Goal: Information Seeking & Learning: Learn about a topic

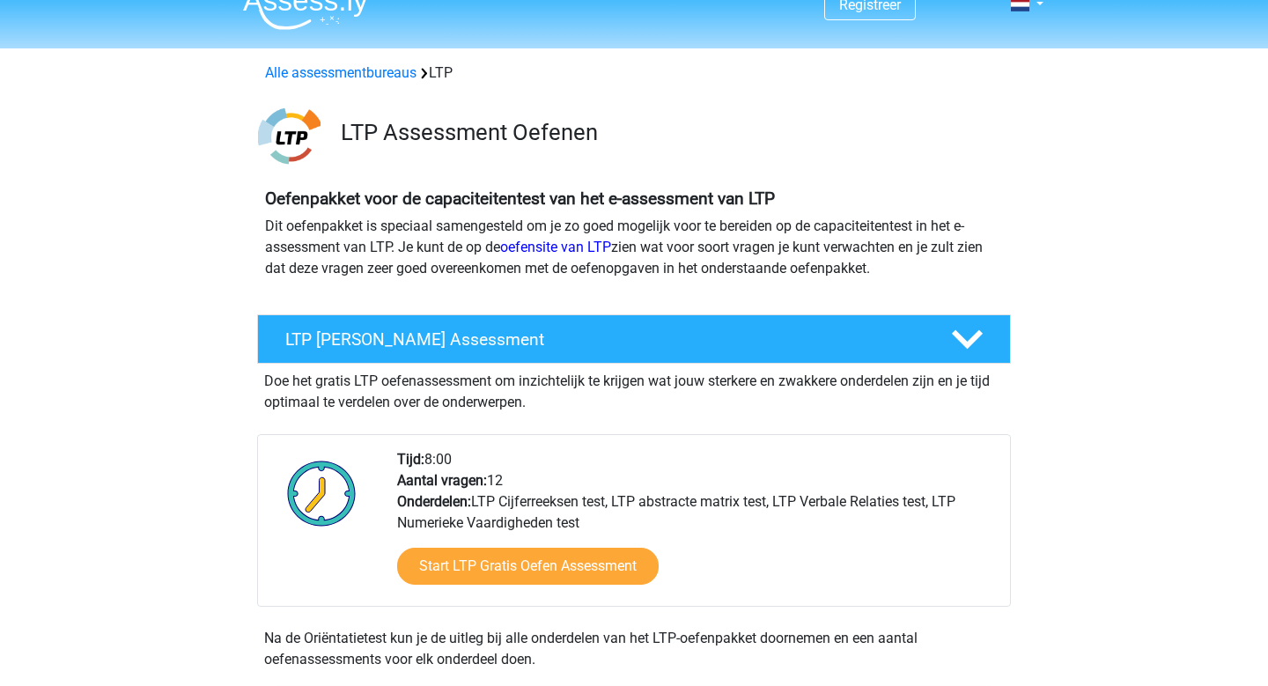
scroll to position [30, 0]
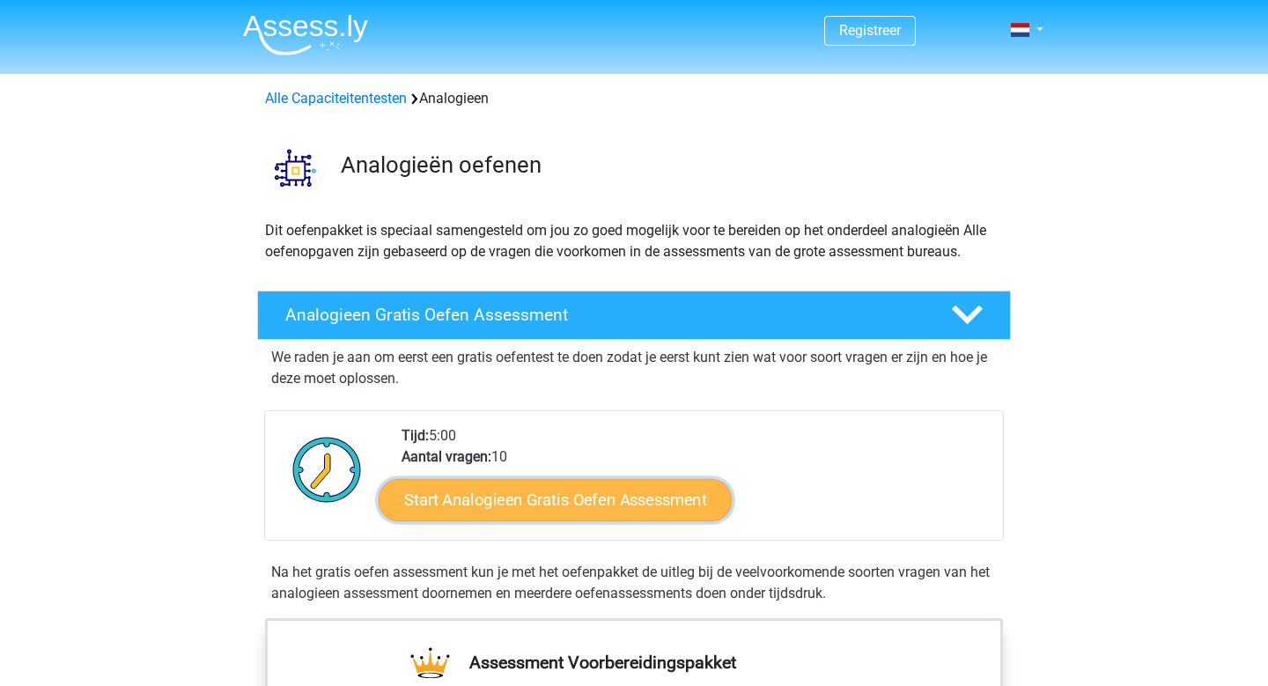
click at [530, 491] on link "Start Analogieen Gratis Oefen Assessment" at bounding box center [555, 499] width 353 height 42
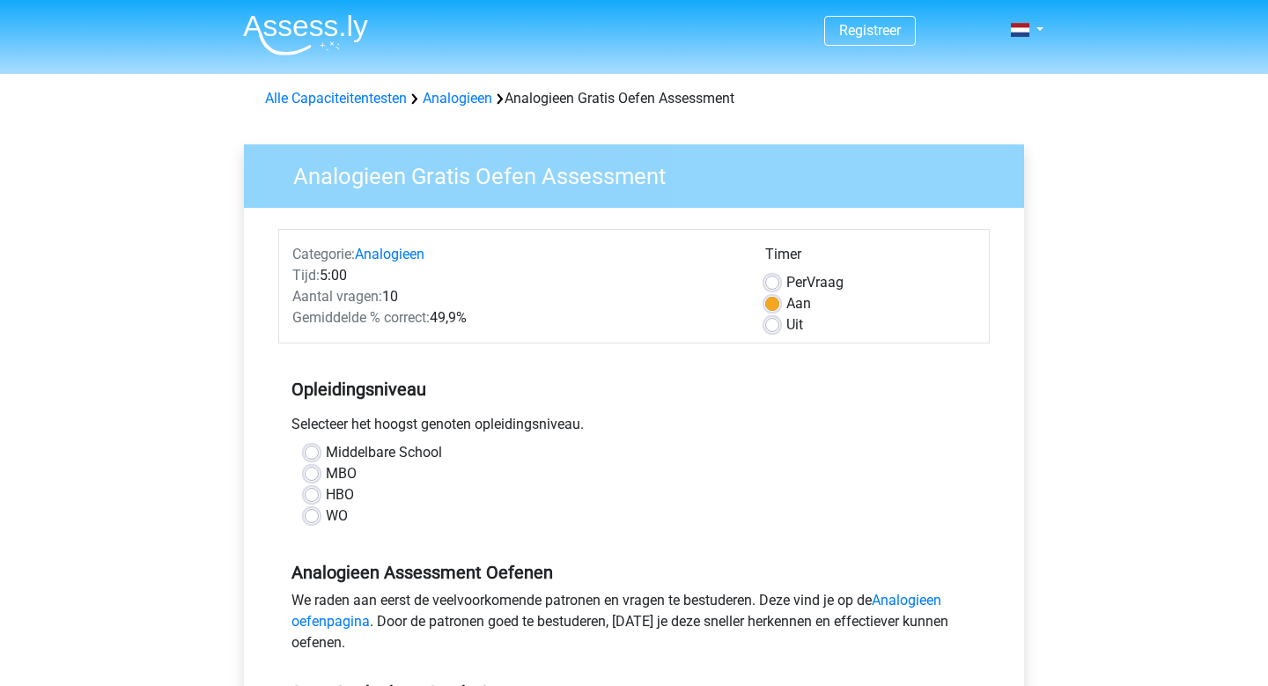
click at [326, 512] on label "WO" at bounding box center [337, 516] width 22 height 21
click at [314, 512] on input "WO" at bounding box center [312, 515] width 14 height 18
radio input "true"
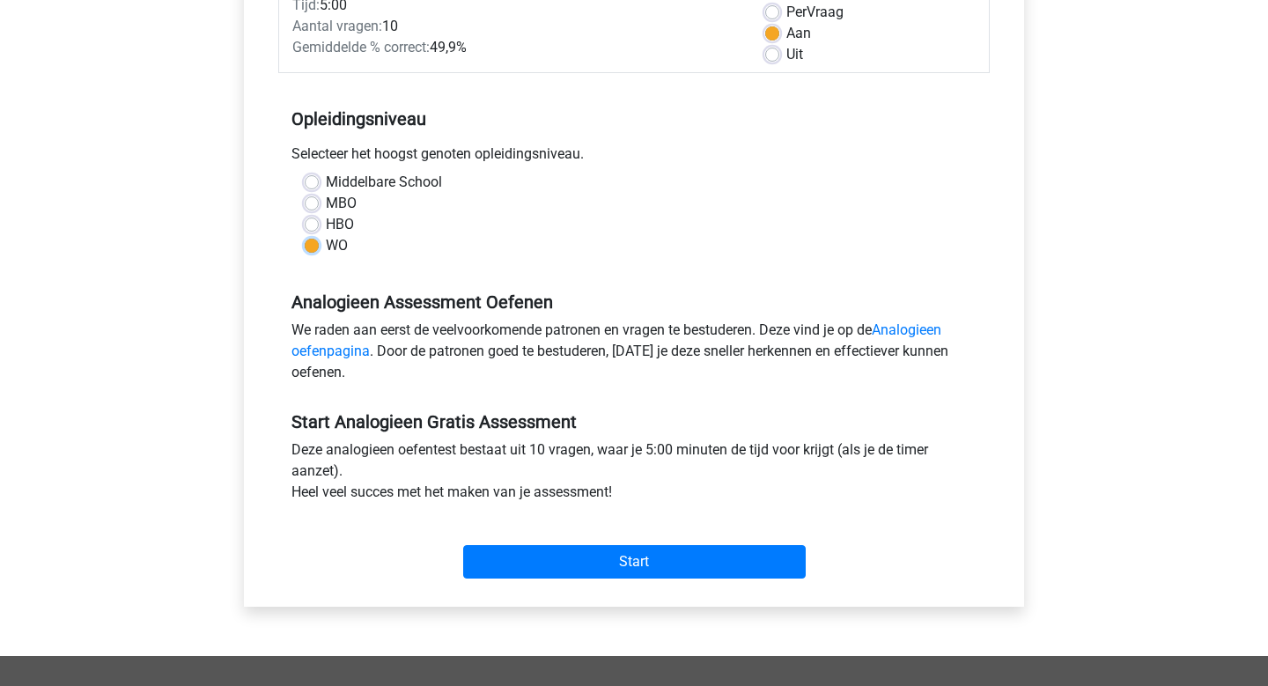
scroll to position [283, 0]
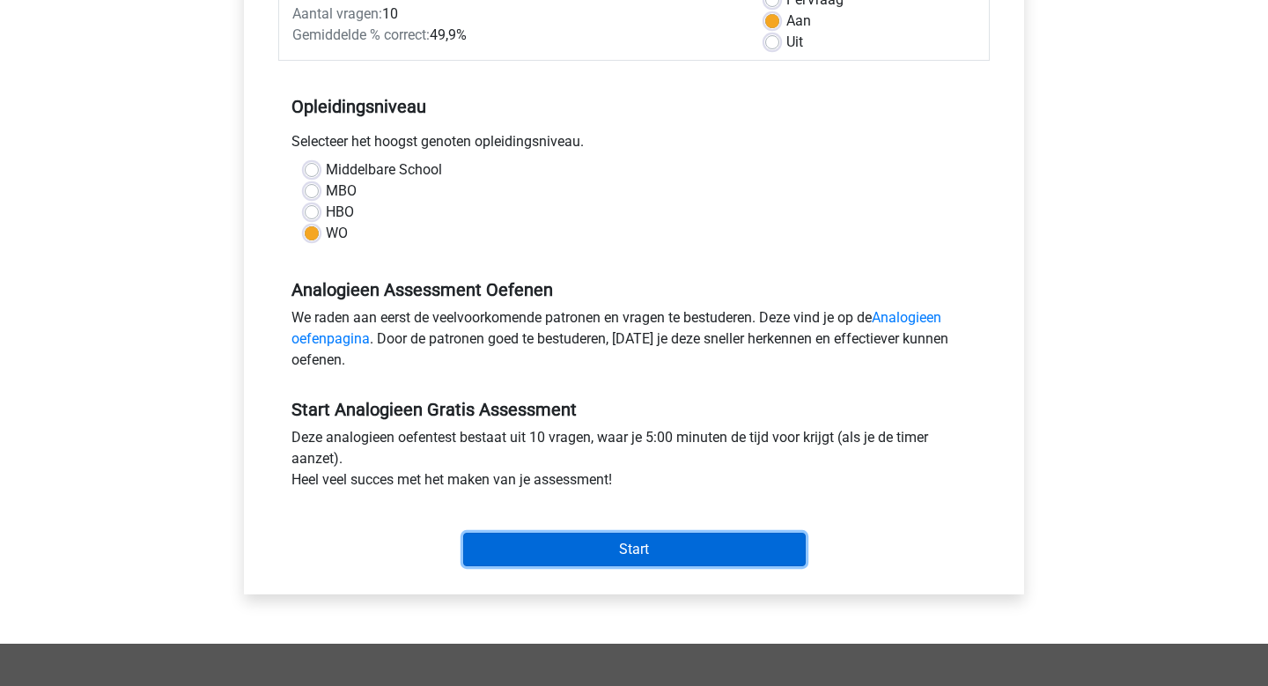
click at [563, 539] on input "Start" at bounding box center [634, 549] width 343 height 33
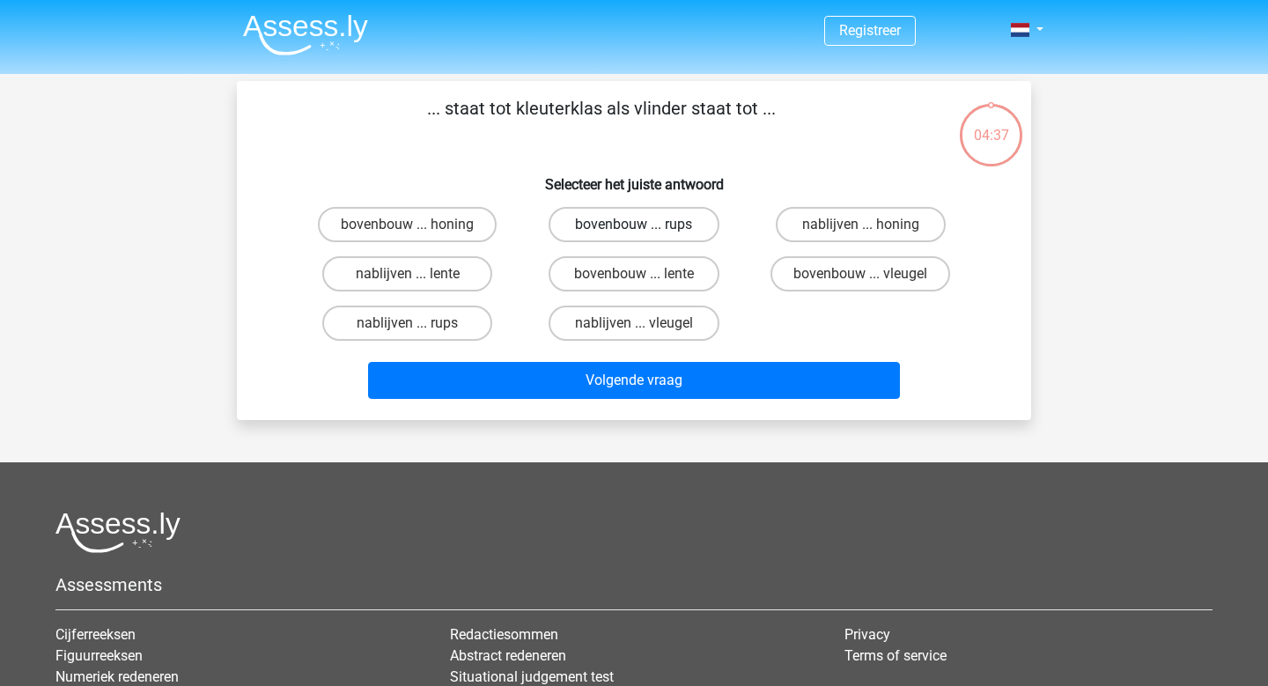
click at [596, 229] on label "bovenbouw ... rups" at bounding box center [634, 224] width 170 height 35
click at [634, 229] on input "bovenbouw ... rups" at bounding box center [639, 230] width 11 height 11
radio input "true"
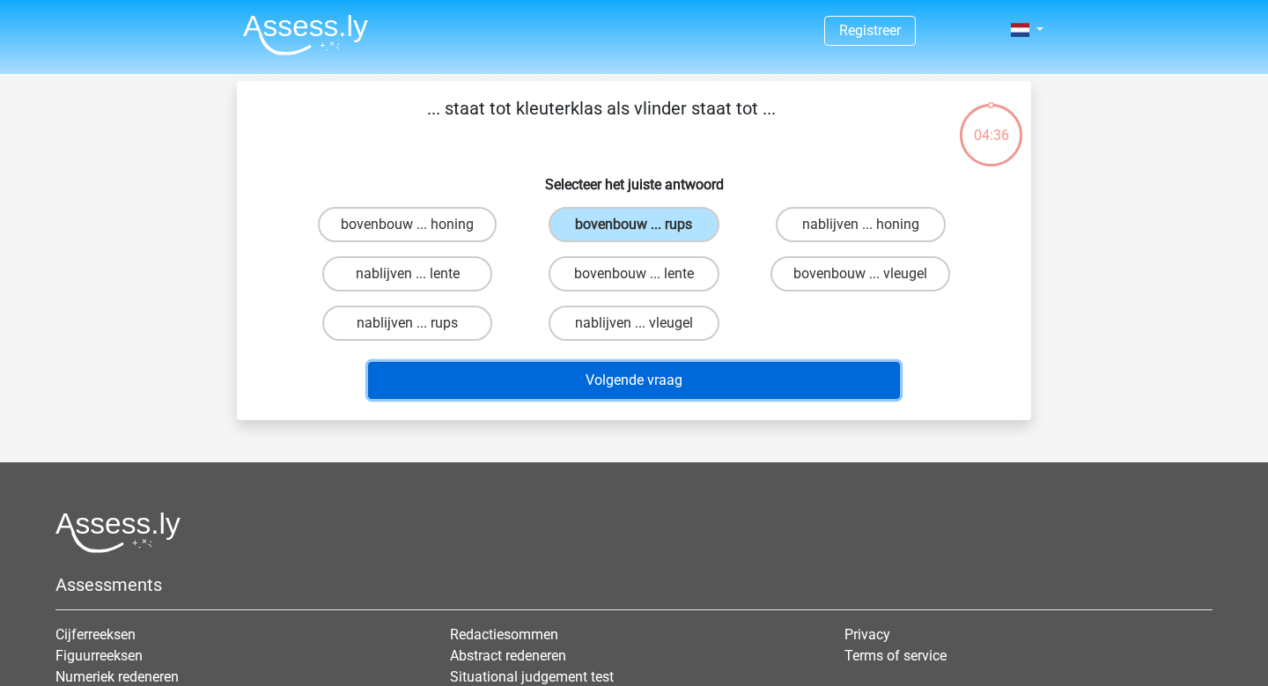
click at [625, 371] on button "Volgende vraag" at bounding box center [634, 380] width 533 height 37
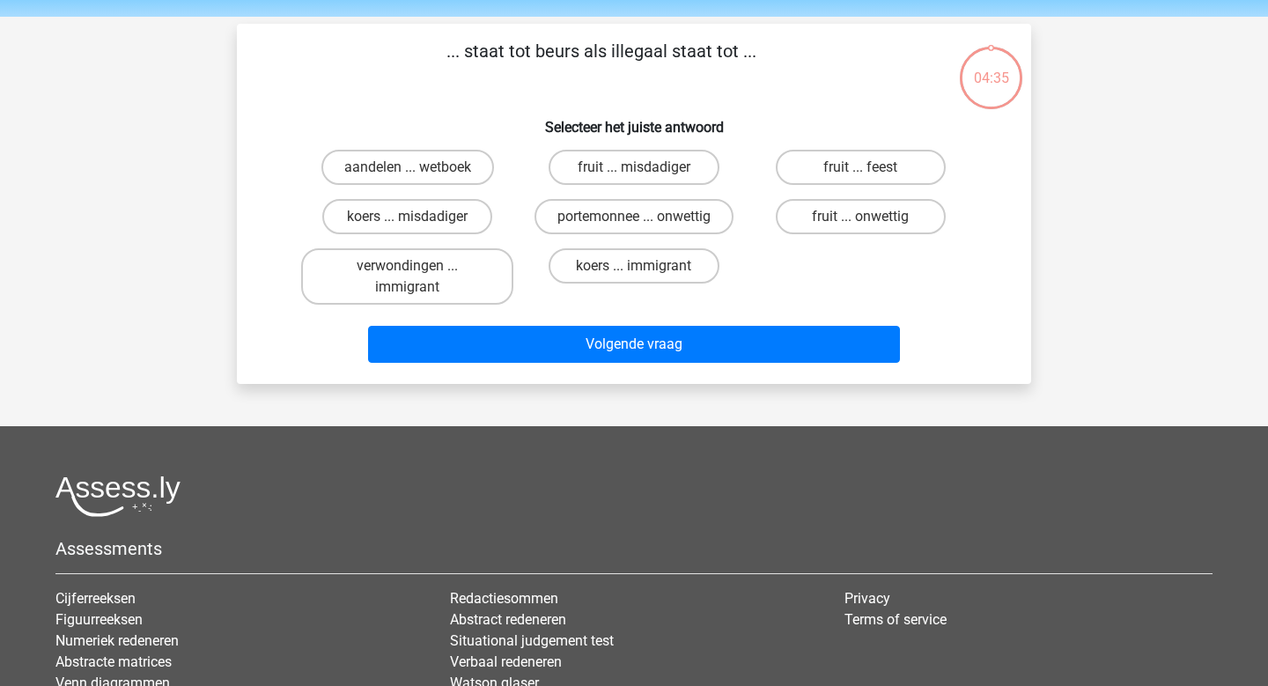
scroll to position [81, 0]
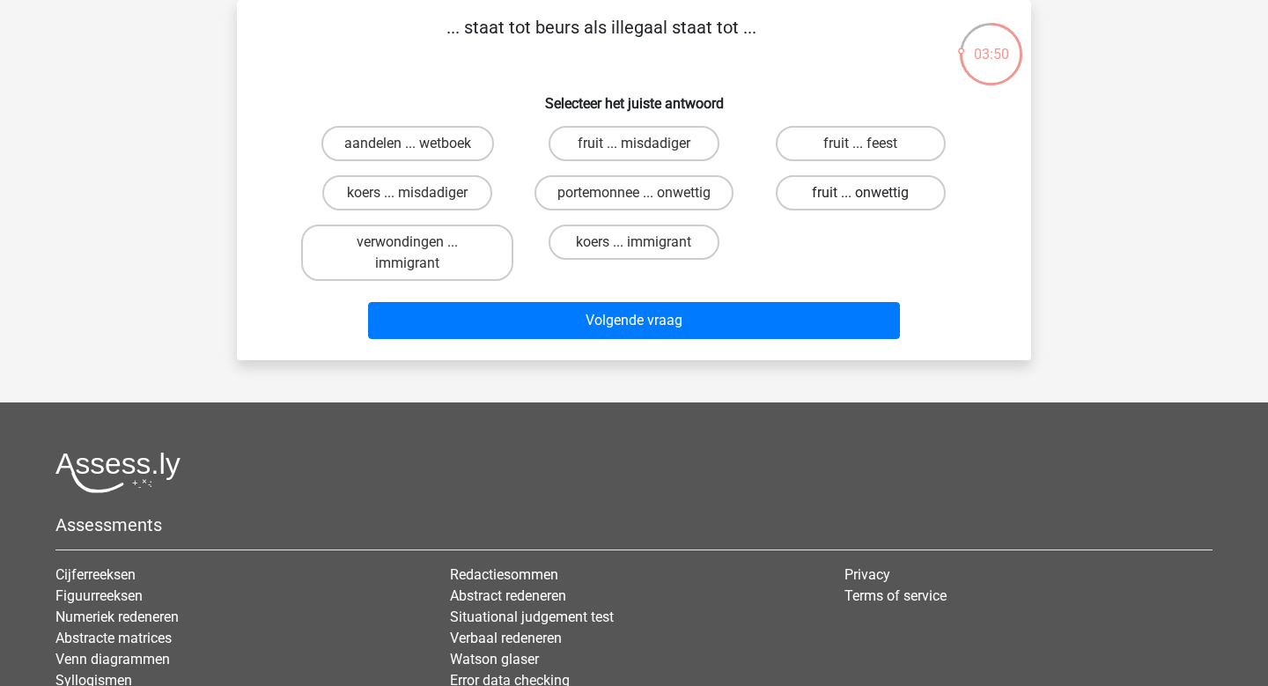
click at [850, 201] on label "fruit ... onwettig" at bounding box center [861, 192] width 170 height 35
click at [860, 201] on input "fruit ... onwettig" at bounding box center [865, 198] width 11 height 11
radio input "true"
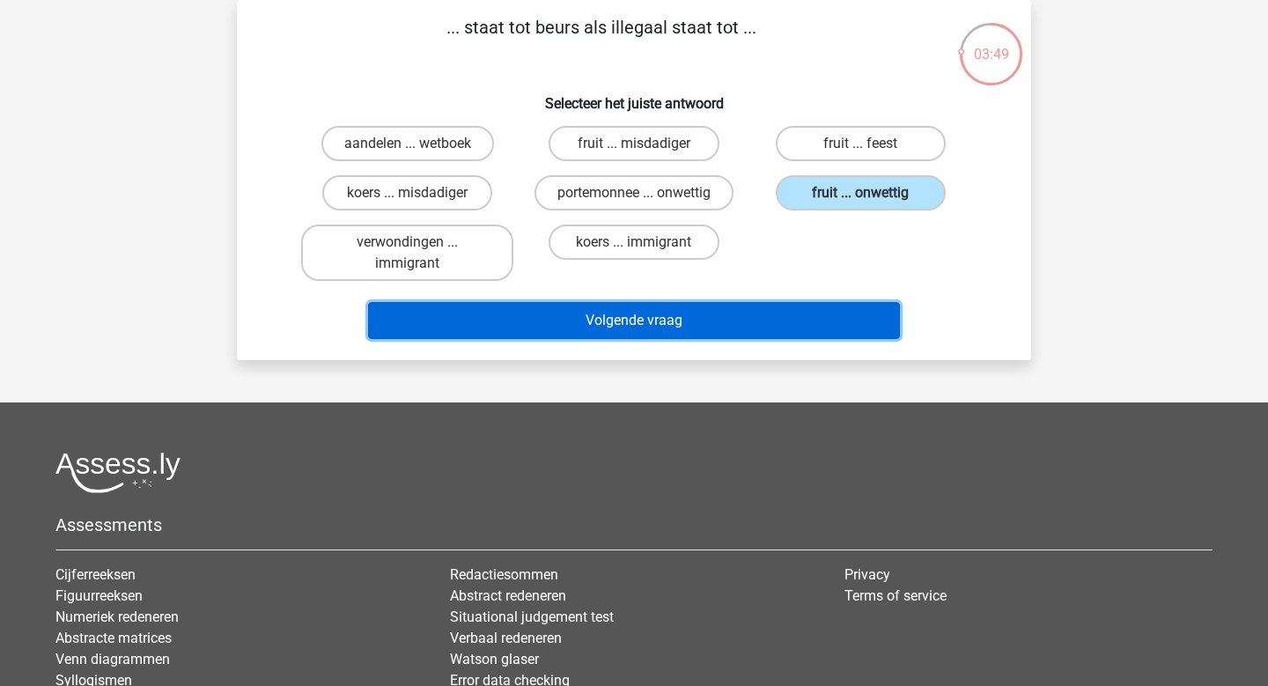
click at [698, 317] on button "Volgende vraag" at bounding box center [634, 320] width 533 height 37
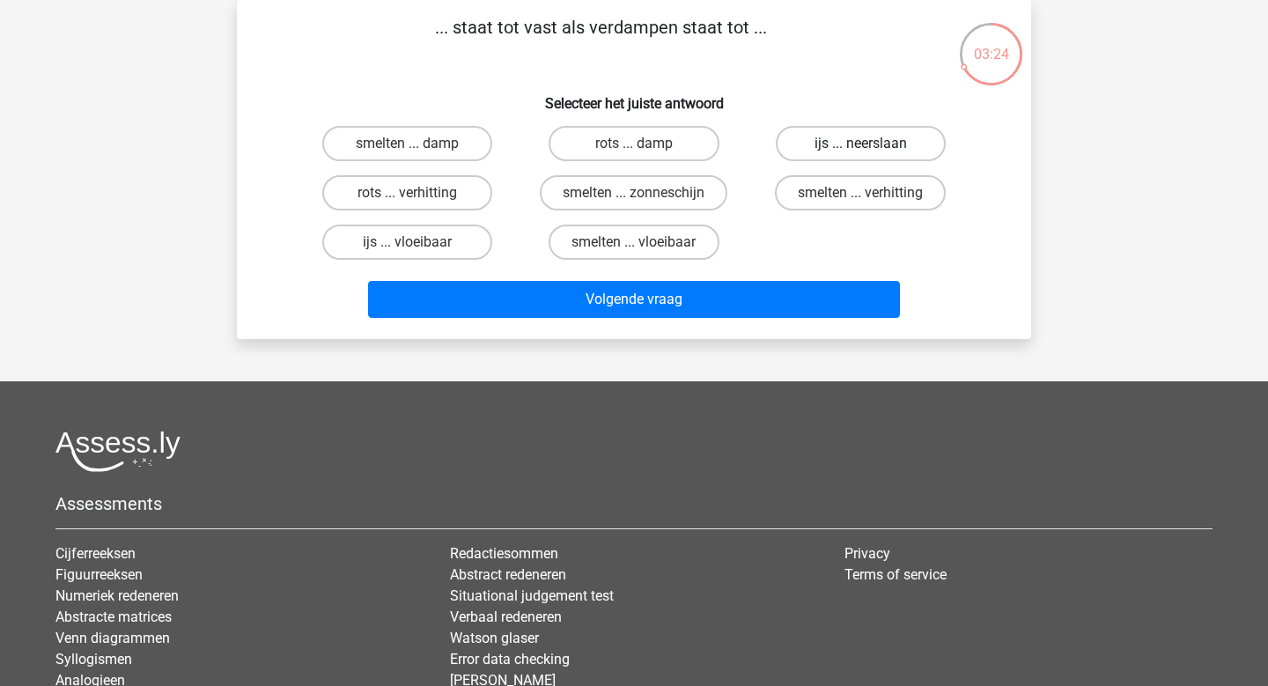
click at [853, 149] on label "ijs ... neerslaan" at bounding box center [861, 143] width 170 height 35
click at [860, 149] on input "ijs ... neerslaan" at bounding box center [865, 149] width 11 height 11
radio input "true"
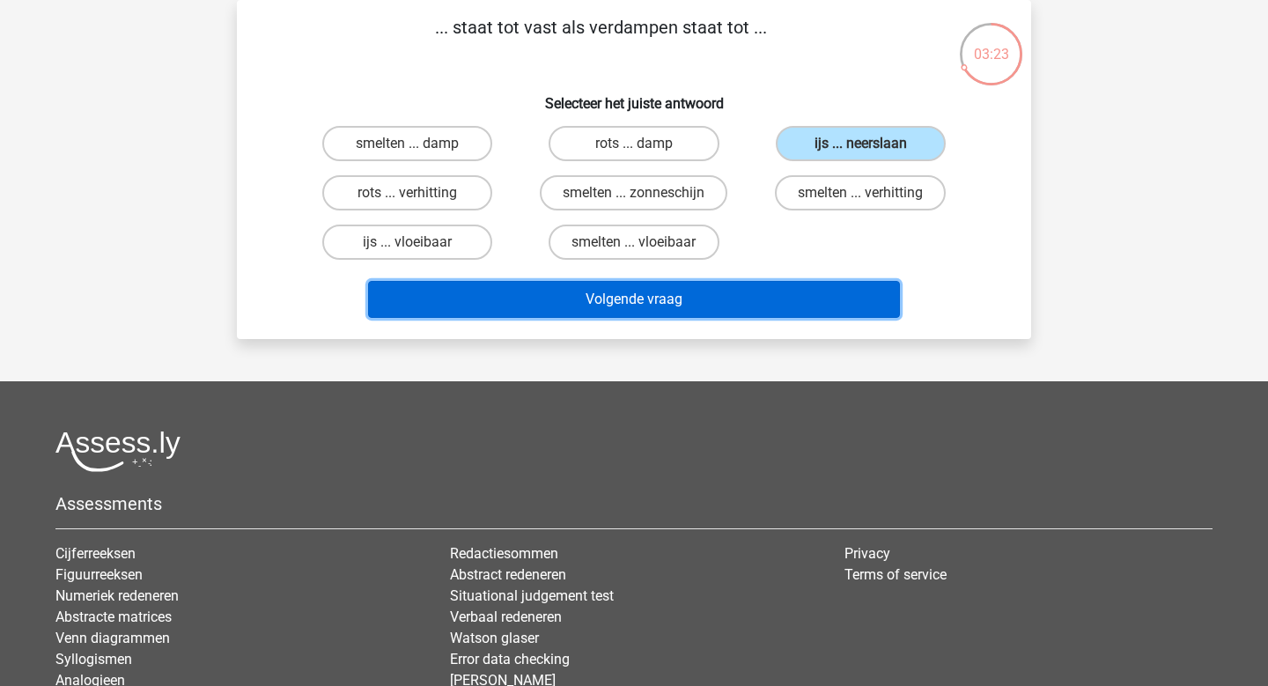
click at [680, 304] on button "Volgende vraag" at bounding box center [634, 299] width 533 height 37
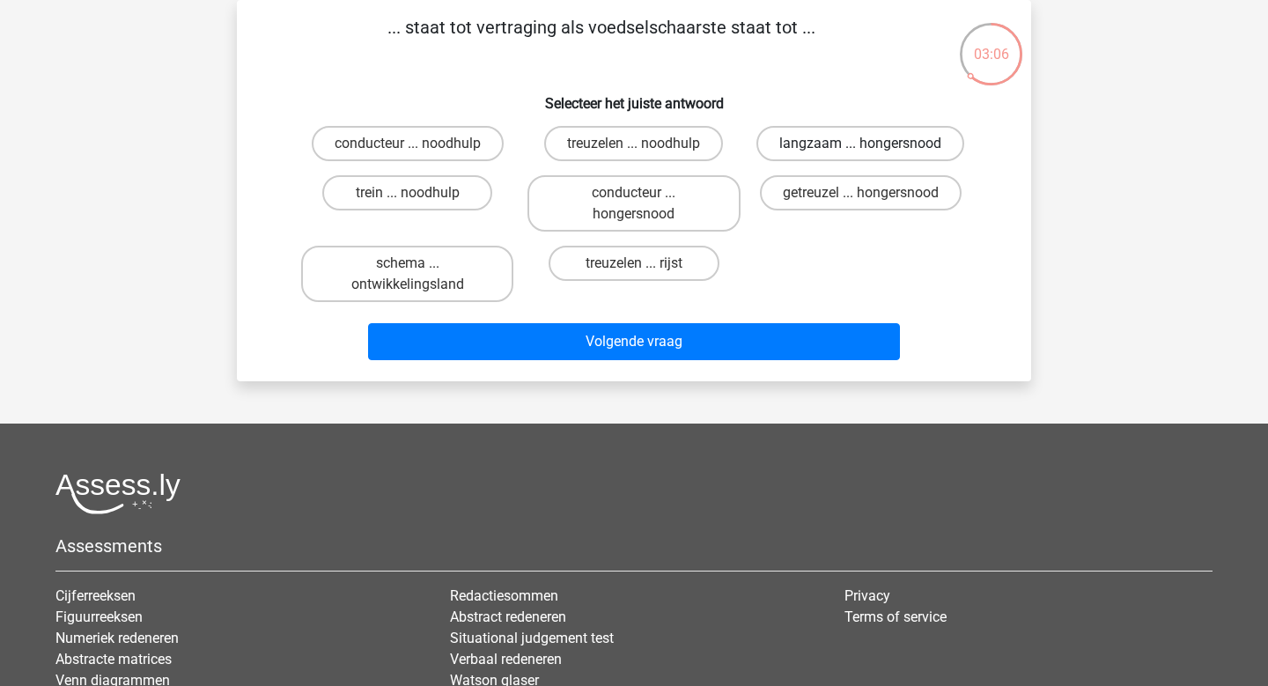
click at [883, 143] on label "langzaam ... hongersnood" at bounding box center [861, 143] width 208 height 35
click at [872, 144] on input "langzaam ... hongersnood" at bounding box center [865, 149] width 11 height 11
radio input "true"
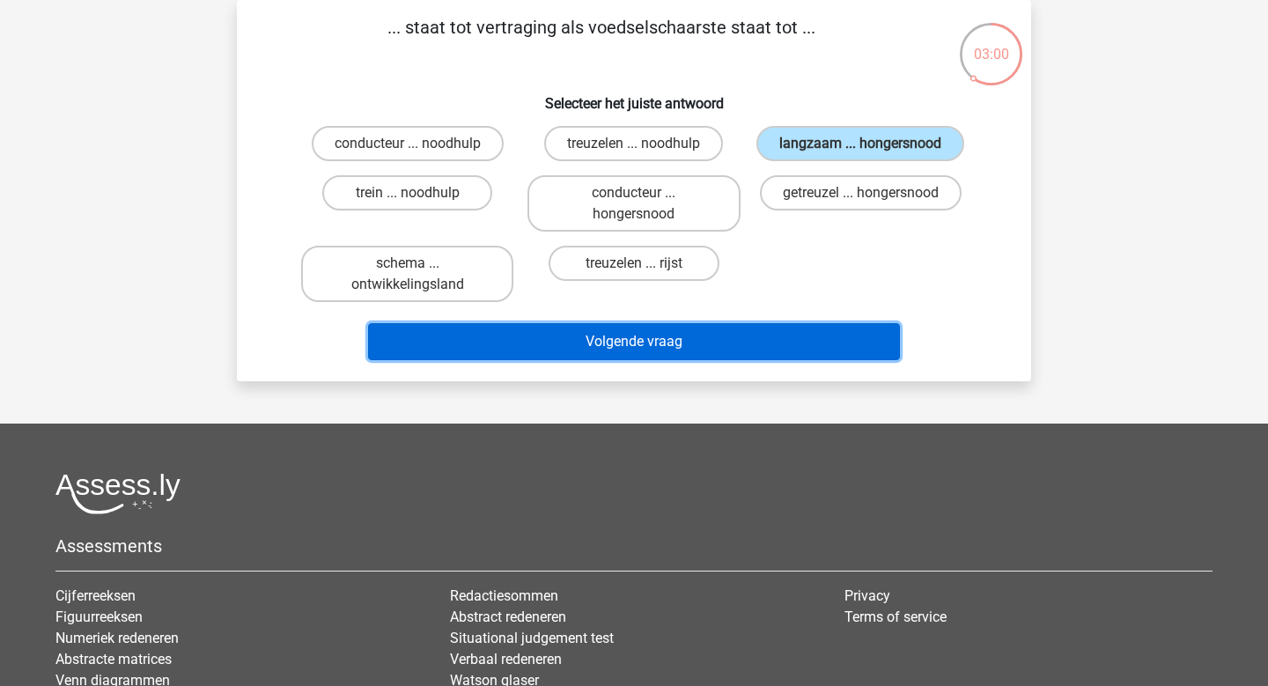
click at [622, 340] on button "Volgende vraag" at bounding box center [634, 341] width 533 height 37
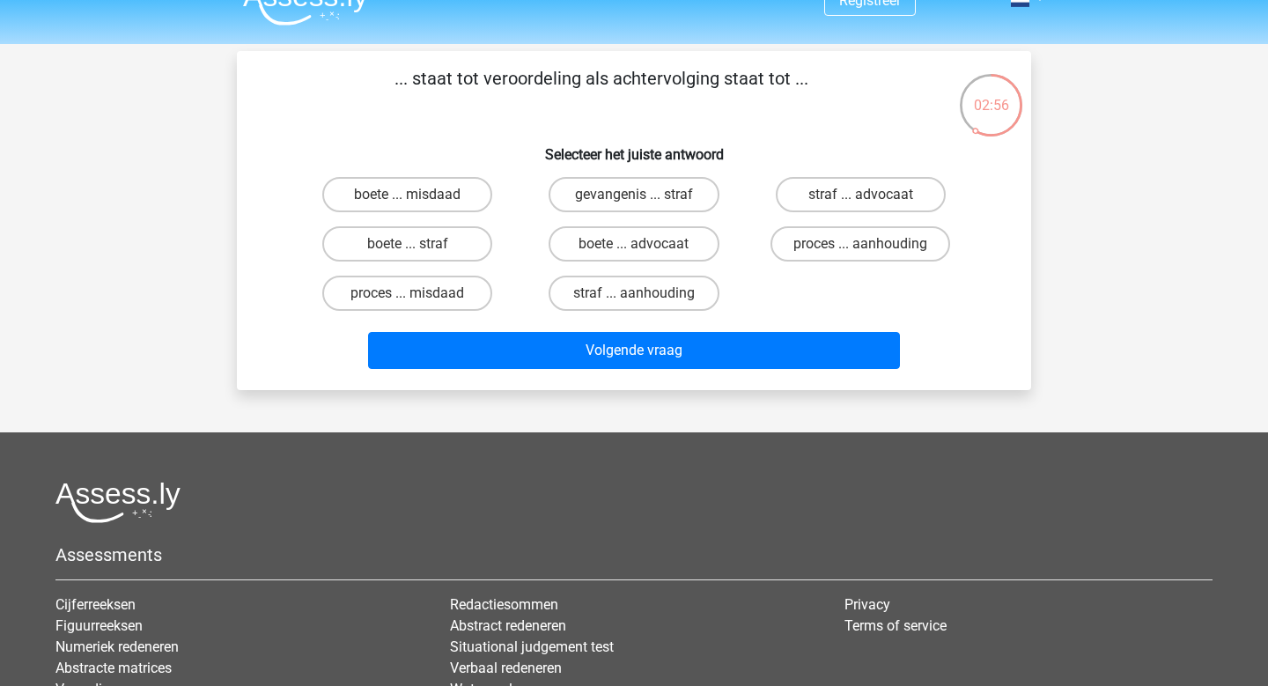
scroll to position [51, 0]
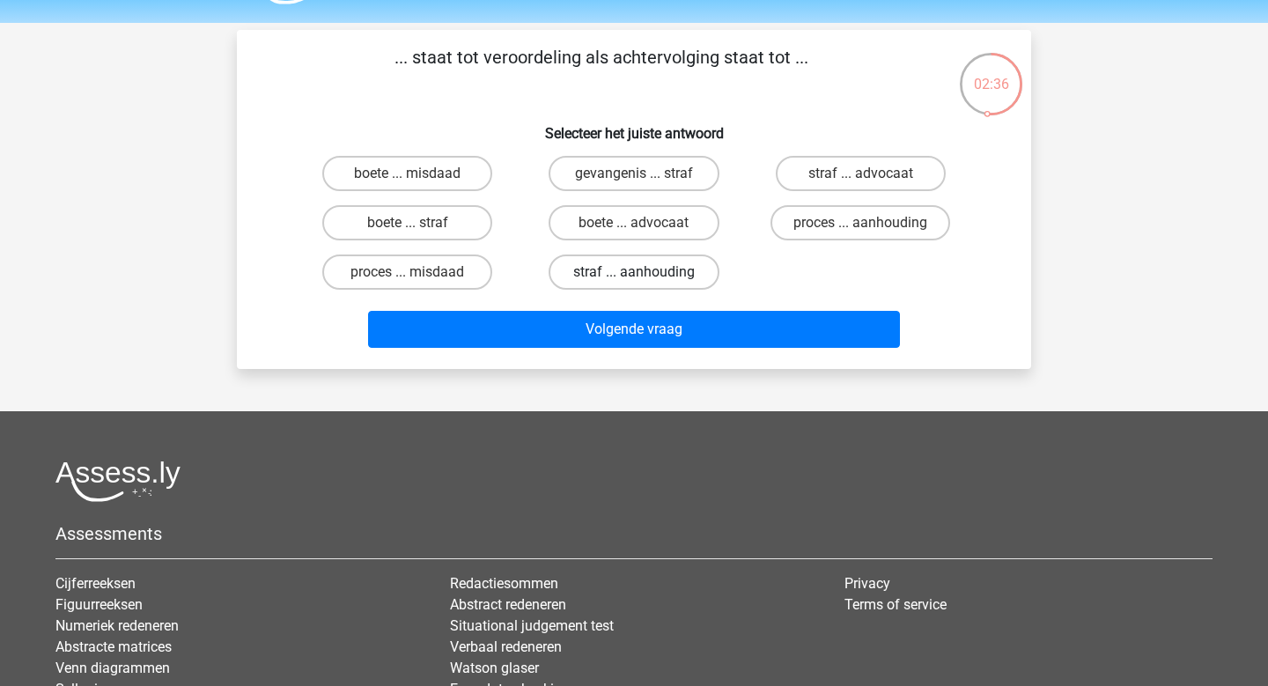
click at [684, 263] on label "straf ... aanhouding" at bounding box center [634, 272] width 170 height 35
click at [646, 272] on input "straf ... aanhouding" at bounding box center [639, 277] width 11 height 11
radio input "true"
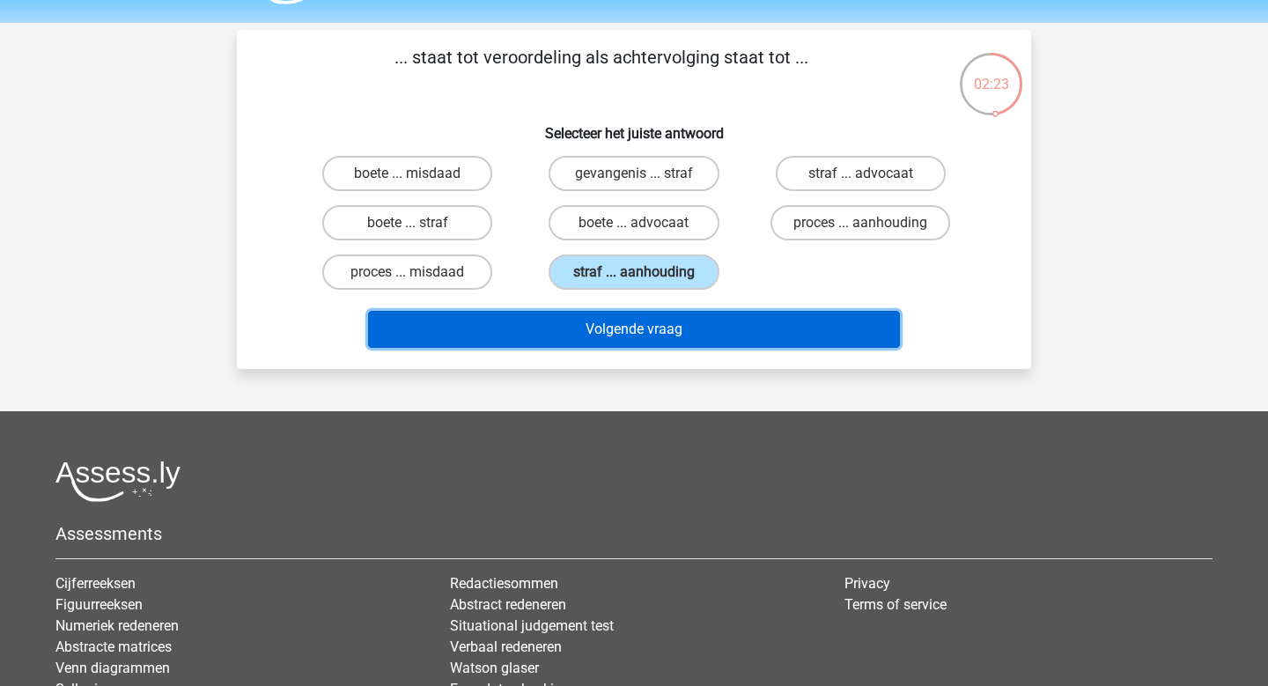
click at [672, 326] on button "Volgende vraag" at bounding box center [634, 329] width 533 height 37
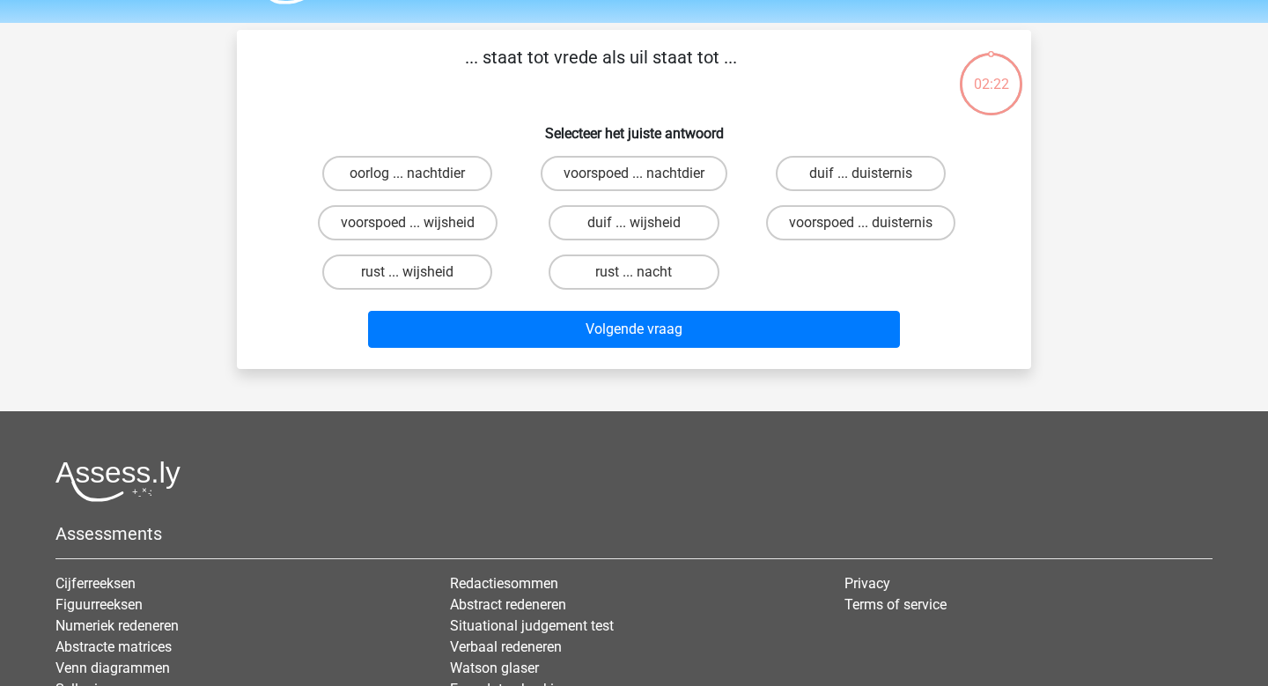
scroll to position [81, 0]
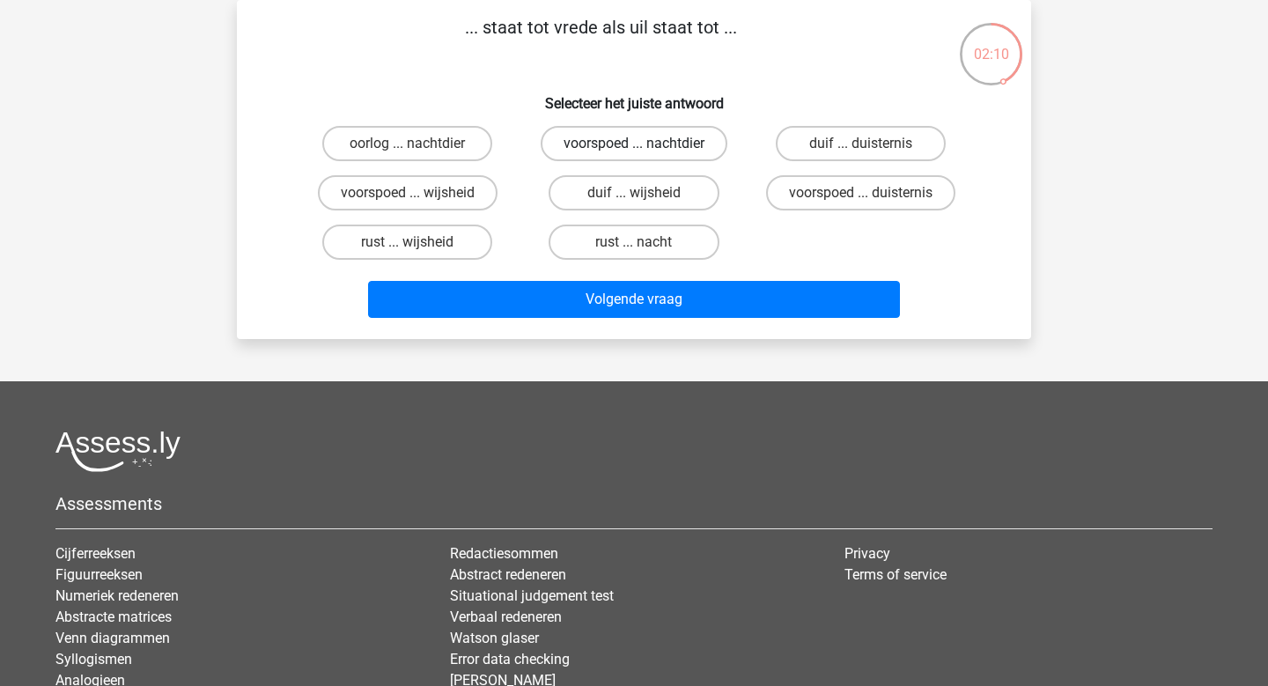
click at [617, 139] on label "voorspoed ... nachtdier" at bounding box center [634, 143] width 187 height 35
click at [634, 144] on input "voorspoed ... nachtdier" at bounding box center [639, 149] width 11 height 11
radio input "true"
click at [813, 203] on label "voorspoed ... duisternis" at bounding box center [860, 192] width 189 height 35
click at [860, 203] on input "voorspoed ... duisternis" at bounding box center [865, 198] width 11 height 11
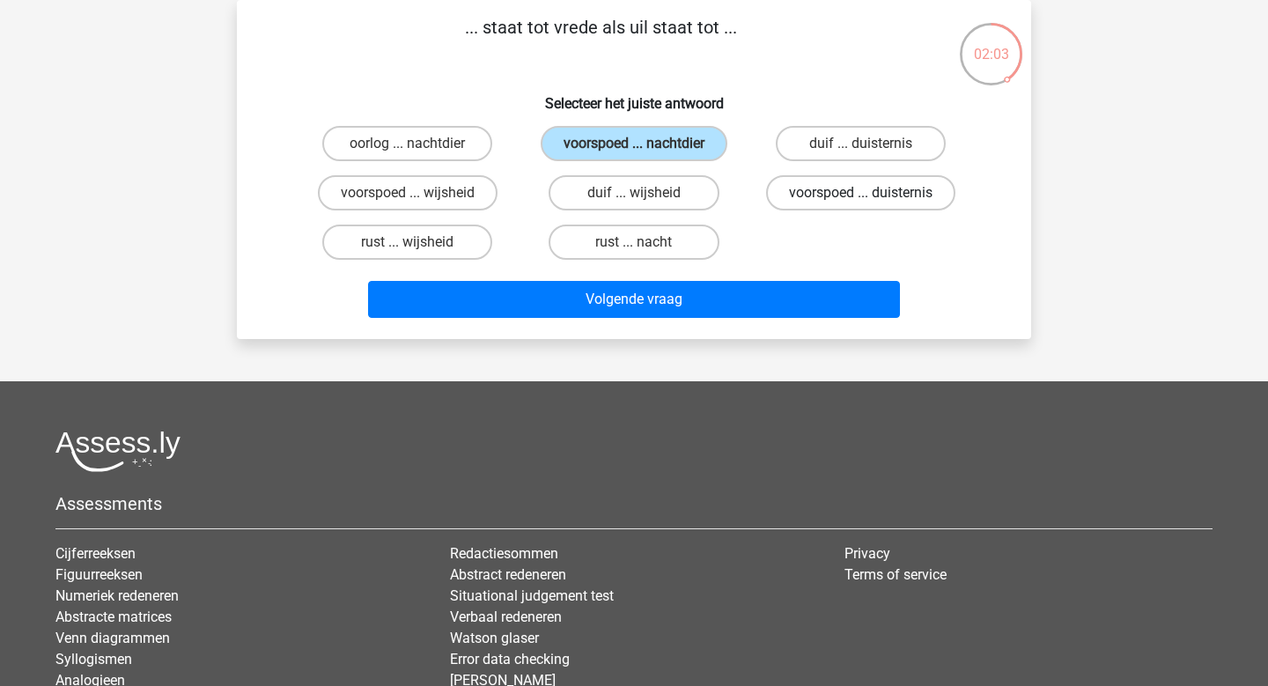
radio input "true"
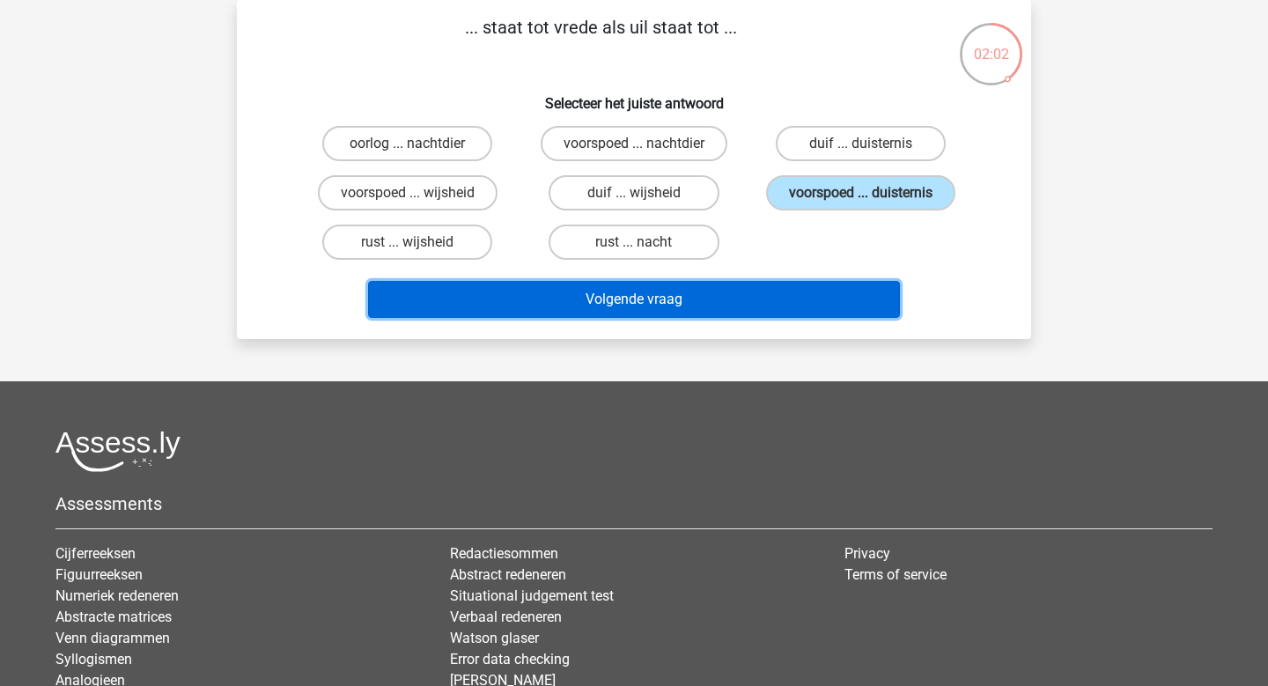
click at [713, 288] on button "Volgende vraag" at bounding box center [634, 299] width 533 height 37
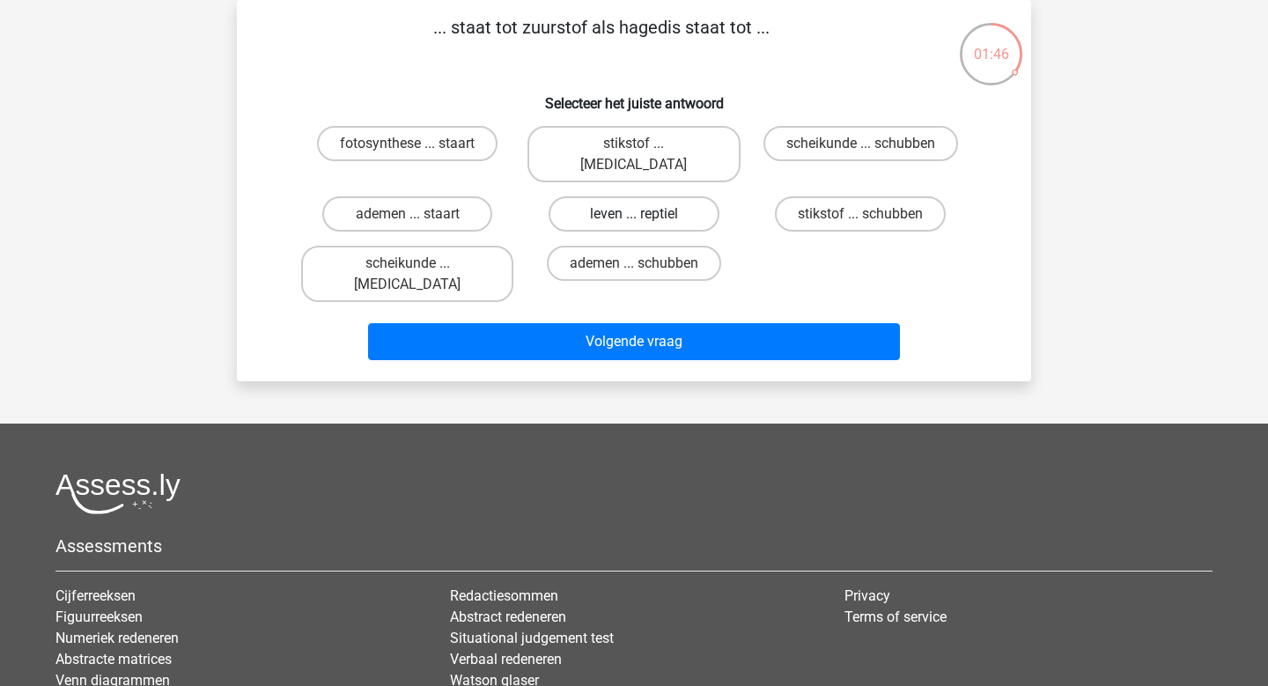
click at [655, 196] on label "leven ... reptiel" at bounding box center [634, 213] width 170 height 35
click at [646, 214] on input "leven ... reptiel" at bounding box center [639, 219] width 11 height 11
radio input "true"
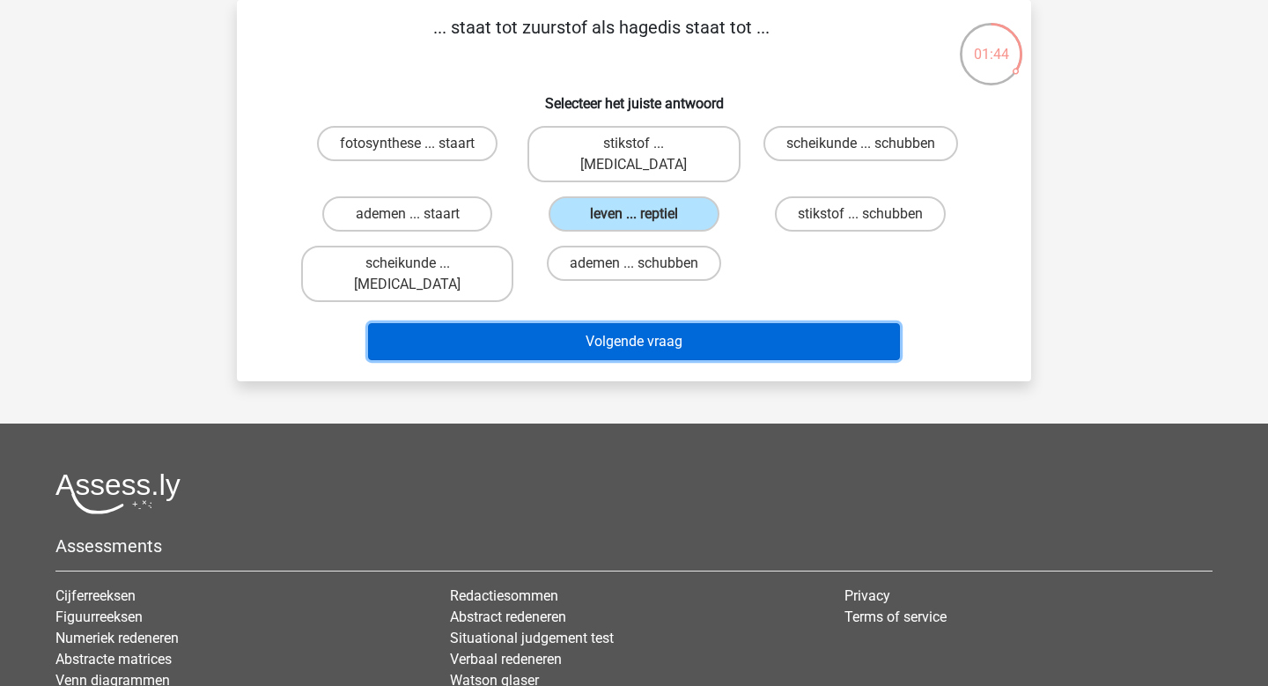
click at [637, 323] on button "Volgende vraag" at bounding box center [634, 341] width 533 height 37
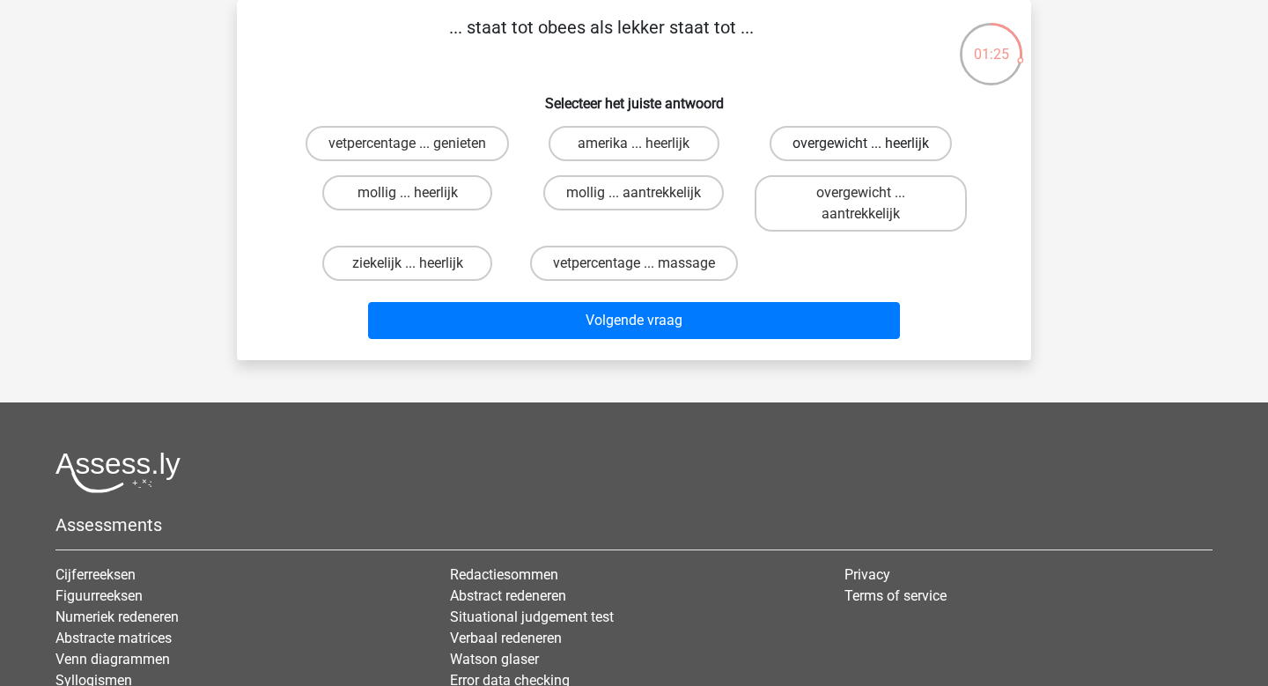
click at [836, 139] on label "overgewicht ... heerlijk" at bounding box center [861, 143] width 182 height 35
click at [860, 144] on input "overgewicht ... heerlijk" at bounding box center [865, 149] width 11 height 11
radio input "true"
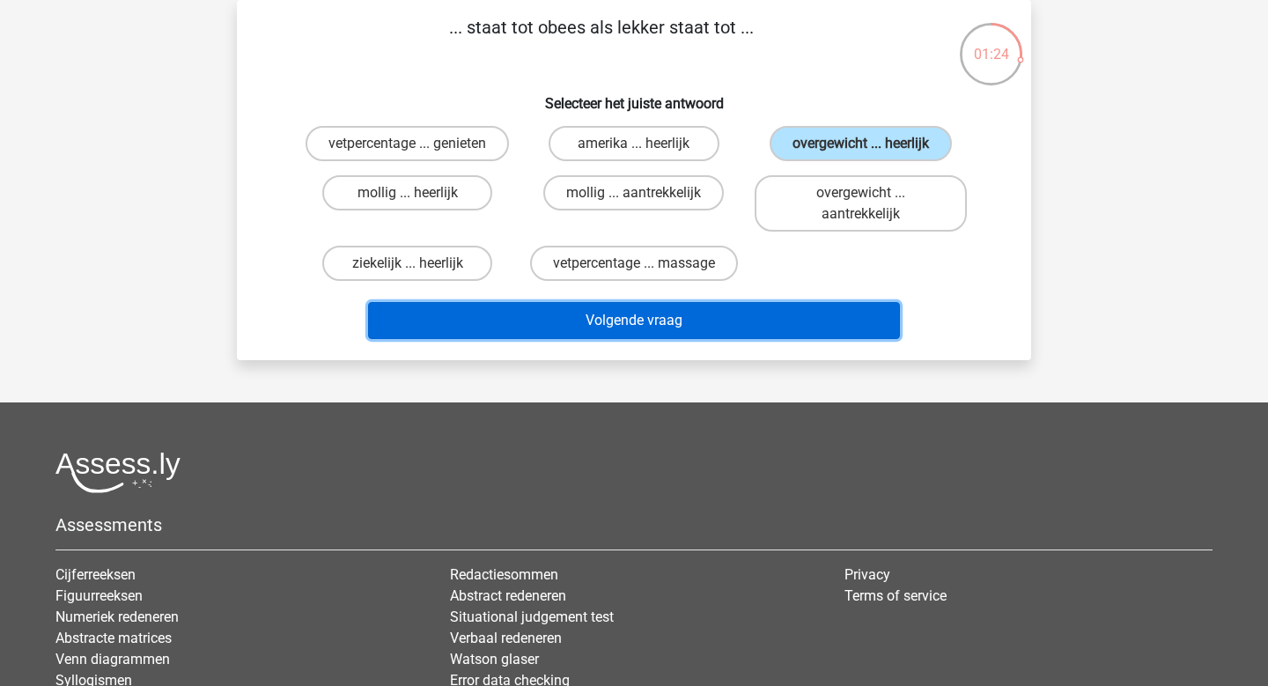
click at [615, 315] on button "Volgende vraag" at bounding box center [634, 320] width 533 height 37
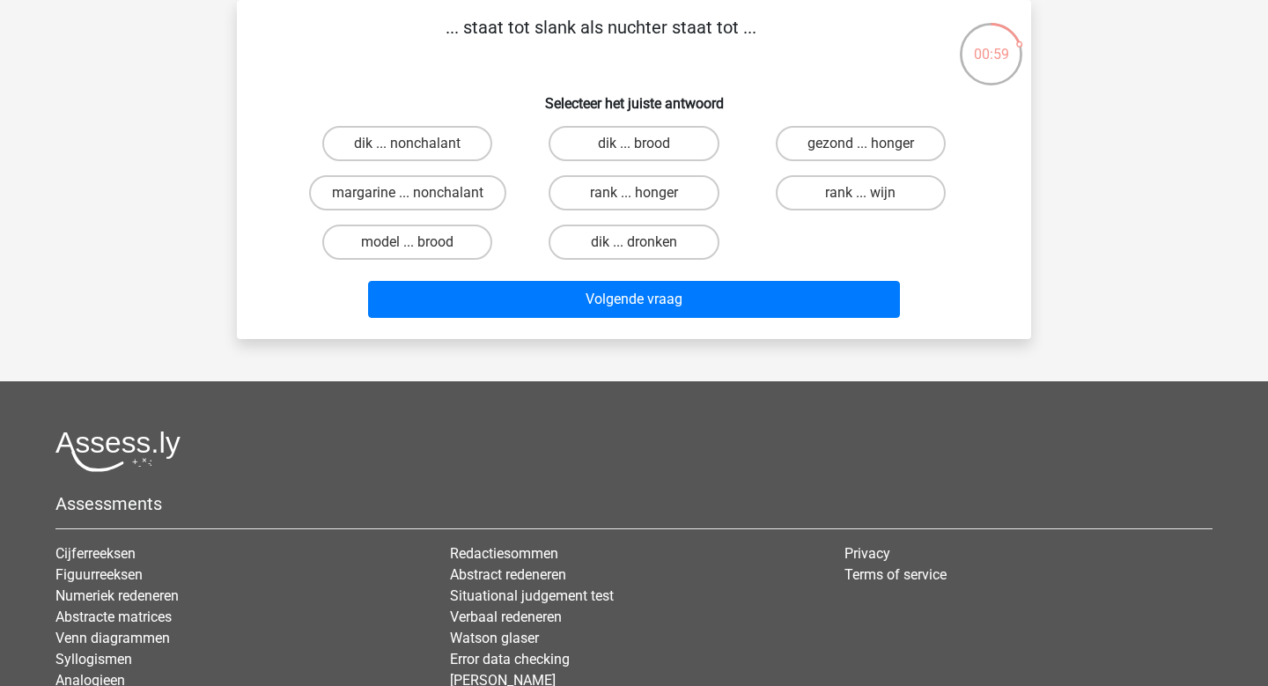
click at [643, 243] on input "dik ... dronken" at bounding box center [639, 247] width 11 height 11
radio input "true"
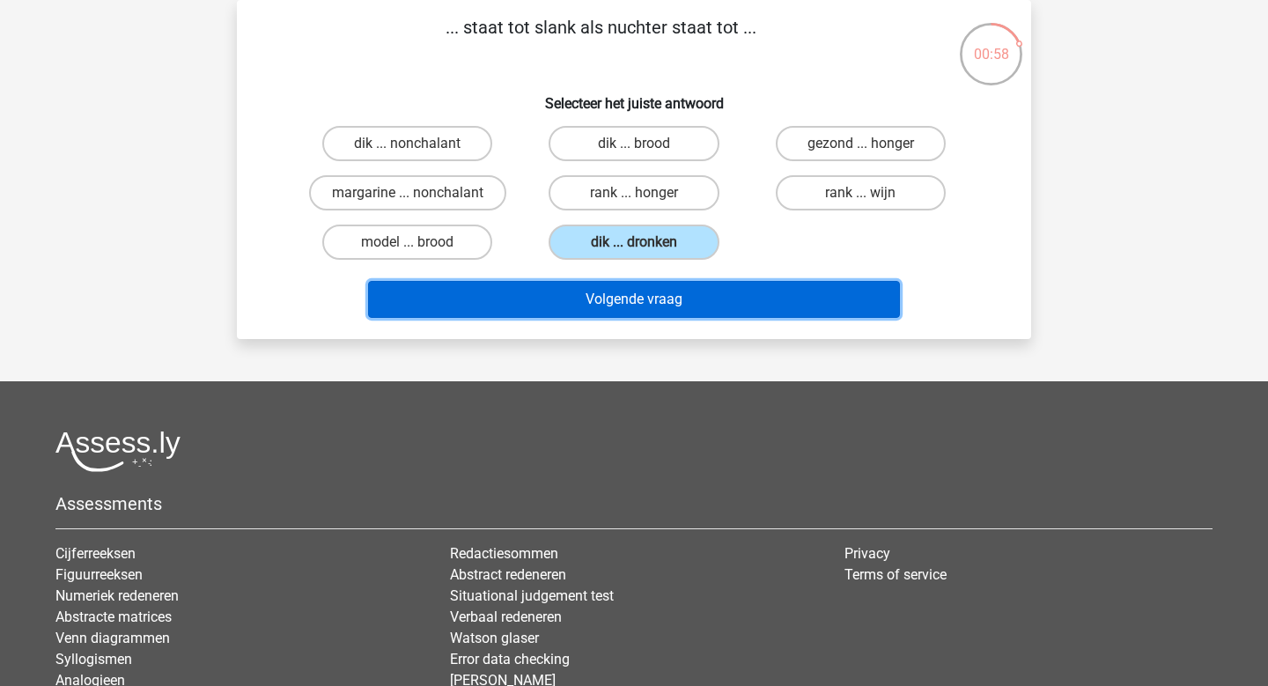
click at [632, 295] on button "Volgende vraag" at bounding box center [634, 299] width 533 height 37
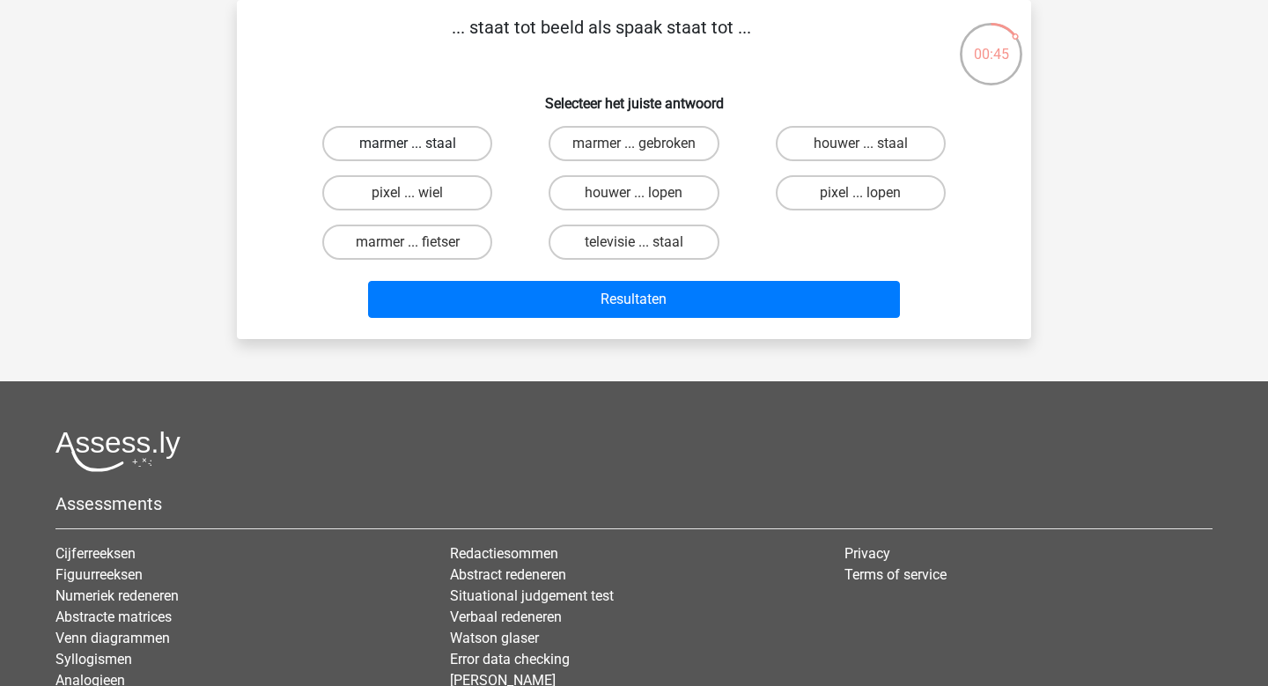
click at [422, 141] on label "marmer ... staal" at bounding box center [407, 143] width 170 height 35
click at [419, 144] on input "marmer ... staal" at bounding box center [413, 149] width 11 height 11
radio input "true"
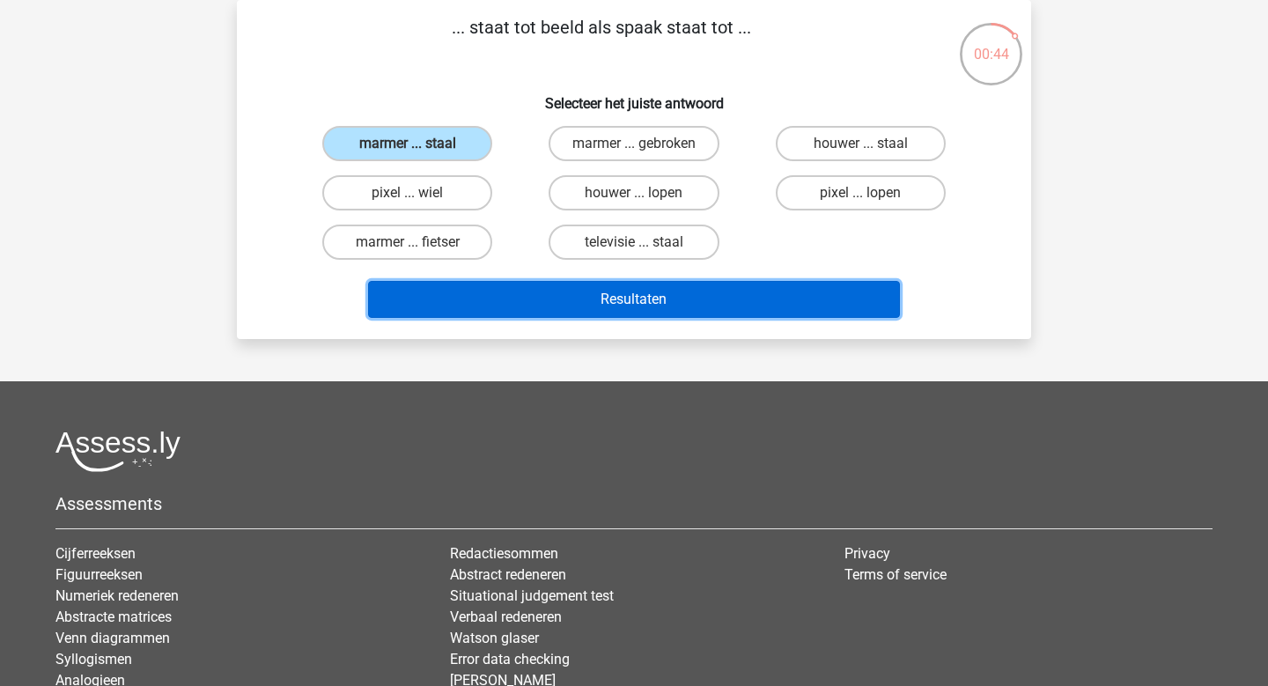
click at [625, 302] on button "Resultaten" at bounding box center [634, 299] width 533 height 37
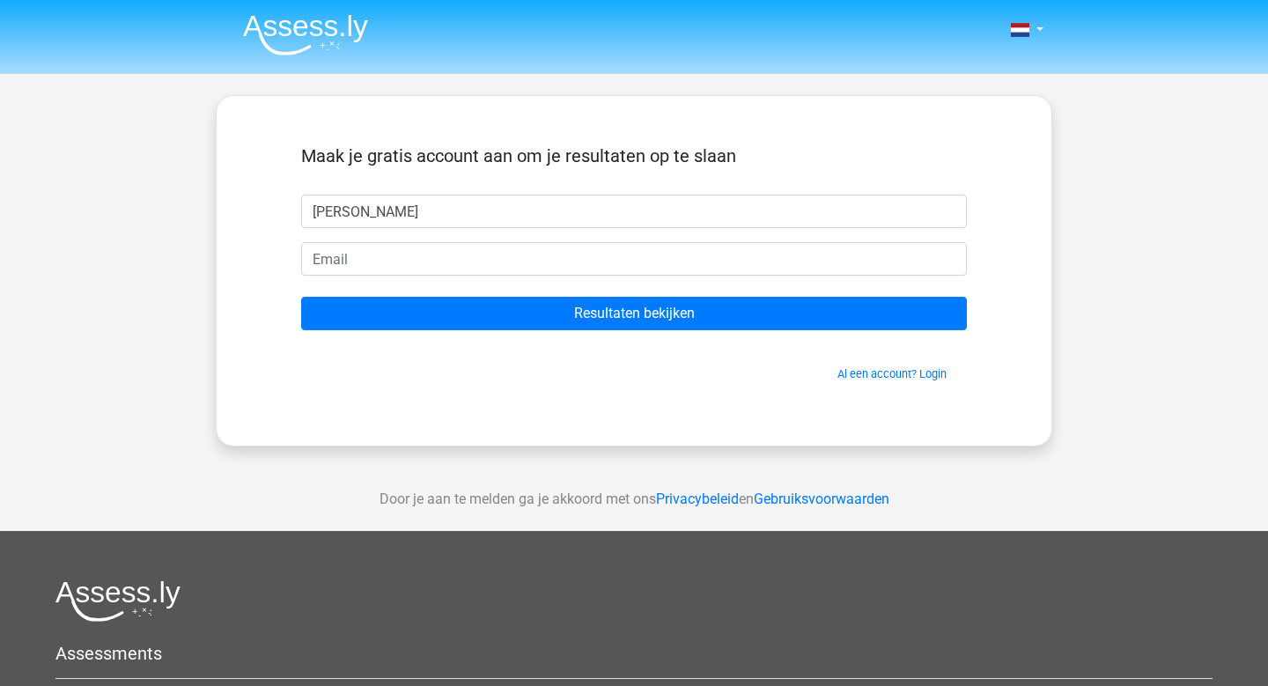
type input "[PERSON_NAME]"
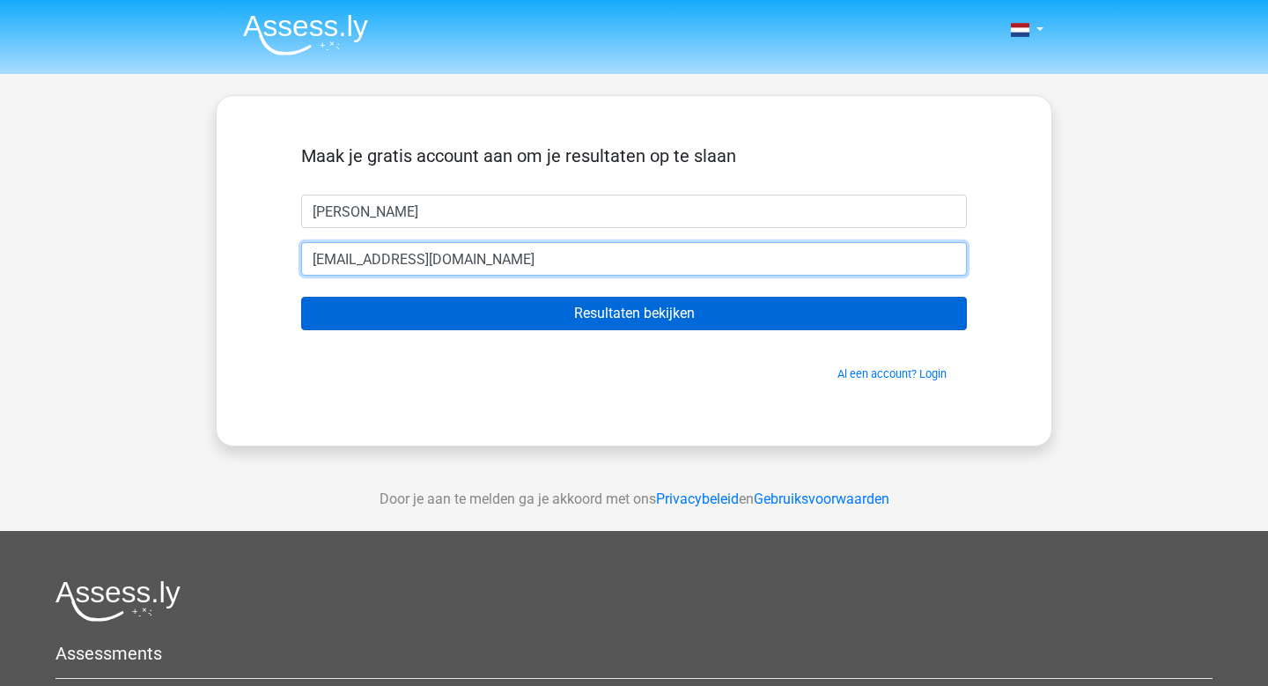
type input "[EMAIL_ADDRESS][DOMAIN_NAME]"
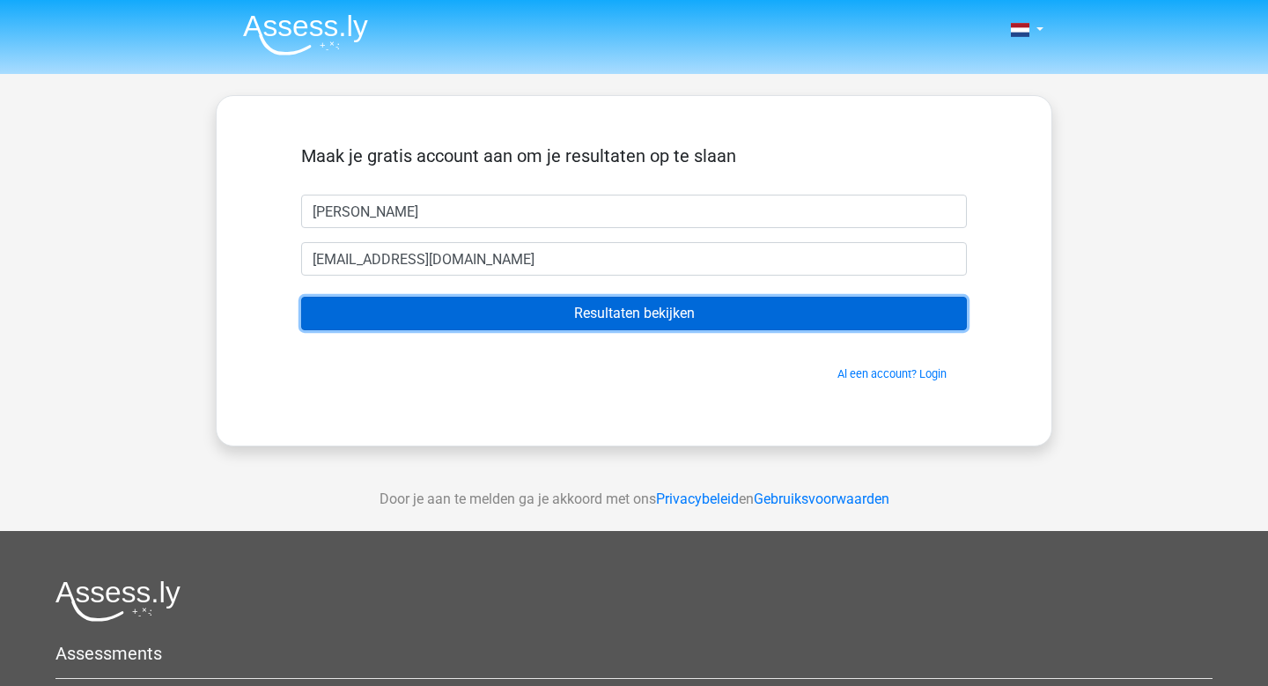
click at [644, 316] on input "Resultaten bekijken" at bounding box center [634, 313] width 666 height 33
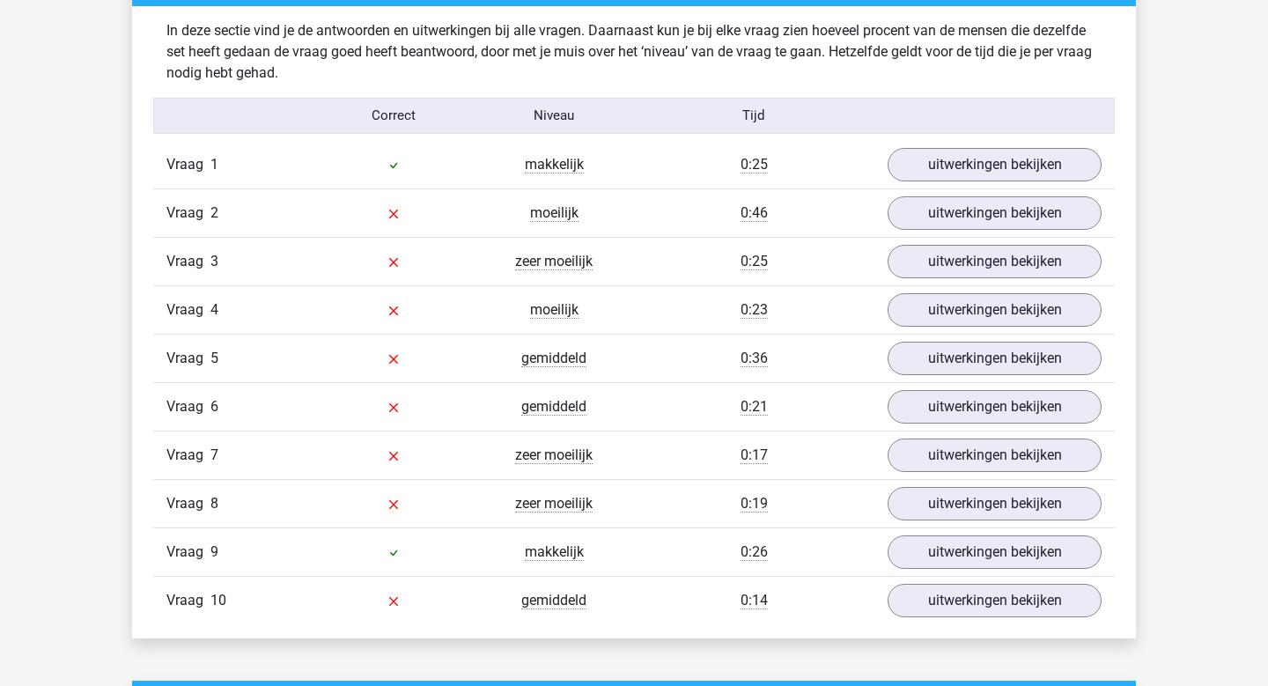
scroll to position [1378, 0]
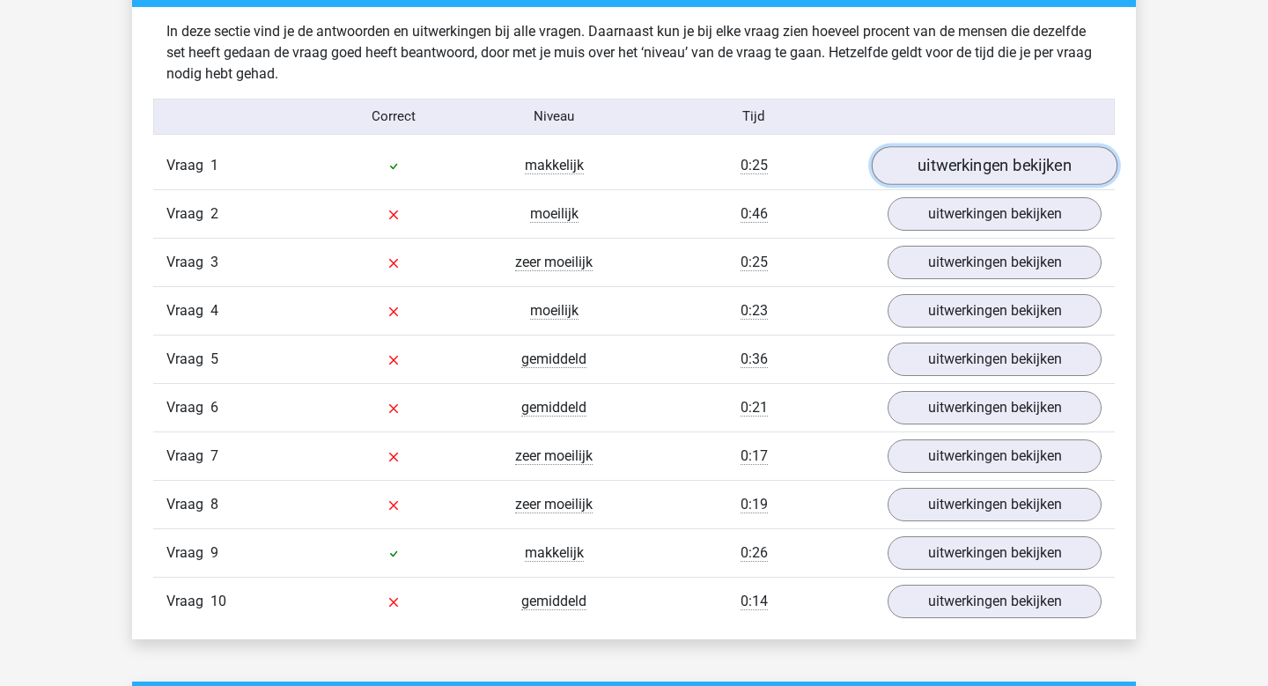
click at [990, 154] on link "uitwerkingen bekijken" at bounding box center [995, 165] width 246 height 39
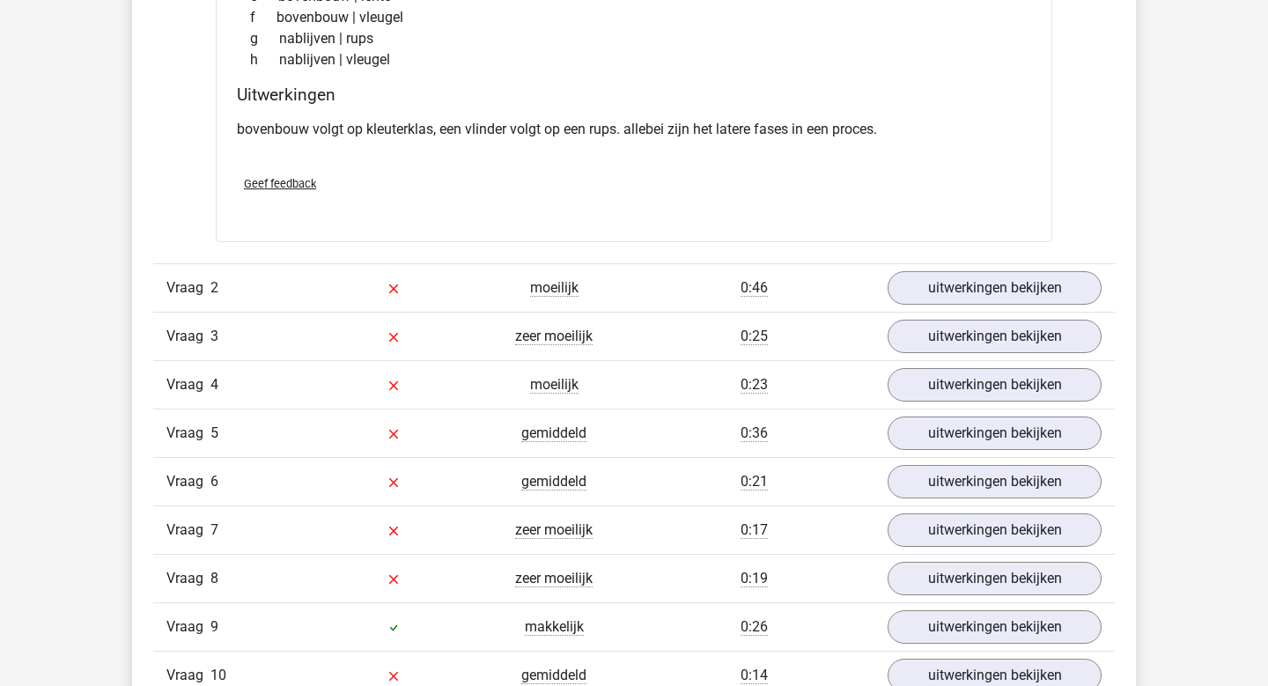
scroll to position [1743, 0]
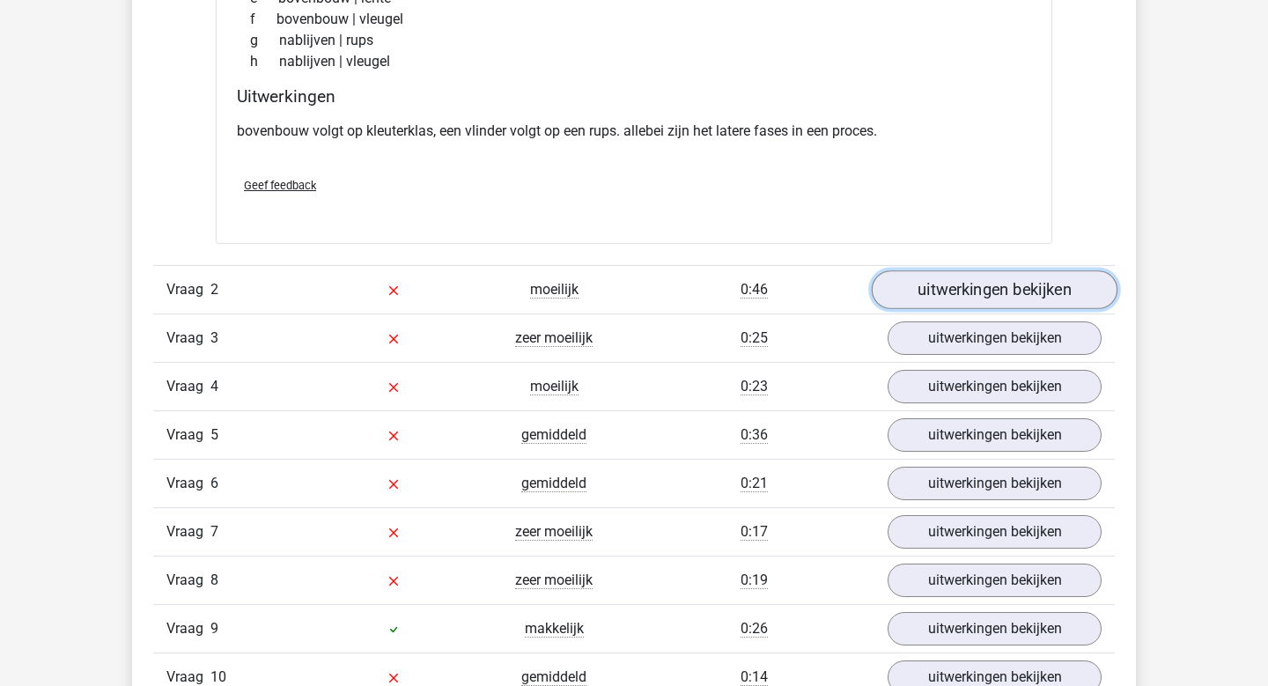
click at [1003, 295] on link "uitwerkingen bekijken" at bounding box center [995, 289] width 246 height 39
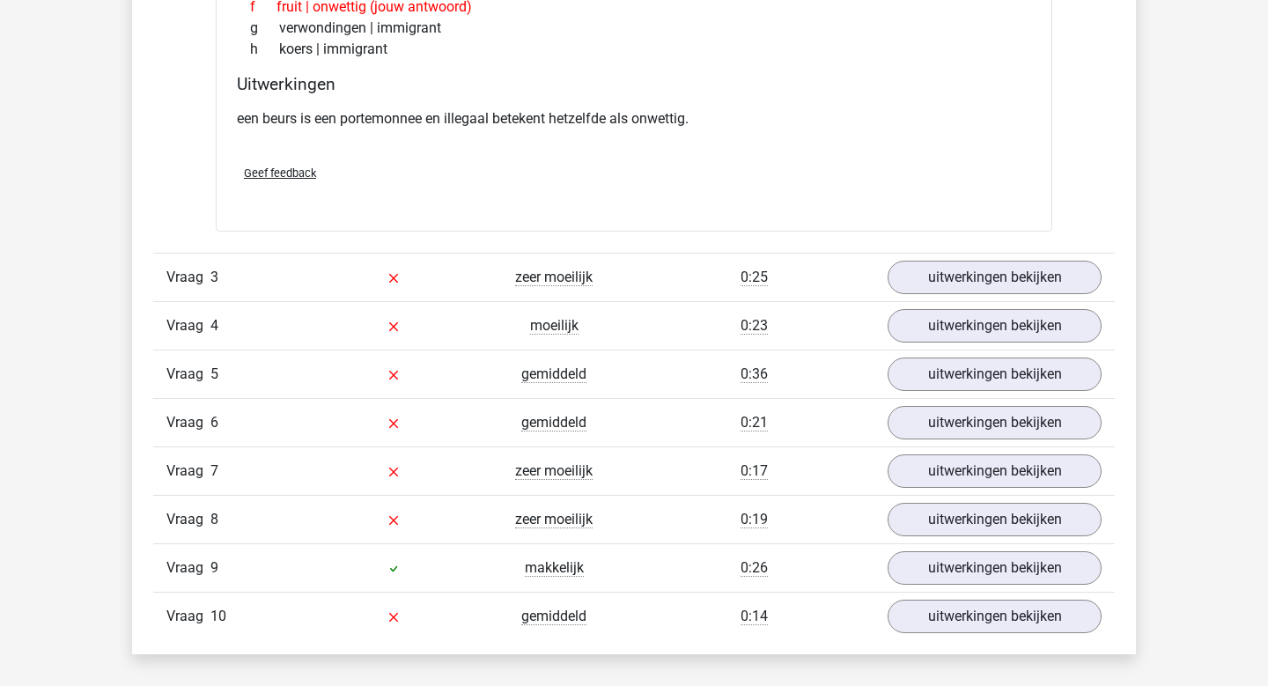
scroll to position [2247, 0]
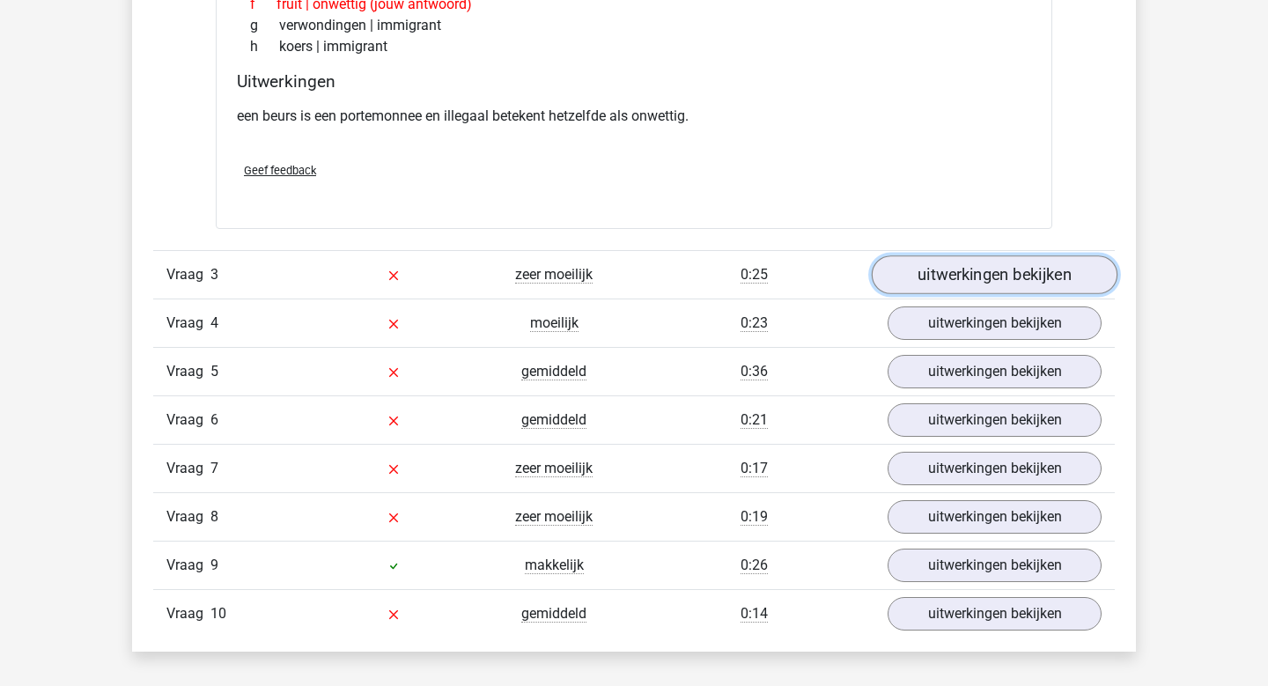
click at [1028, 277] on link "uitwerkingen bekijken" at bounding box center [995, 274] width 246 height 39
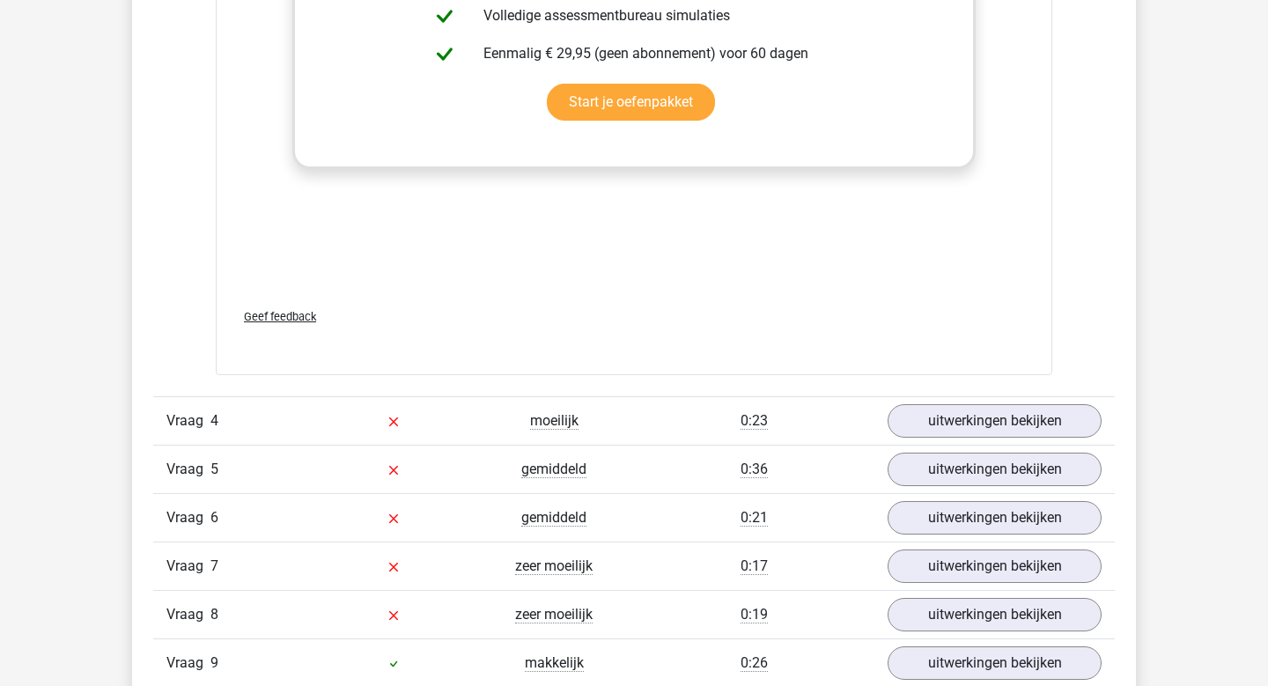
scroll to position [3084, 0]
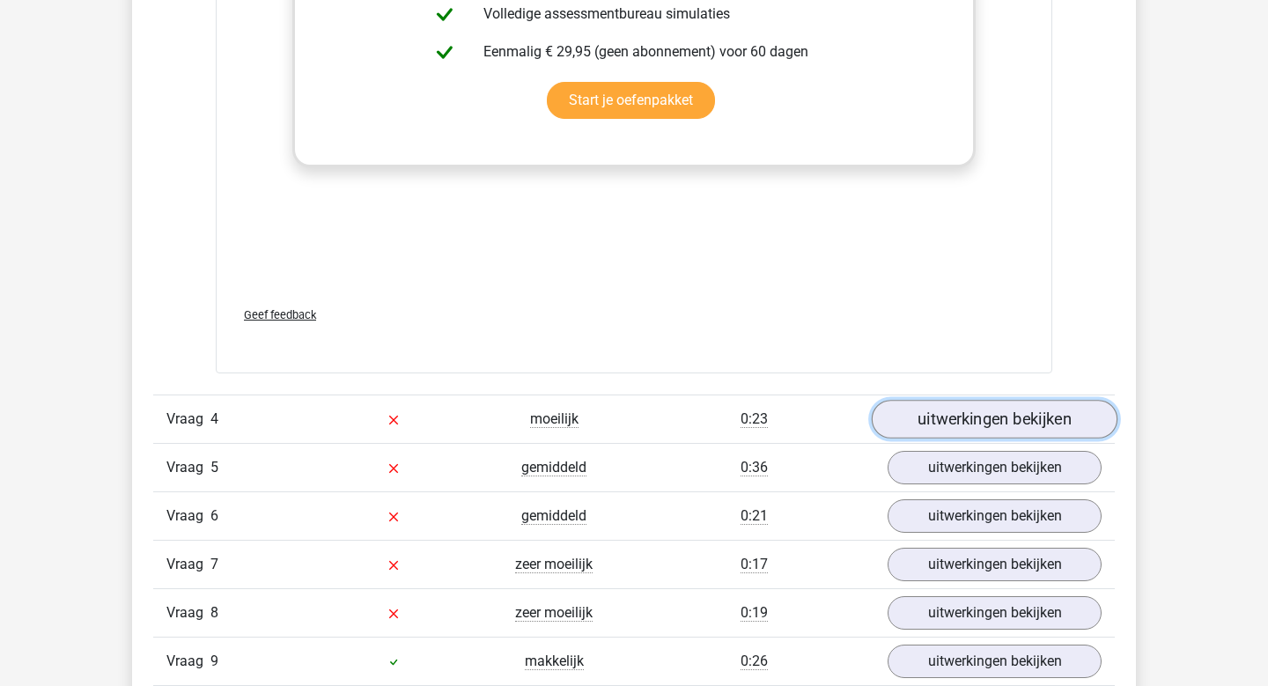
click at [956, 417] on link "uitwerkingen bekijken" at bounding box center [995, 420] width 246 height 39
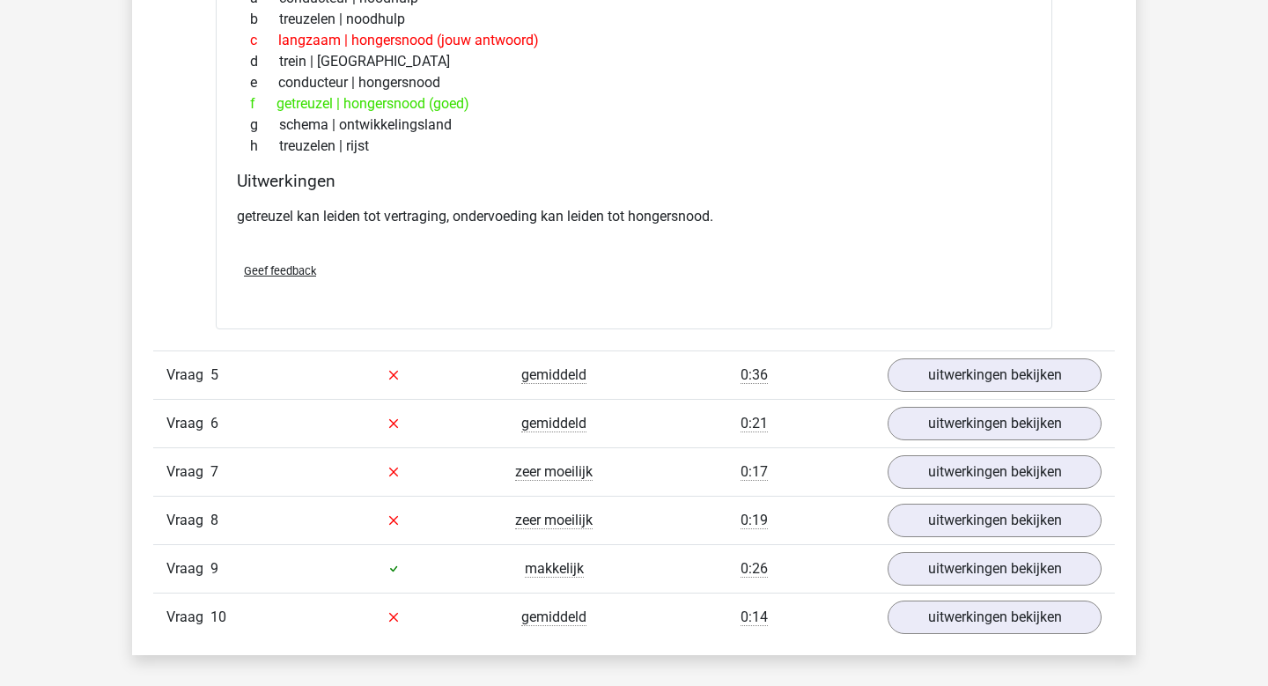
scroll to position [3640, 0]
click at [976, 370] on link "uitwerkingen bekijken" at bounding box center [995, 374] width 246 height 39
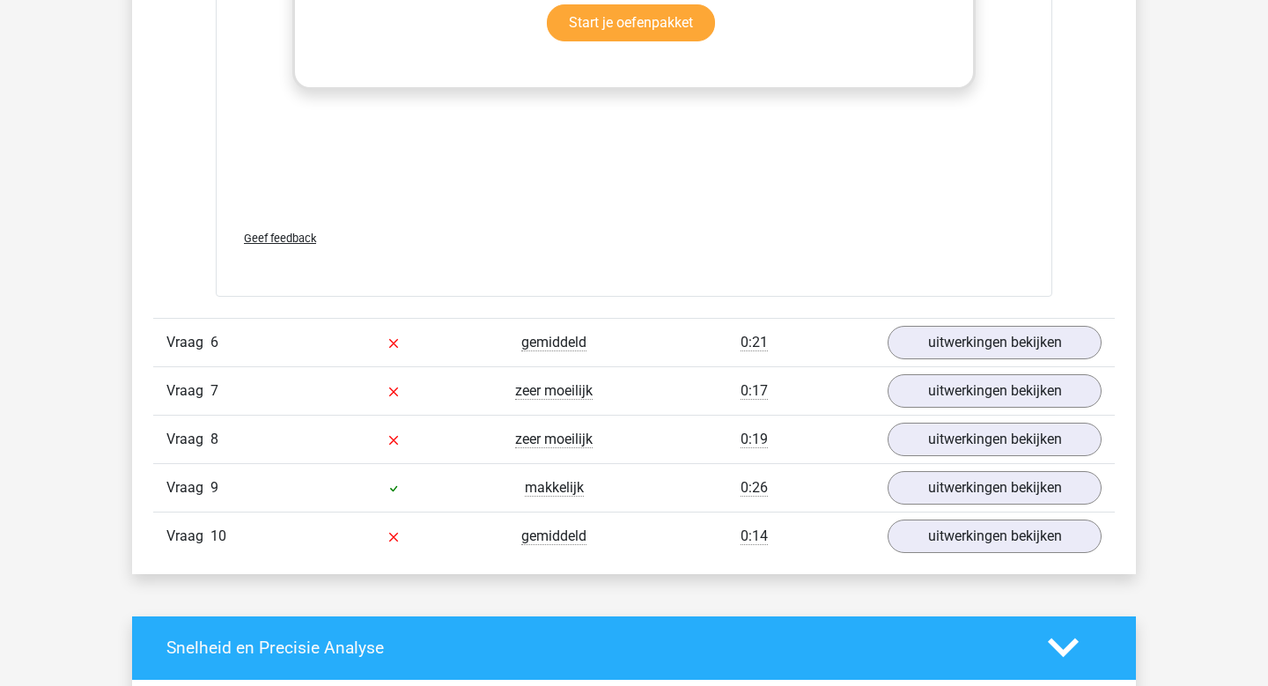
scroll to position [4707, 0]
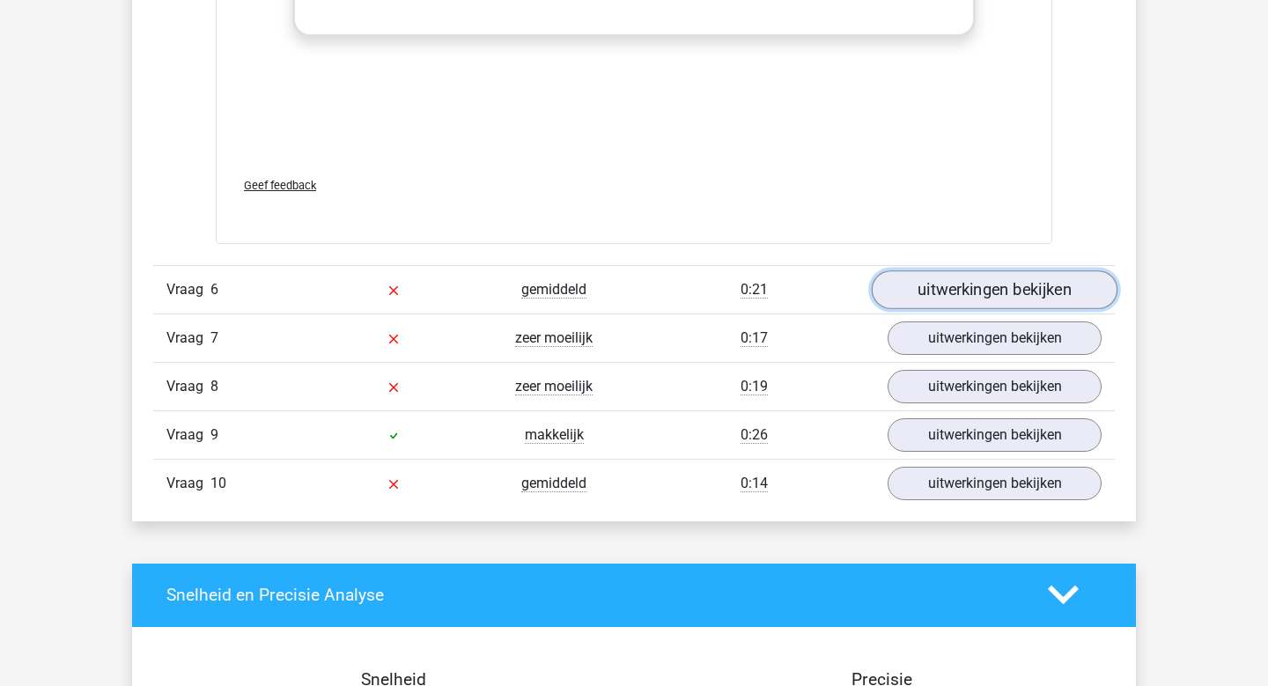
click at [948, 284] on link "uitwerkingen bekijken" at bounding box center [995, 289] width 246 height 39
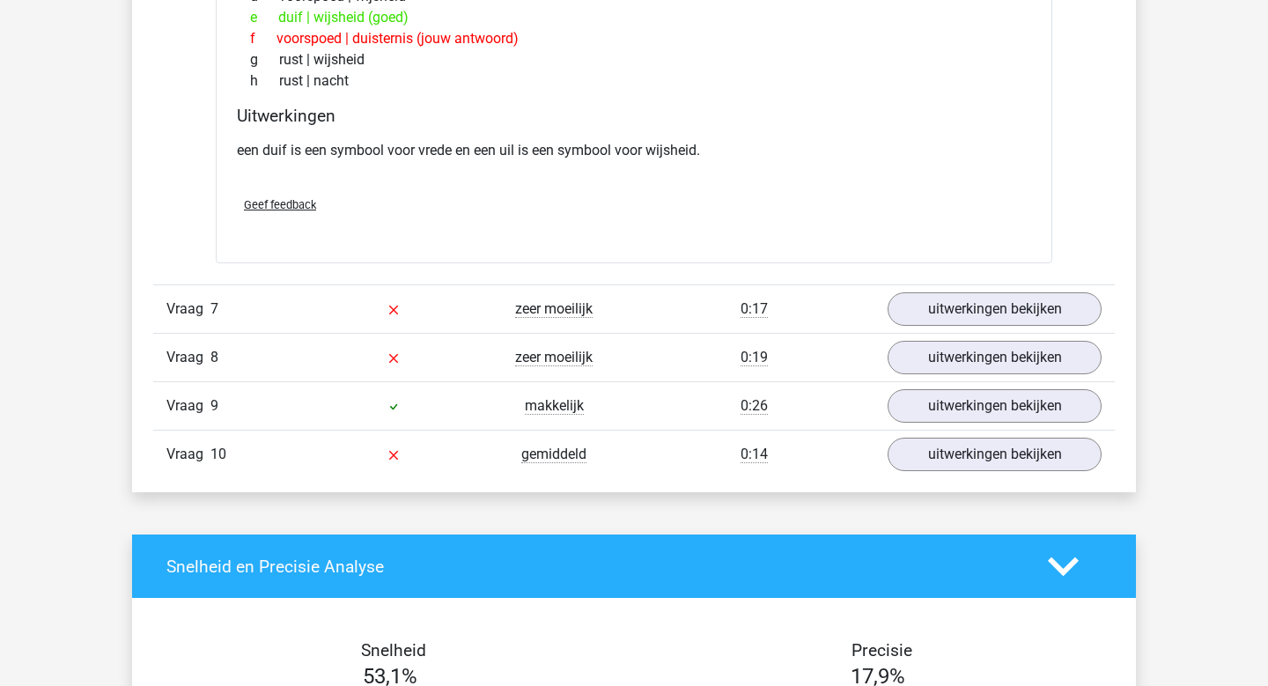
scroll to position [5179, 0]
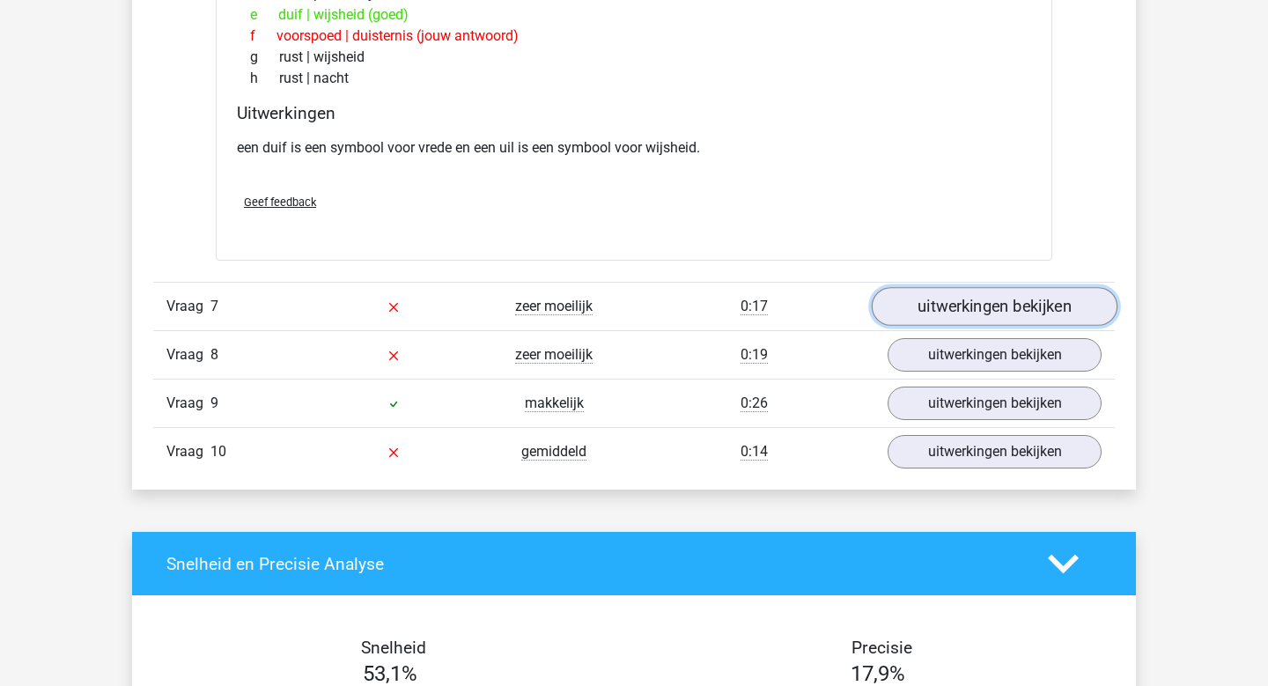
click at [1013, 303] on link "uitwerkingen bekijken" at bounding box center [995, 306] width 246 height 39
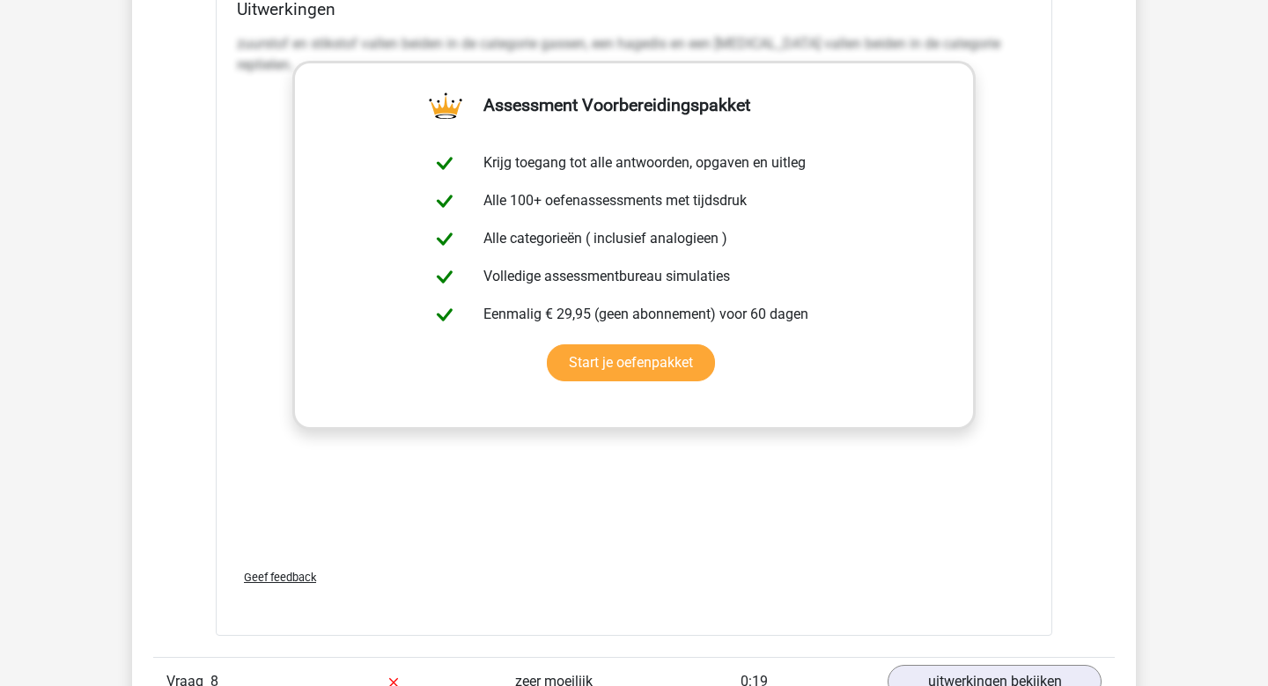
scroll to position [6100, 0]
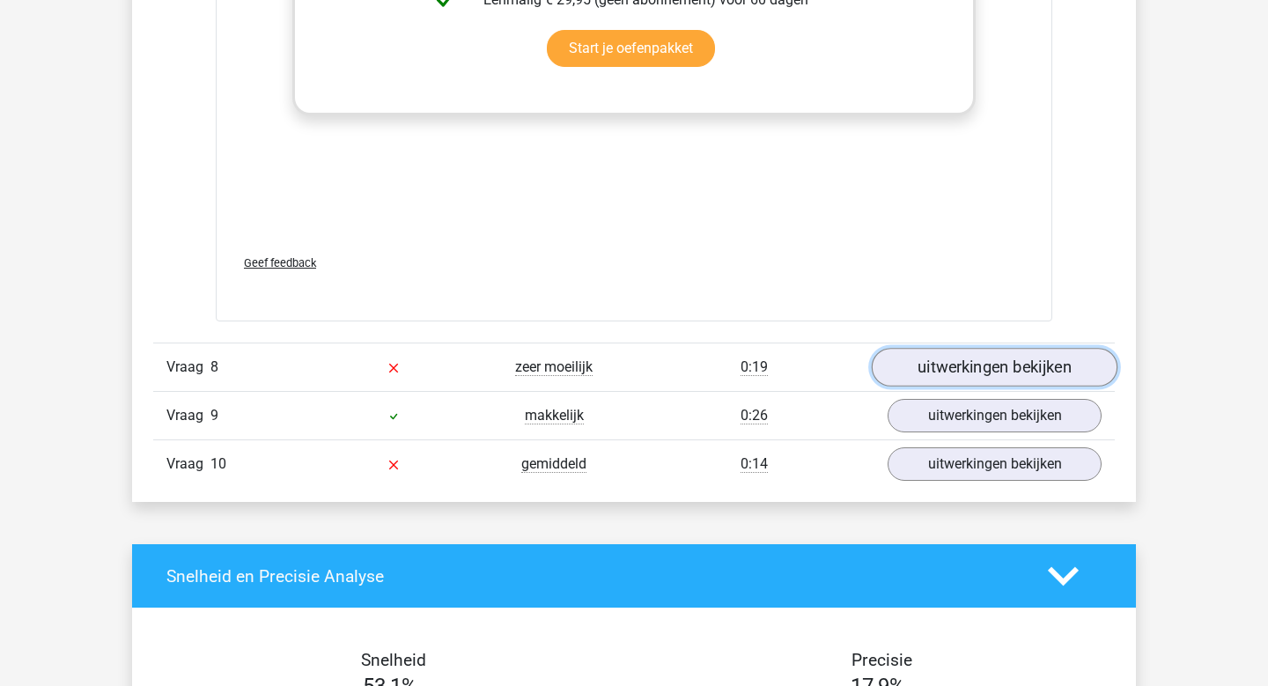
click at [953, 365] on link "uitwerkingen bekijken" at bounding box center [995, 367] width 246 height 39
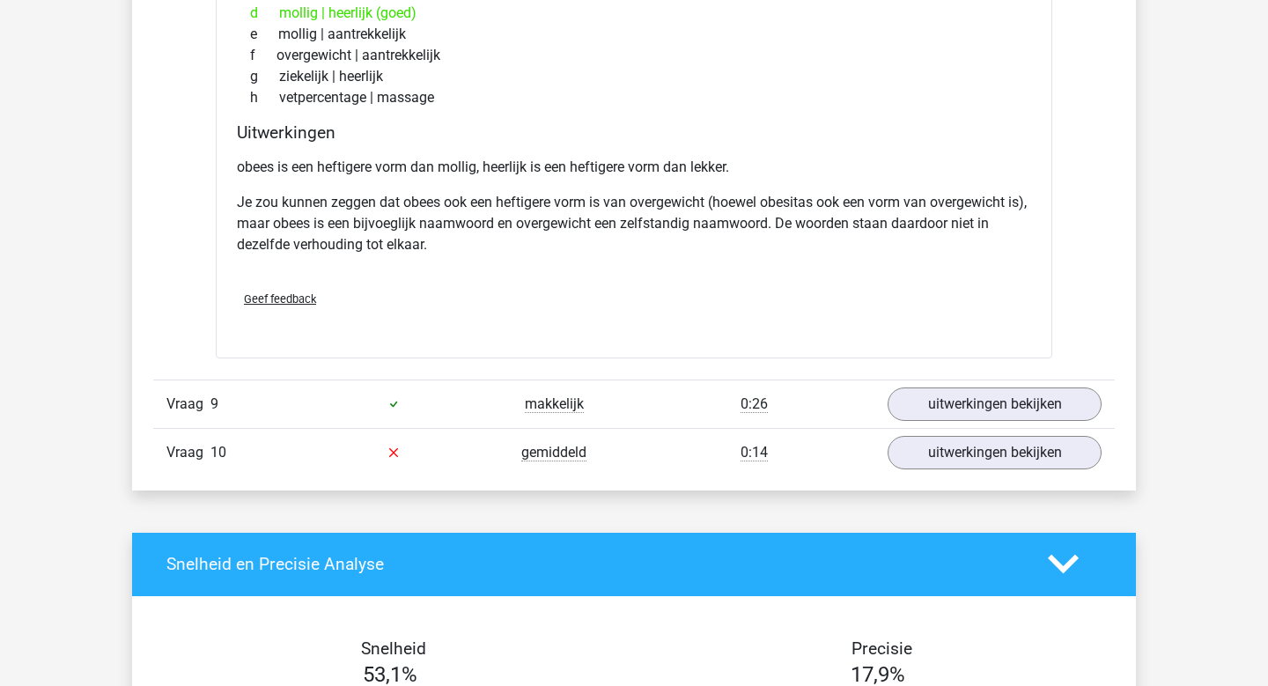
scroll to position [6687, 0]
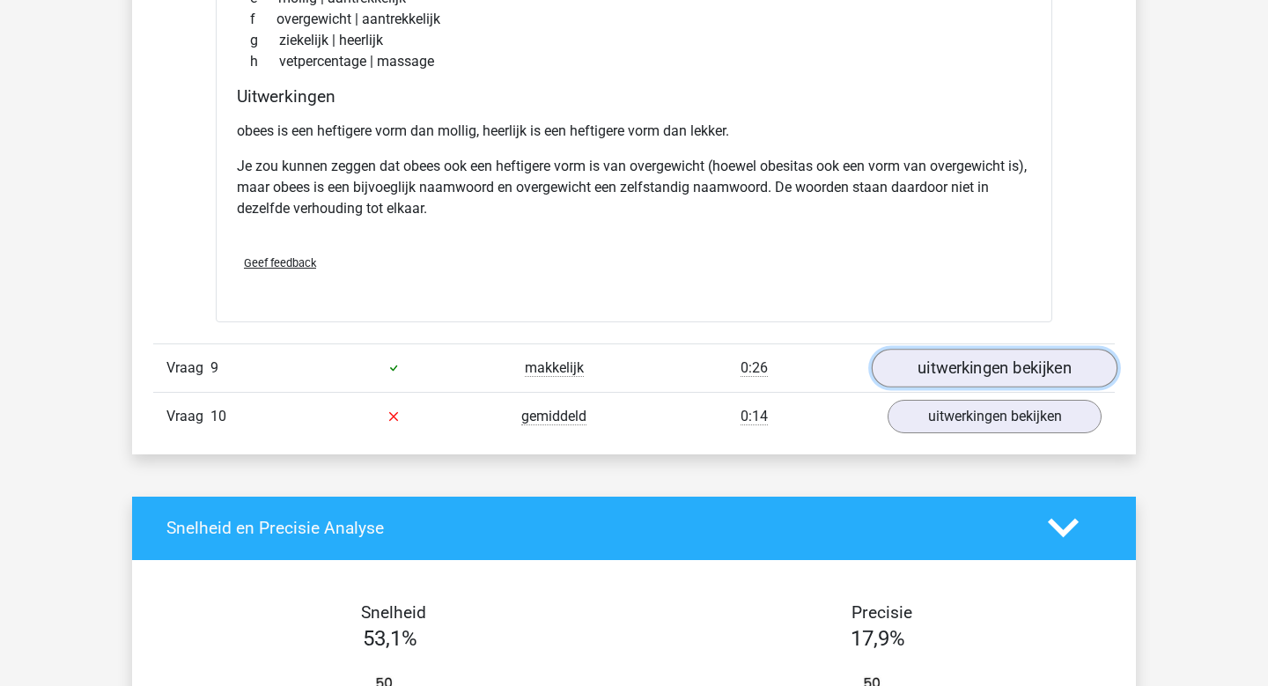
click at [956, 365] on link "uitwerkingen bekijken" at bounding box center [995, 368] width 246 height 39
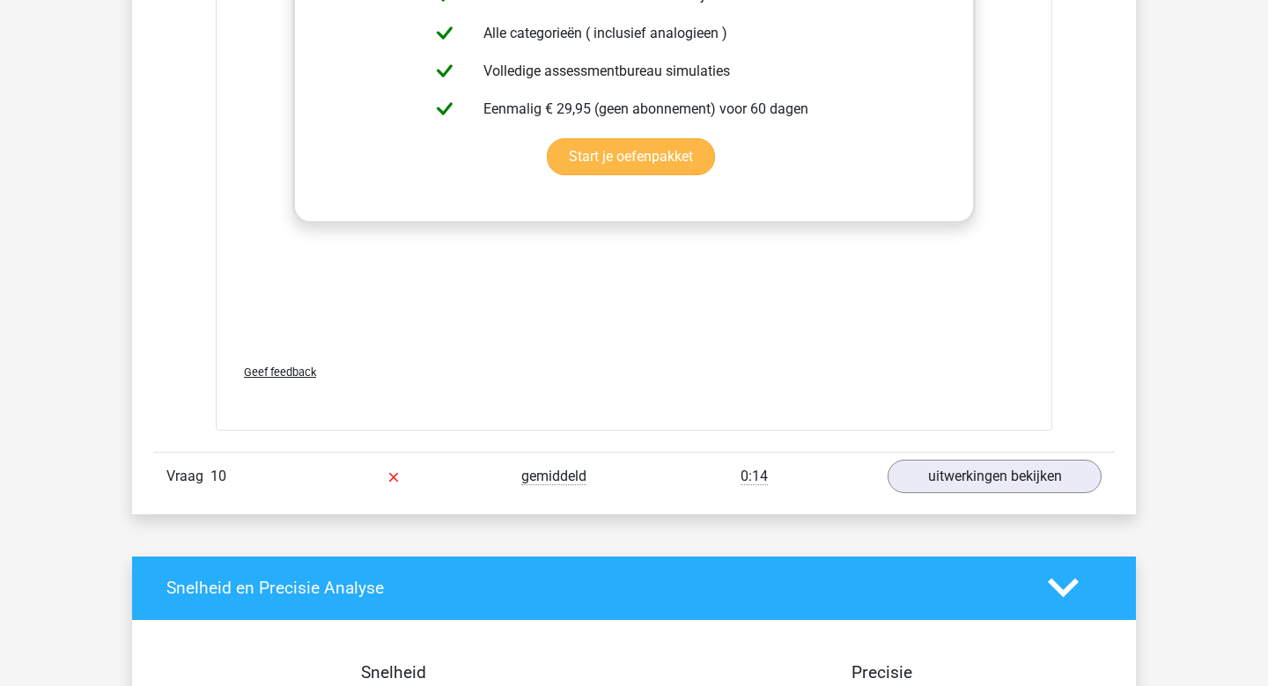
scroll to position [7560, 0]
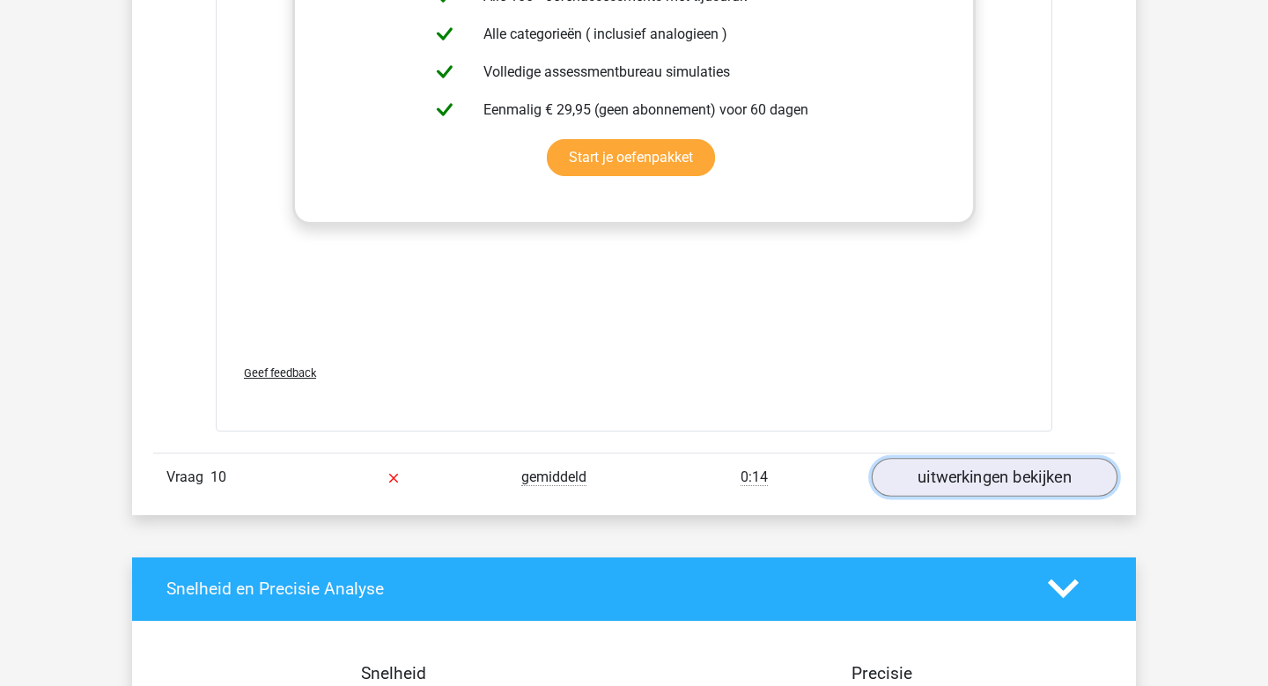
click at [983, 483] on link "uitwerkingen bekijken" at bounding box center [995, 477] width 246 height 39
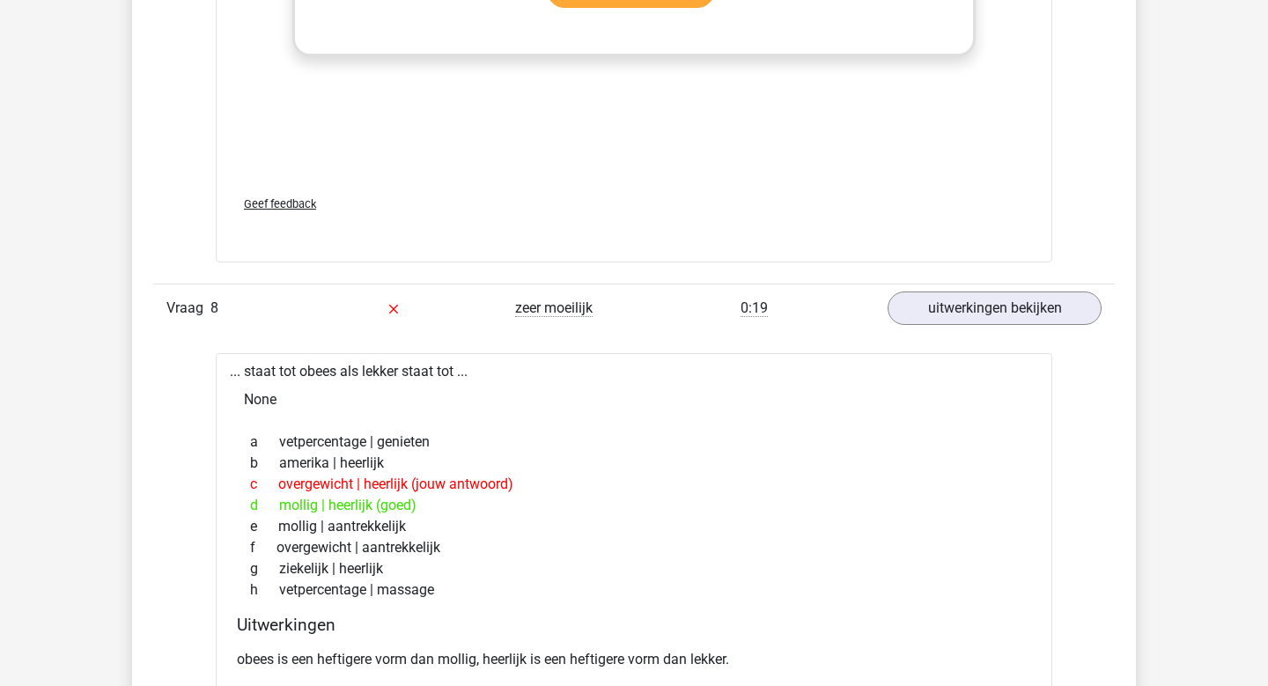
scroll to position [6157, 0]
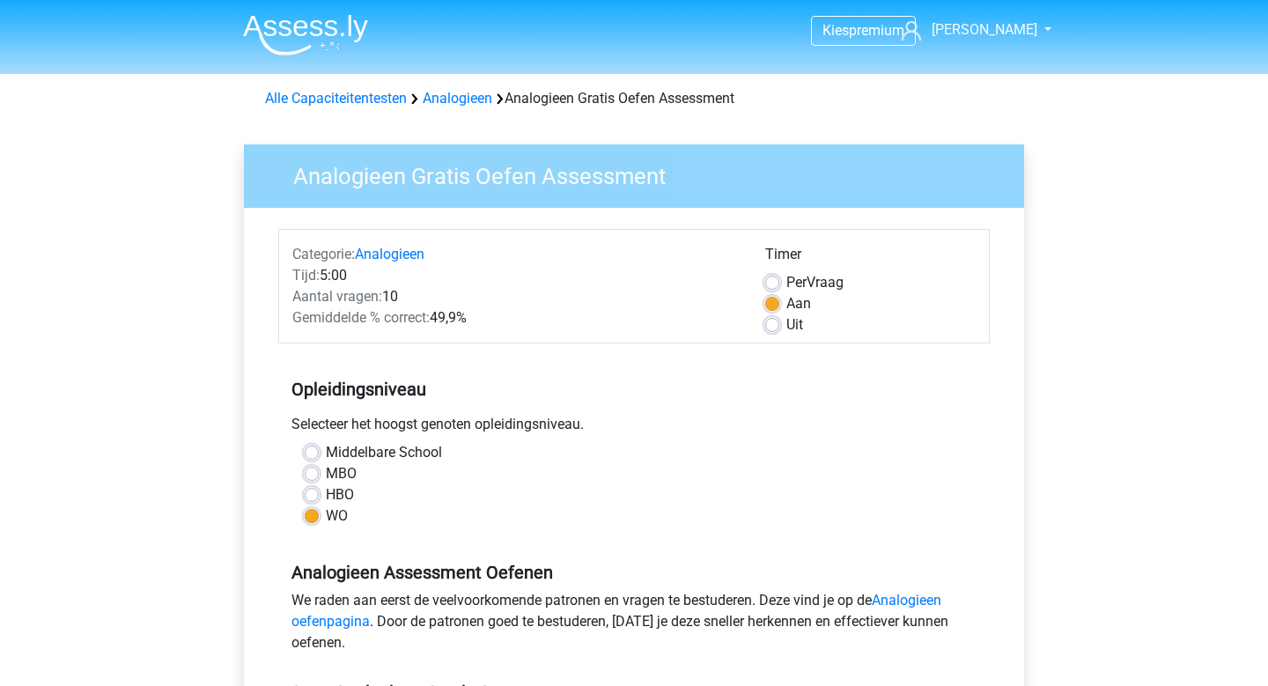
scroll to position [283, 0]
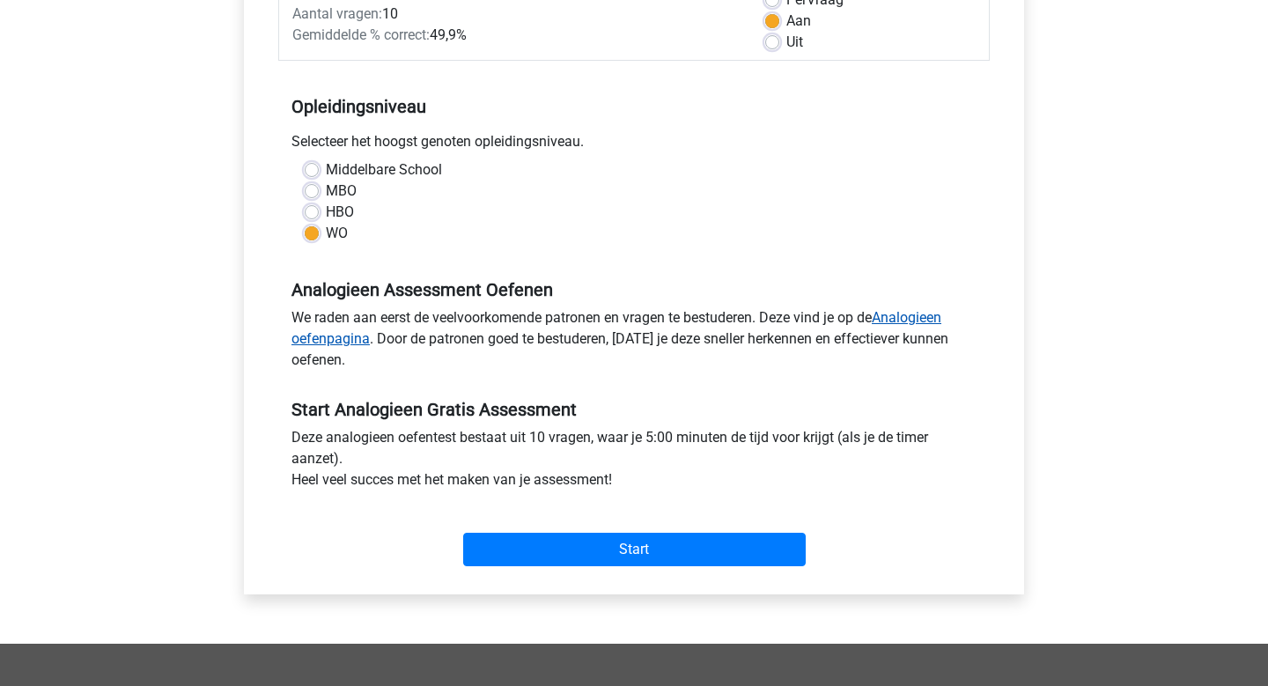
click at [903, 318] on link "Analogieen oefenpagina" at bounding box center [617, 328] width 650 height 38
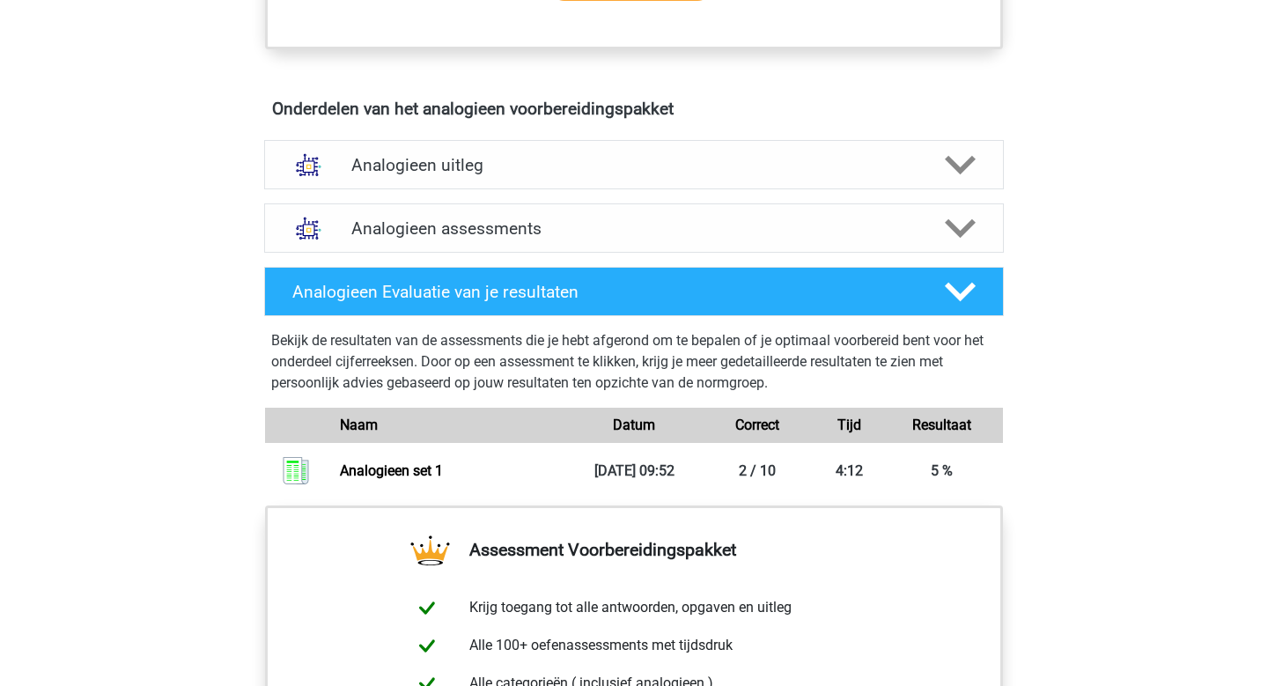
scroll to position [936, 0]
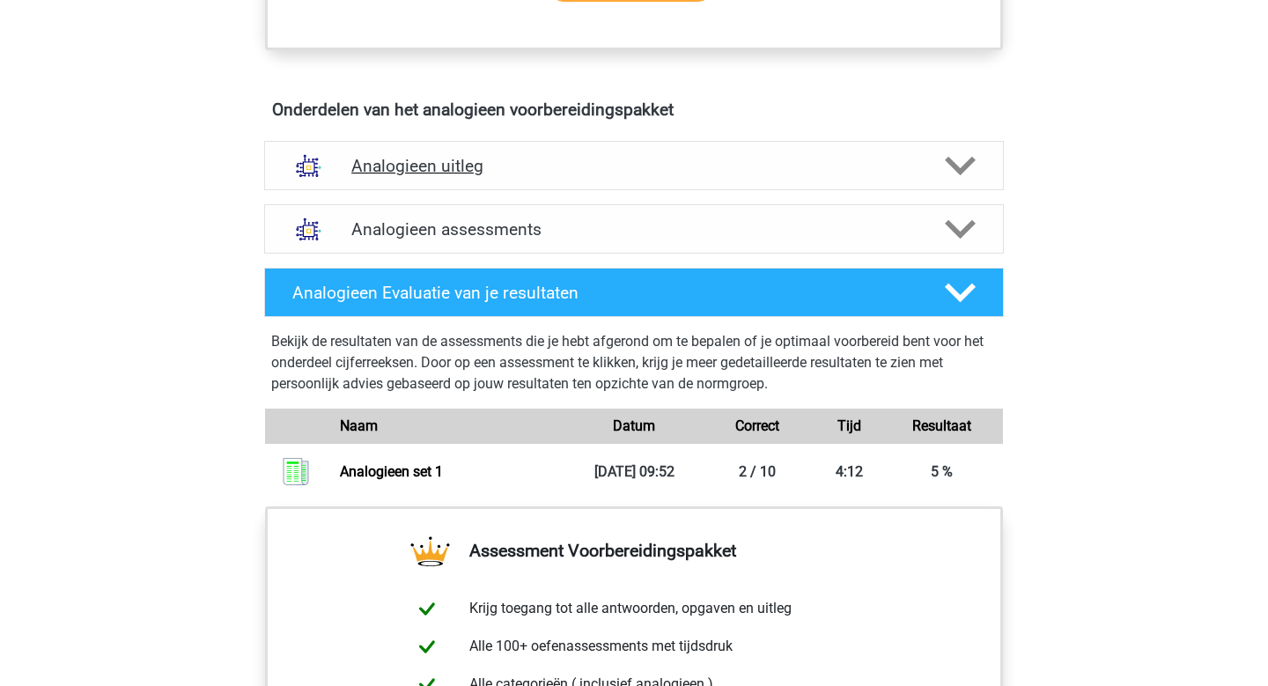
click at [948, 177] on icon at bounding box center [960, 166] width 31 height 31
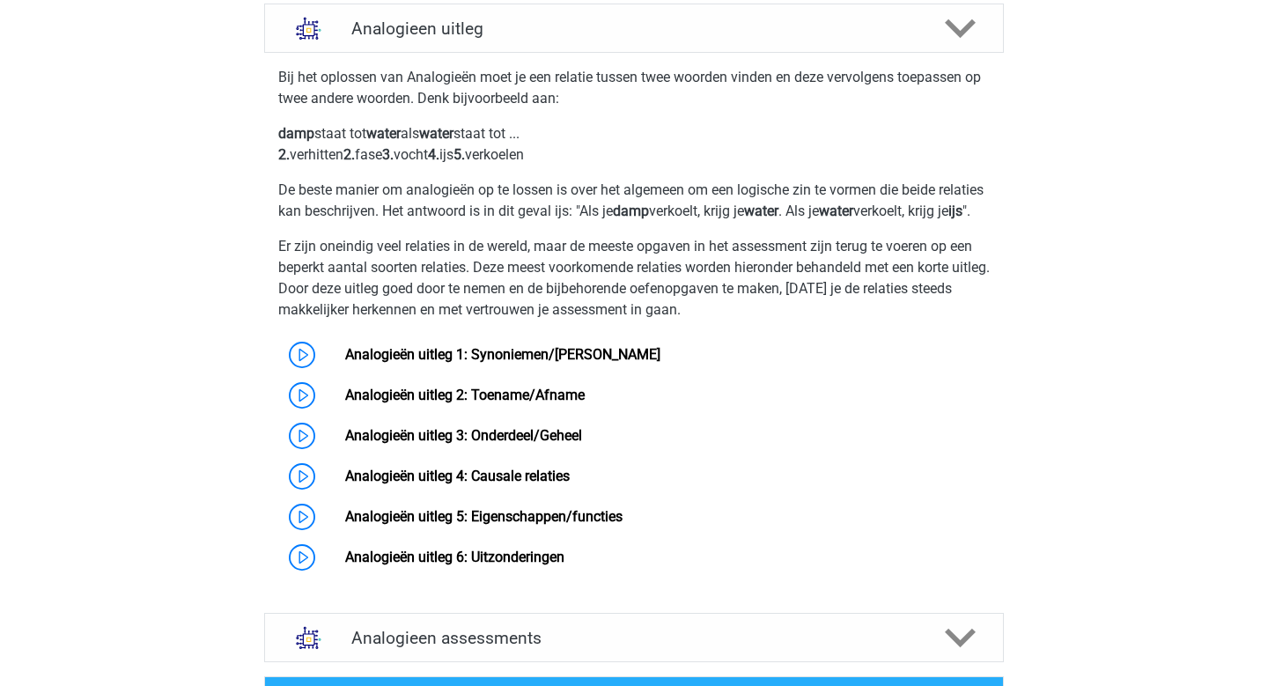
scroll to position [1073, 0]
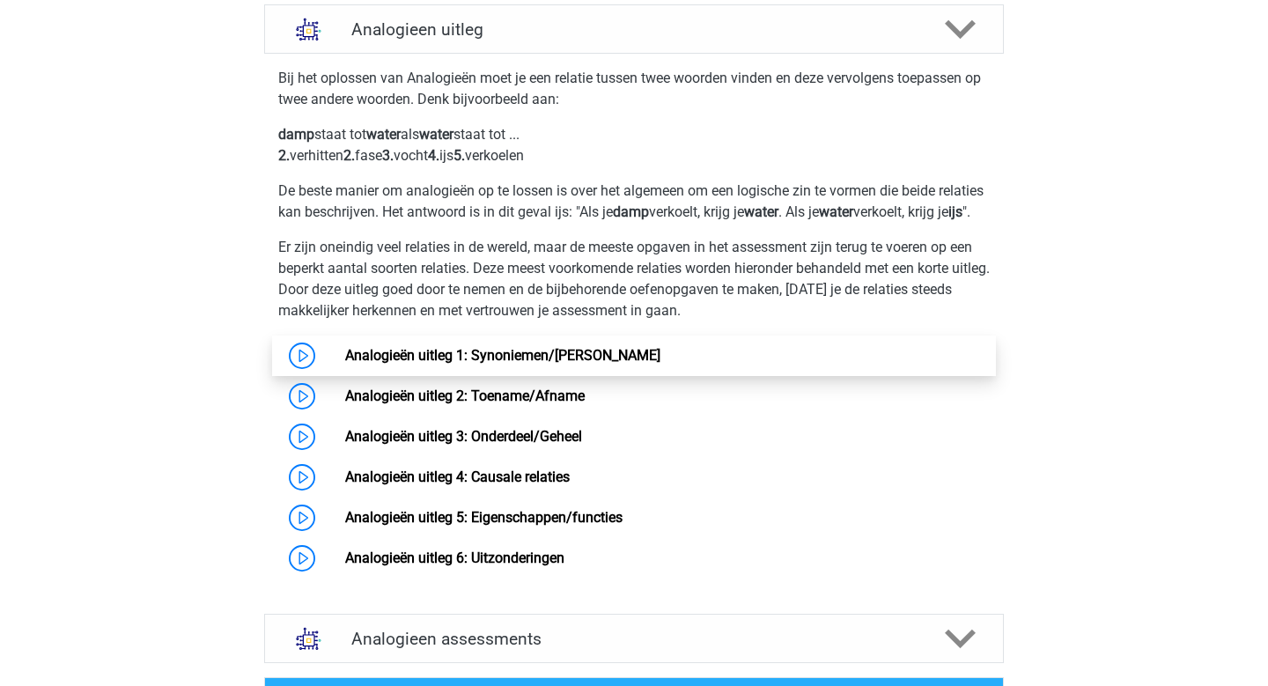
click at [417, 364] on link "Analogieën uitleg 1: Synoniemen/Antoniemen" at bounding box center [502, 355] width 315 height 17
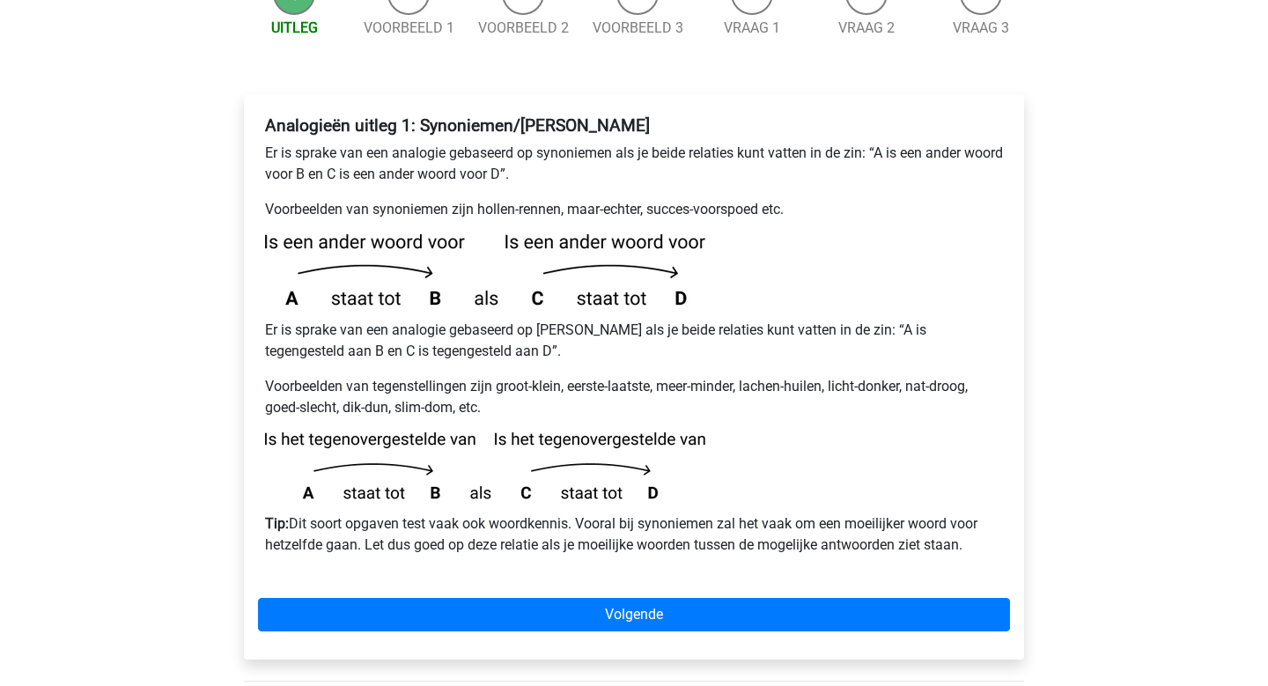
scroll to position [250, 0]
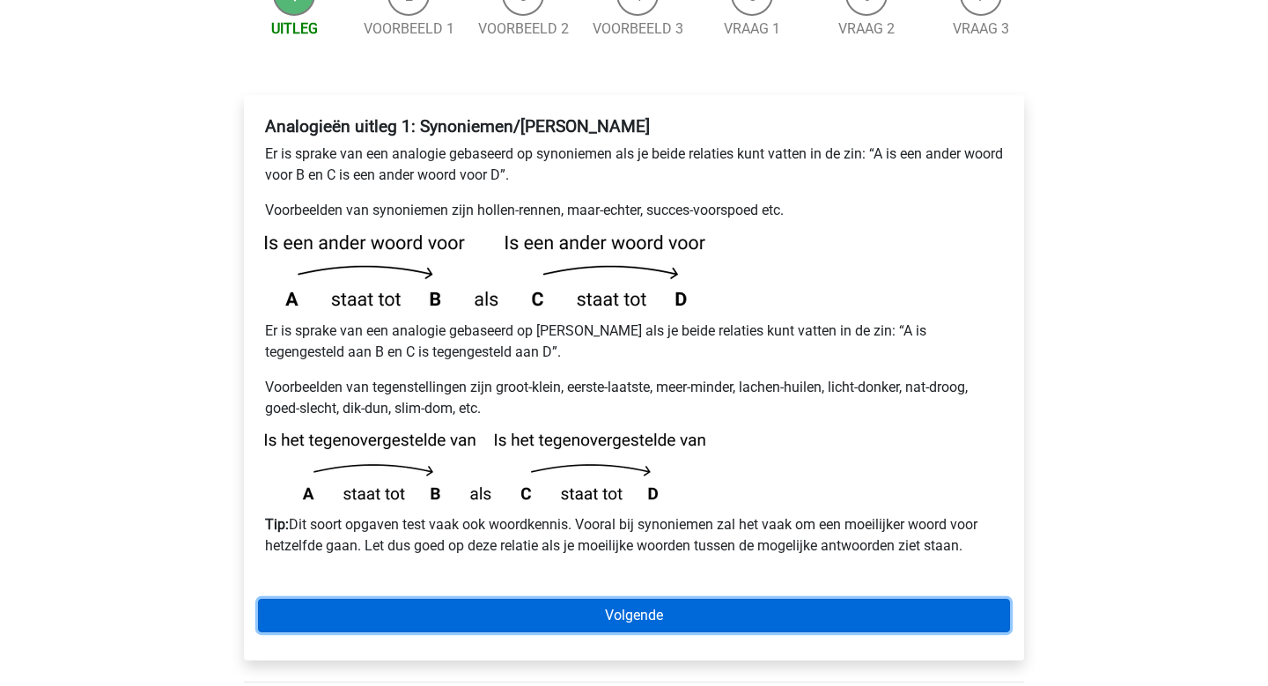
click at [625, 599] on link "Volgende" at bounding box center [634, 615] width 752 height 33
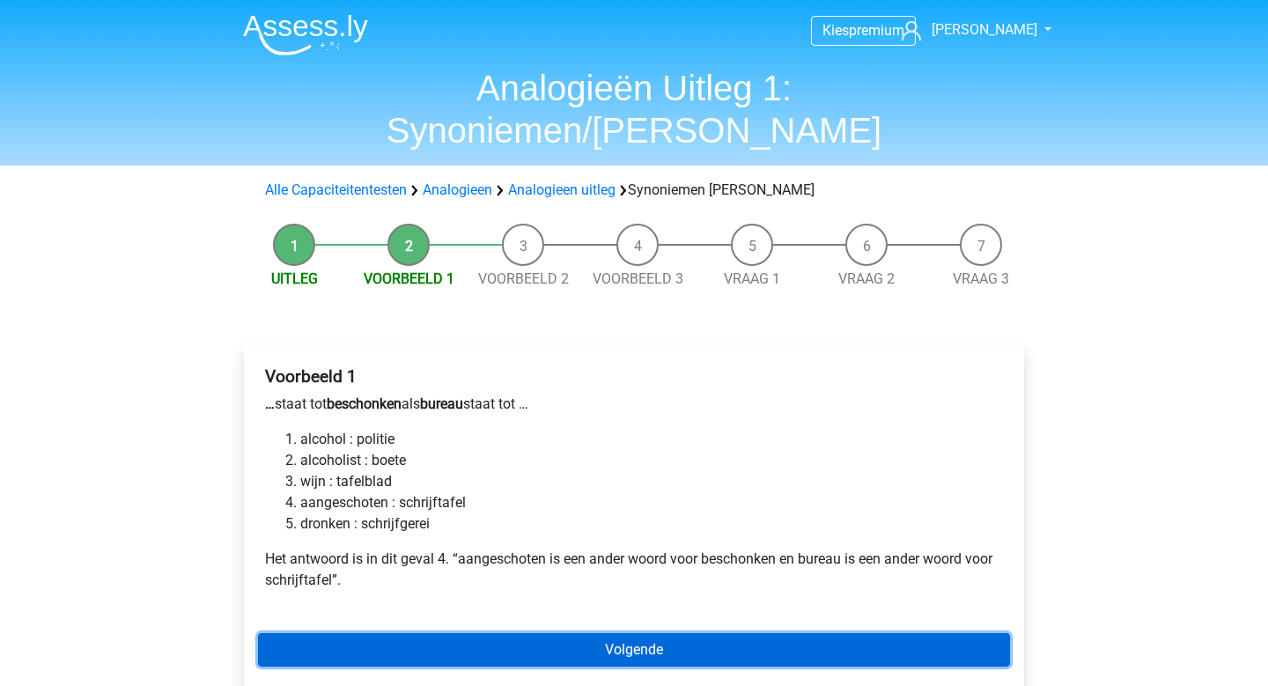
click at [639, 633] on link "Volgende" at bounding box center [634, 649] width 752 height 33
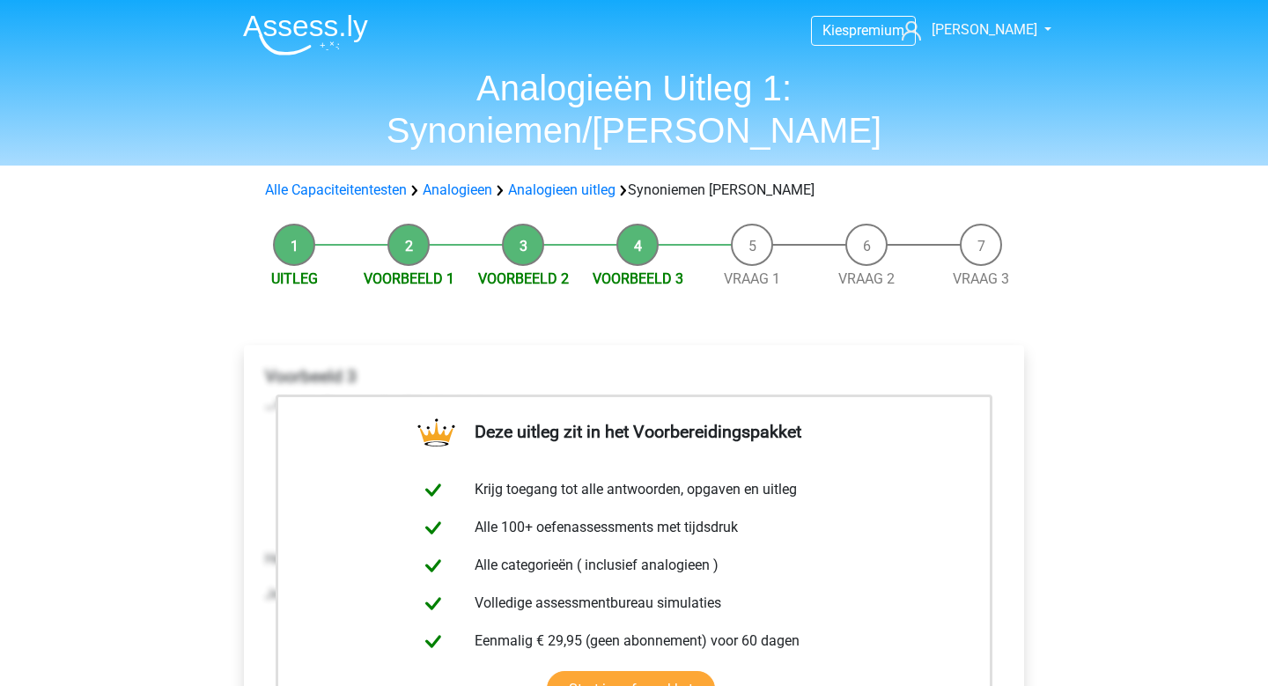
scroll to position [218, 0]
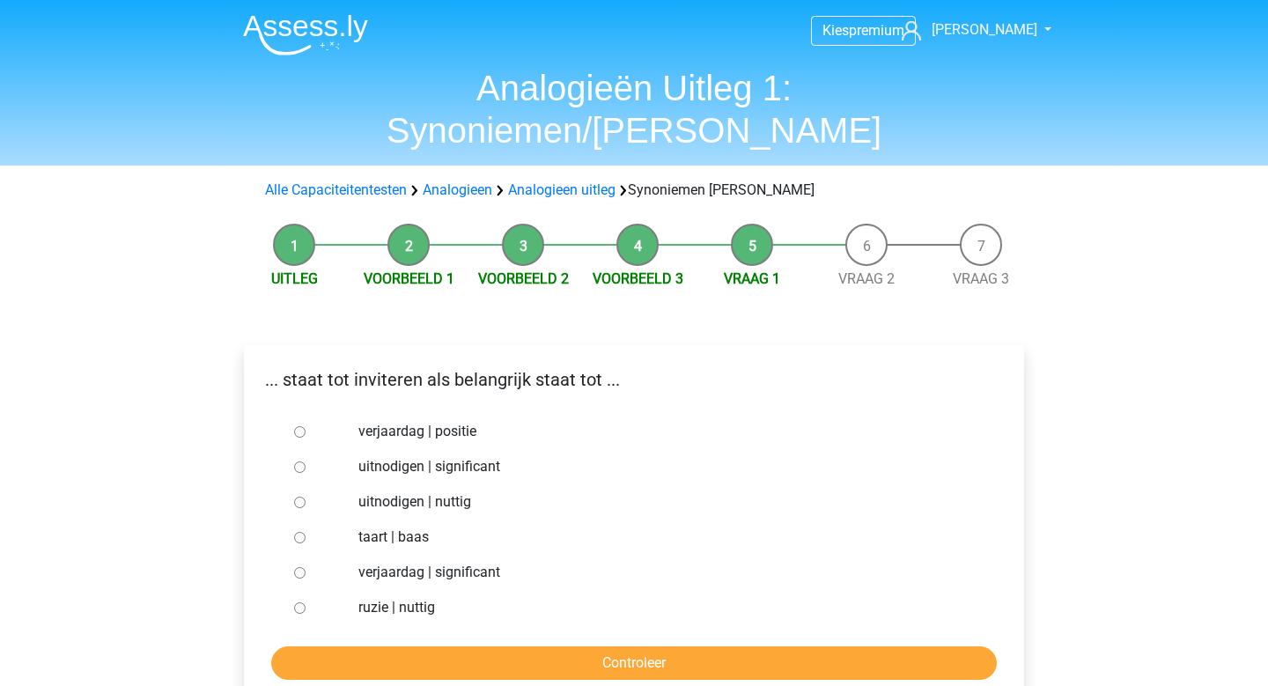
click at [299, 462] on input "uitnodigen | significant" at bounding box center [299, 467] width 11 height 11
radio input "true"
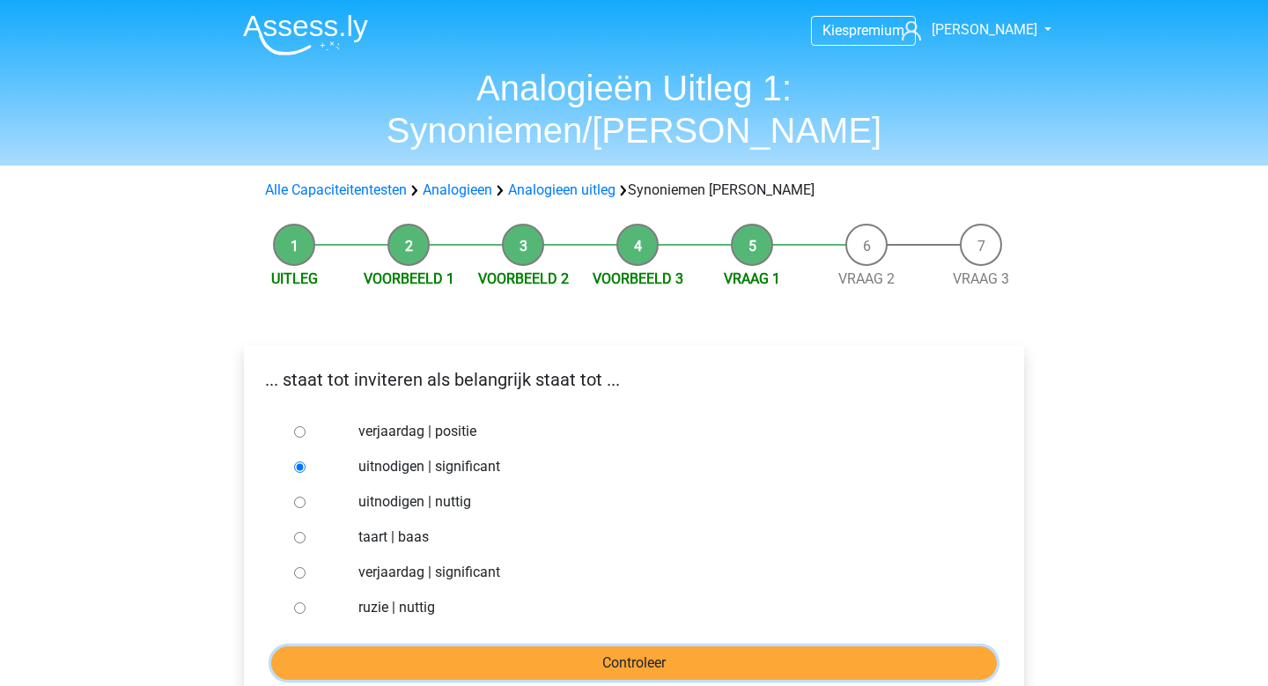
click at [634, 646] on input "Controleer" at bounding box center [634, 662] width 726 height 33
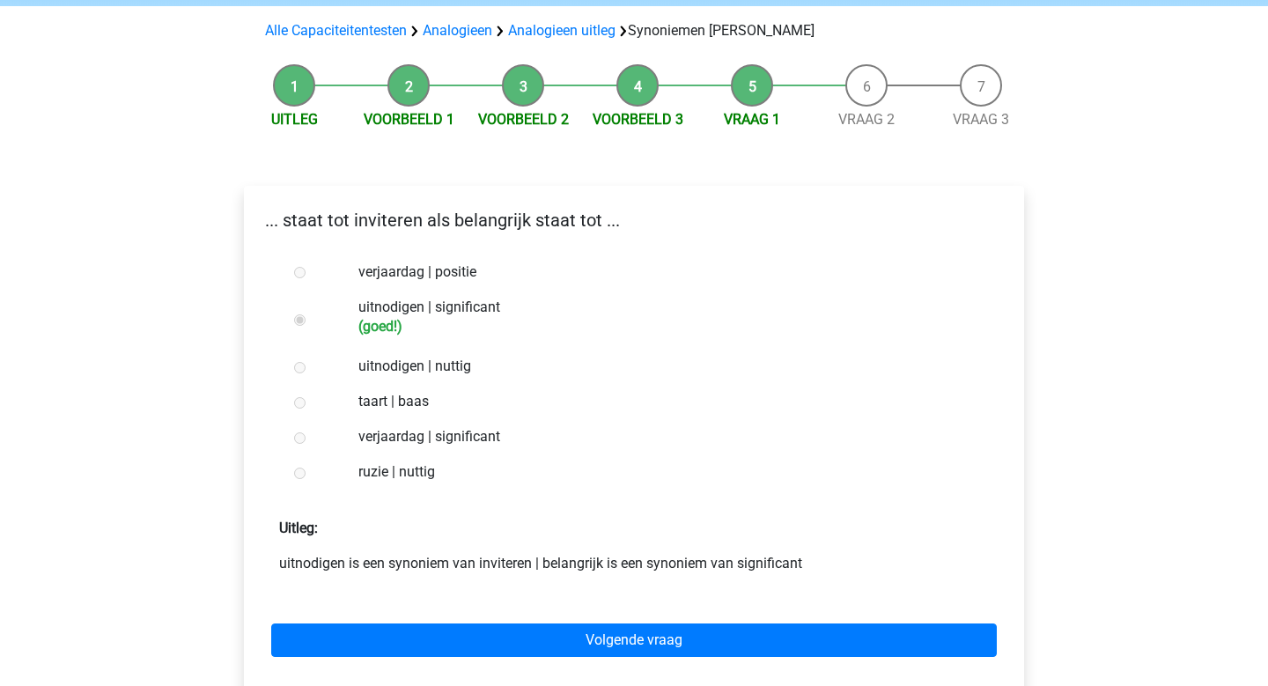
scroll to position [163, 0]
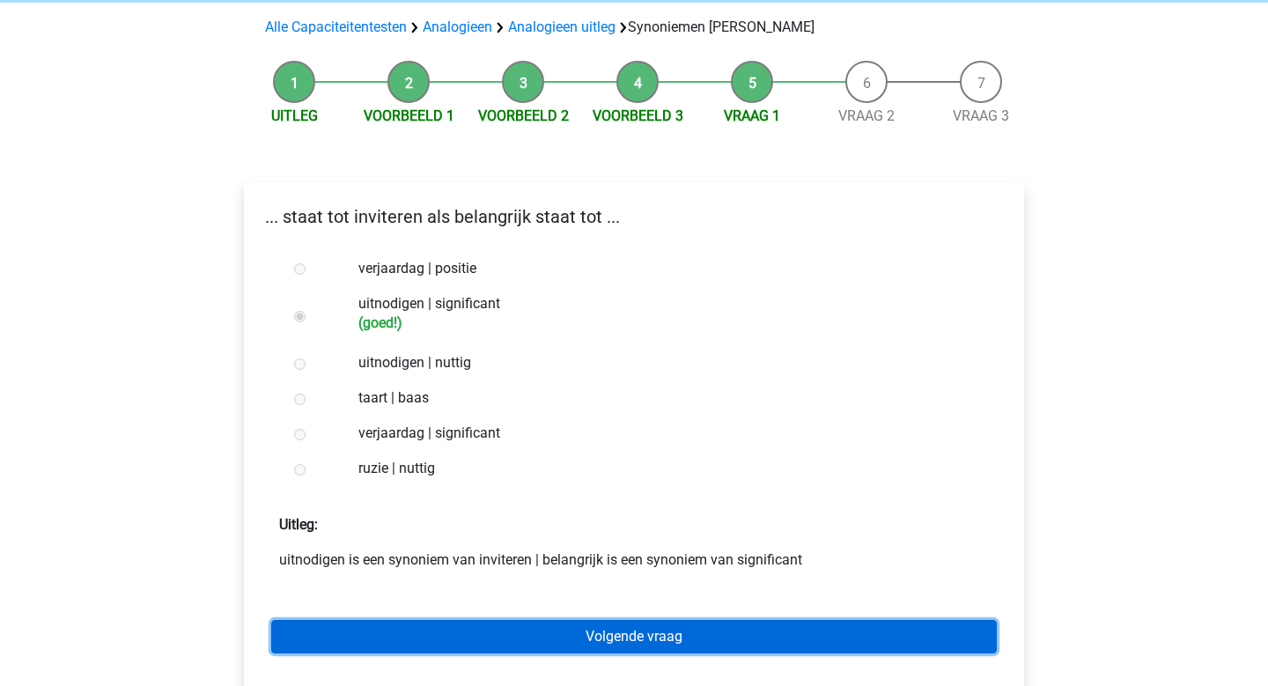
click at [631, 620] on link "Volgende vraag" at bounding box center [634, 636] width 726 height 33
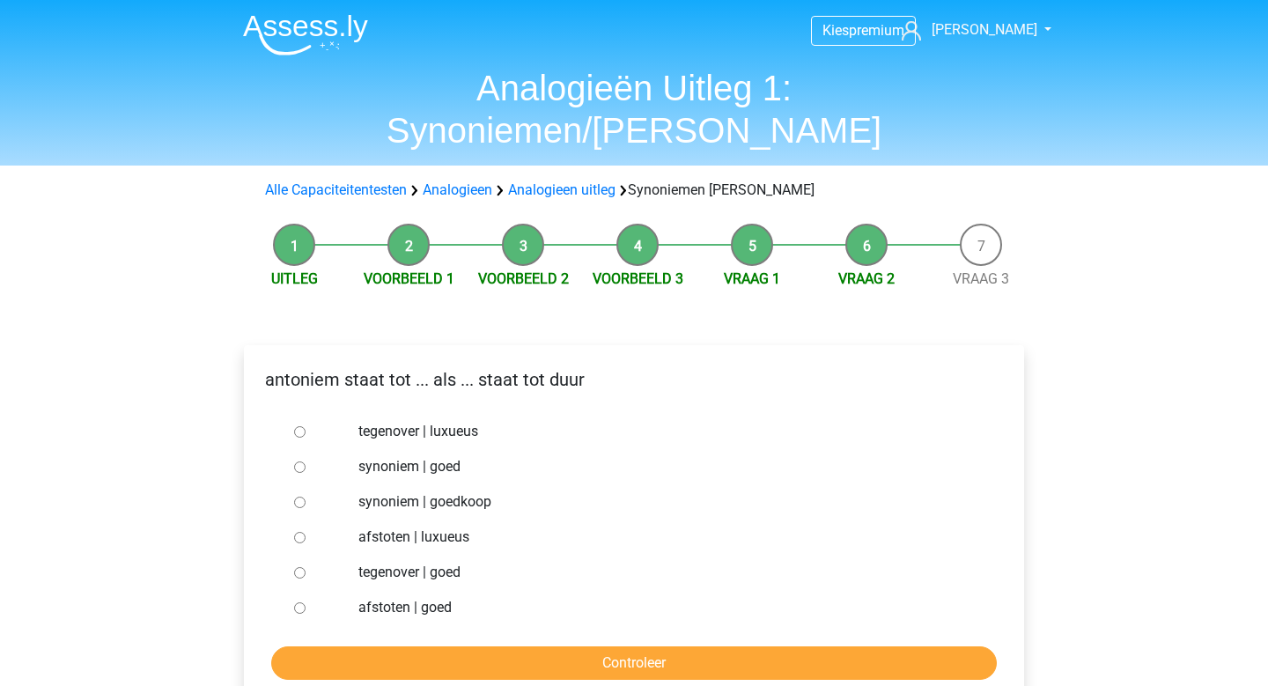
click at [304, 497] on input "synoniem | goedkoop" at bounding box center [299, 502] width 11 height 11
radio input "true"
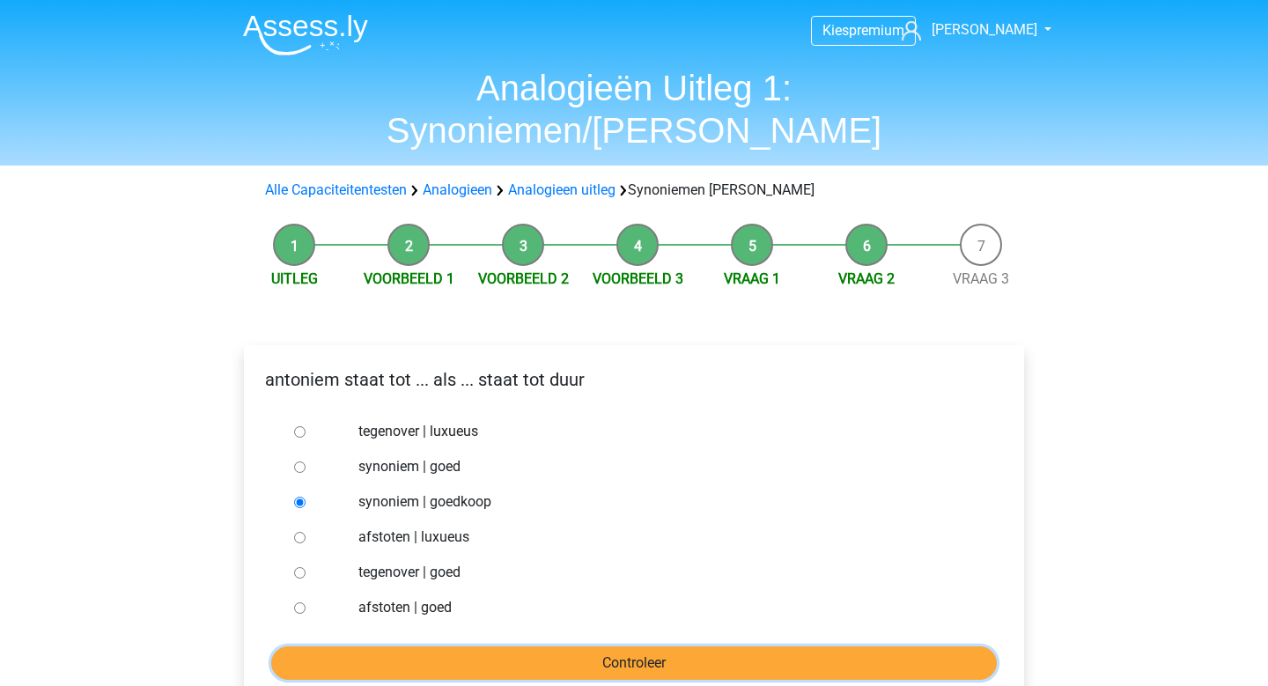
click at [661, 646] on input "Controleer" at bounding box center [634, 662] width 726 height 33
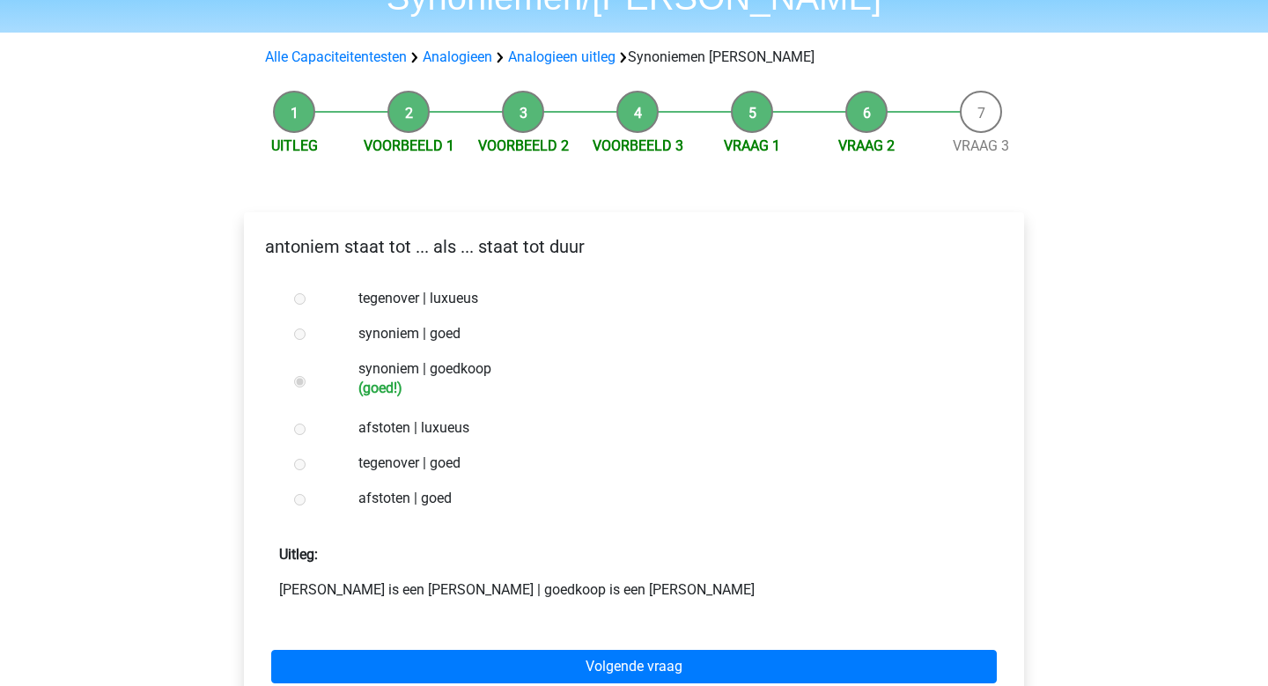
scroll to position [137, 0]
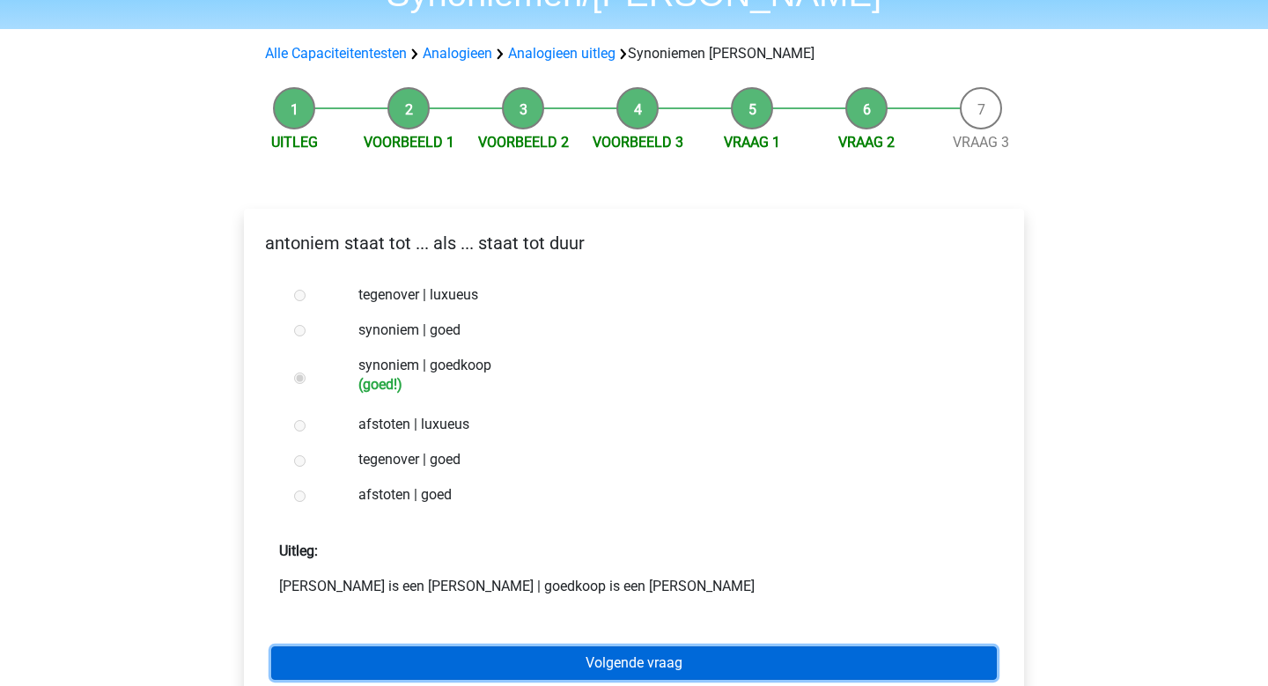
click at [661, 646] on link "Volgende vraag" at bounding box center [634, 662] width 726 height 33
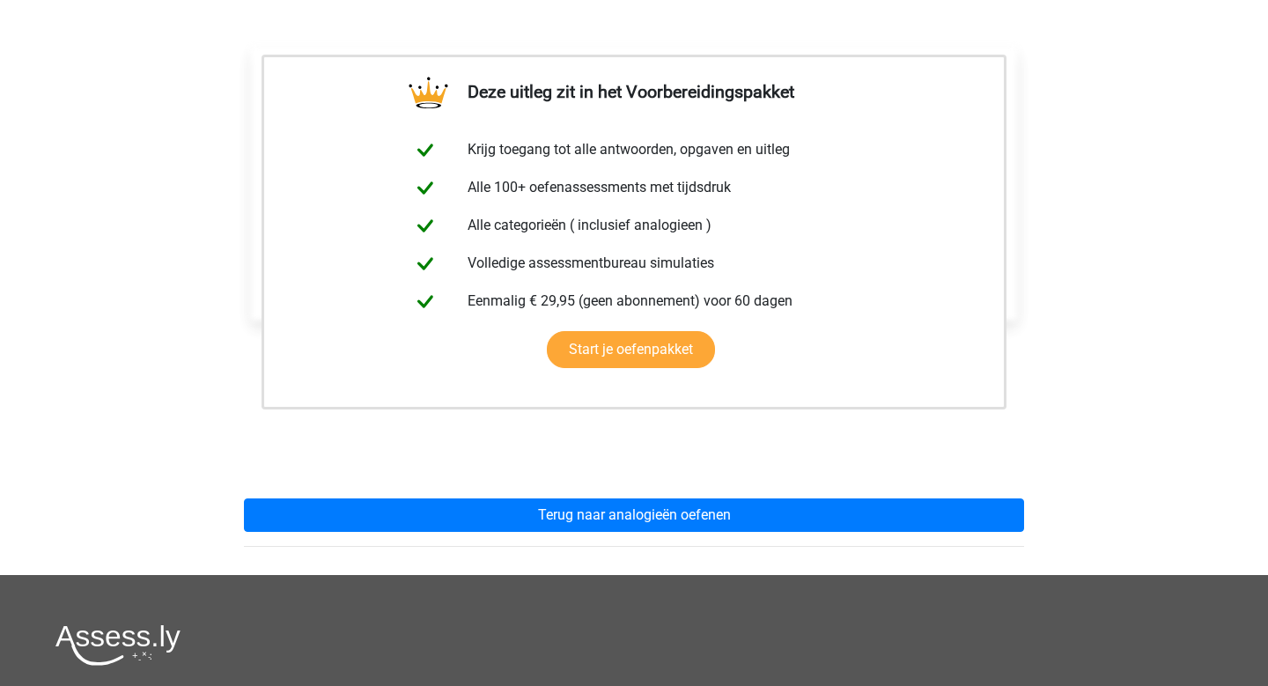
scroll to position [313, 0]
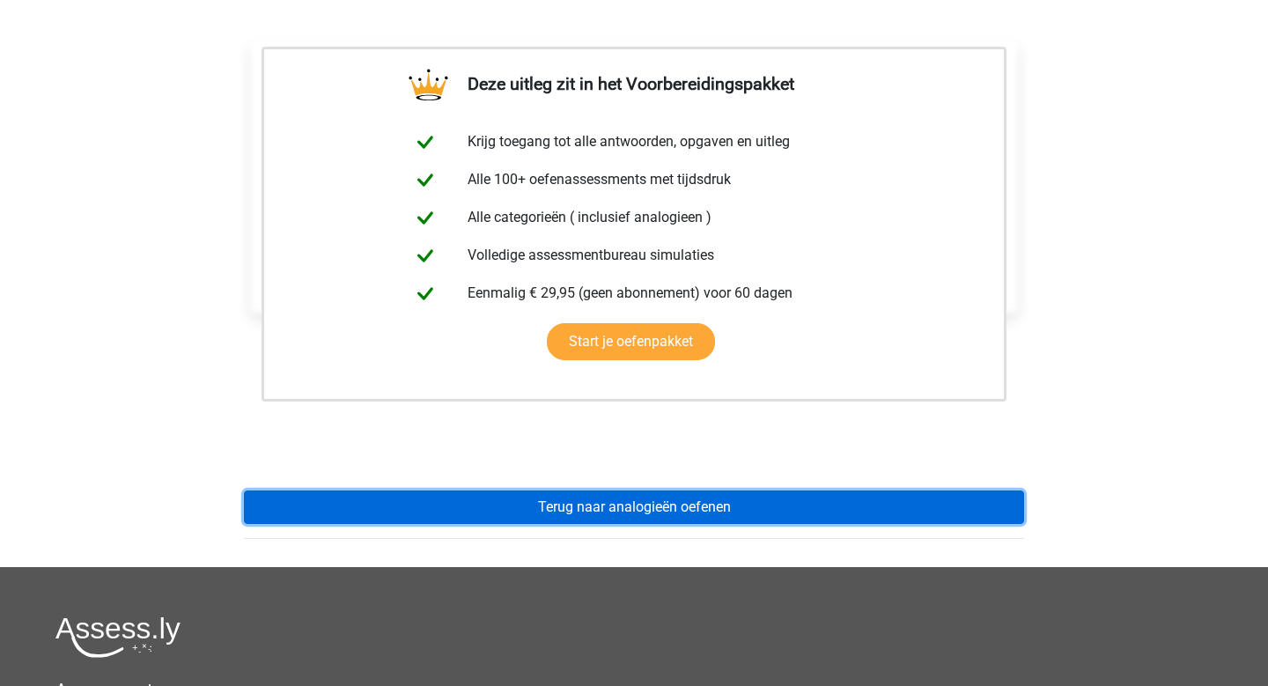
click at [639, 491] on link "Terug naar analogieën oefenen" at bounding box center [634, 507] width 780 height 33
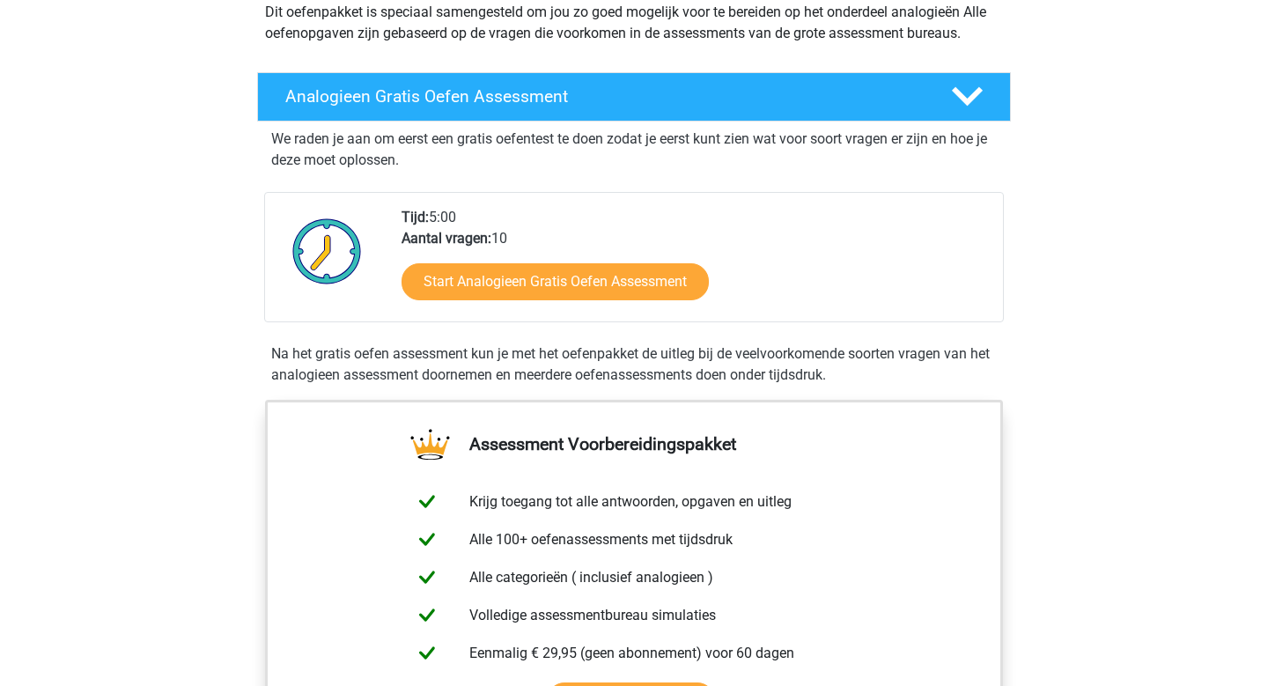
scroll to position [222, 0]
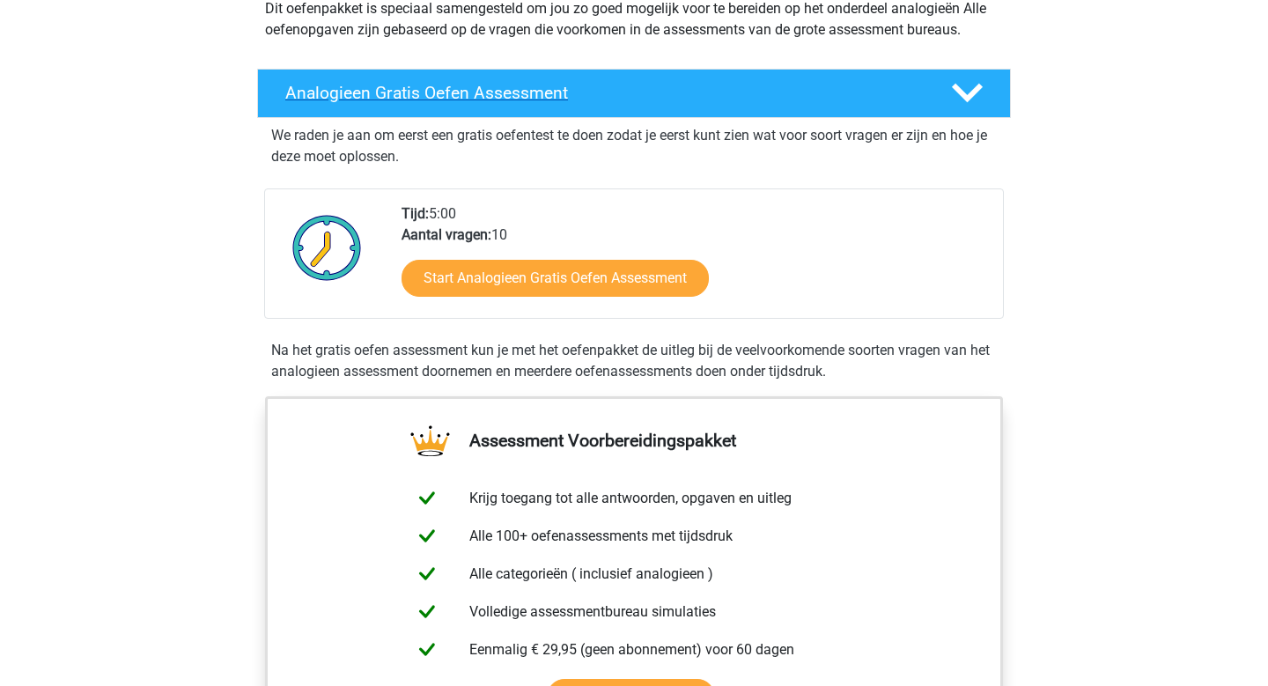
click at [970, 89] on icon at bounding box center [967, 93] width 31 height 31
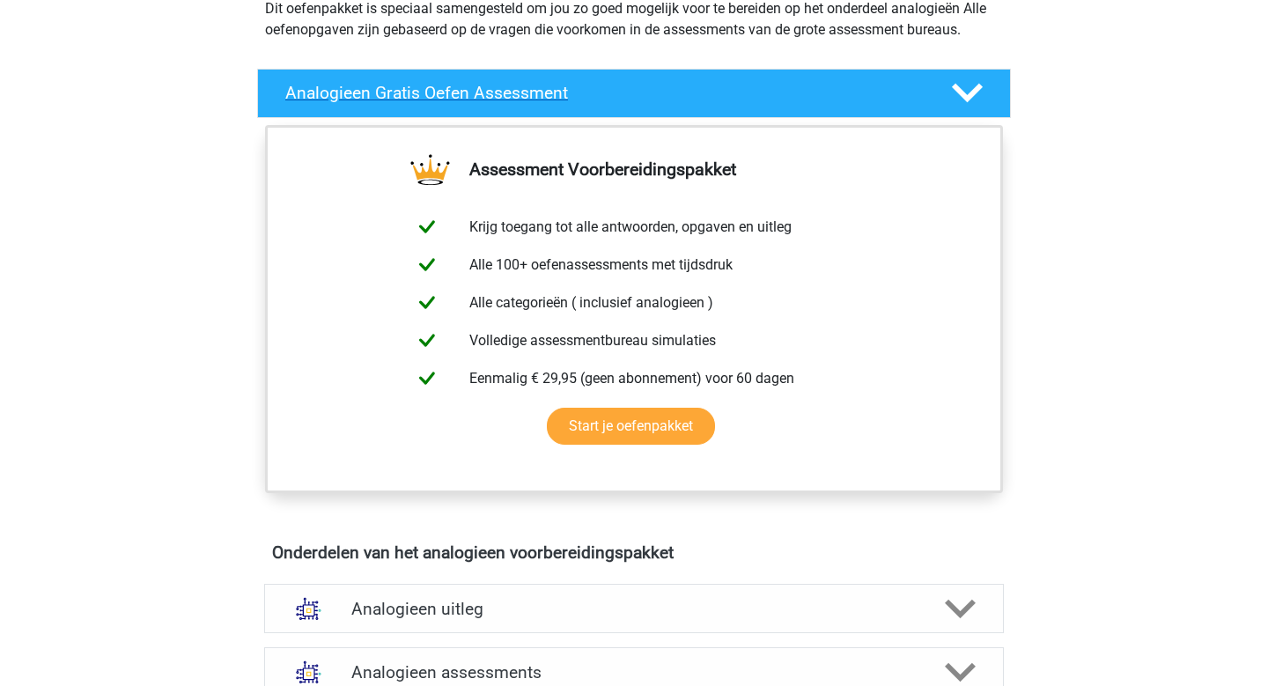
click at [970, 89] on icon at bounding box center [967, 93] width 31 height 31
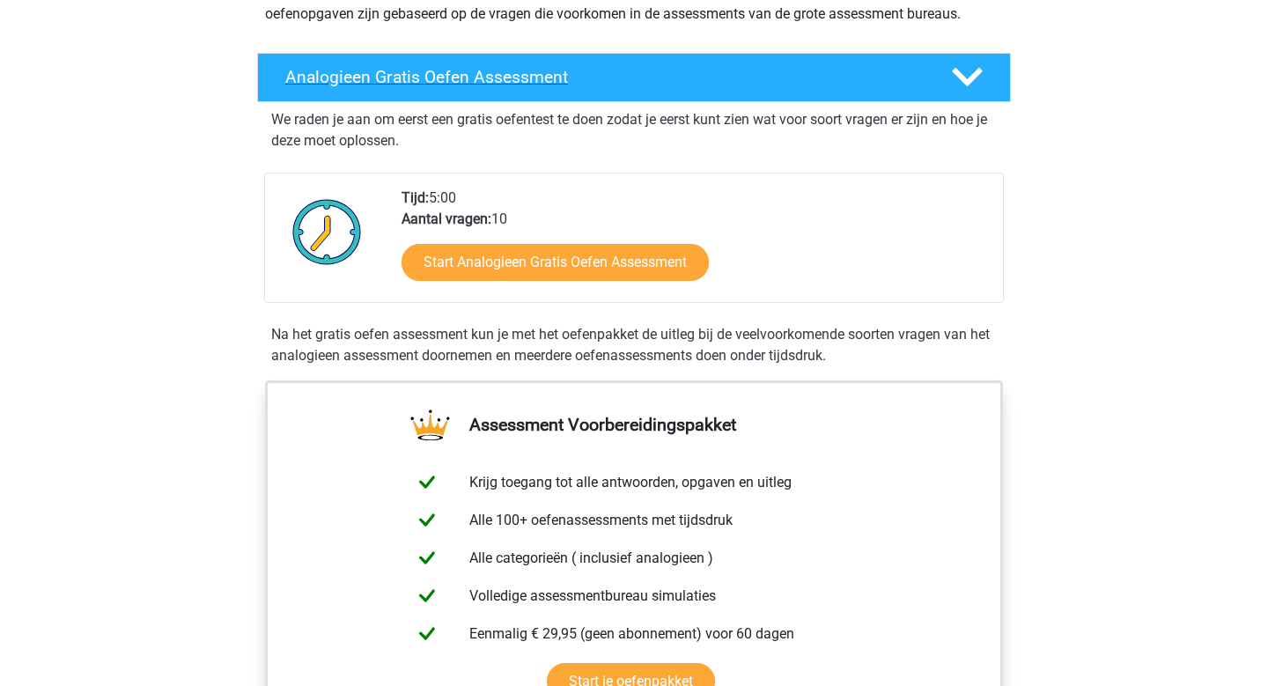
scroll to position [241, 0]
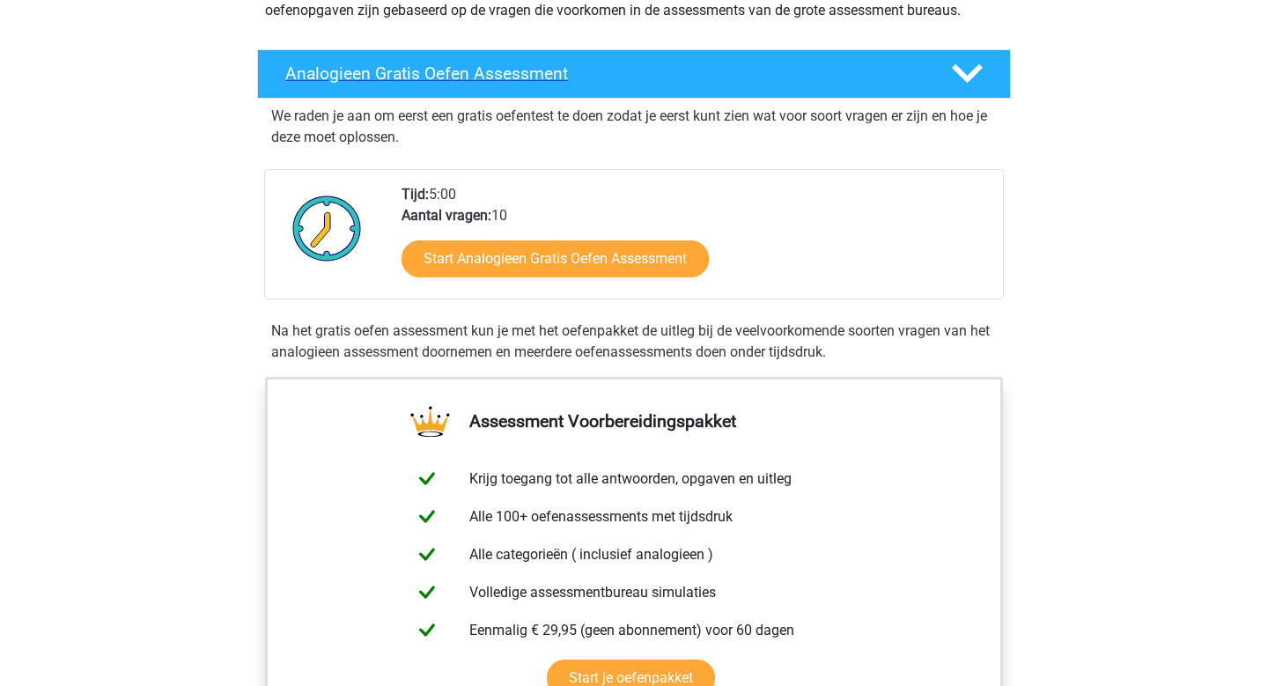
click at [970, 85] on icon at bounding box center [967, 73] width 31 height 31
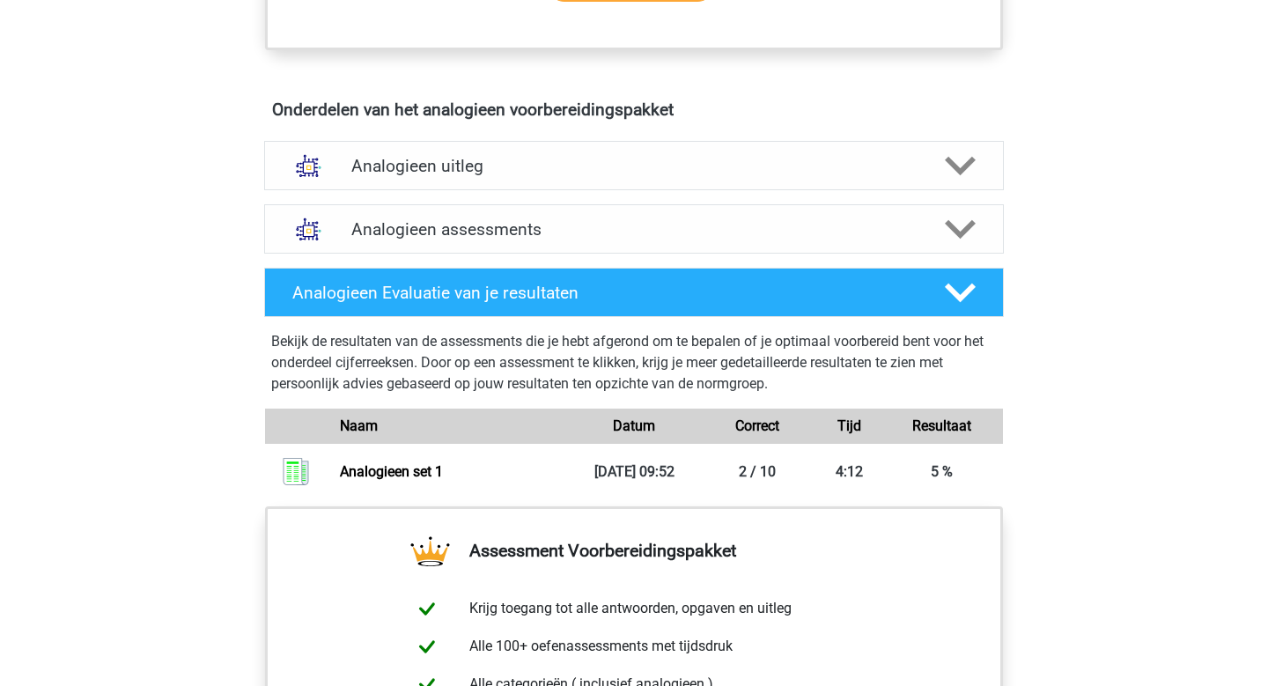
scroll to position [667, 0]
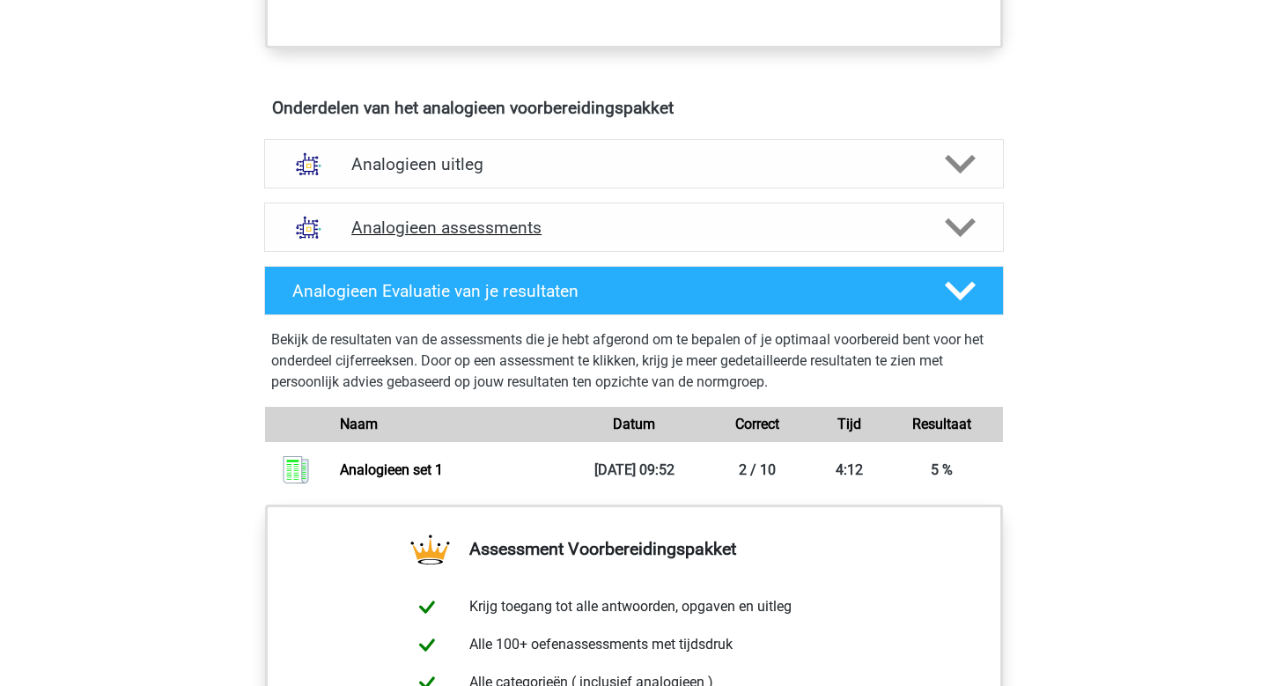
click at [964, 217] on icon at bounding box center [960, 227] width 31 height 31
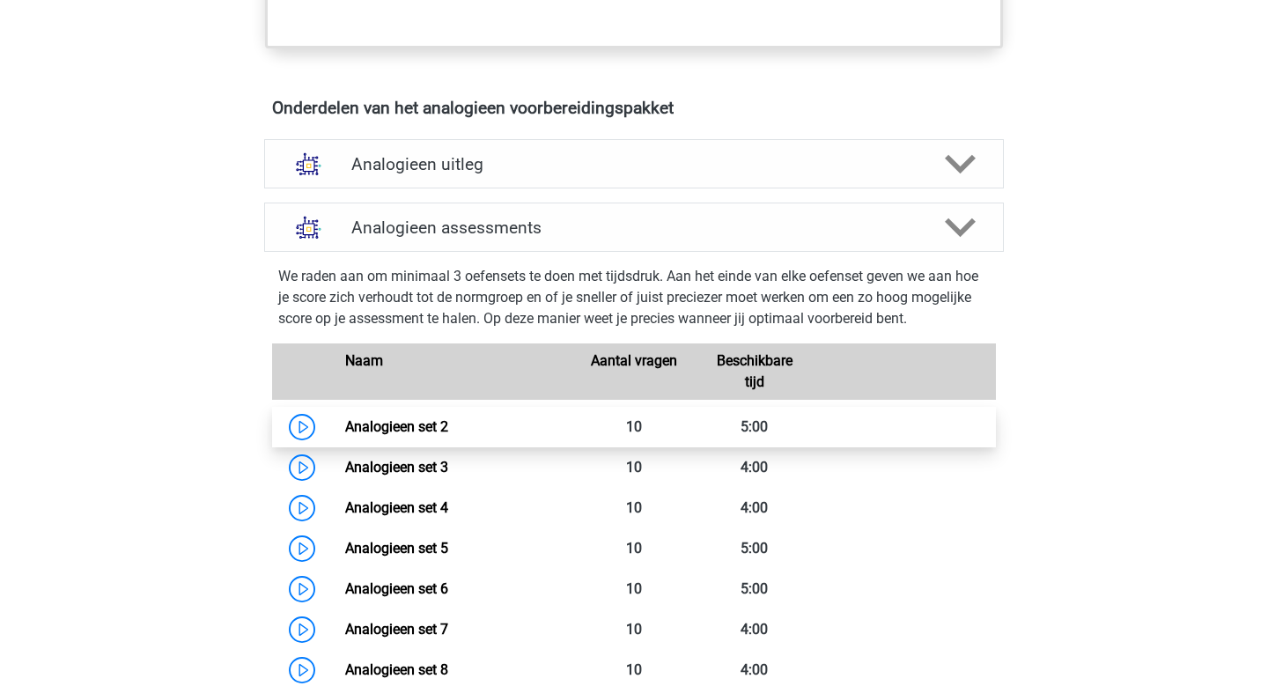
click at [345, 433] on link "Analogieen set 2" at bounding box center [396, 426] width 103 height 17
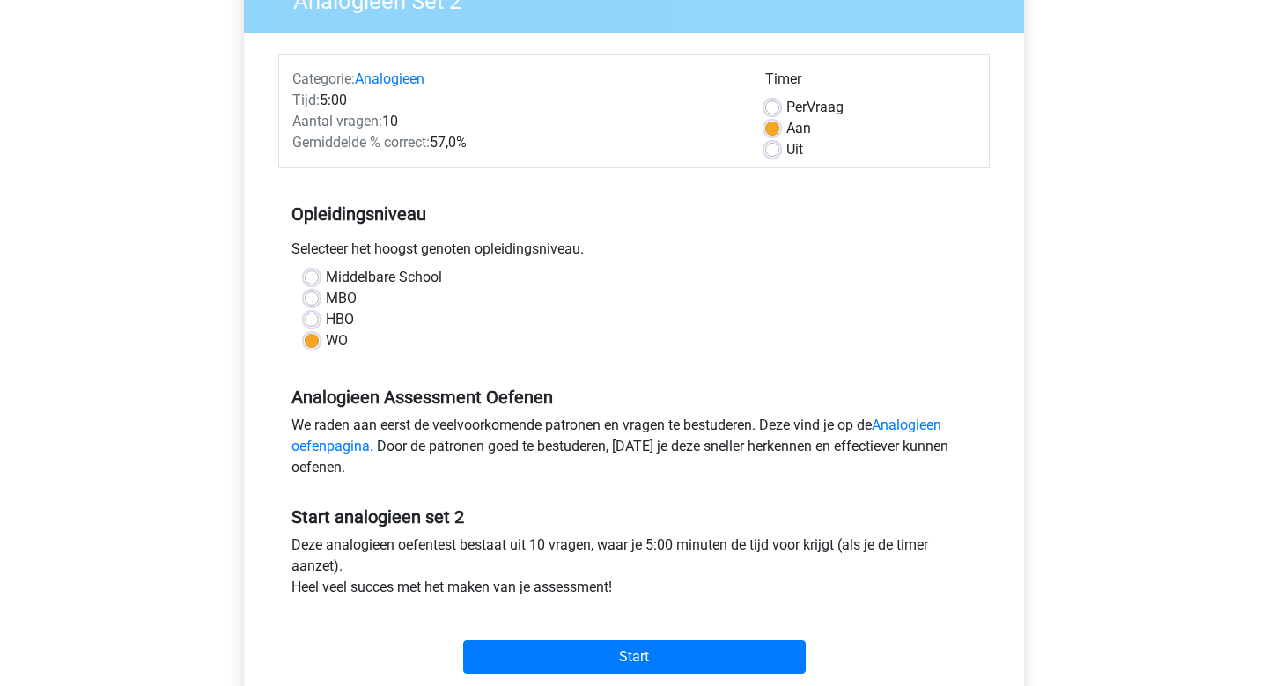
scroll to position [306, 0]
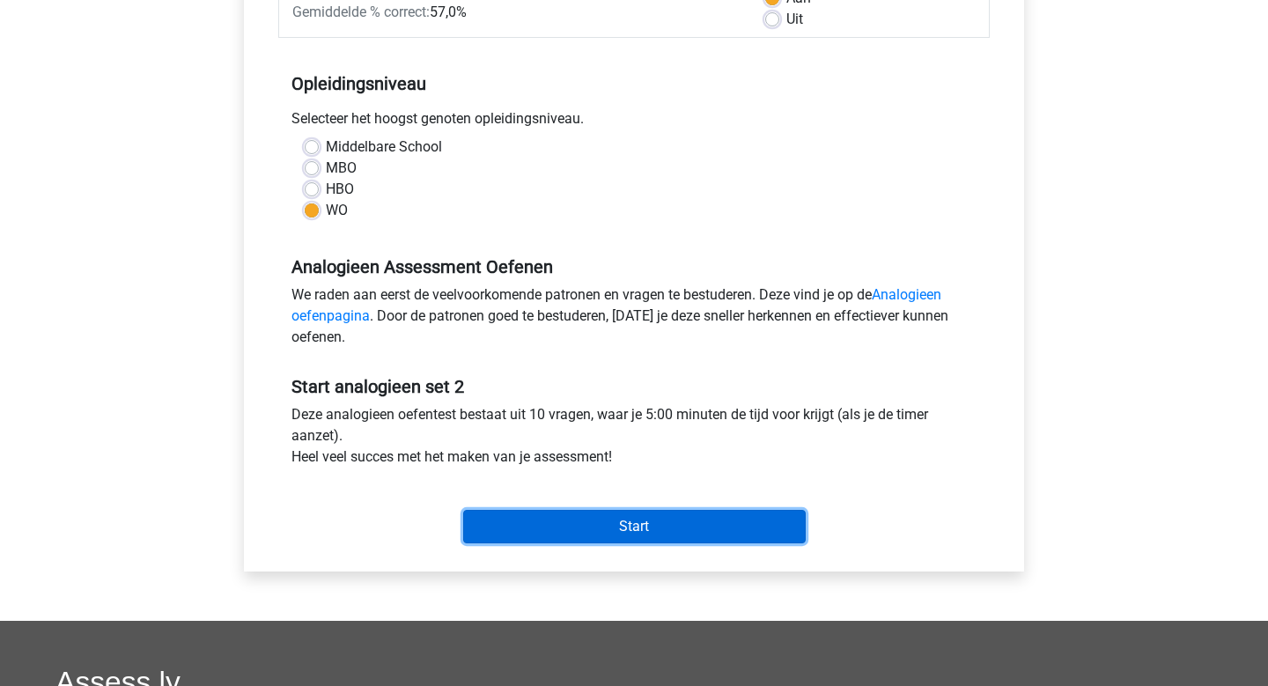
click at [696, 538] on input "Start" at bounding box center [634, 526] width 343 height 33
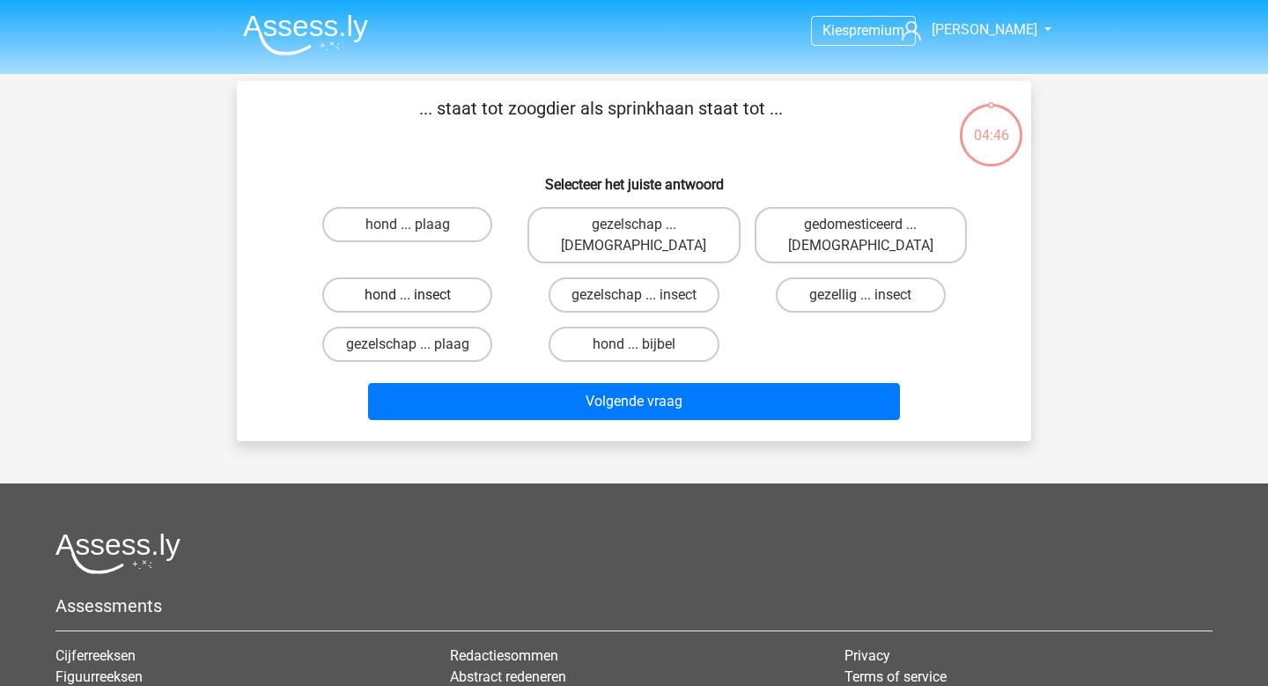
click at [393, 277] on label "hond ... insect" at bounding box center [407, 294] width 170 height 35
click at [408, 295] on input "hond ... insect" at bounding box center [413, 300] width 11 height 11
radio input "true"
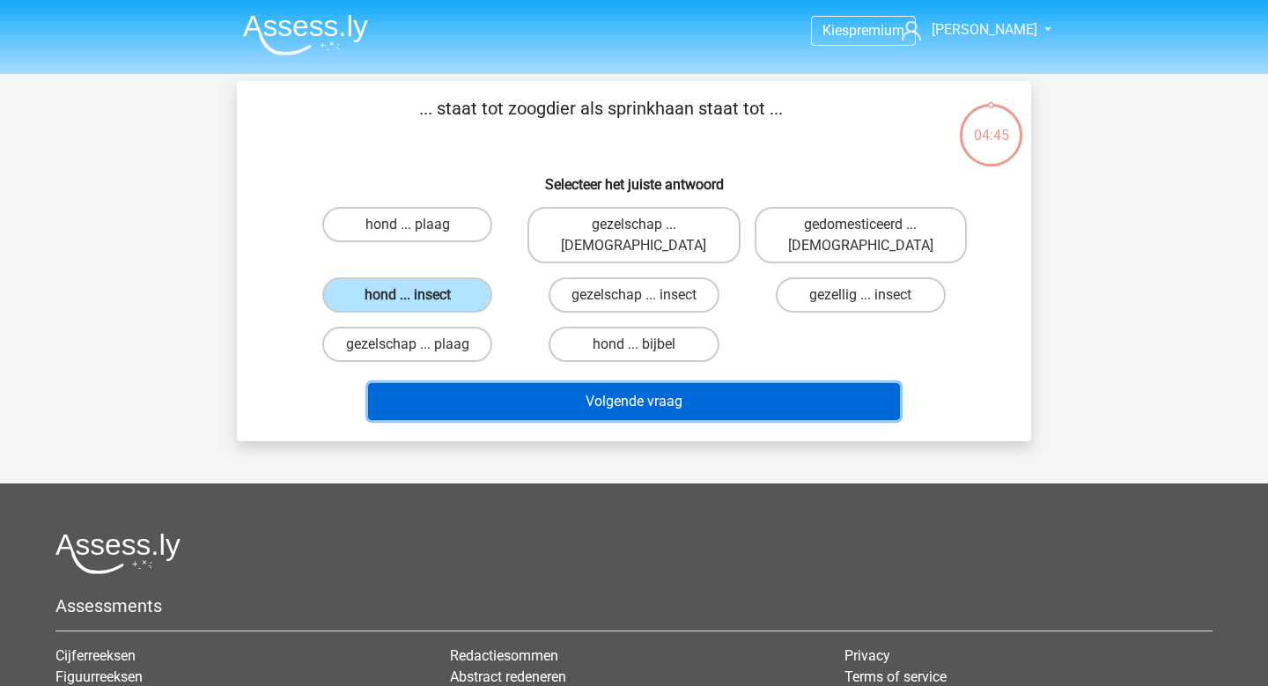
click at [679, 383] on button "Volgende vraag" at bounding box center [634, 401] width 533 height 37
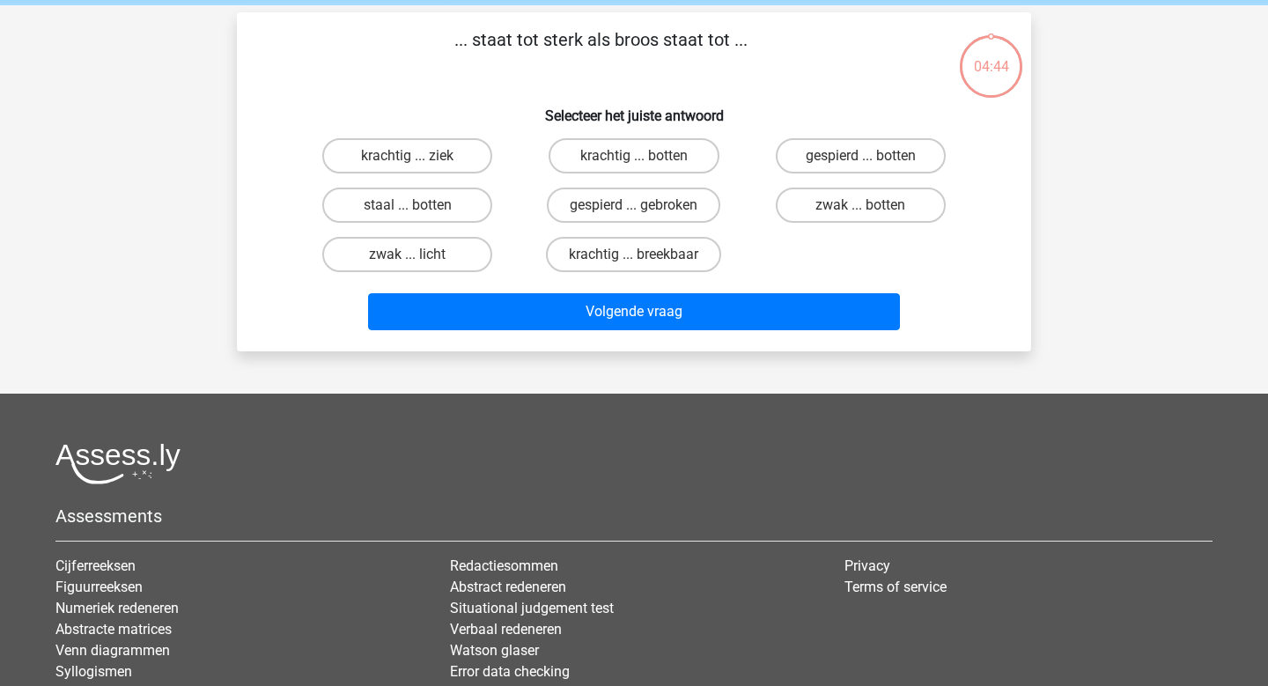
scroll to position [81, 0]
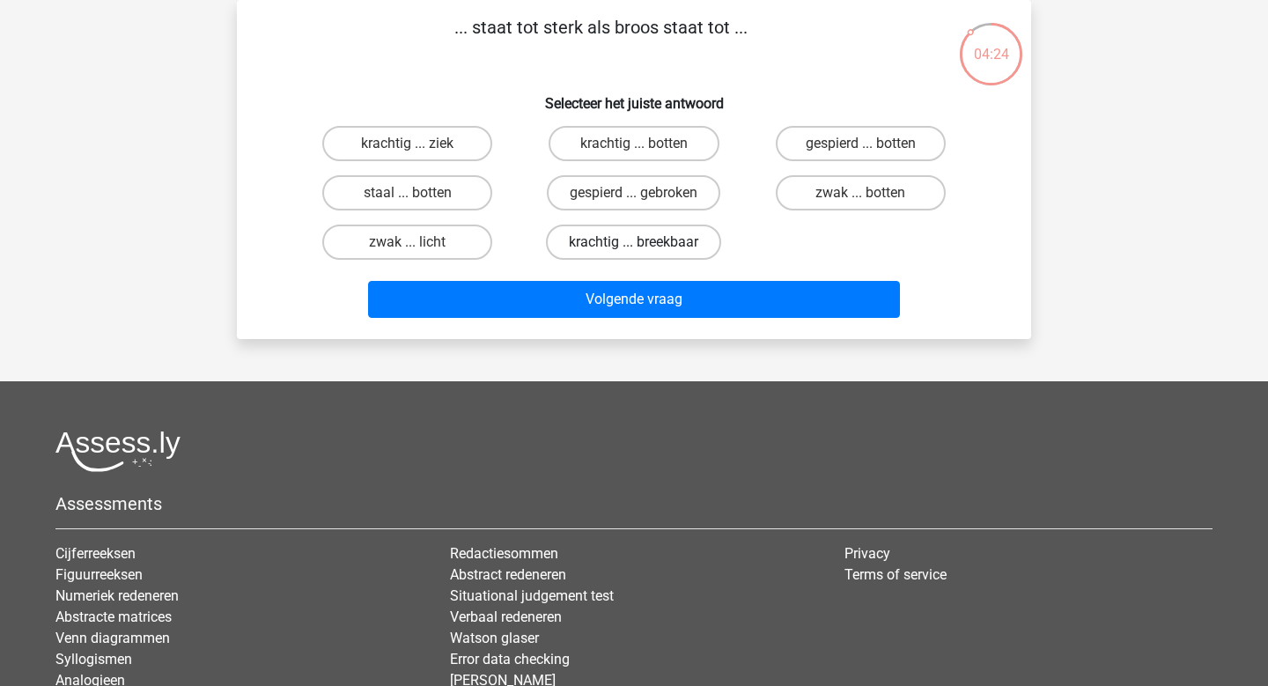
click at [592, 235] on label "krachtig ... breekbaar" at bounding box center [633, 242] width 175 height 35
click at [634, 242] on input "krachtig ... breekbaar" at bounding box center [639, 247] width 11 height 11
radio input "true"
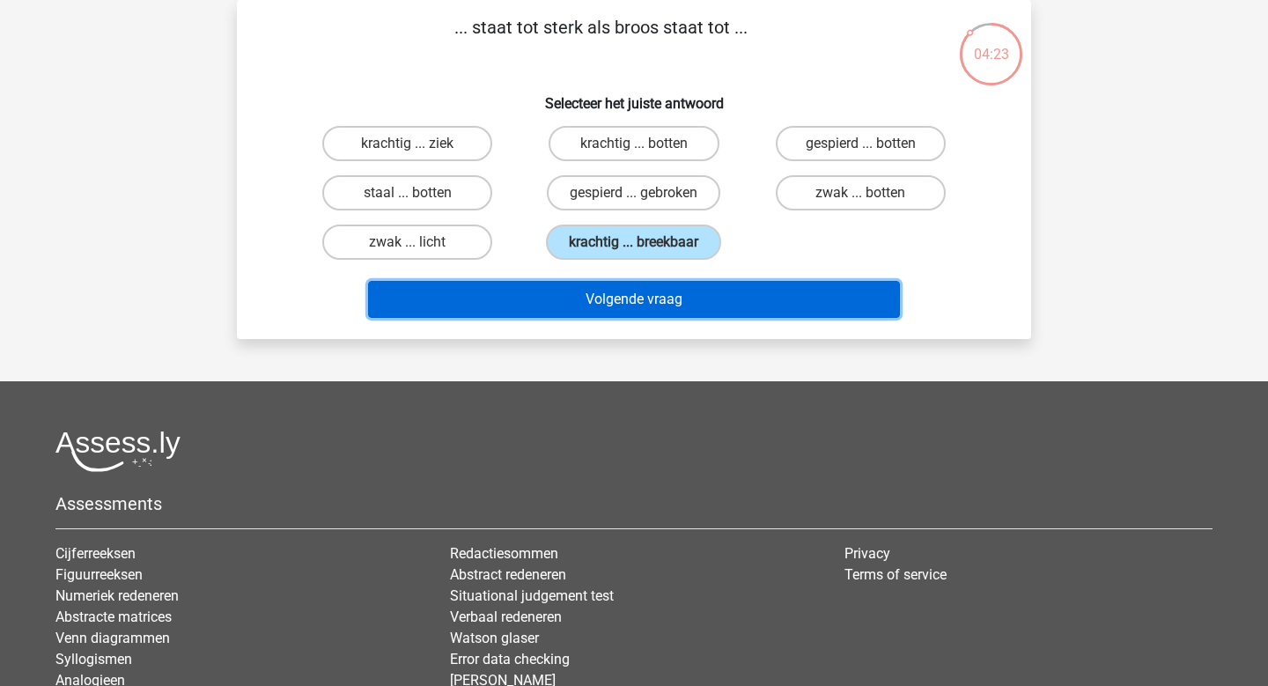
click at [610, 286] on button "Volgende vraag" at bounding box center [634, 299] width 533 height 37
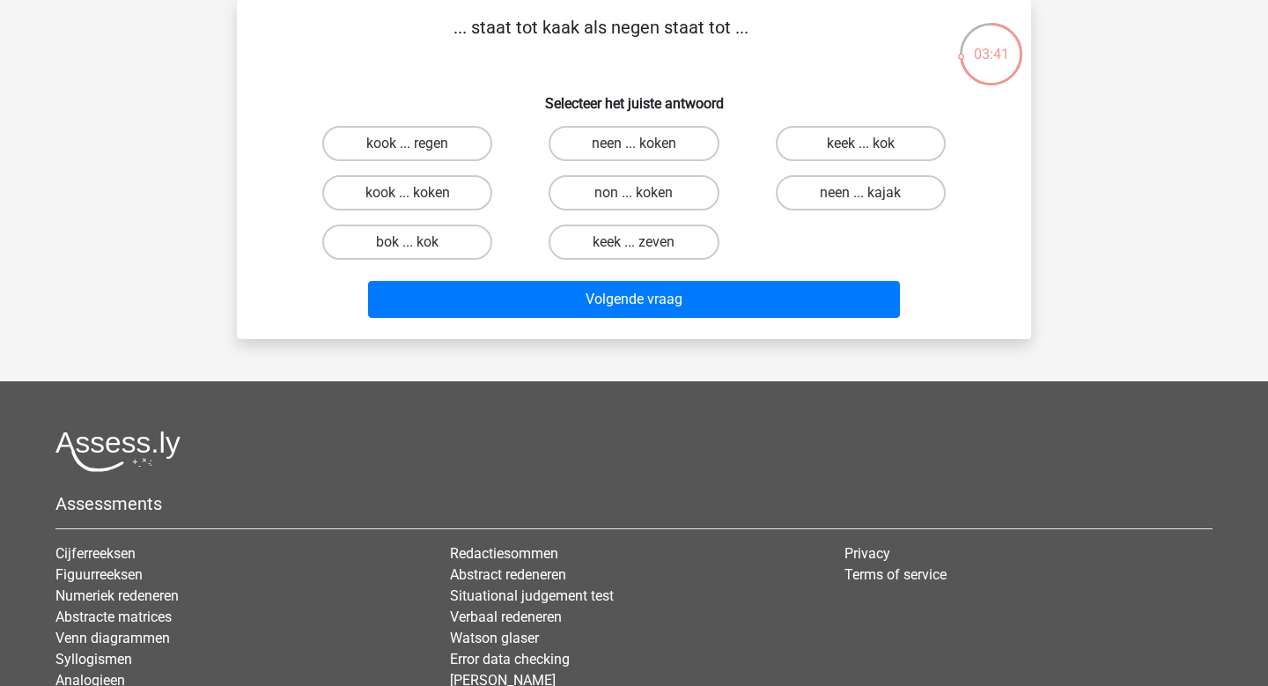
click at [861, 202] on input "neen ... kajak" at bounding box center [865, 198] width 11 height 11
radio input "true"
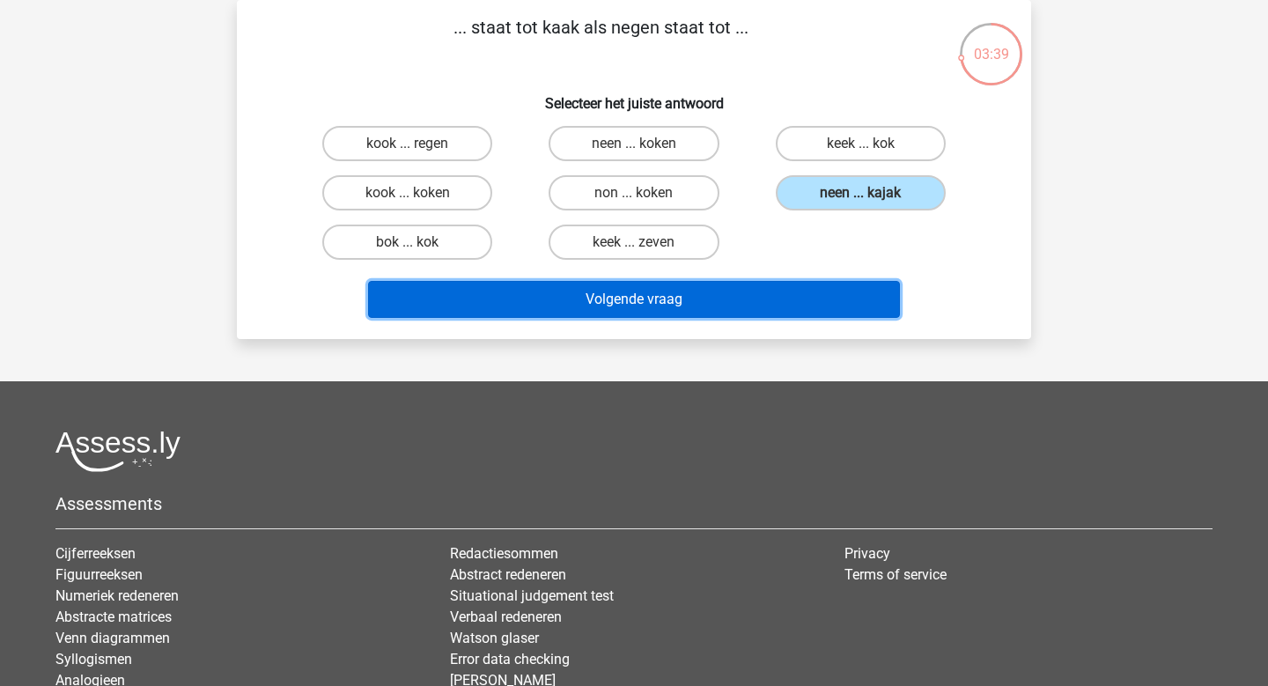
click at [676, 299] on button "Volgende vraag" at bounding box center [634, 299] width 533 height 37
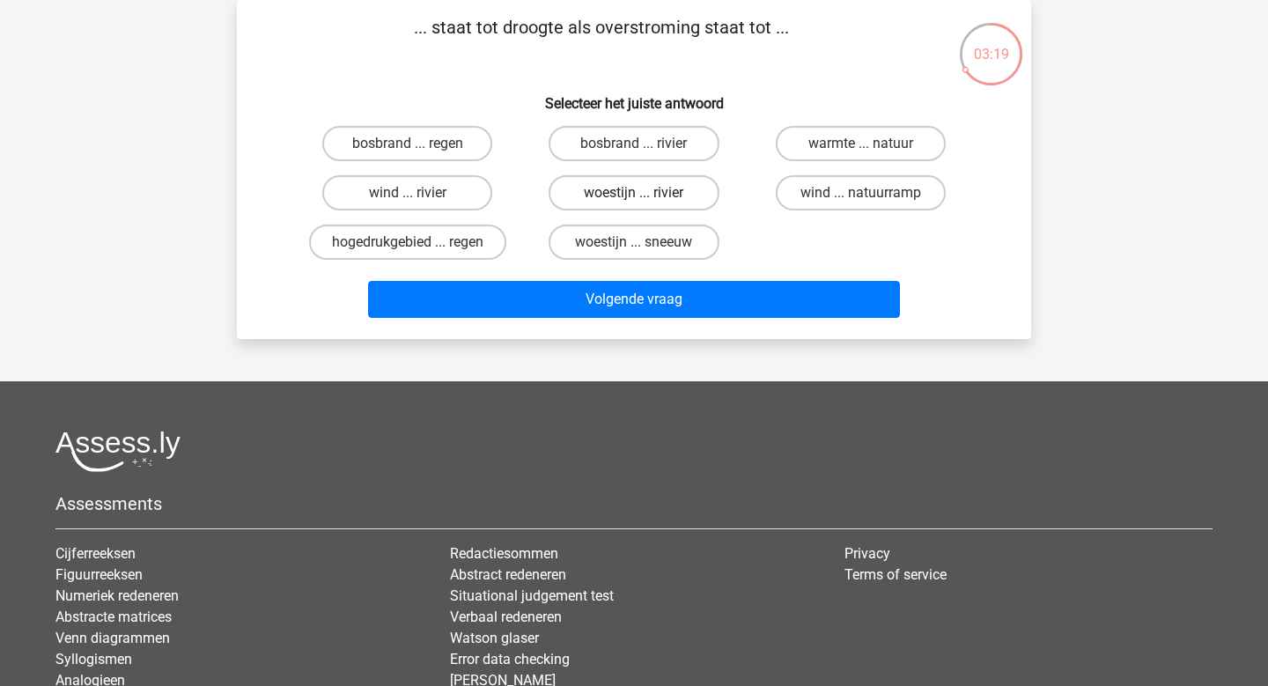
click at [611, 204] on label "woestijn ... rivier" at bounding box center [634, 192] width 170 height 35
click at [634, 204] on input "woestijn ... rivier" at bounding box center [639, 198] width 11 height 11
radio input "true"
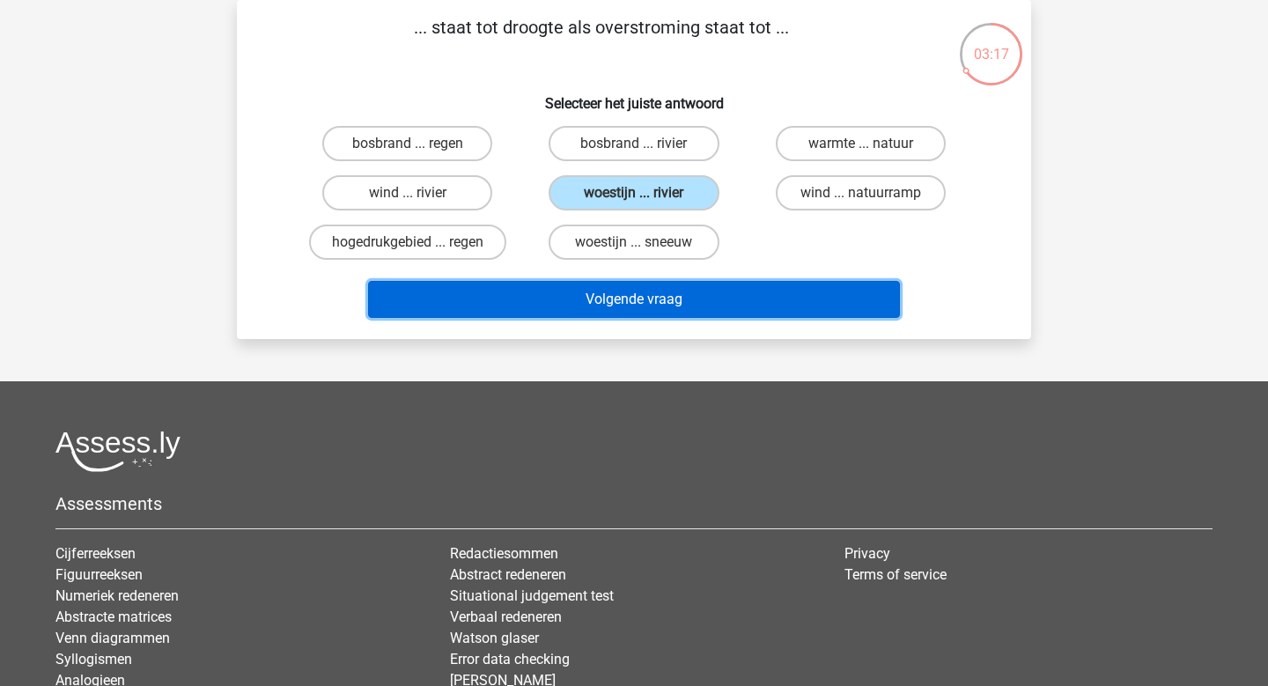
click at [655, 308] on button "Volgende vraag" at bounding box center [634, 299] width 533 height 37
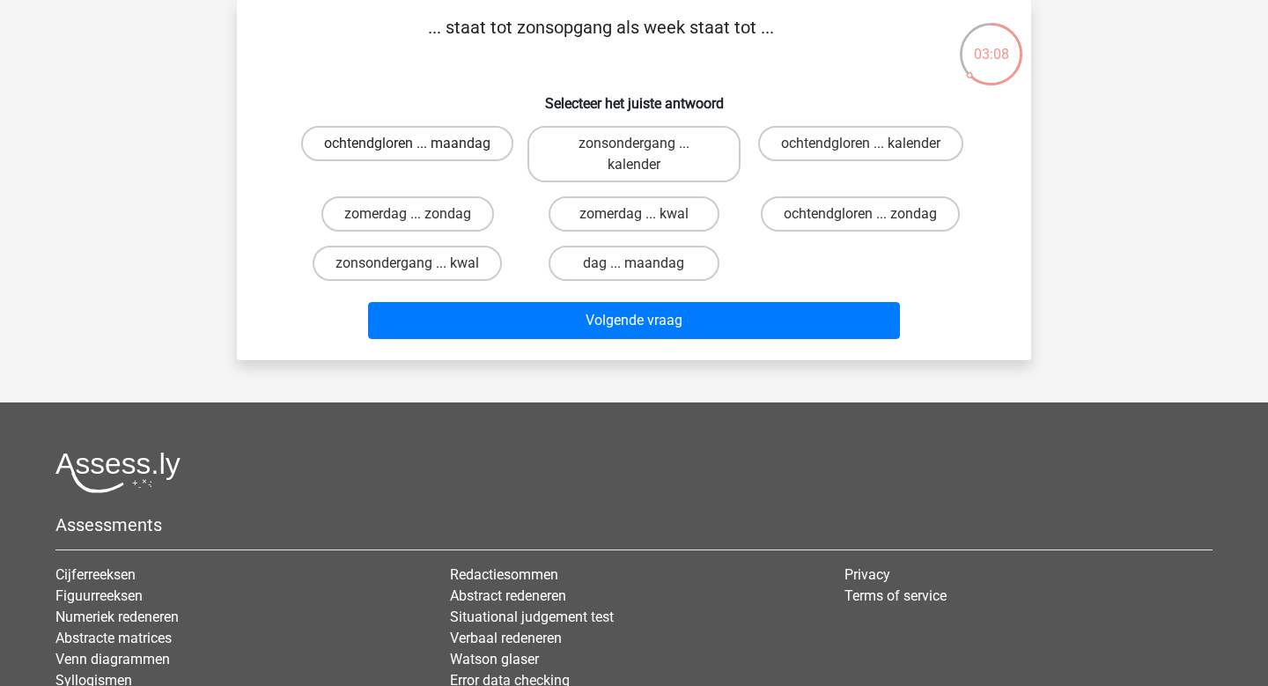
click at [402, 149] on label "ochtendgloren ... maandag" at bounding box center [407, 143] width 212 height 35
click at [408, 149] on input "ochtendgloren ... maandag" at bounding box center [413, 149] width 11 height 11
radio input "true"
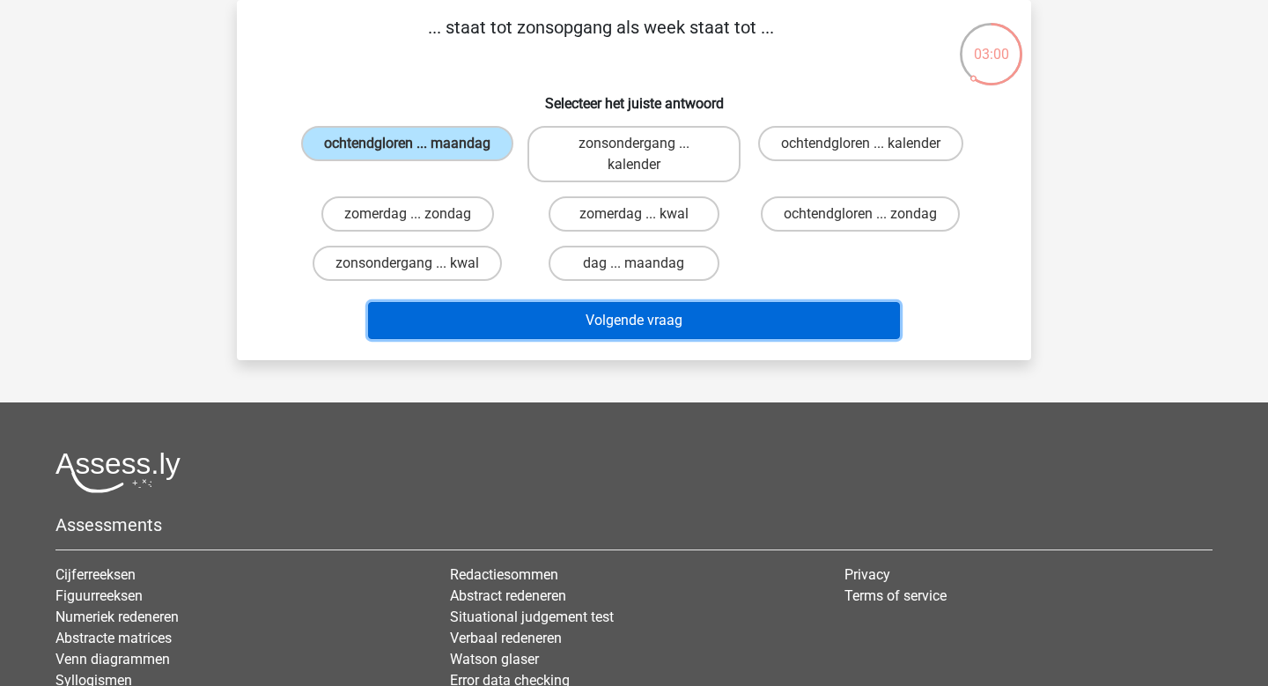
click at [695, 333] on button "Volgende vraag" at bounding box center [634, 320] width 533 height 37
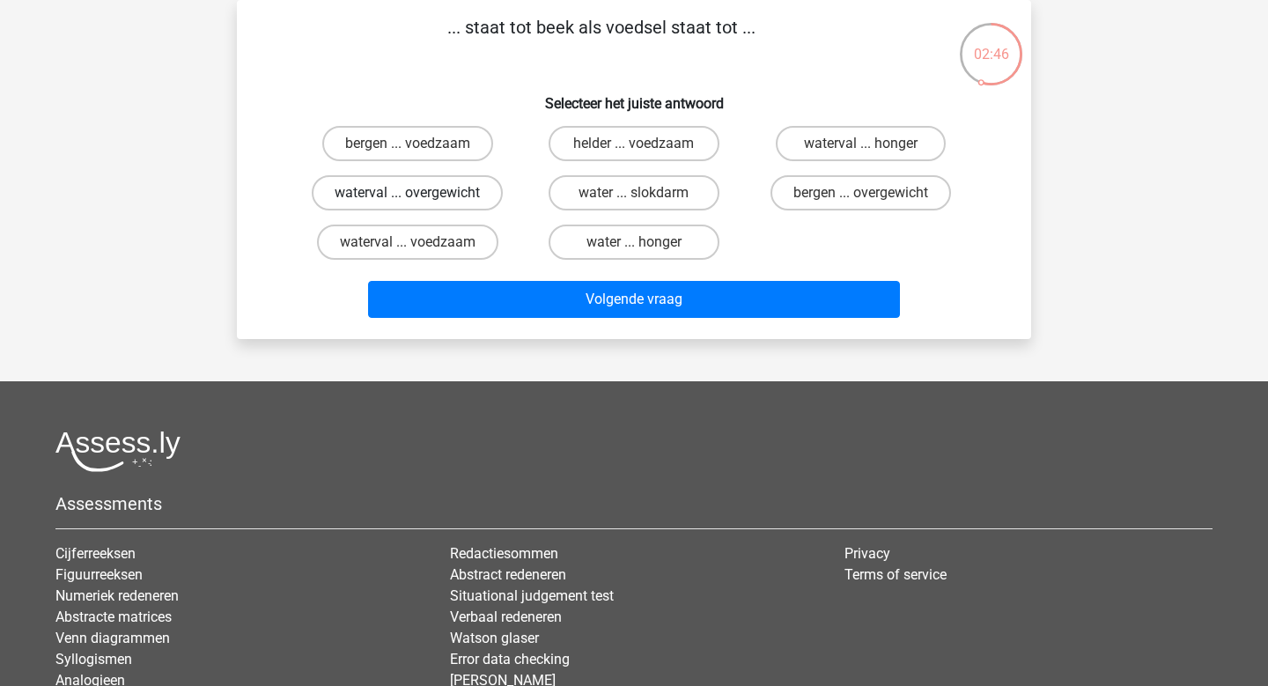
click at [442, 198] on label "waterval ... overgewicht" at bounding box center [407, 192] width 191 height 35
click at [419, 198] on input "waterval ... overgewicht" at bounding box center [413, 198] width 11 height 11
radio input "true"
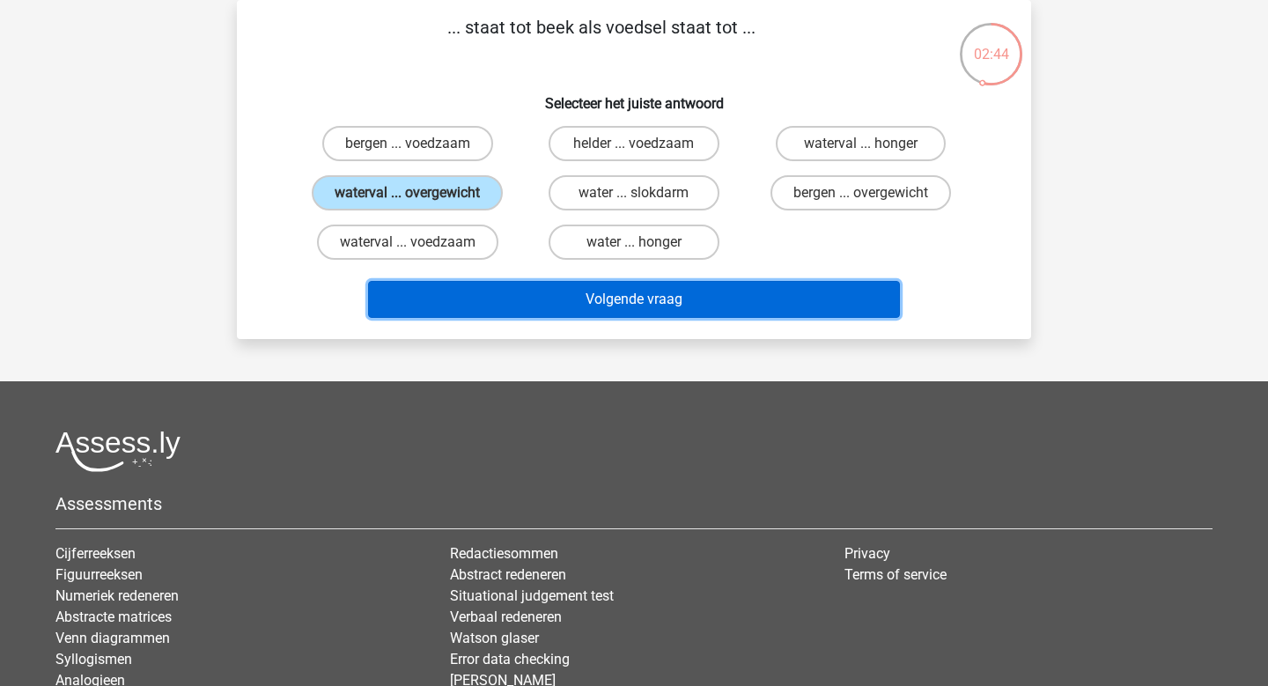
click at [624, 306] on button "Volgende vraag" at bounding box center [634, 299] width 533 height 37
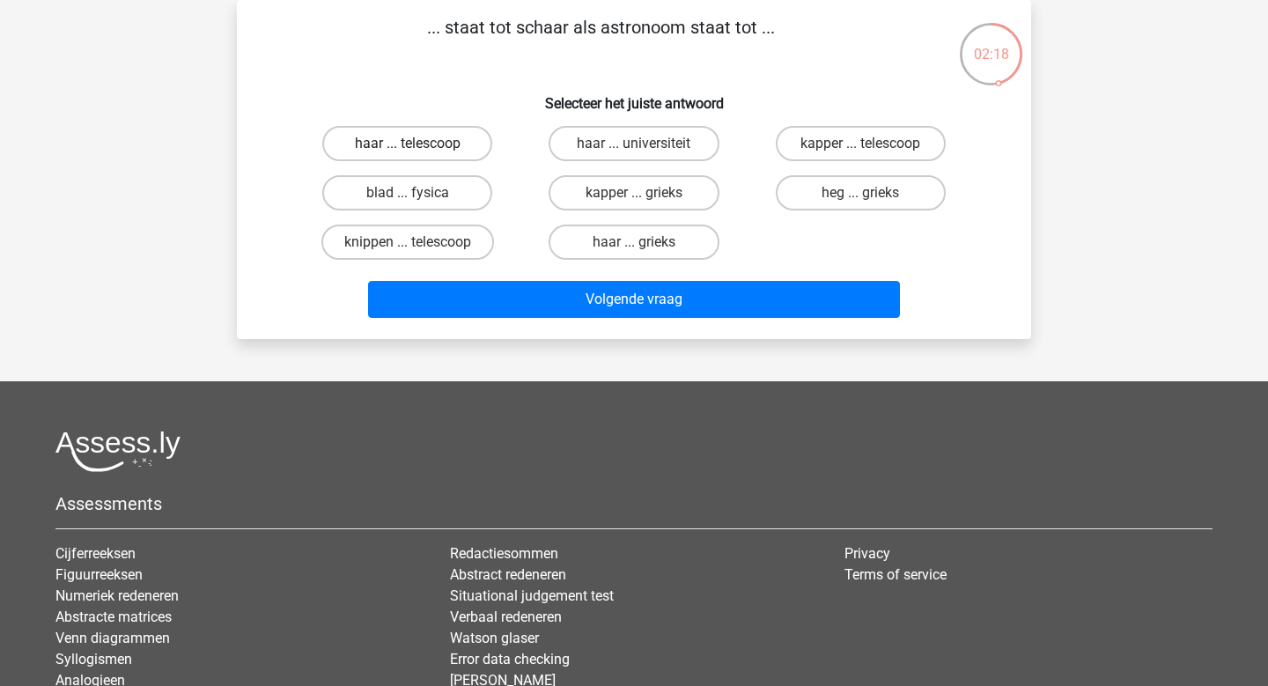
click at [386, 137] on label "haar ... telescoop" at bounding box center [407, 143] width 170 height 35
click at [408, 144] on input "haar ... telescoop" at bounding box center [413, 149] width 11 height 11
radio input "true"
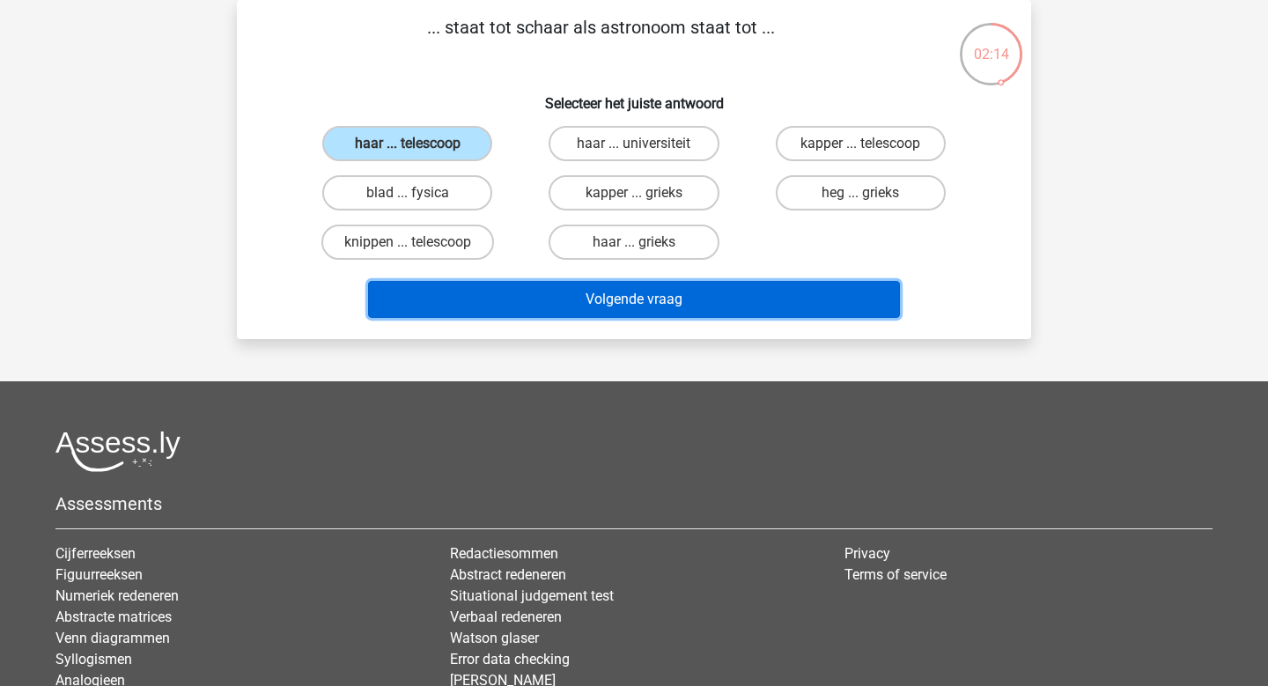
click at [630, 306] on button "Volgende vraag" at bounding box center [634, 299] width 533 height 37
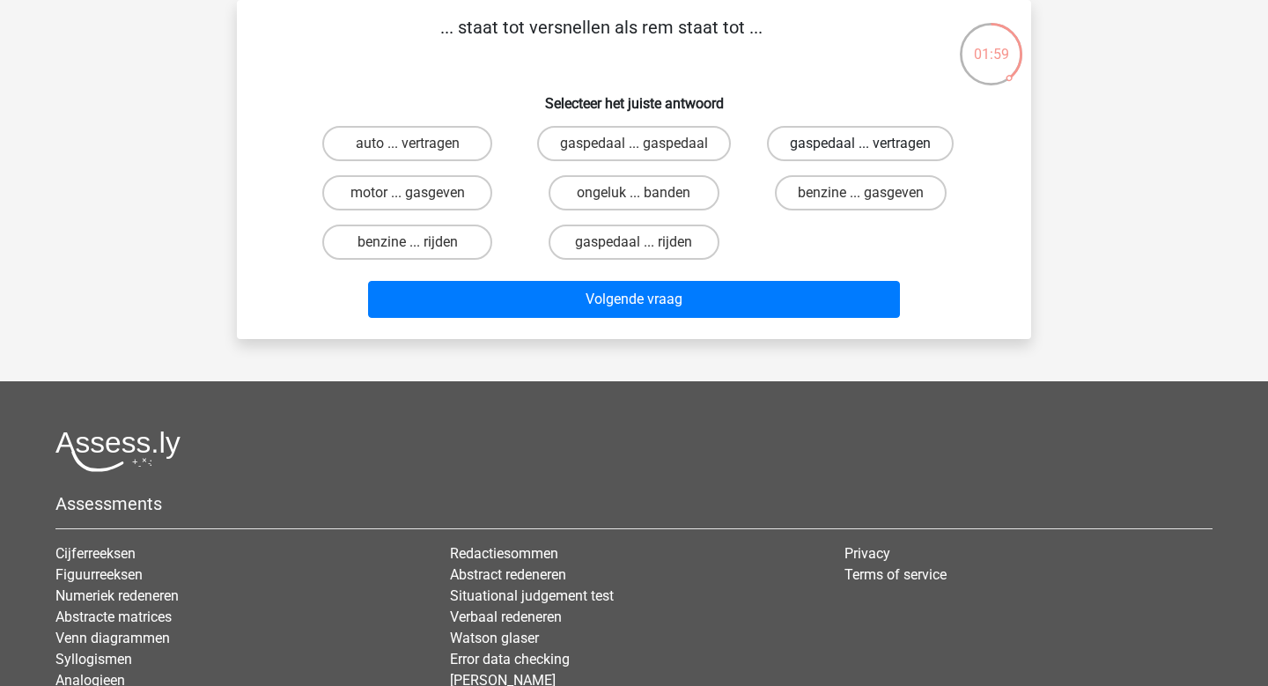
click at [809, 150] on label "gaspedaal ... vertragen" at bounding box center [860, 143] width 187 height 35
click at [860, 150] on input "gaspedaal ... vertragen" at bounding box center [865, 149] width 11 height 11
radio input "true"
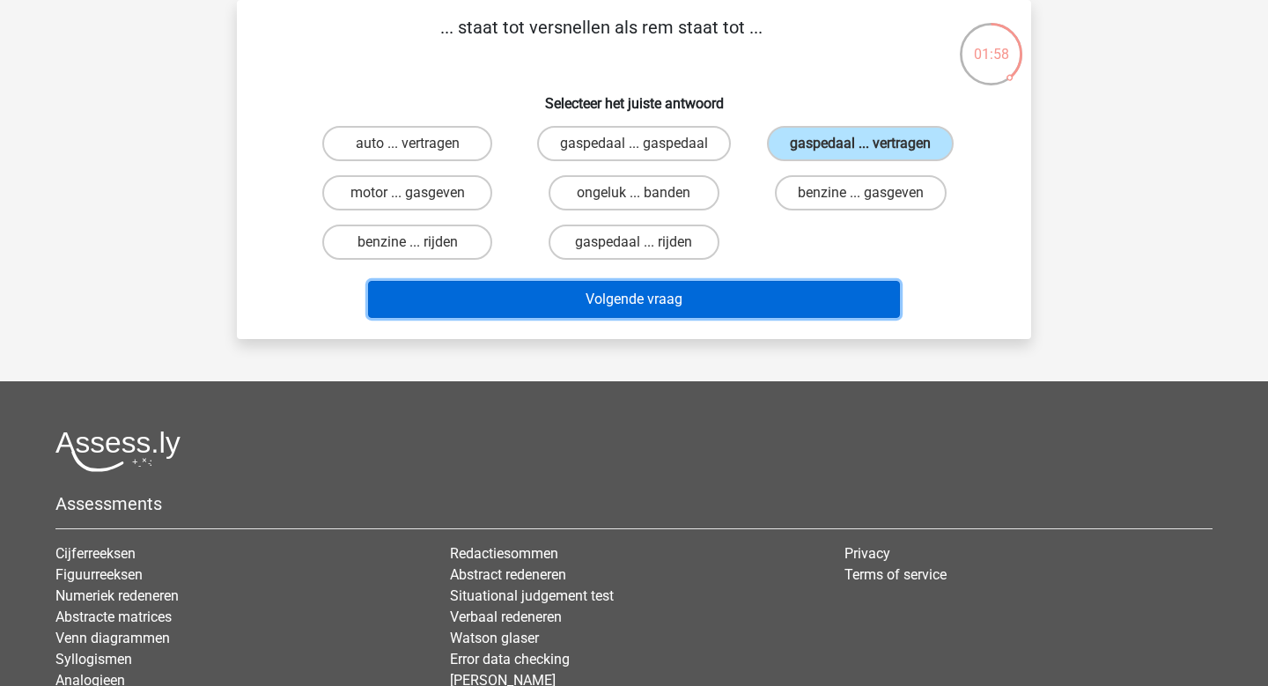
click at [625, 311] on button "Volgende vraag" at bounding box center [634, 299] width 533 height 37
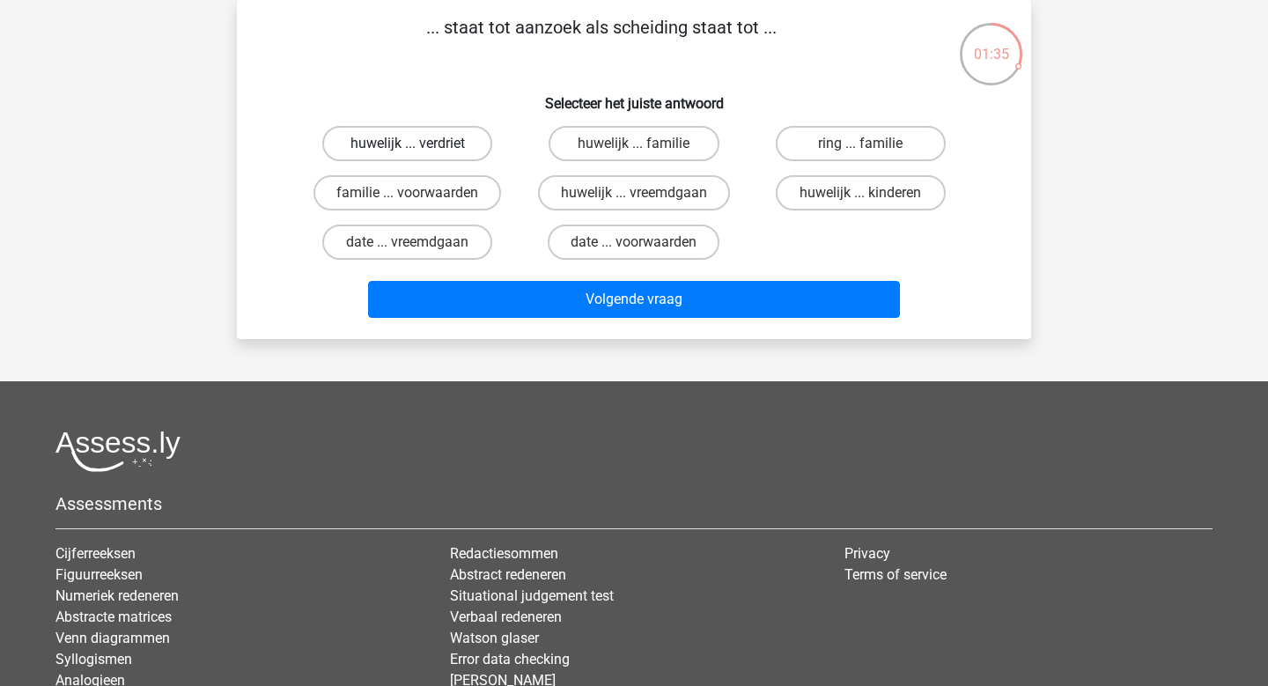
click at [383, 151] on label "huwelijk ... verdriet" at bounding box center [407, 143] width 170 height 35
click at [408, 151] on input "huwelijk ... verdriet" at bounding box center [413, 149] width 11 height 11
radio input "true"
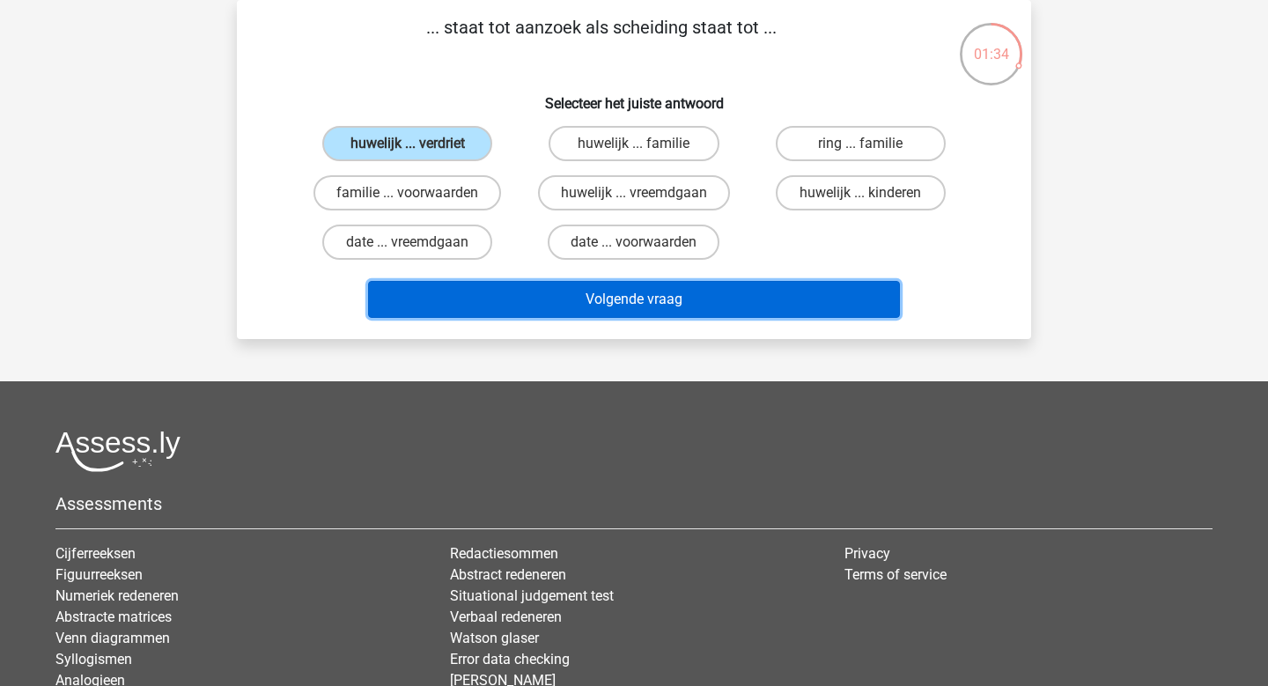
click at [690, 294] on button "Volgende vraag" at bounding box center [634, 299] width 533 height 37
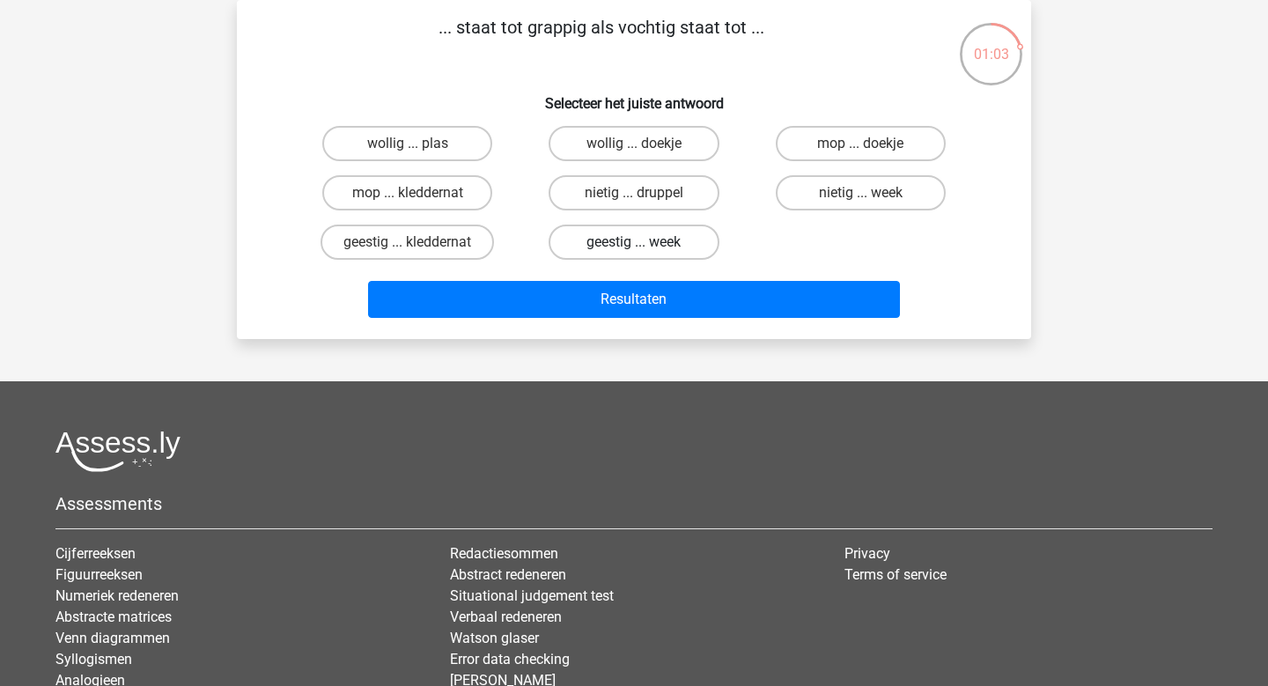
click at [668, 250] on label "geestig ... week" at bounding box center [634, 242] width 170 height 35
click at [646, 250] on input "geestig ... week" at bounding box center [639, 247] width 11 height 11
radio input "true"
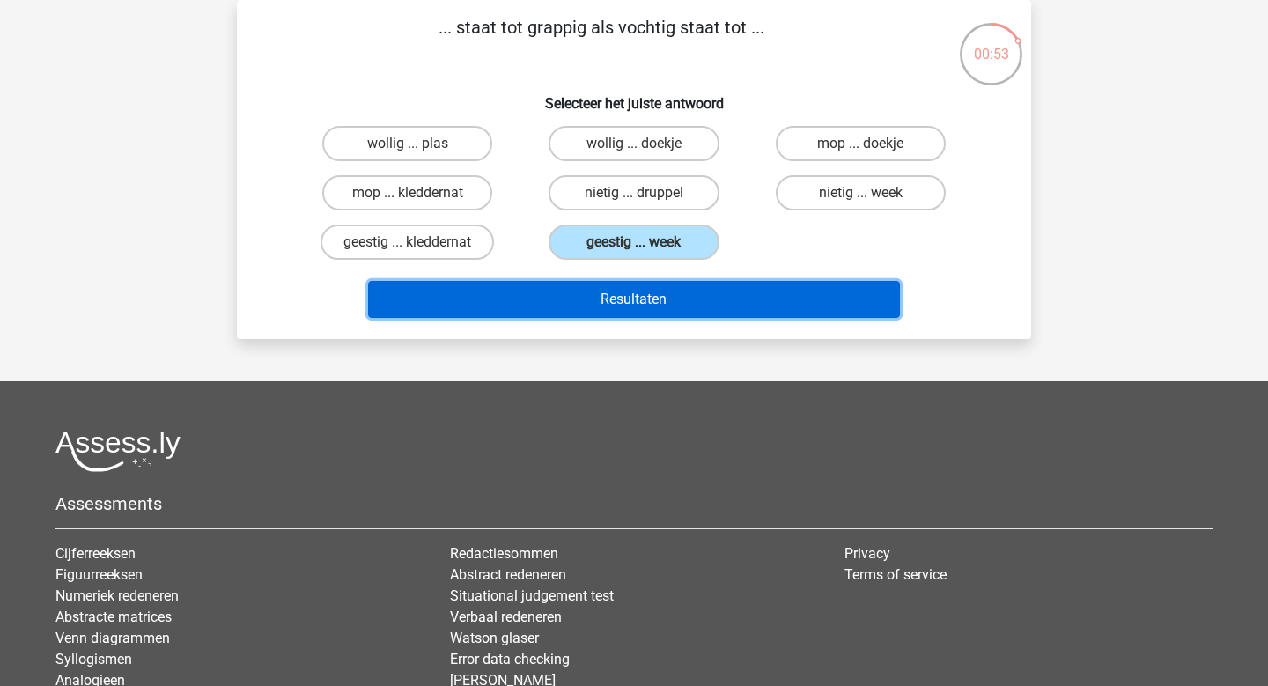
click at [662, 291] on button "Resultaten" at bounding box center [634, 299] width 533 height 37
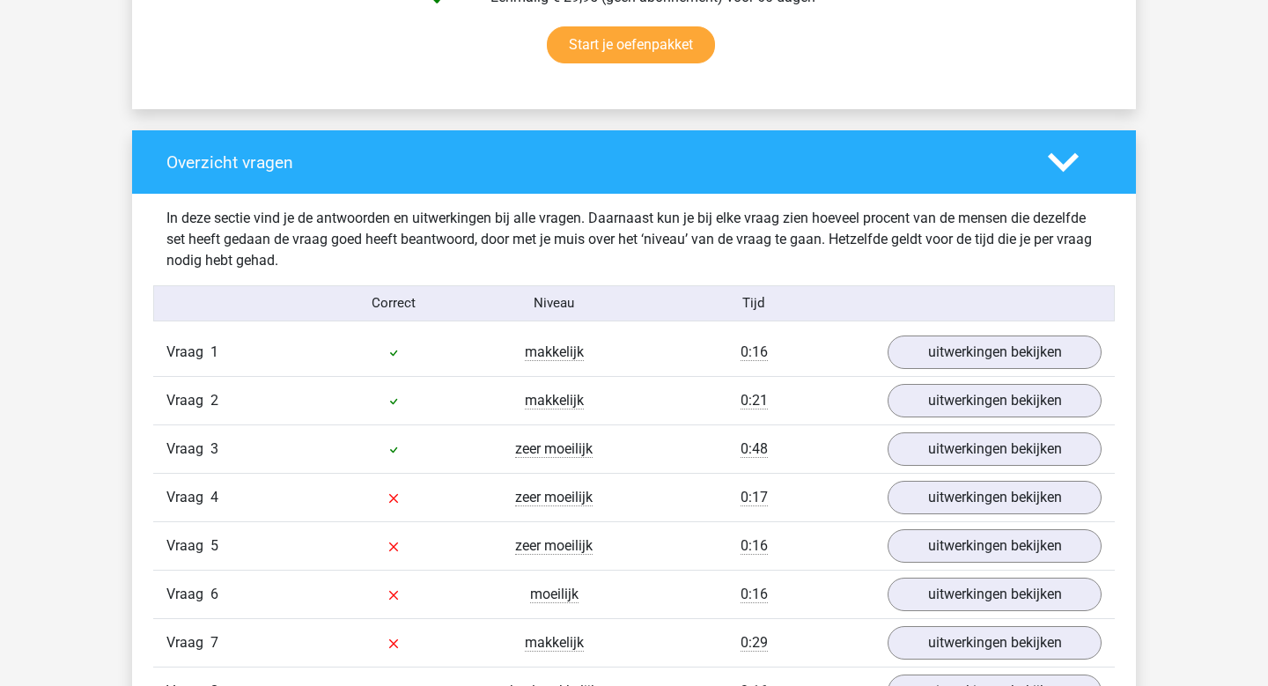
scroll to position [1215, 0]
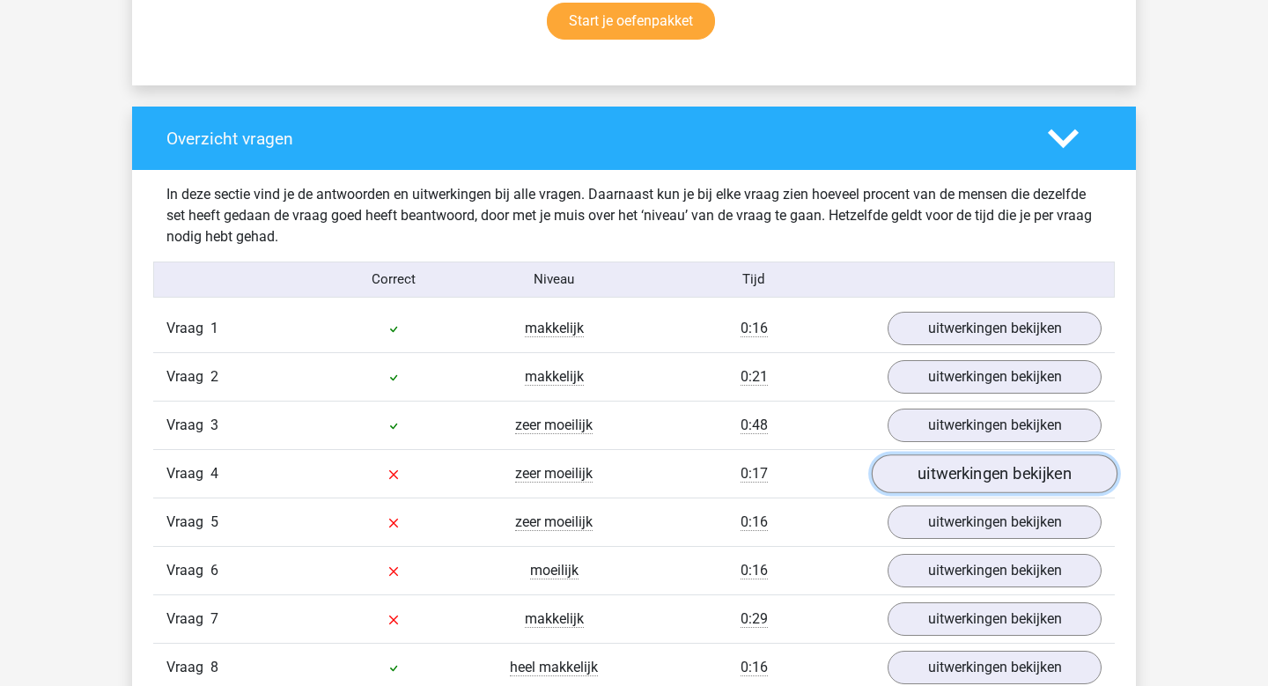
click at [974, 462] on link "uitwerkingen bekijken" at bounding box center [995, 473] width 246 height 39
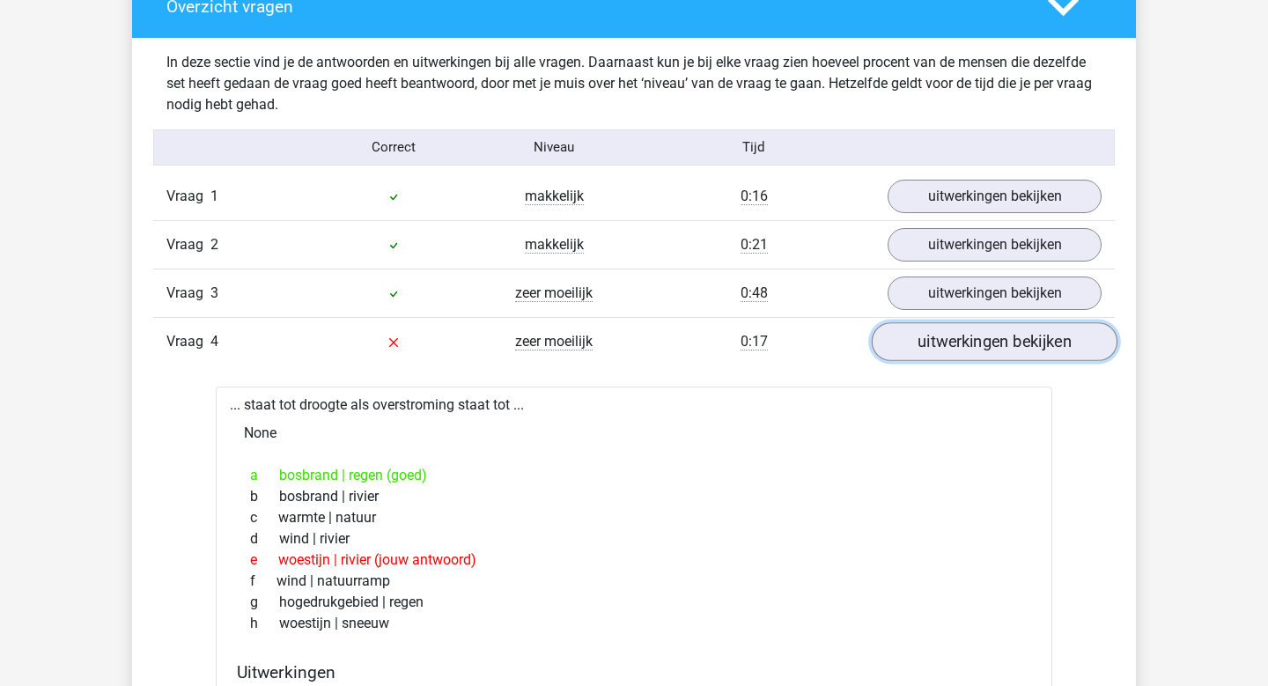
scroll to position [1344, 0]
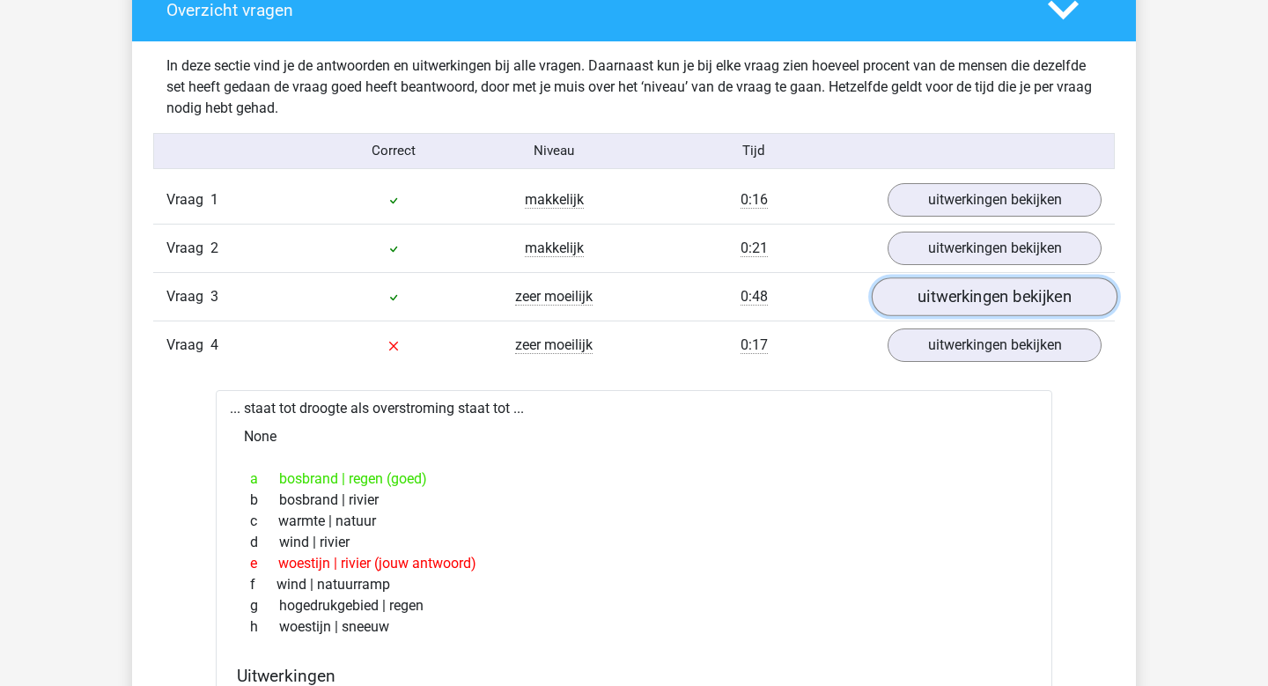
click at [938, 299] on link "uitwerkingen bekijken" at bounding box center [995, 296] width 246 height 39
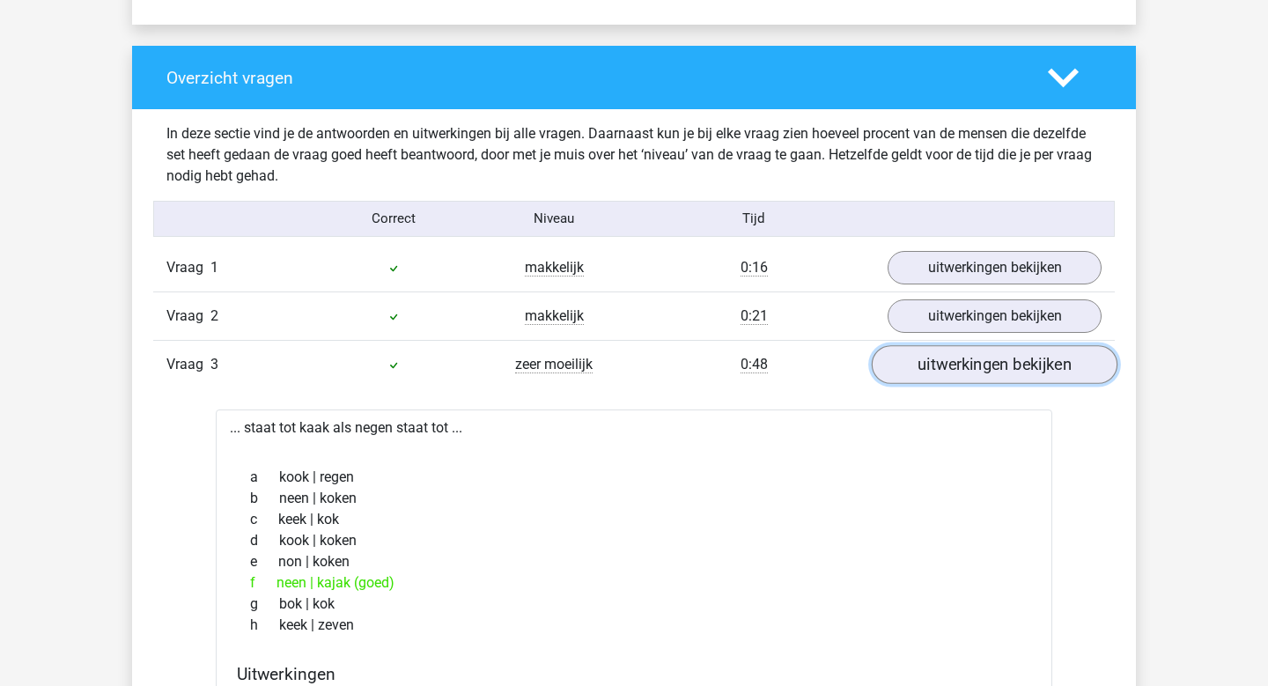
scroll to position [1264, 0]
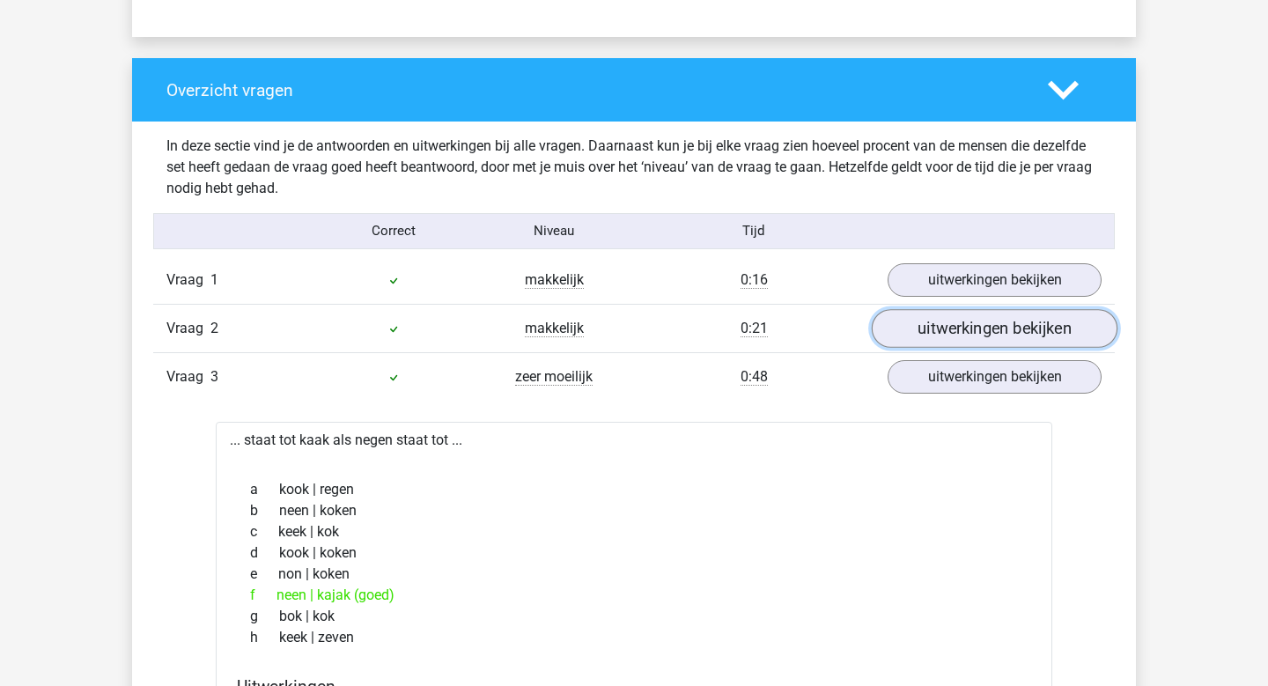
click at [953, 320] on link "uitwerkingen bekijken" at bounding box center [995, 328] width 246 height 39
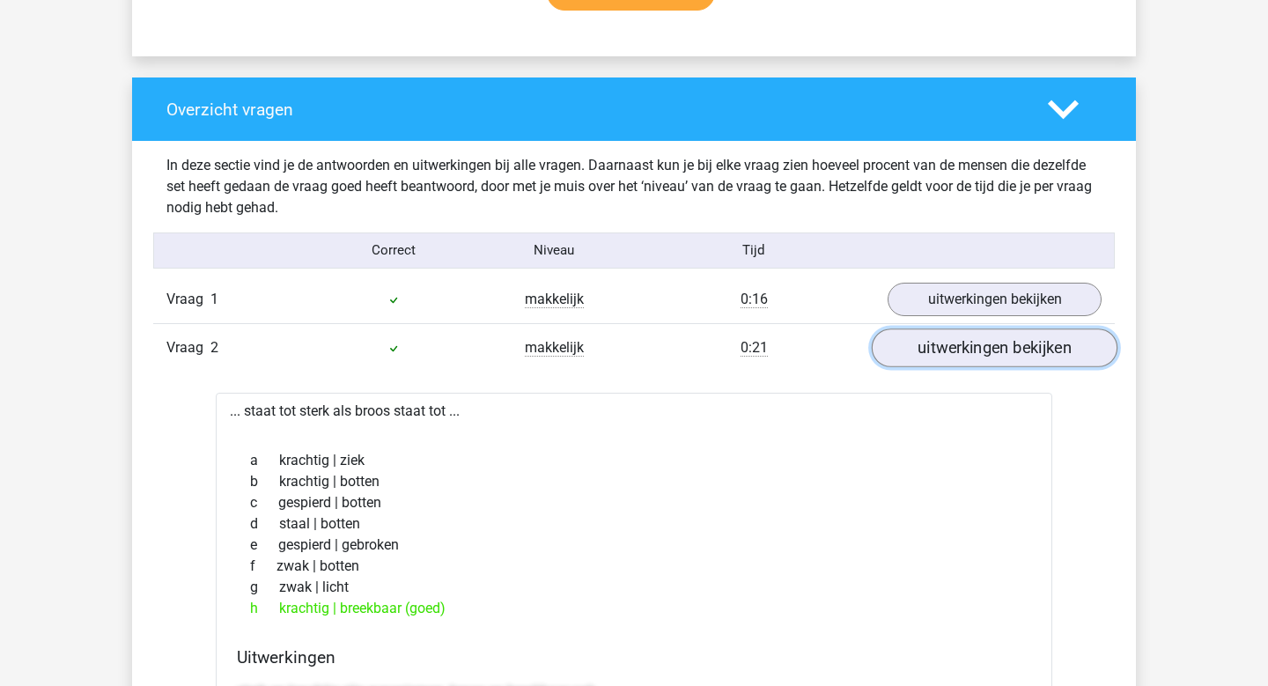
scroll to position [1235, 0]
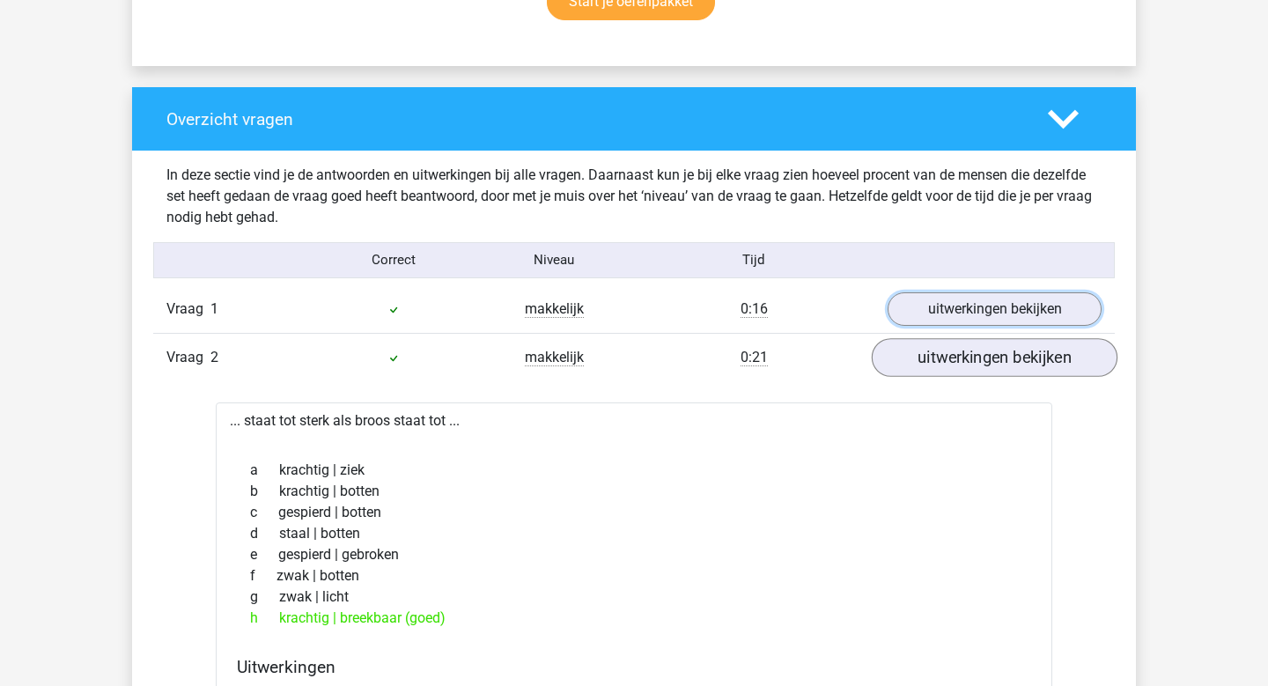
click at [953, 320] on link "uitwerkingen bekijken" at bounding box center [995, 308] width 214 height 33
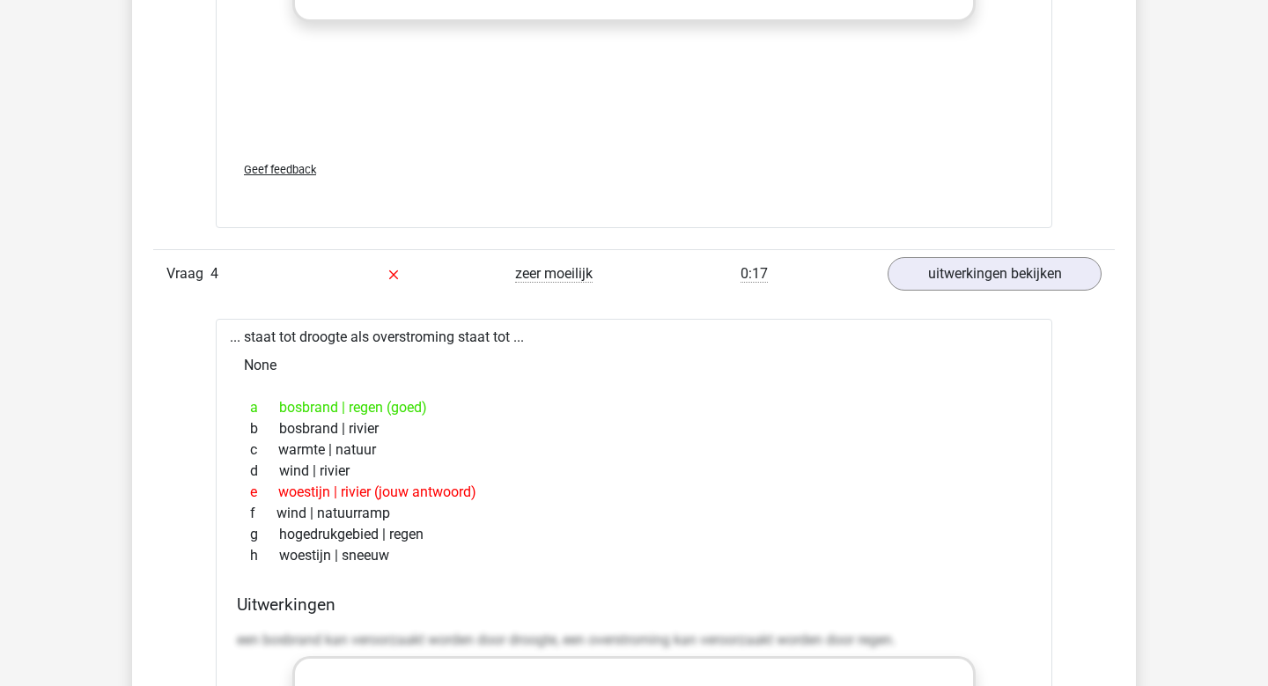
scroll to position [4246, 0]
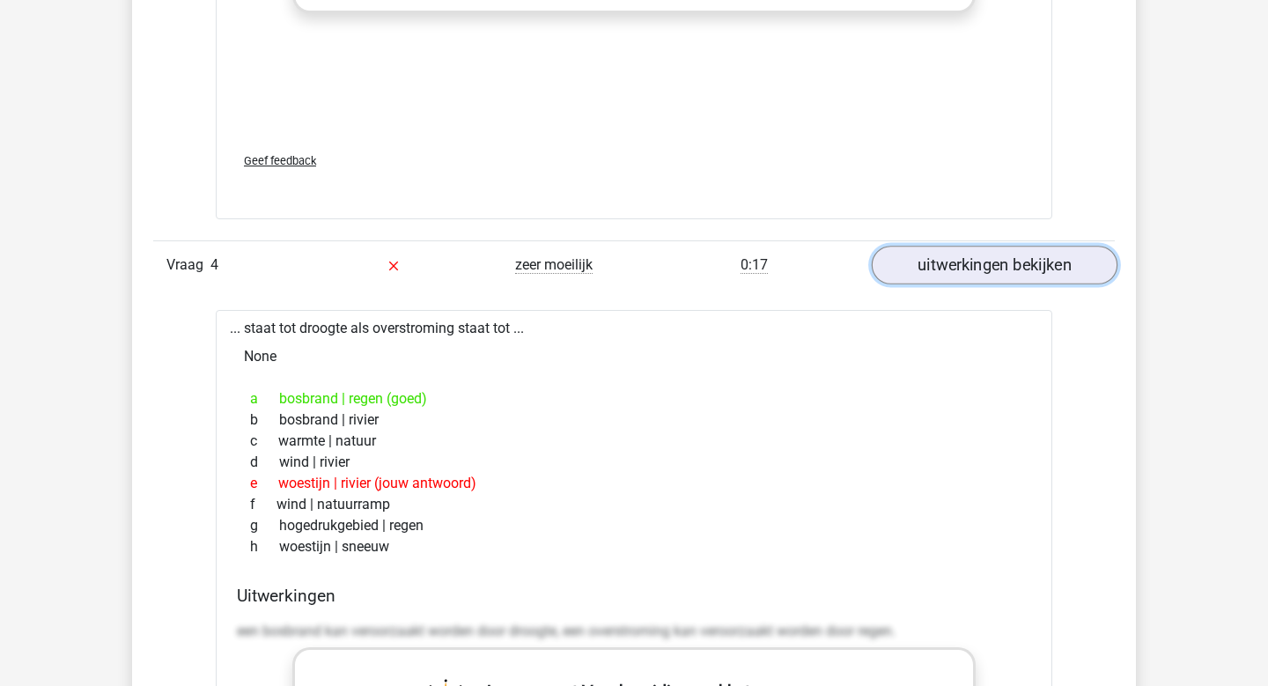
click at [964, 254] on link "uitwerkingen bekijken" at bounding box center [995, 266] width 246 height 39
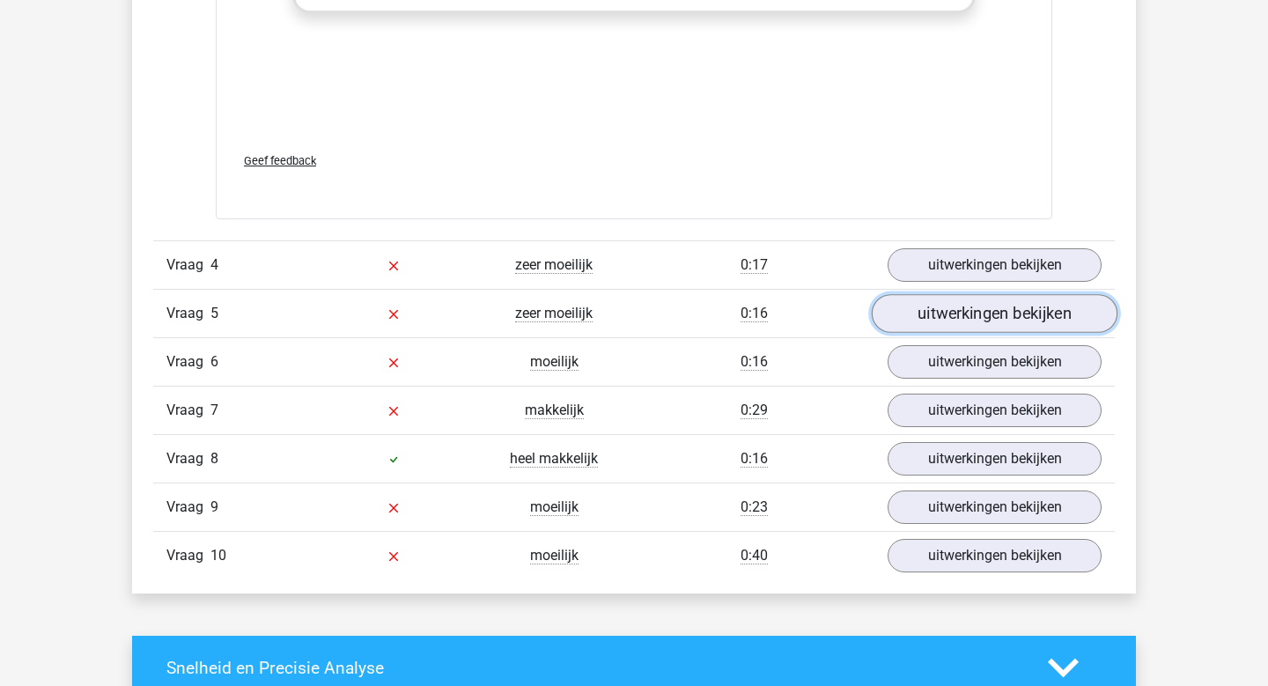
click at [963, 322] on link "uitwerkingen bekijken" at bounding box center [995, 314] width 246 height 39
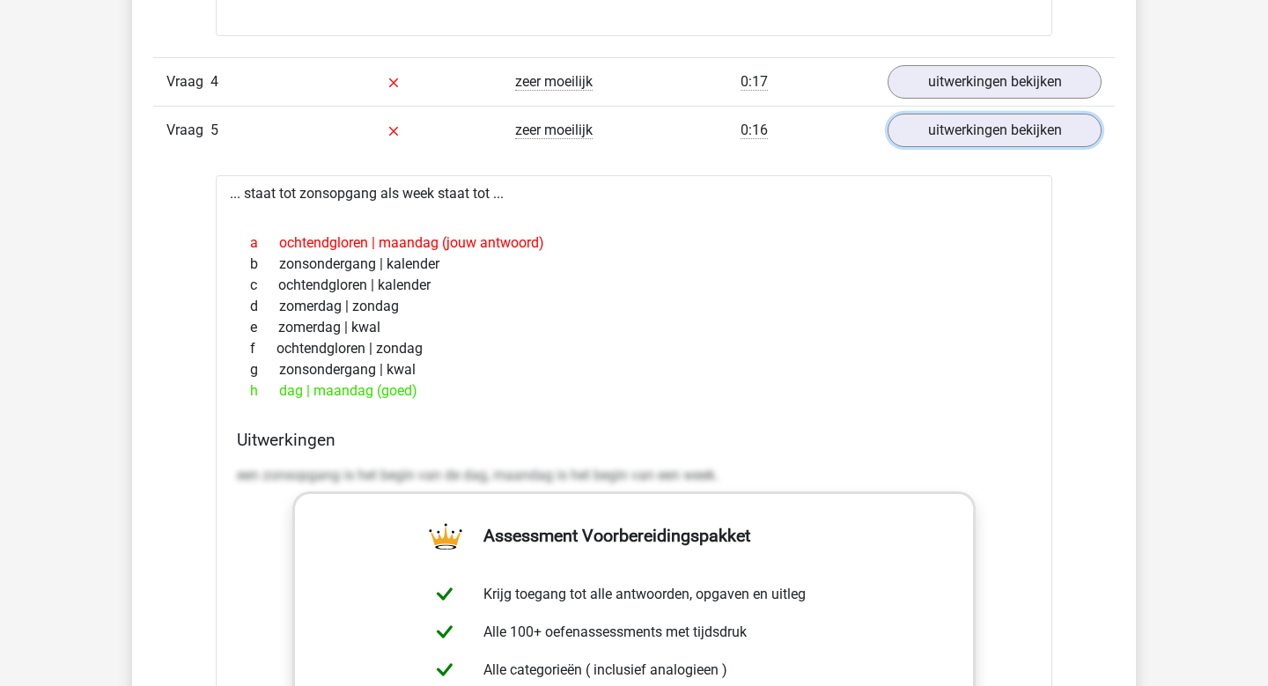
scroll to position [4430, 0]
click at [964, 137] on link "uitwerkingen bekijken" at bounding box center [995, 130] width 246 height 39
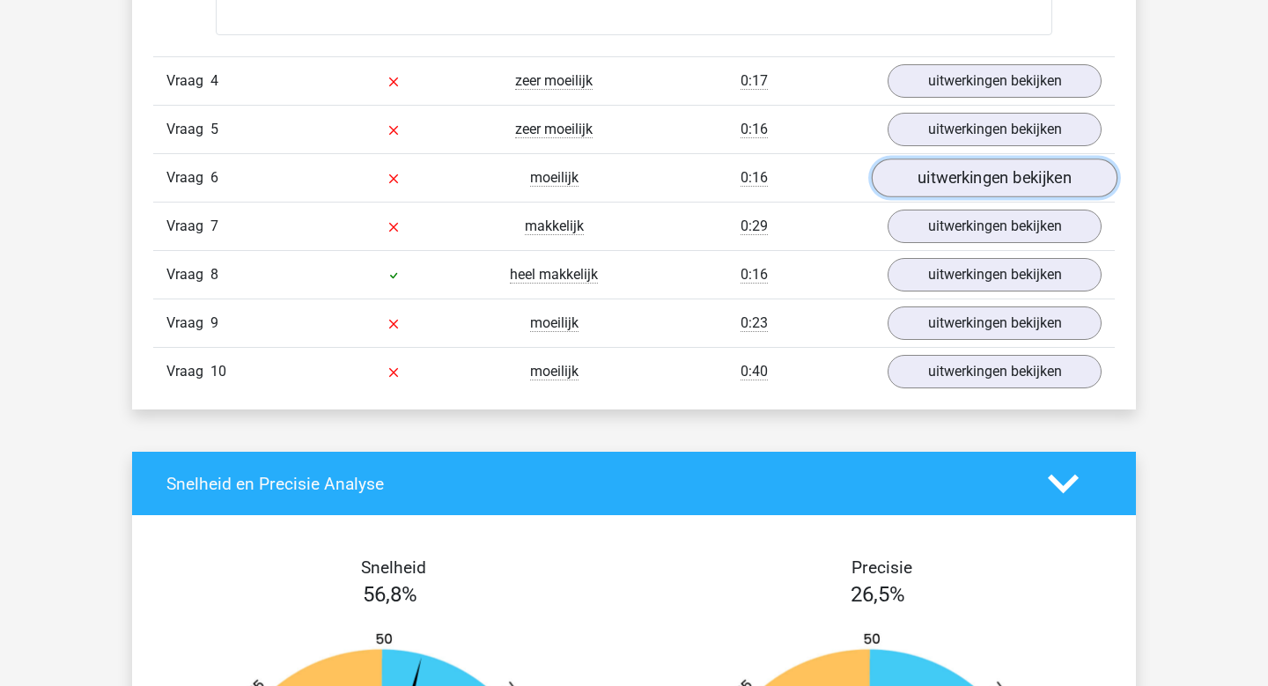
click at [971, 166] on link "uitwerkingen bekijken" at bounding box center [995, 178] width 246 height 39
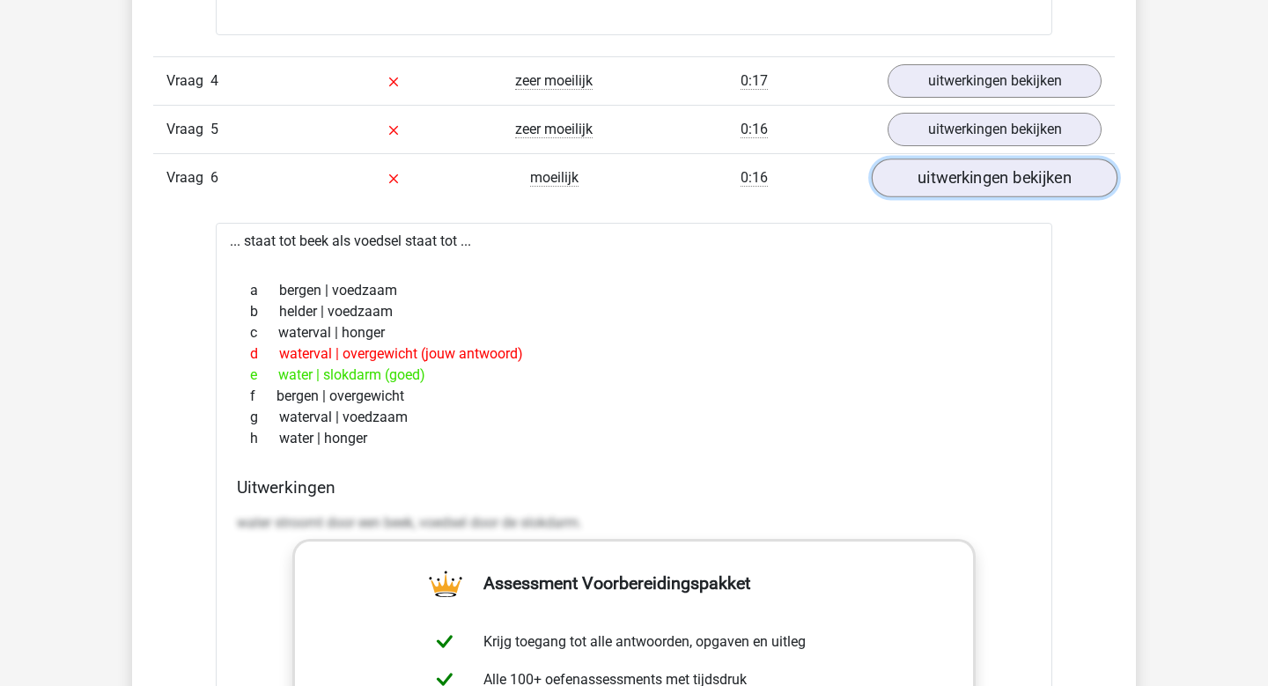
click at [971, 166] on link "uitwerkingen bekijken" at bounding box center [995, 178] width 246 height 39
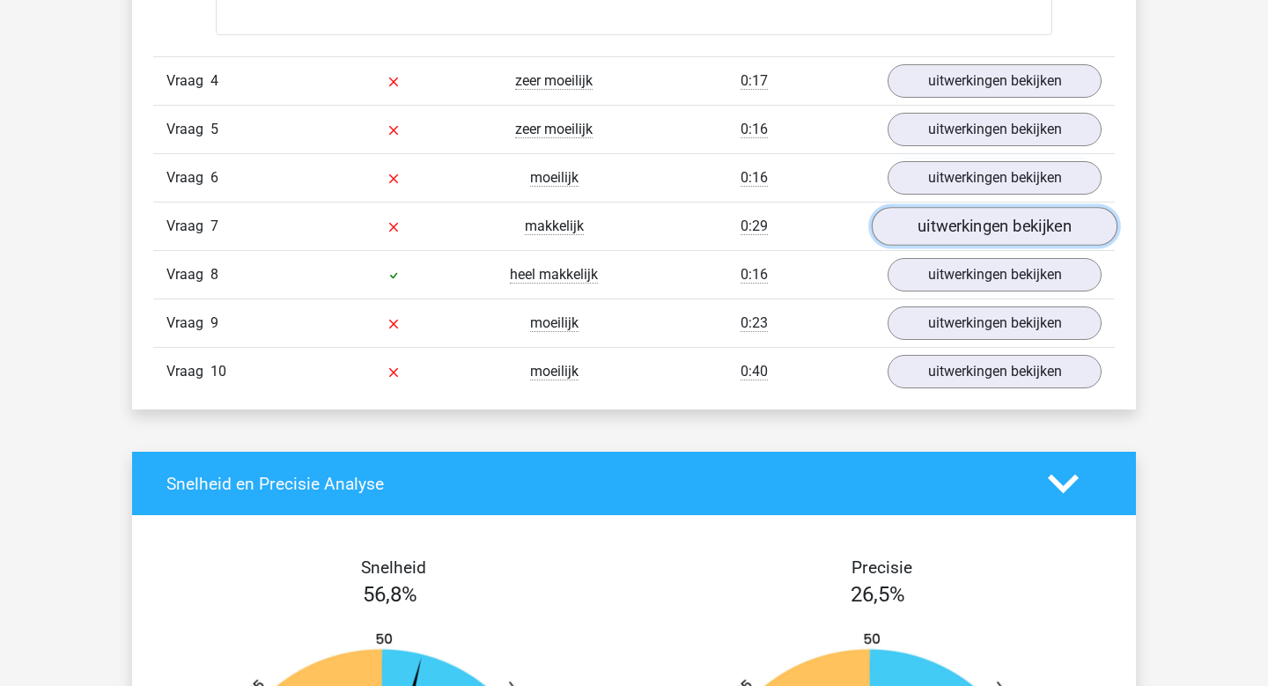
click at [970, 222] on link "uitwerkingen bekijken" at bounding box center [995, 227] width 246 height 39
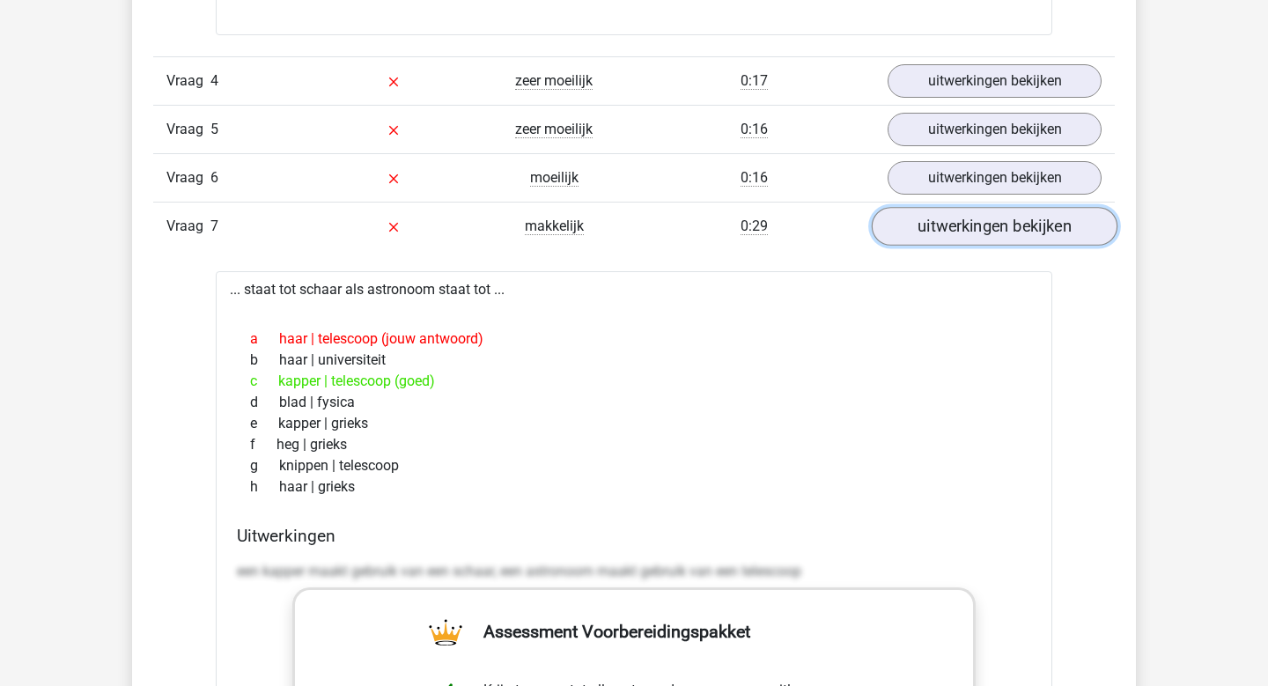
click at [970, 222] on link "uitwerkingen bekijken" at bounding box center [995, 227] width 246 height 39
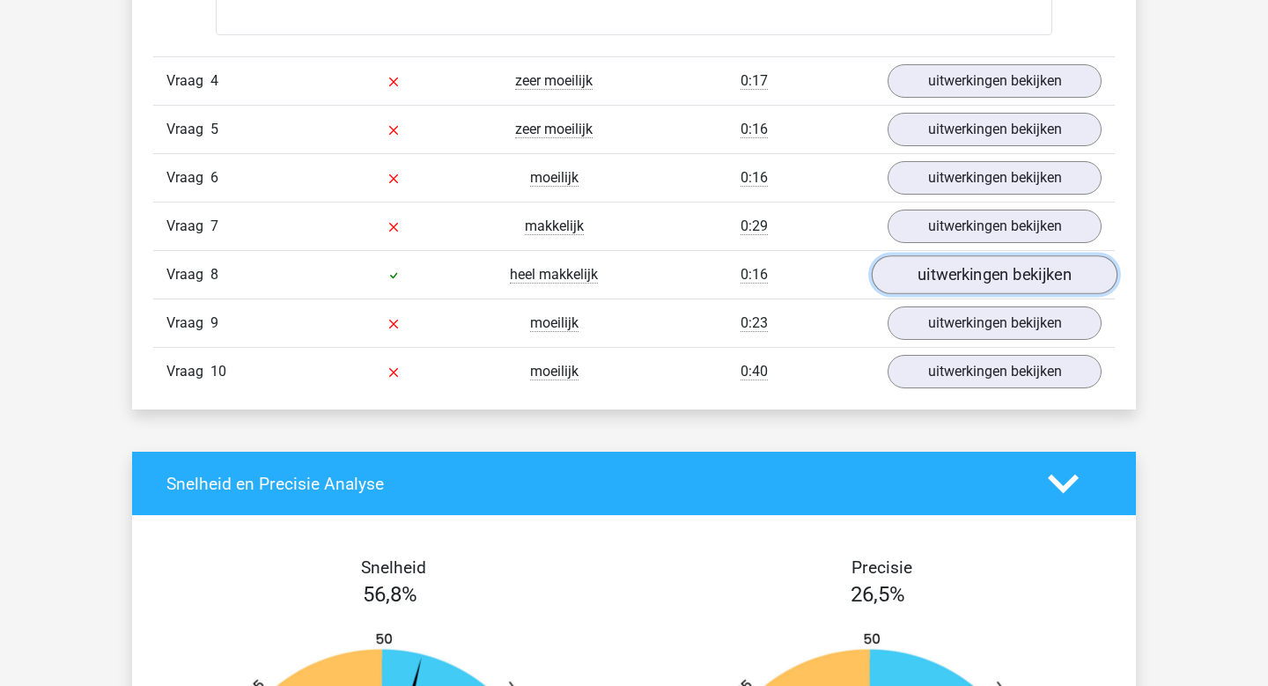
click at [971, 270] on link "uitwerkingen bekijken" at bounding box center [995, 275] width 246 height 39
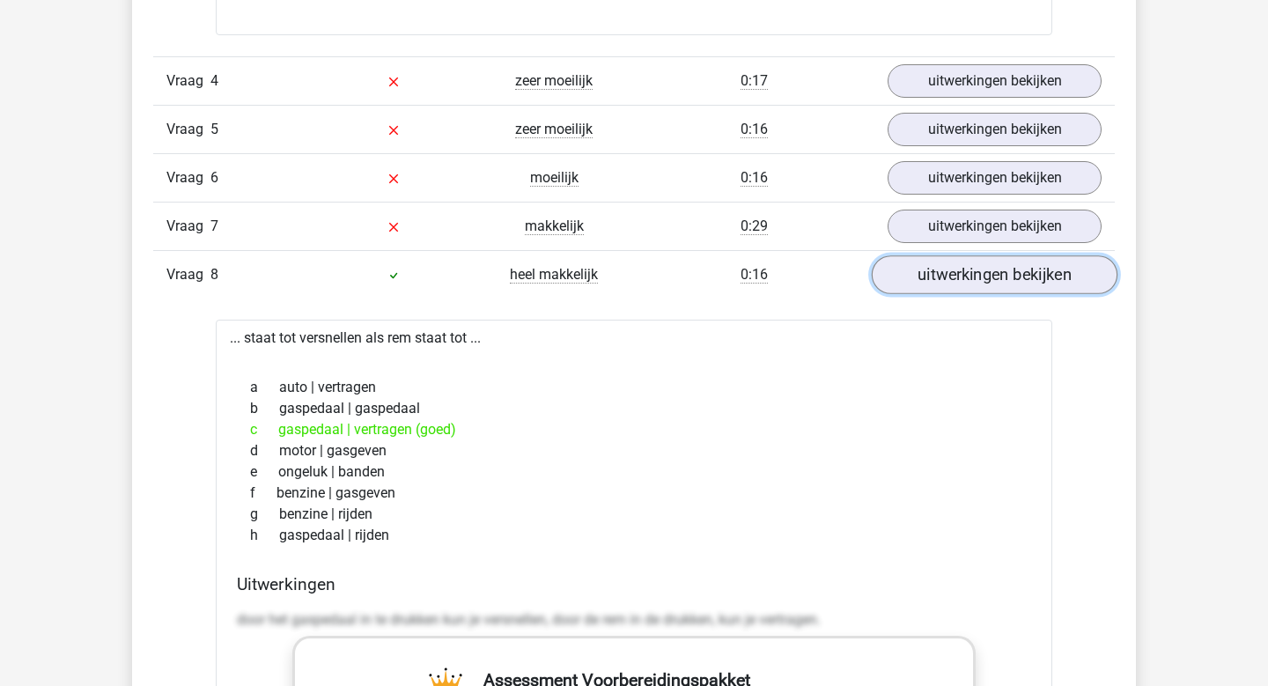
click at [971, 270] on link "uitwerkingen bekijken" at bounding box center [995, 275] width 246 height 39
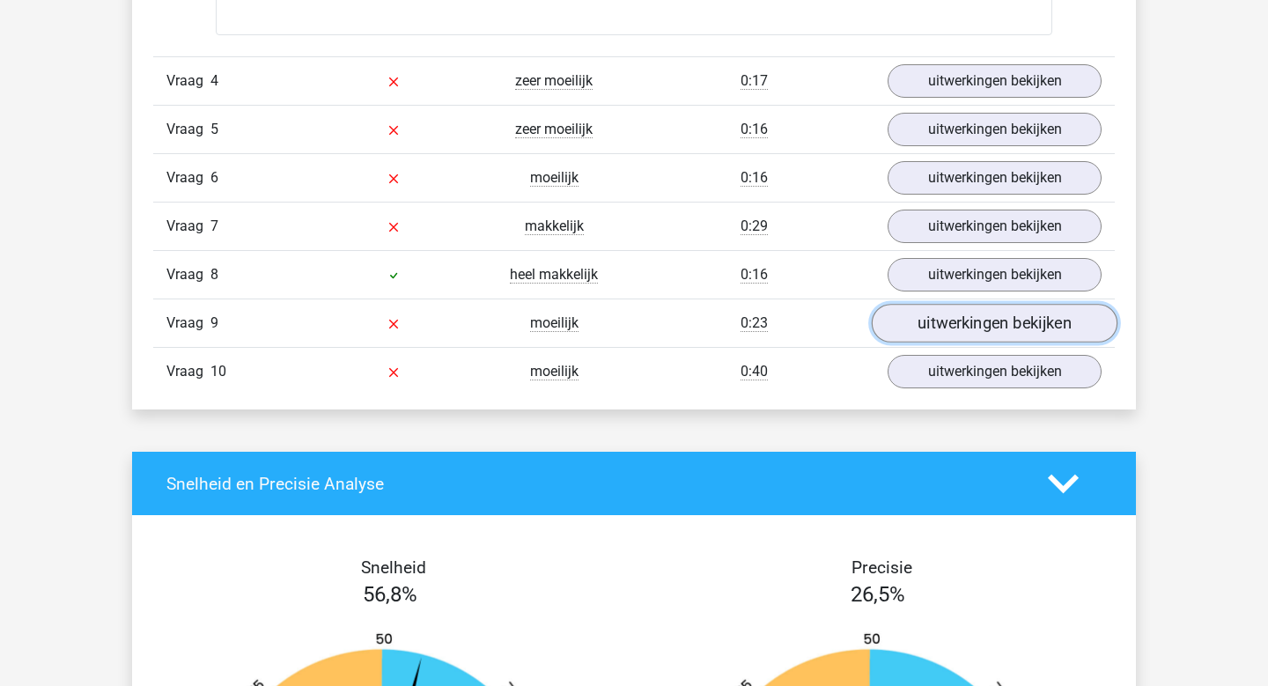
click at [972, 310] on link "uitwerkingen bekijken" at bounding box center [995, 324] width 246 height 39
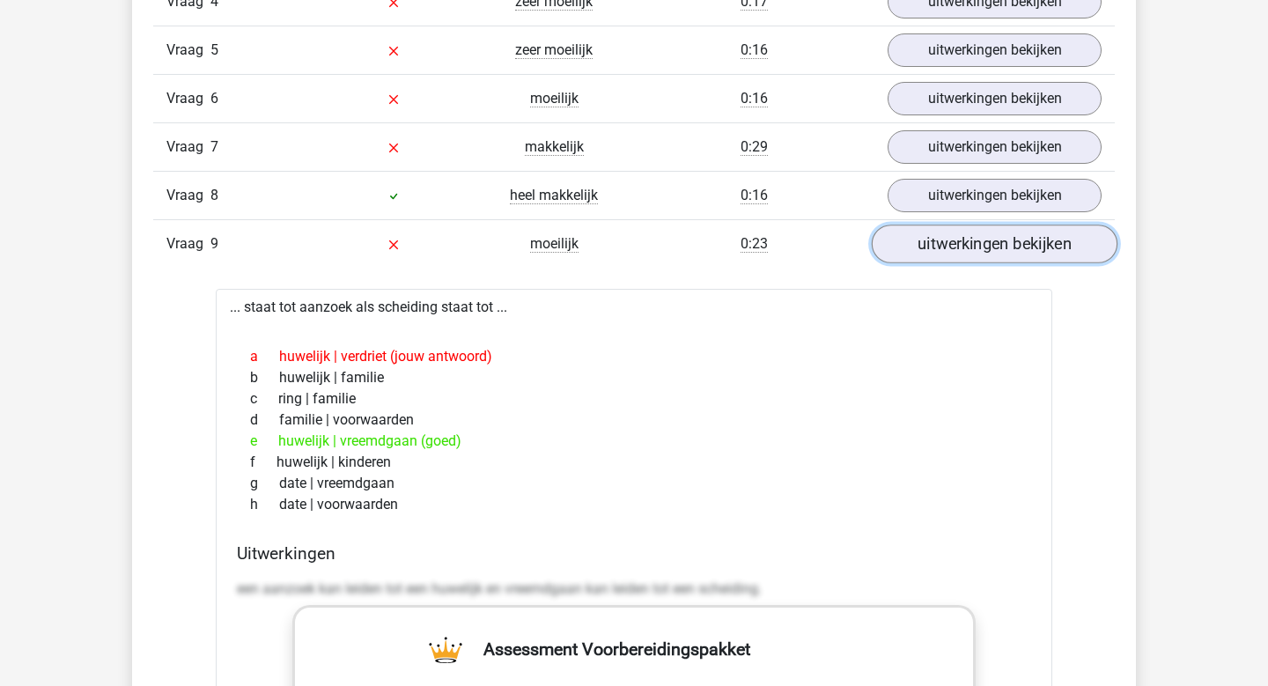
scroll to position [4512, 0]
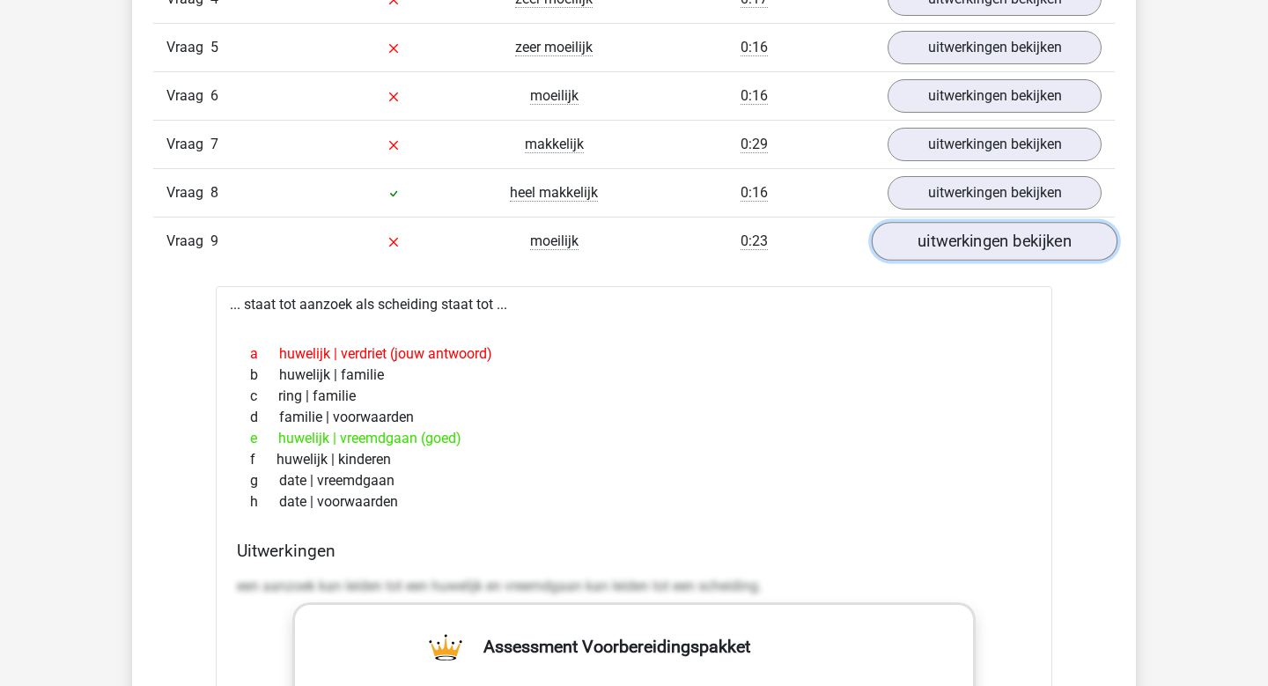
click at [978, 250] on link "uitwerkingen bekijken" at bounding box center [995, 242] width 246 height 39
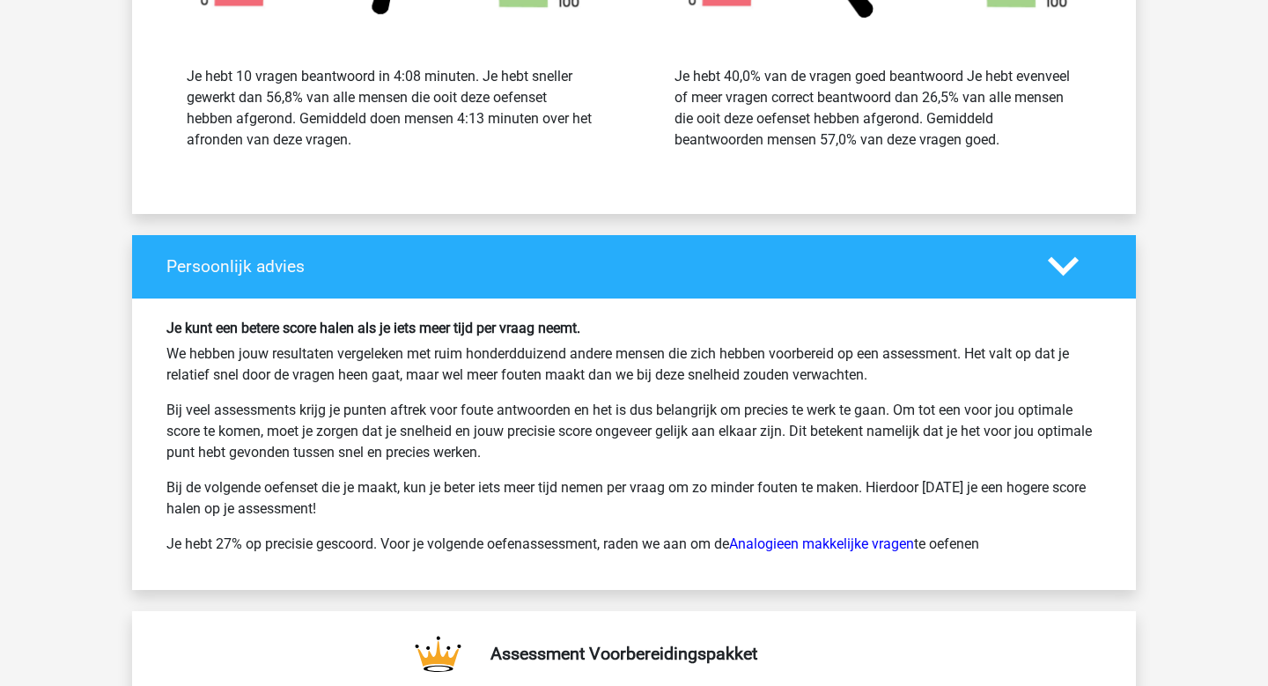
scroll to position [5240, 0]
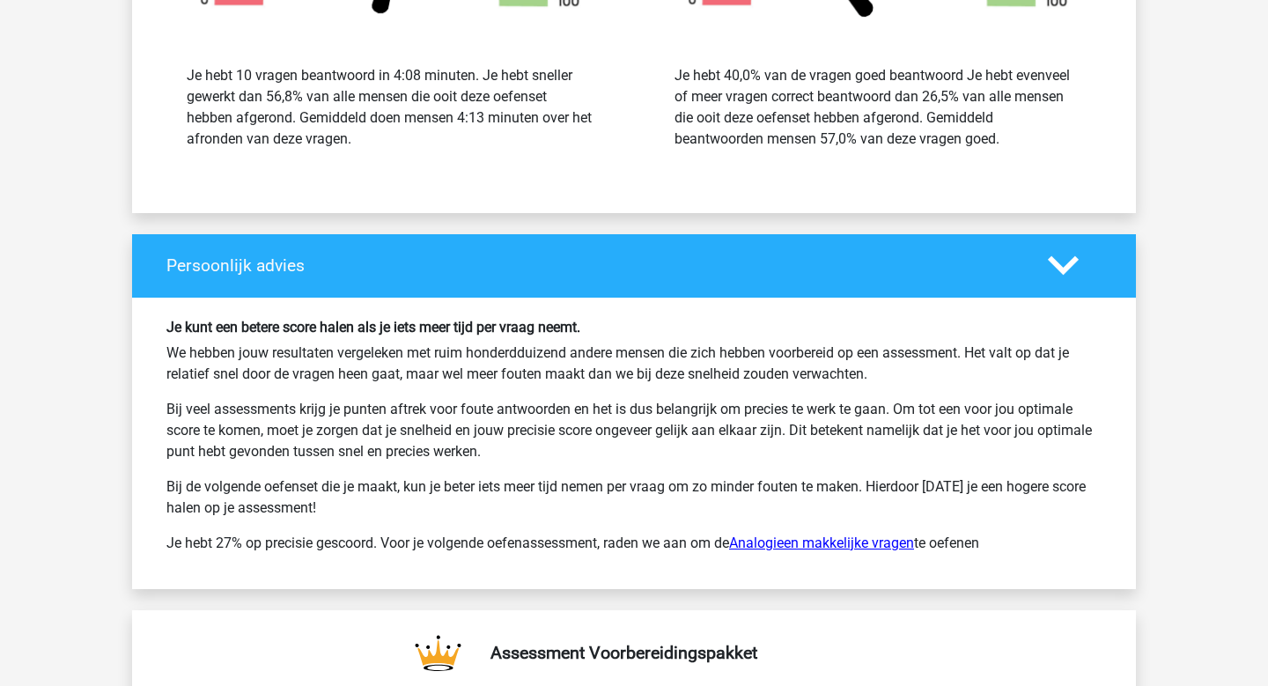
click at [900, 542] on link "Analogieen makkelijke vragen" at bounding box center [821, 543] width 185 height 17
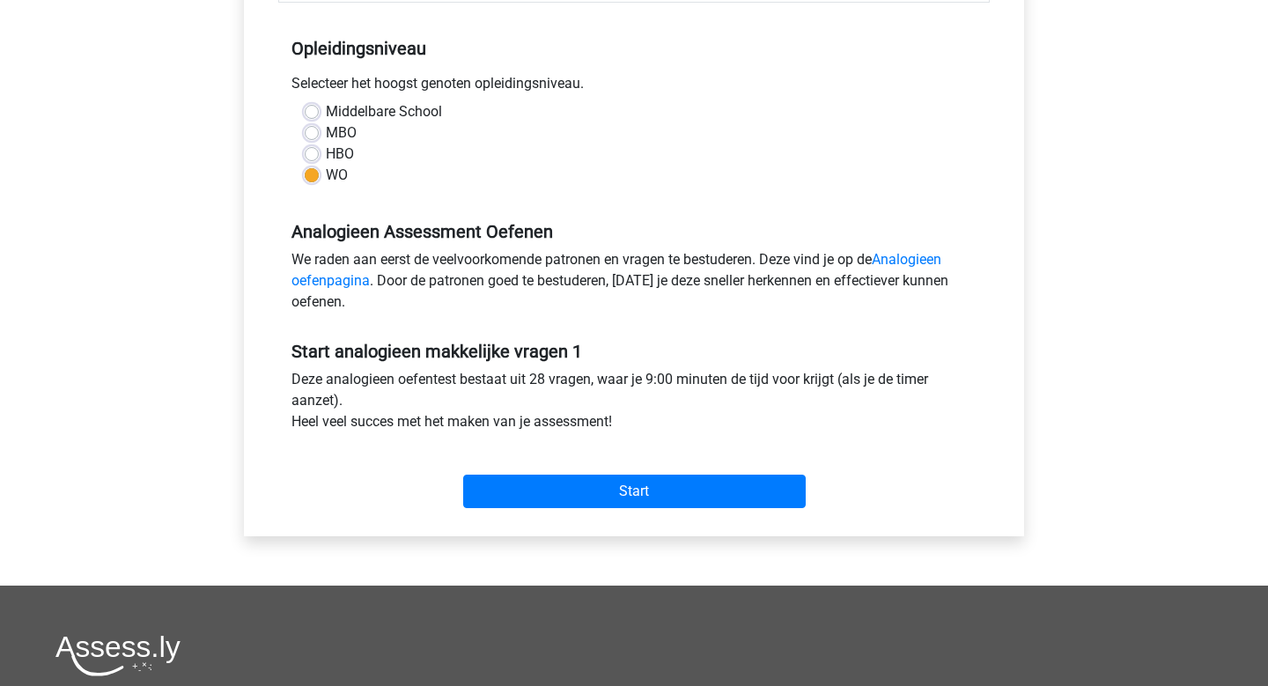
scroll to position [362, 0]
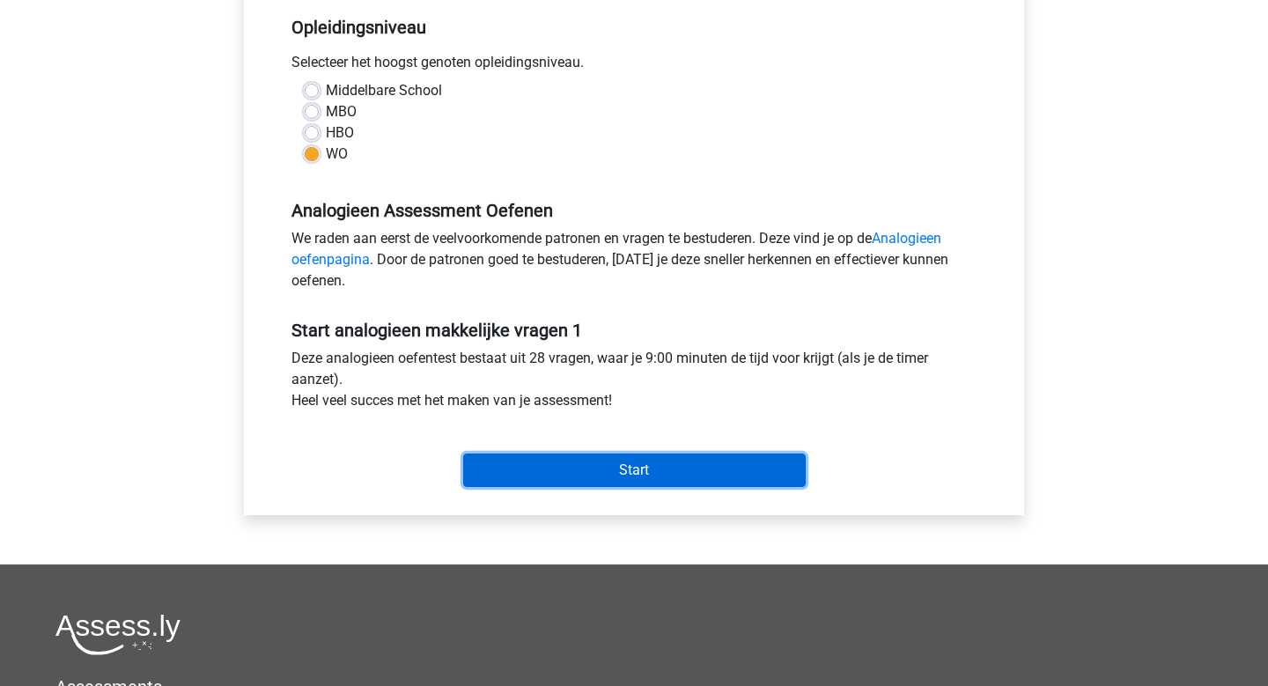
click at [653, 477] on input "Start" at bounding box center [634, 470] width 343 height 33
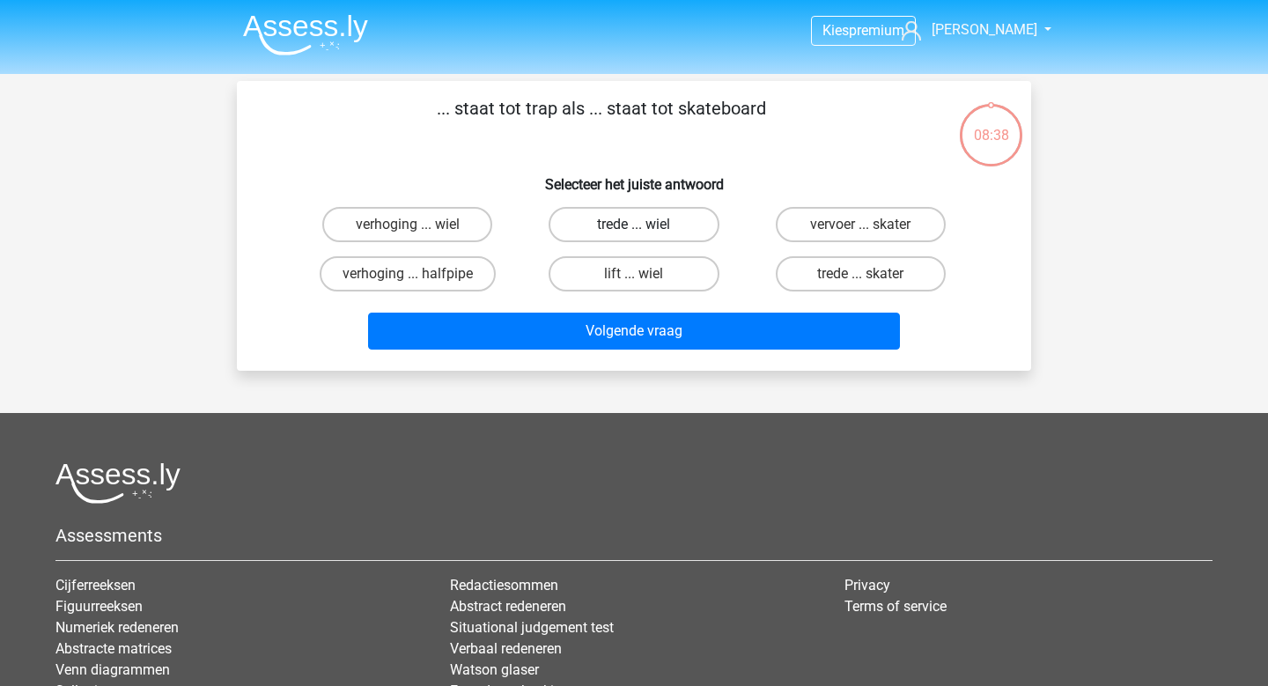
click at [594, 227] on label "trede ... wiel" at bounding box center [634, 224] width 170 height 35
click at [634, 227] on input "trede ... wiel" at bounding box center [639, 230] width 11 height 11
radio input "true"
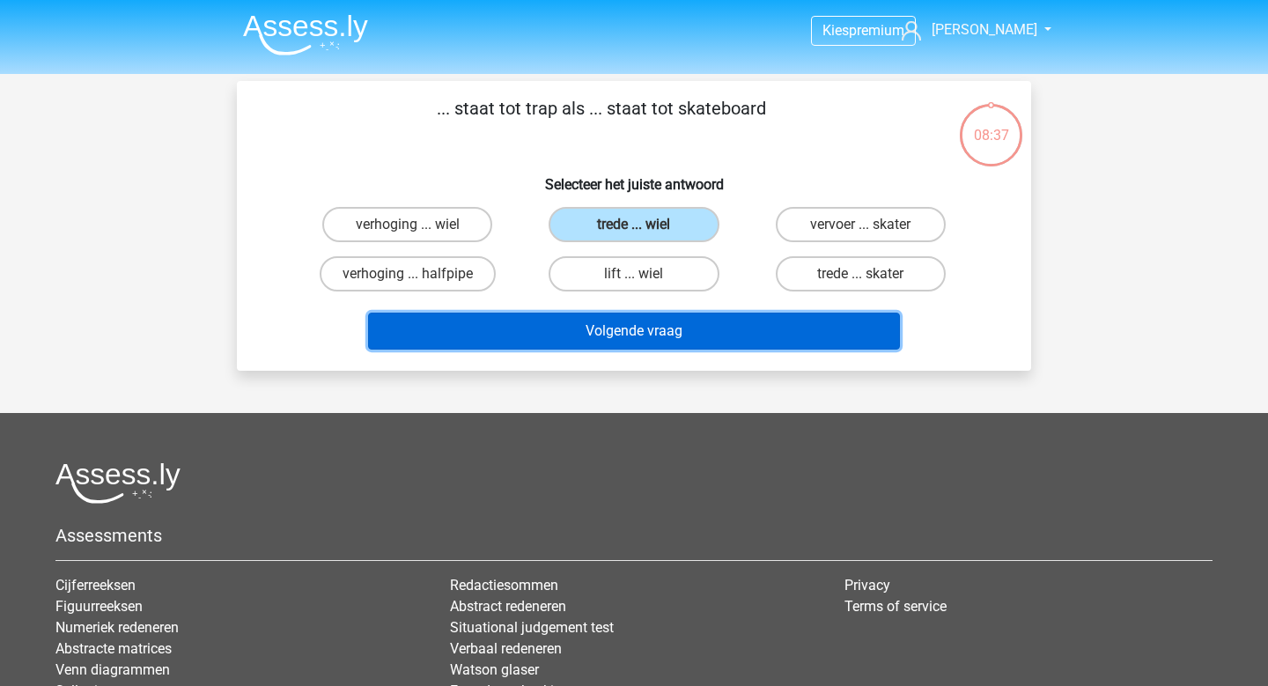
click at [622, 326] on button "Volgende vraag" at bounding box center [634, 331] width 533 height 37
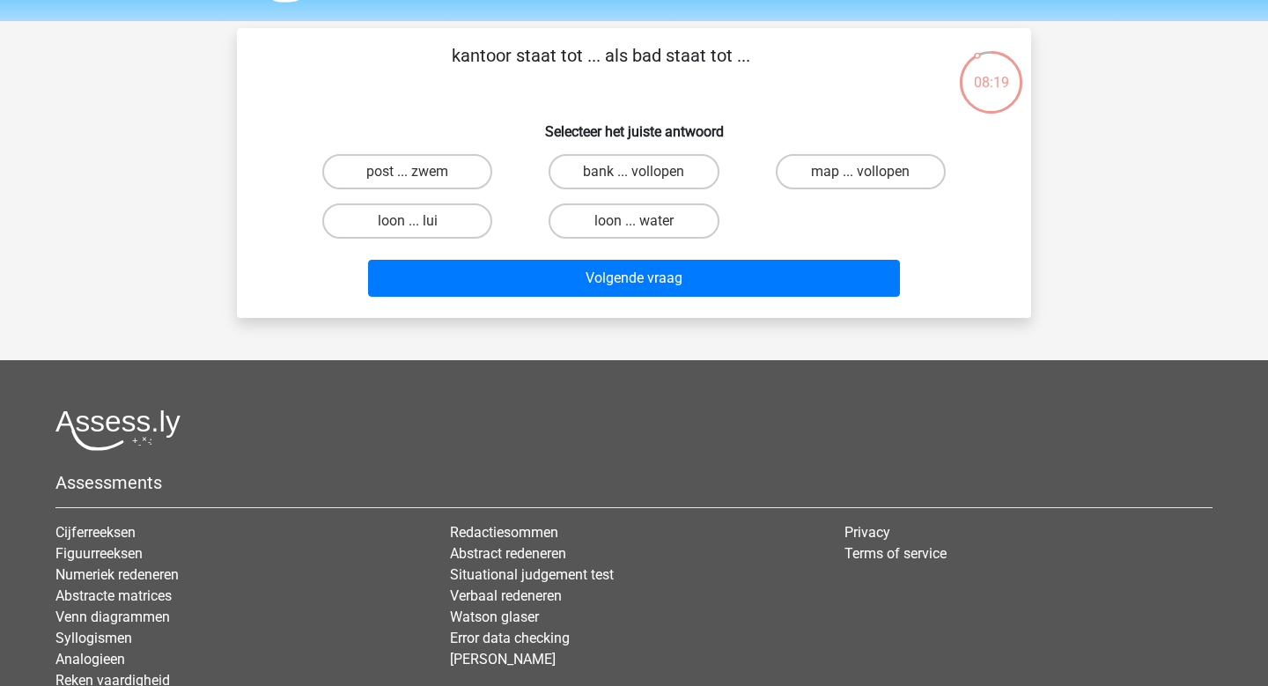
scroll to position [52, 0]
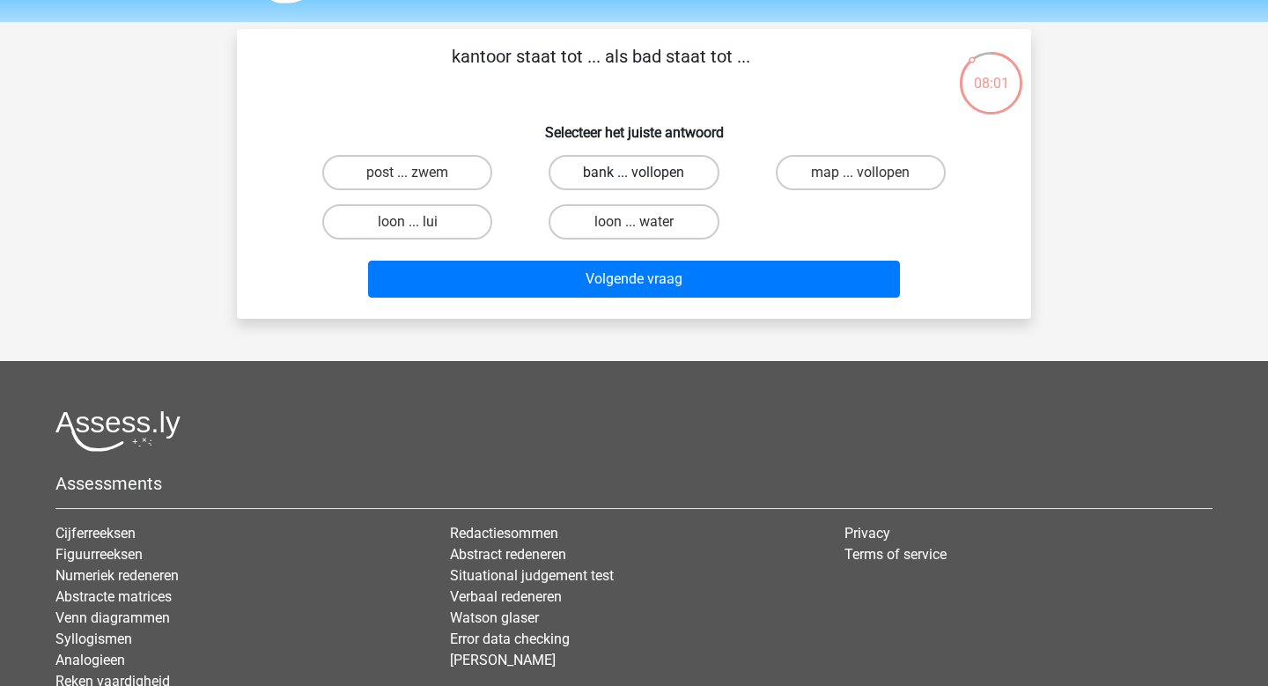
click at [574, 164] on label "bank ... vollopen" at bounding box center [634, 172] width 170 height 35
click at [634, 173] on input "bank ... vollopen" at bounding box center [639, 178] width 11 height 11
radio input "true"
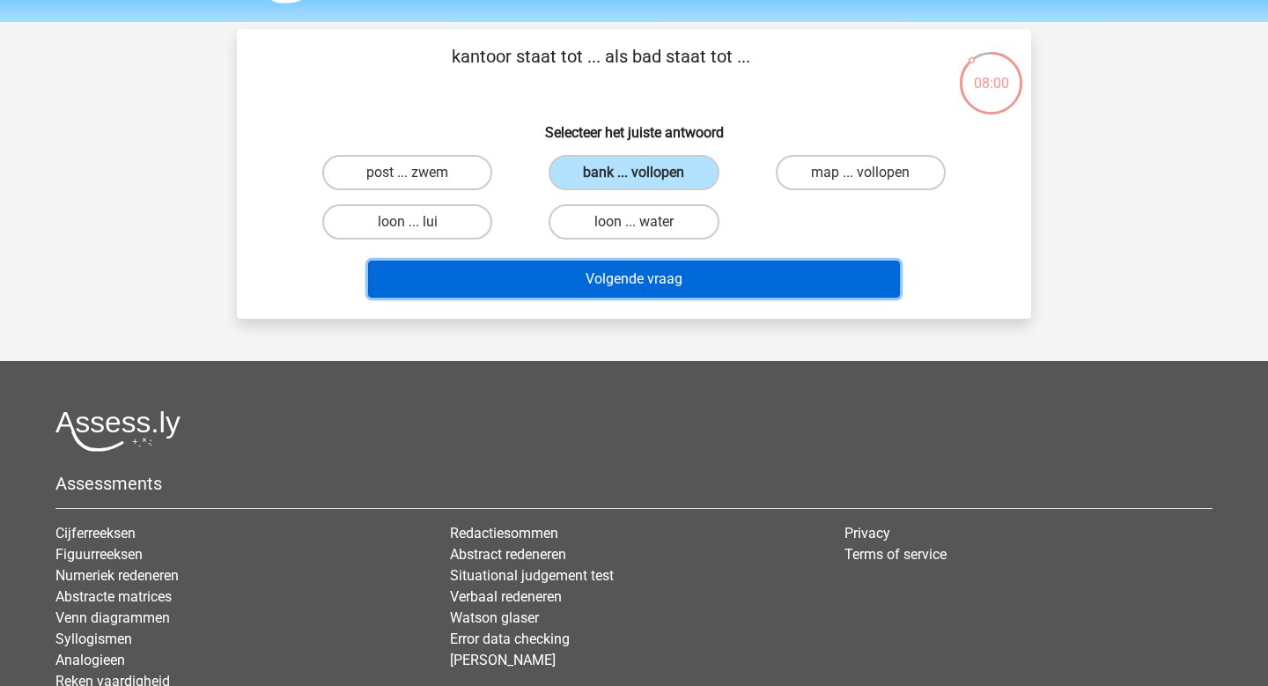
click at [633, 270] on button "Volgende vraag" at bounding box center [634, 279] width 533 height 37
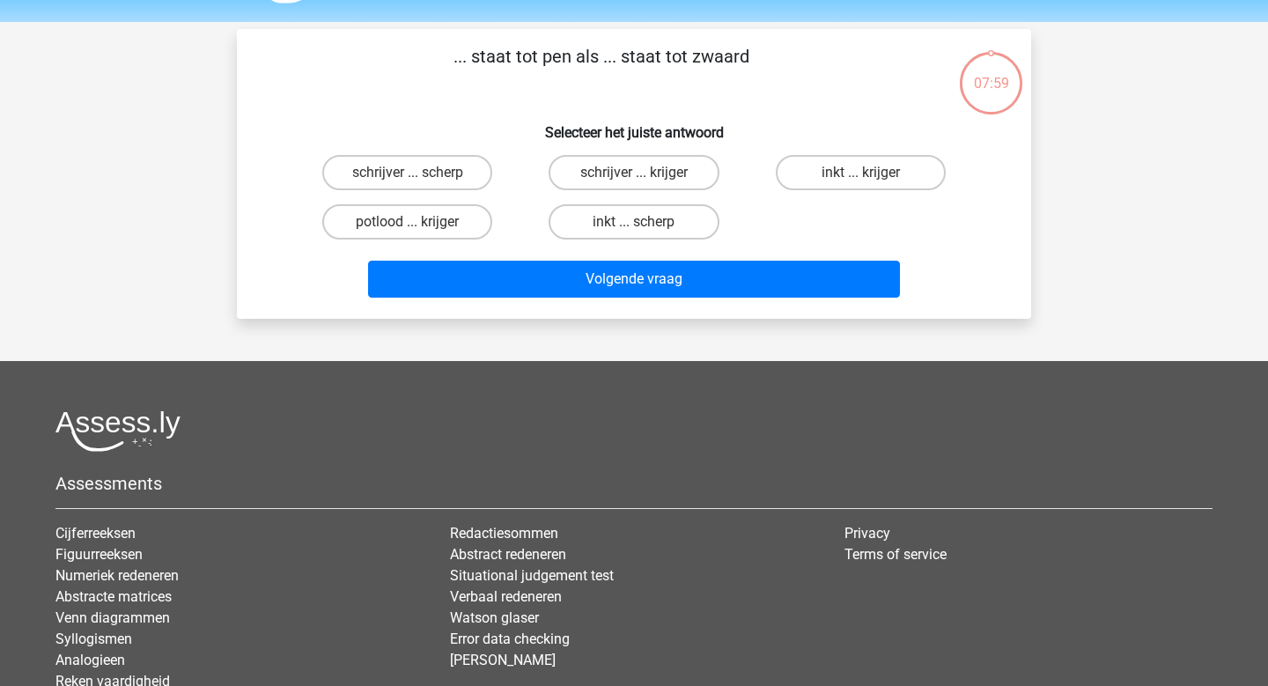
scroll to position [81, 0]
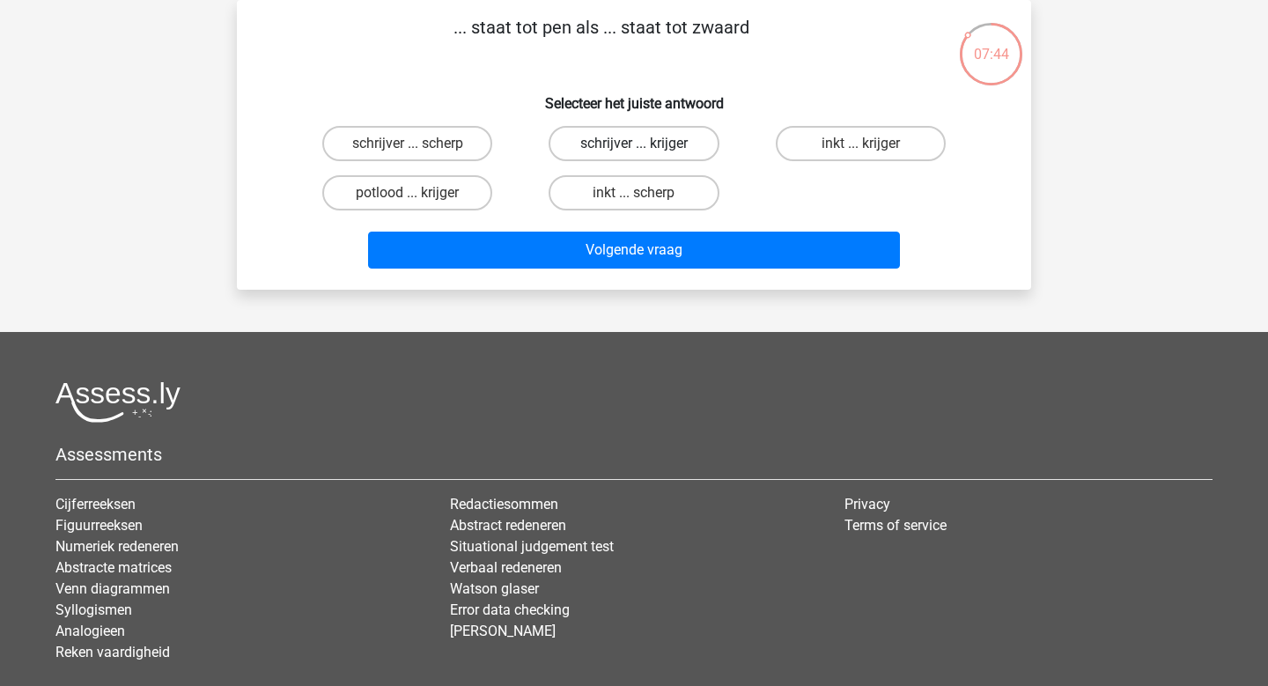
click at [646, 143] on label "schrijver ... krijger" at bounding box center [634, 143] width 170 height 35
click at [646, 144] on input "schrijver ... krijger" at bounding box center [639, 149] width 11 height 11
radio input "true"
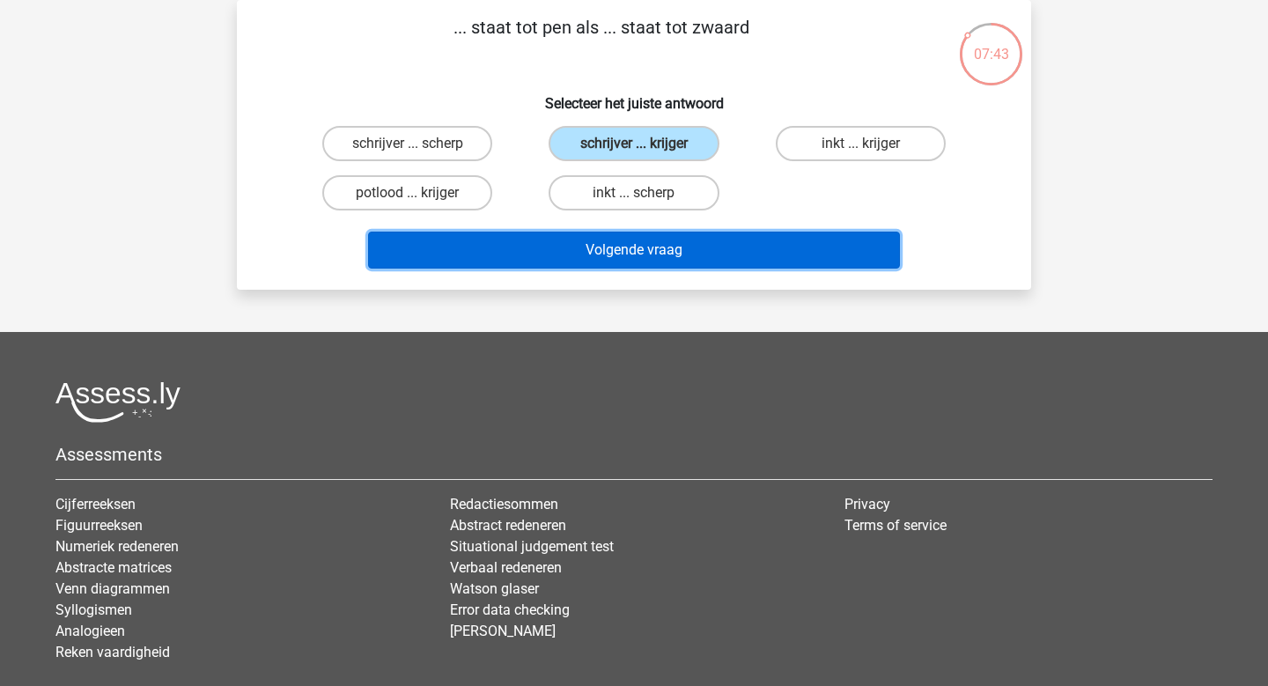
click at [626, 256] on button "Volgende vraag" at bounding box center [634, 250] width 533 height 37
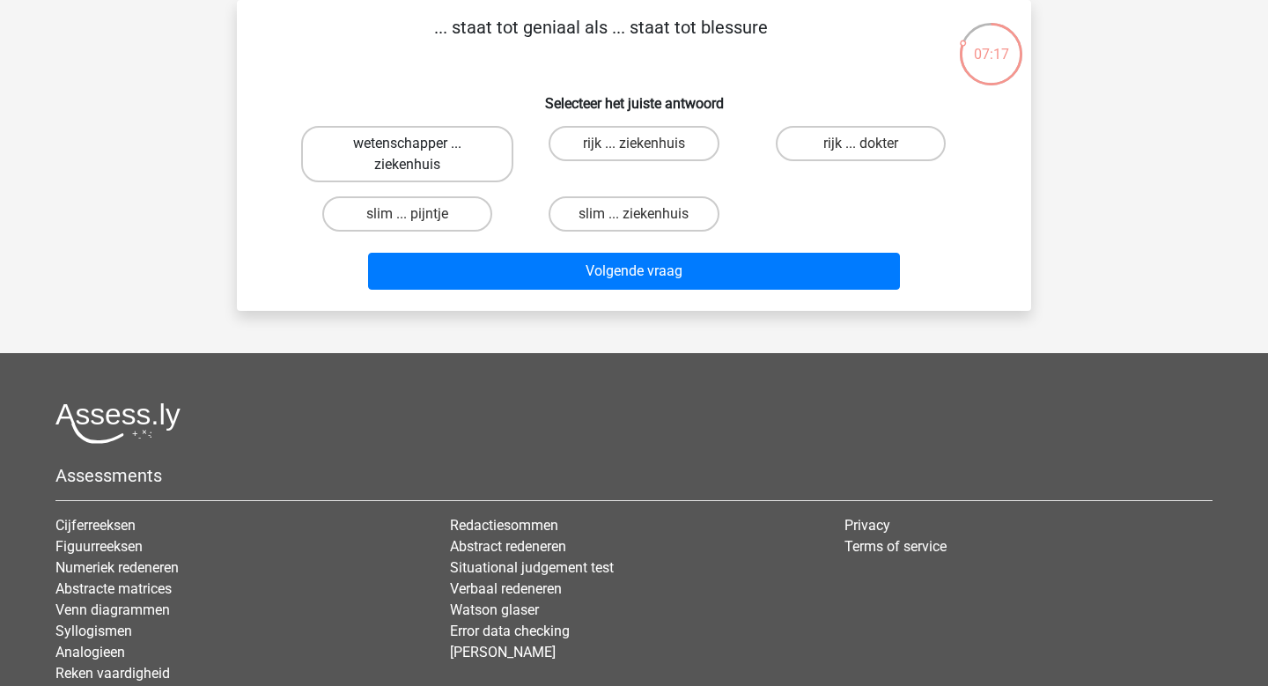
click at [414, 158] on label "wetenschapper ... ziekenhuis" at bounding box center [407, 154] width 212 height 56
click at [414, 155] on input "wetenschapper ... ziekenhuis" at bounding box center [413, 149] width 11 height 11
radio input "true"
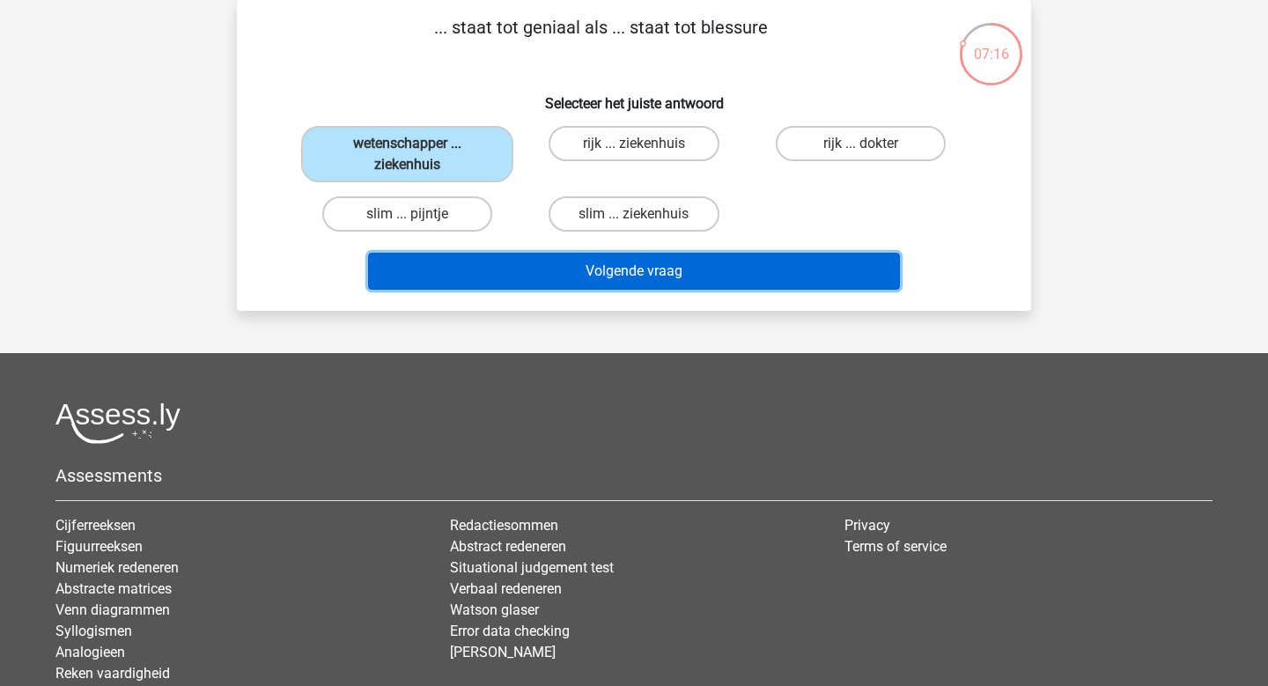
click at [614, 264] on button "Volgende vraag" at bounding box center [634, 271] width 533 height 37
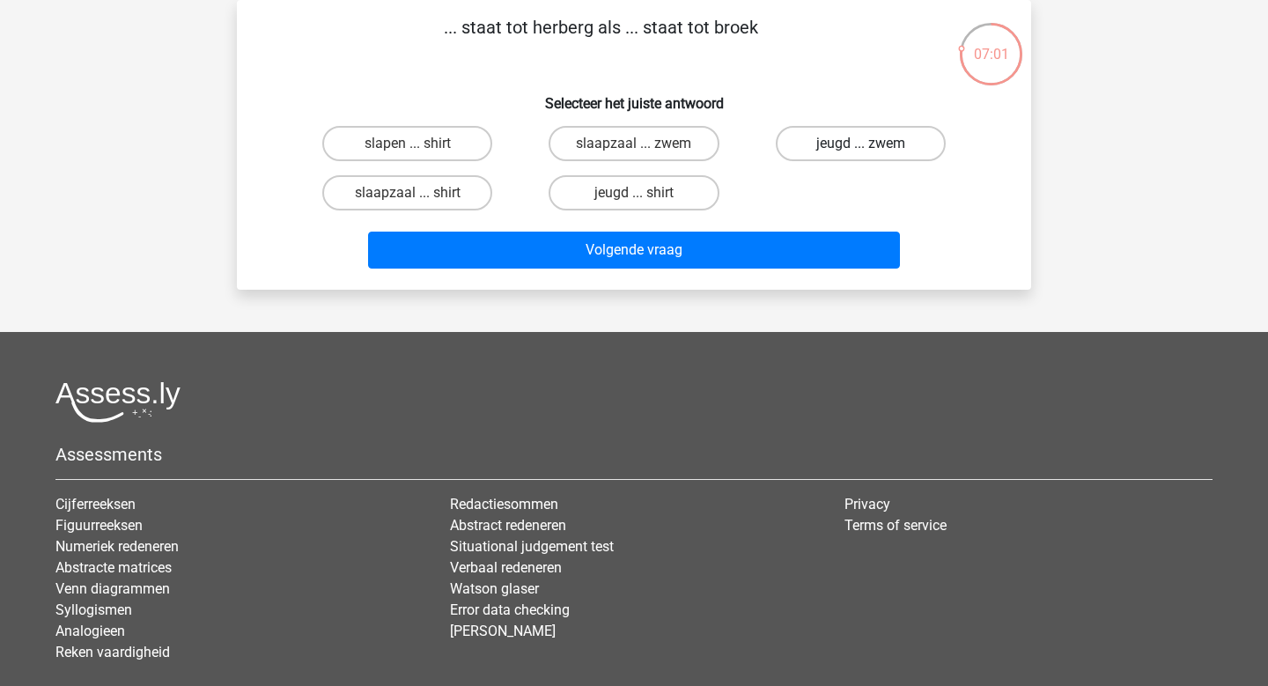
click at [860, 139] on label "jeugd ... zwem" at bounding box center [861, 143] width 170 height 35
click at [860, 144] on input "jeugd ... zwem" at bounding box center [865, 149] width 11 height 11
radio input "true"
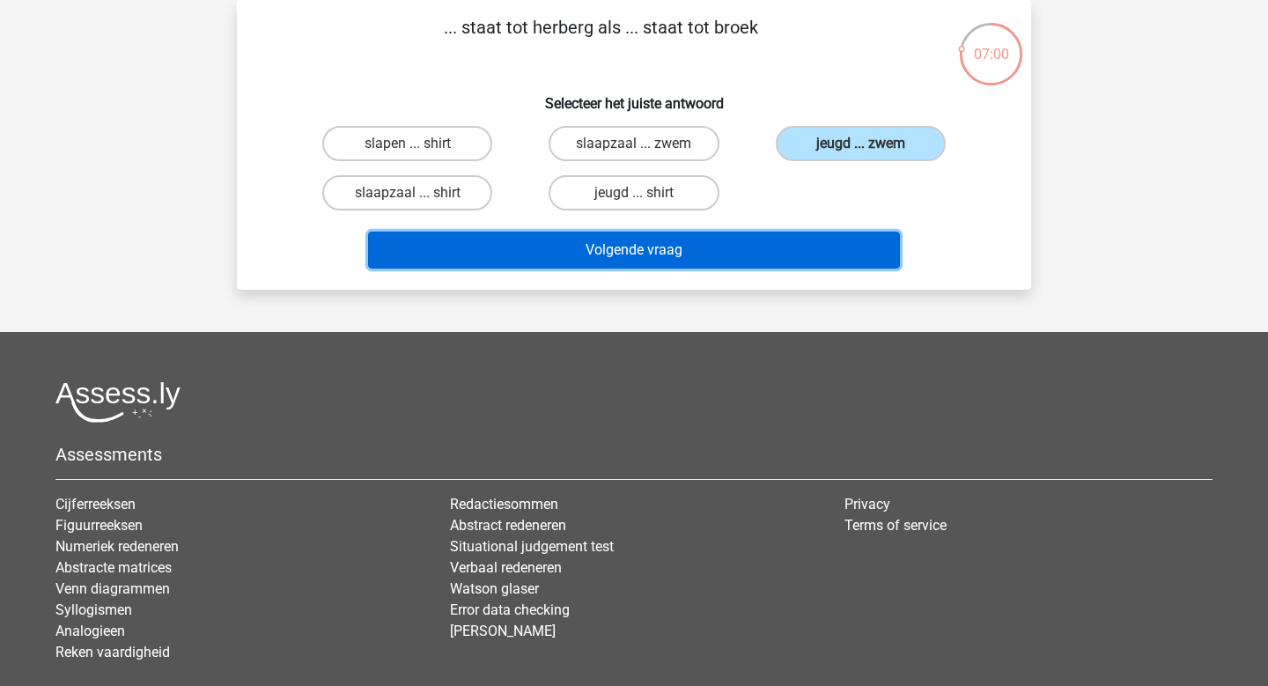
click at [724, 254] on button "Volgende vraag" at bounding box center [634, 250] width 533 height 37
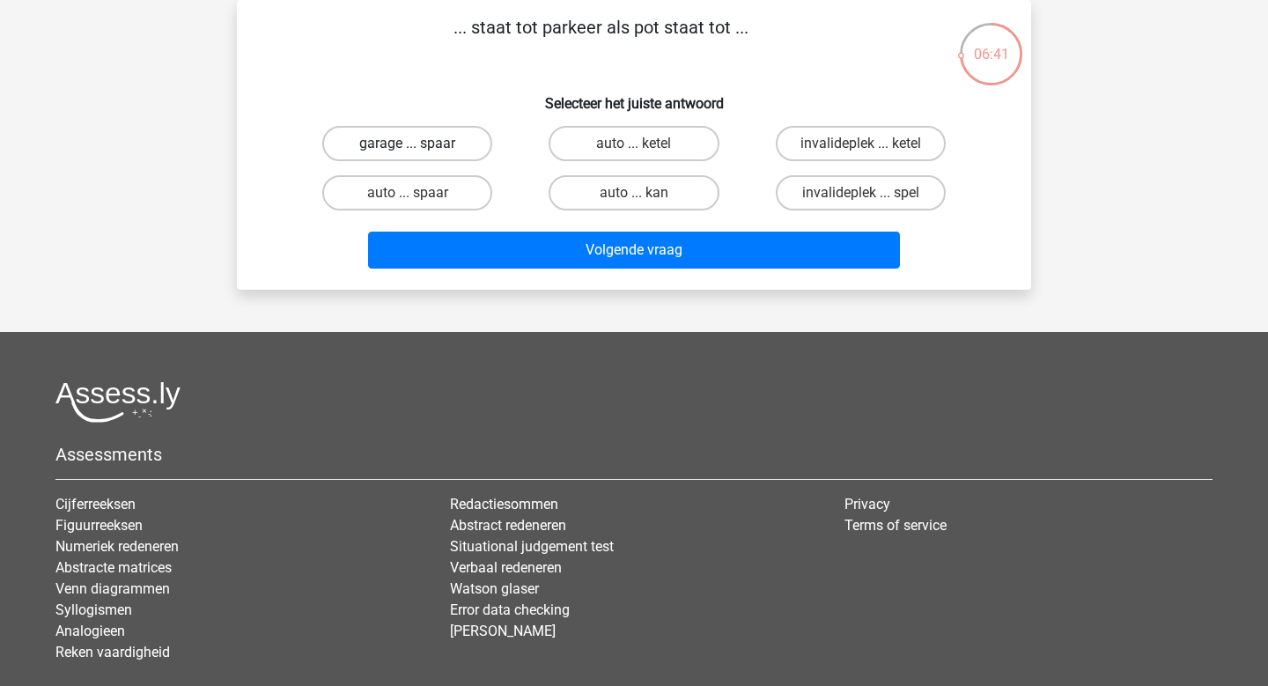
click at [425, 146] on label "garage ... spaar" at bounding box center [407, 143] width 170 height 35
click at [419, 146] on input "garage ... spaar" at bounding box center [413, 149] width 11 height 11
radio input "true"
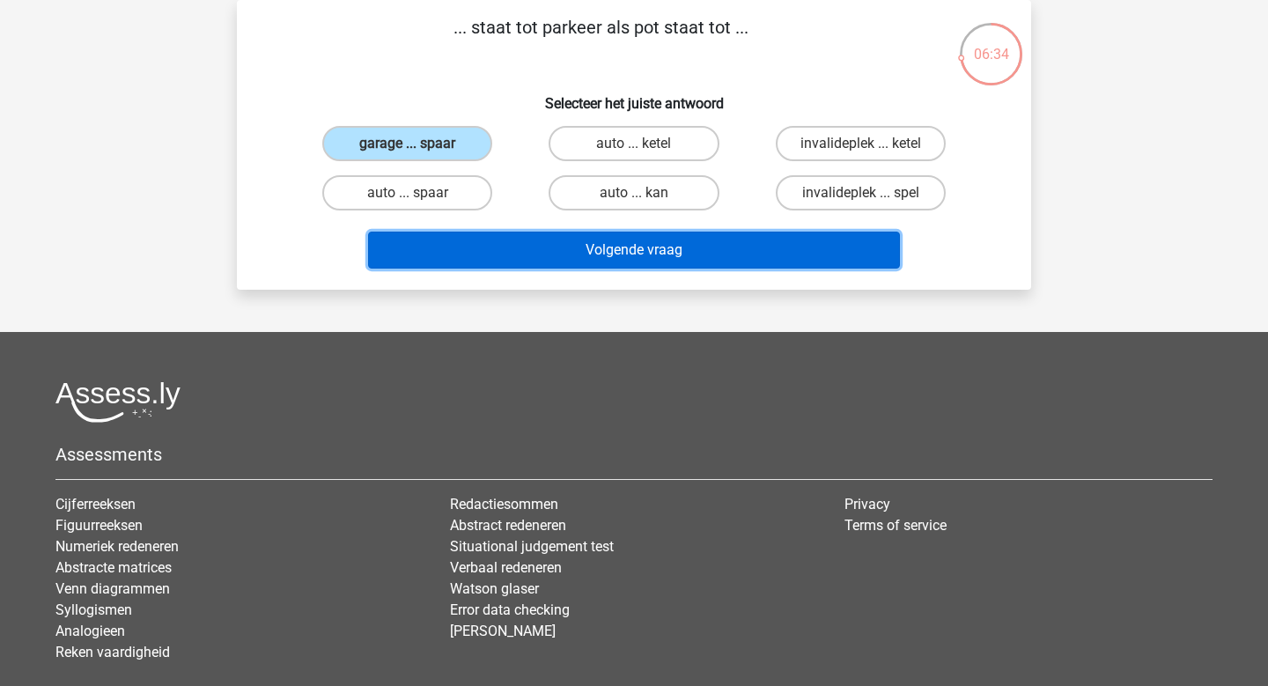
click at [607, 252] on button "Volgende vraag" at bounding box center [634, 250] width 533 height 37
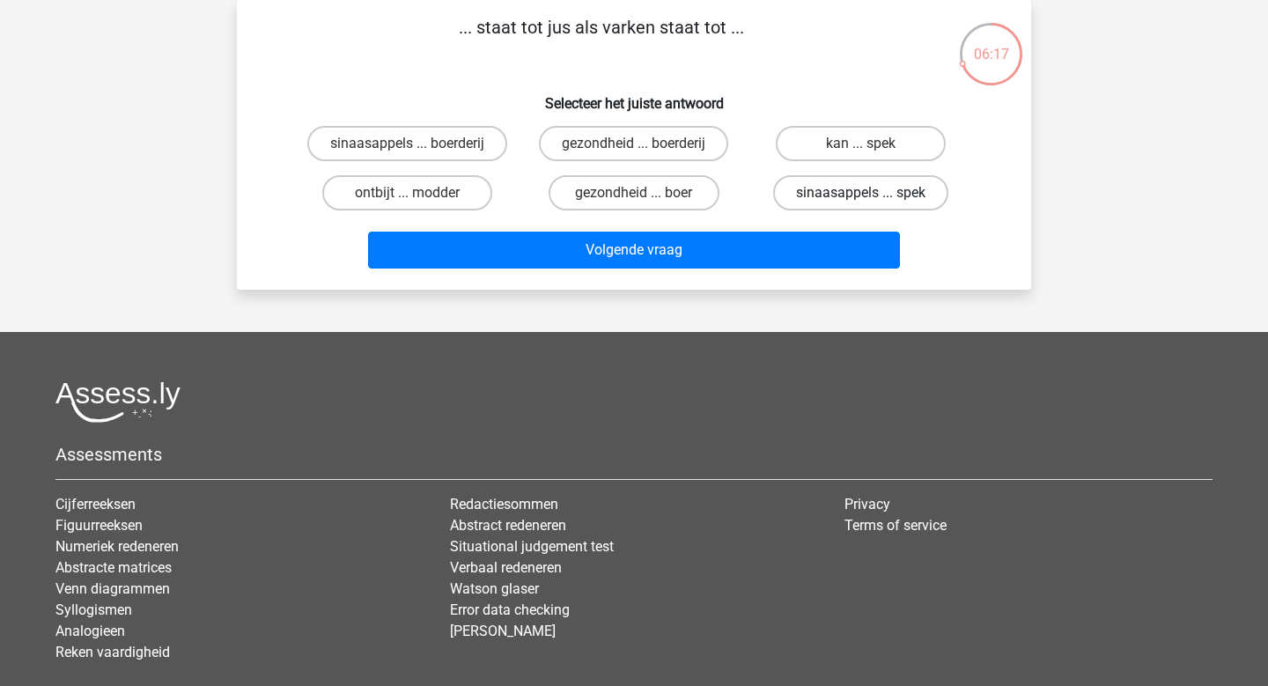
click at [812, 181] on label "sinaasappels ... spek" at bounding box center [860, 192] width 175 height 35
click at [860, 193] on input "sinaasappels ... spek" at bounding box center [865, 198] width 11 height 11
radio input "true"
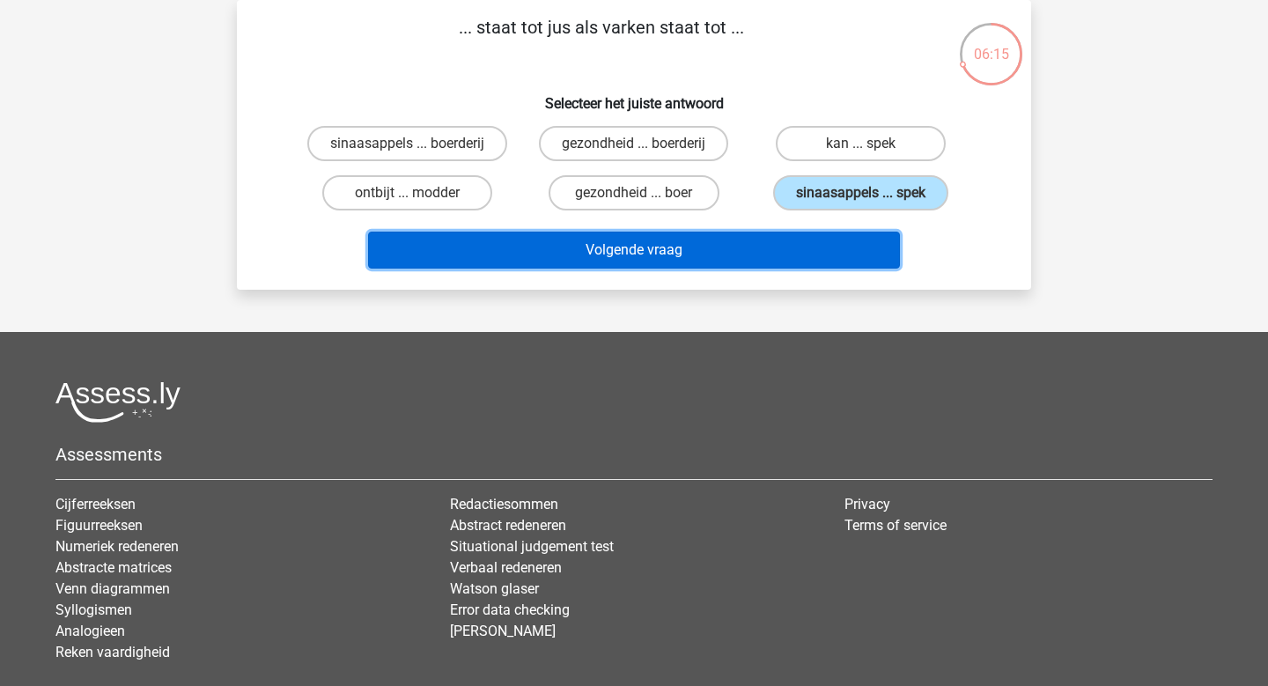
click at [650, 247] on button "Volgende vraag" at bounding box center [634, 250] width 533 height 37
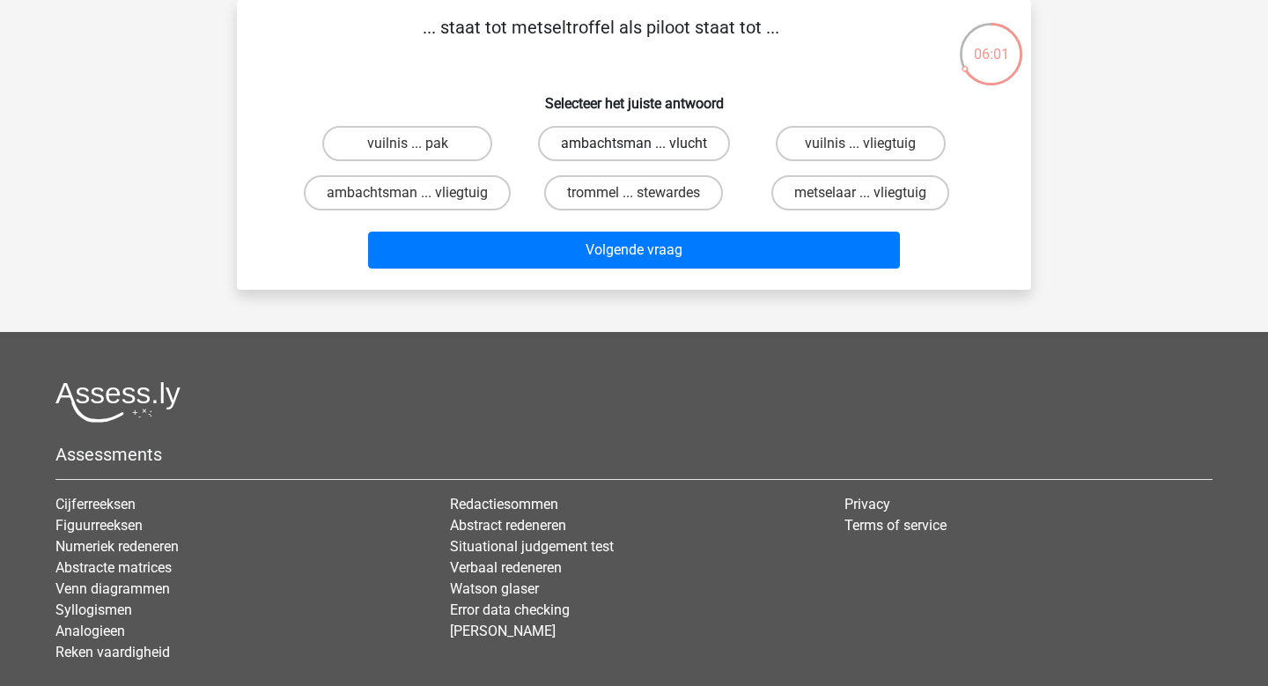
click at [651, 144] on label "ambachtsman ... vlucht" at bounding box center [634, 143] width 192 height 35
click at [646, 144] on input "ambachtsman ... vlucht" at bounding box center [639, 149] width 11 height 11
radio input "true"
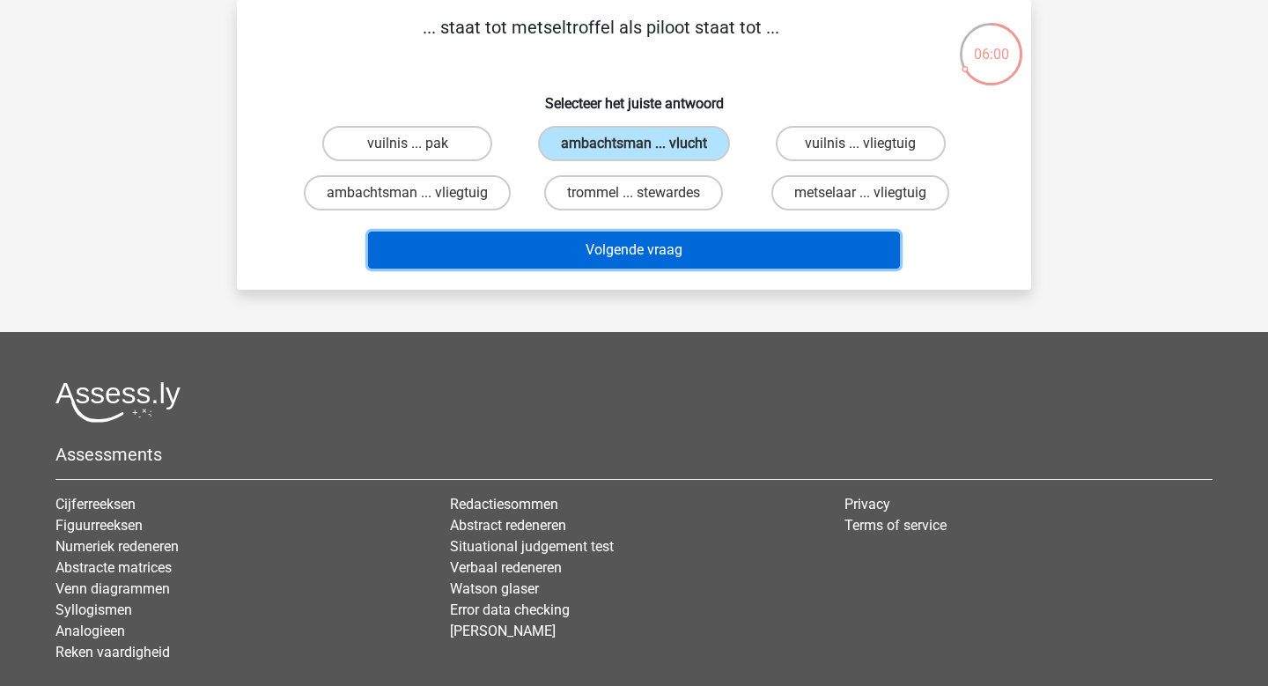
click at [679, 259] on button "Volgende vraag" at bounding box center [634, 250] width 533 height 37
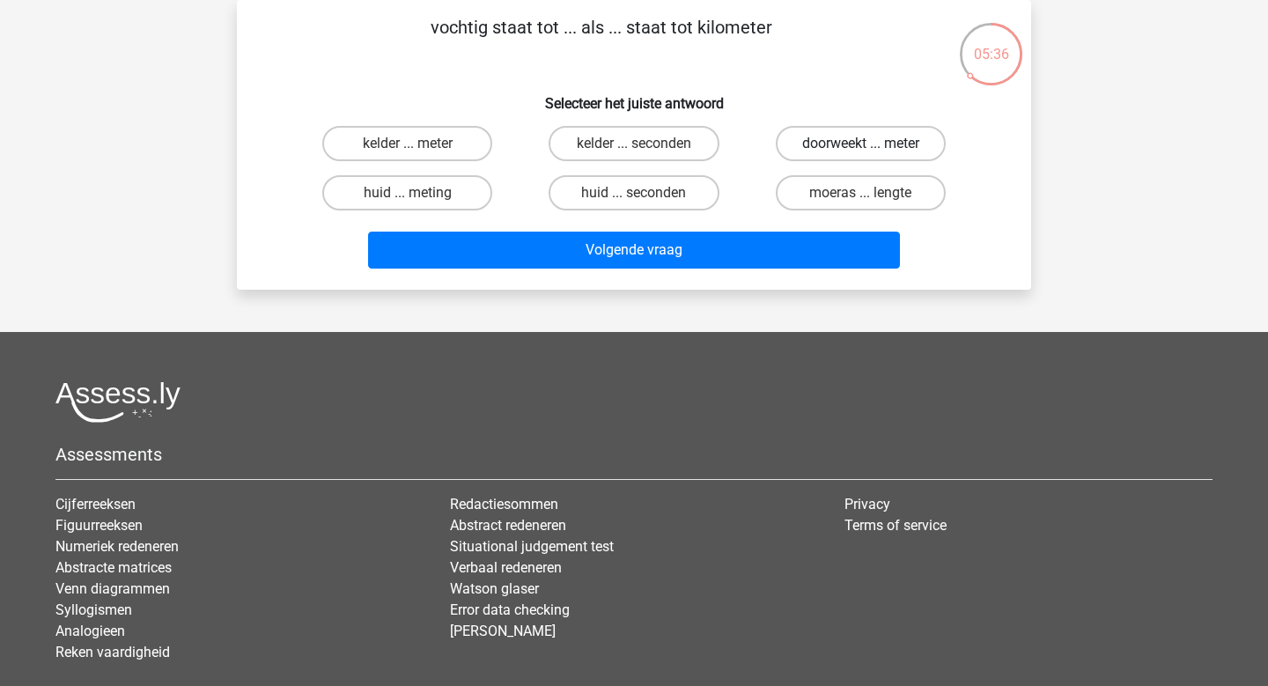
click at [817, 140] on label "doorweekt ... meter" at bounding box center [861, 143] width 170 height 35
click at [860, 144] on input "doorweekt ... meter" at bounding box center [865, 149] width 11 height 11
radio input "true"
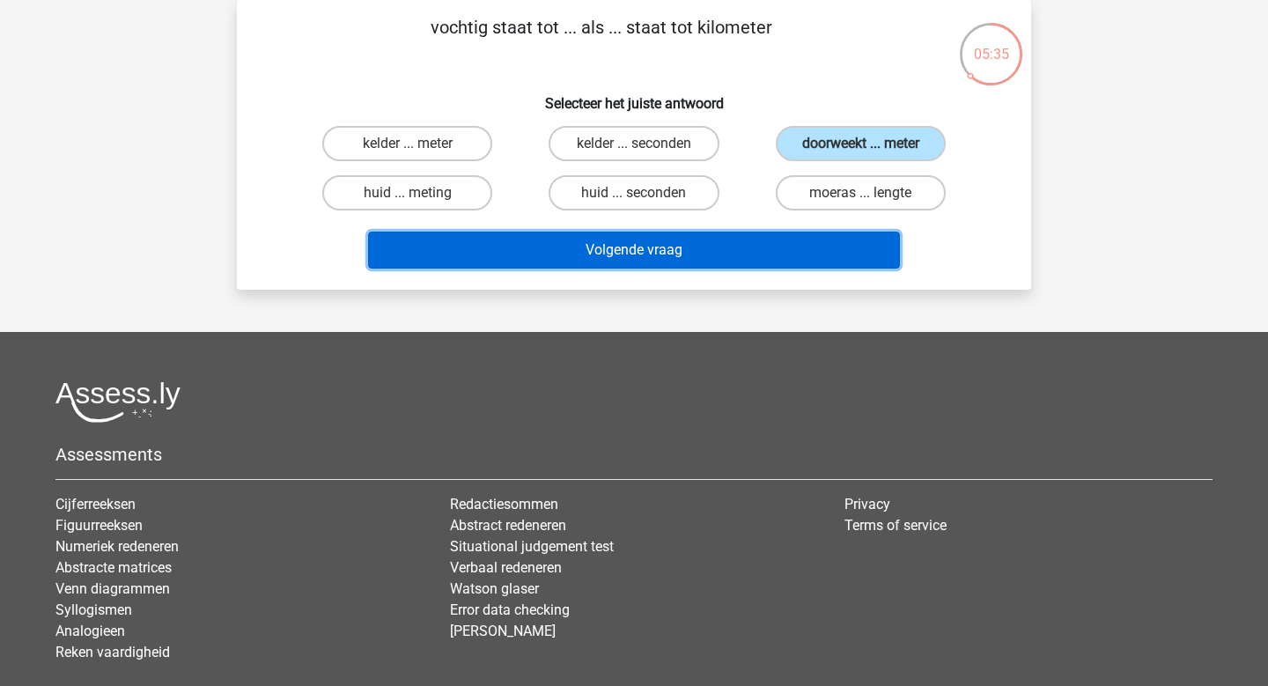
click at [686, 237] on button "Volgende vraag" at bounding box center [634, 250] width 533 height 37
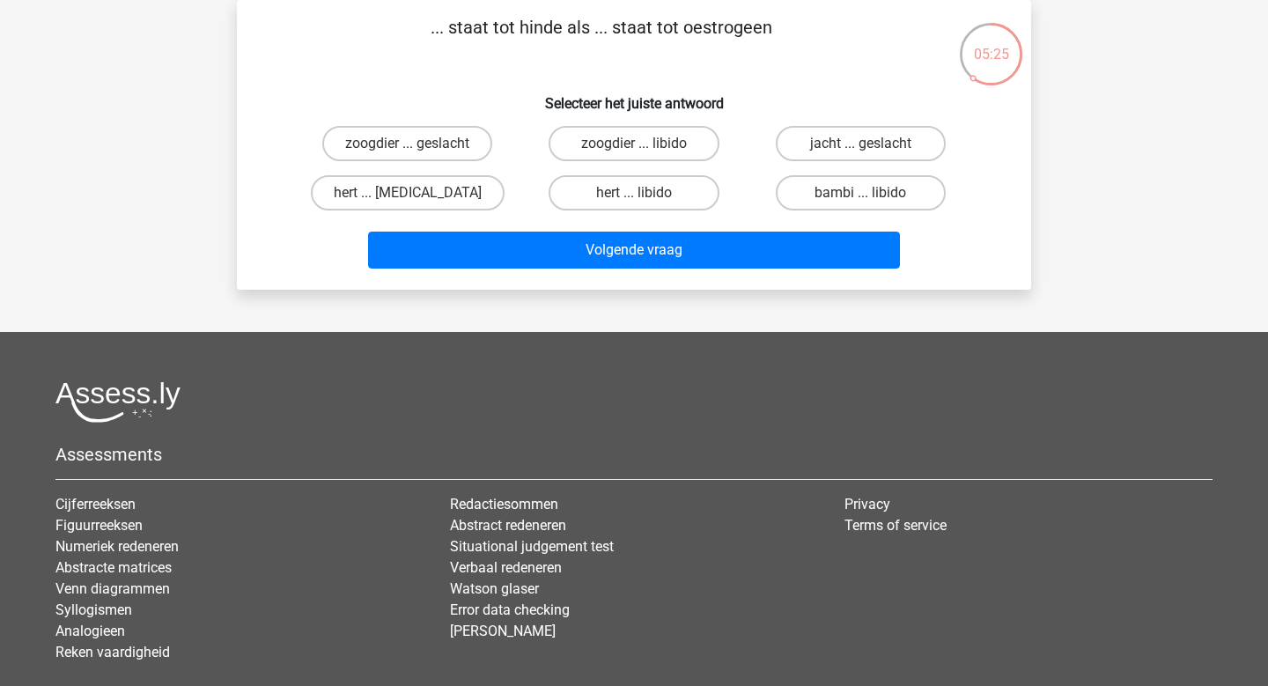
click at [414, 202] on input "hert ... testosteron" at bounding box center [413, 198] width 11 height 11
radio input "true"
click at [378, 138] on label "zoogdier ... geslacht" at bounding box center [407, 143] width 170 height 35
click at [408, 144] on input "zoogdier ... geslacht" at bounding box center [413, 149] width 11 height 11
radio input "true"
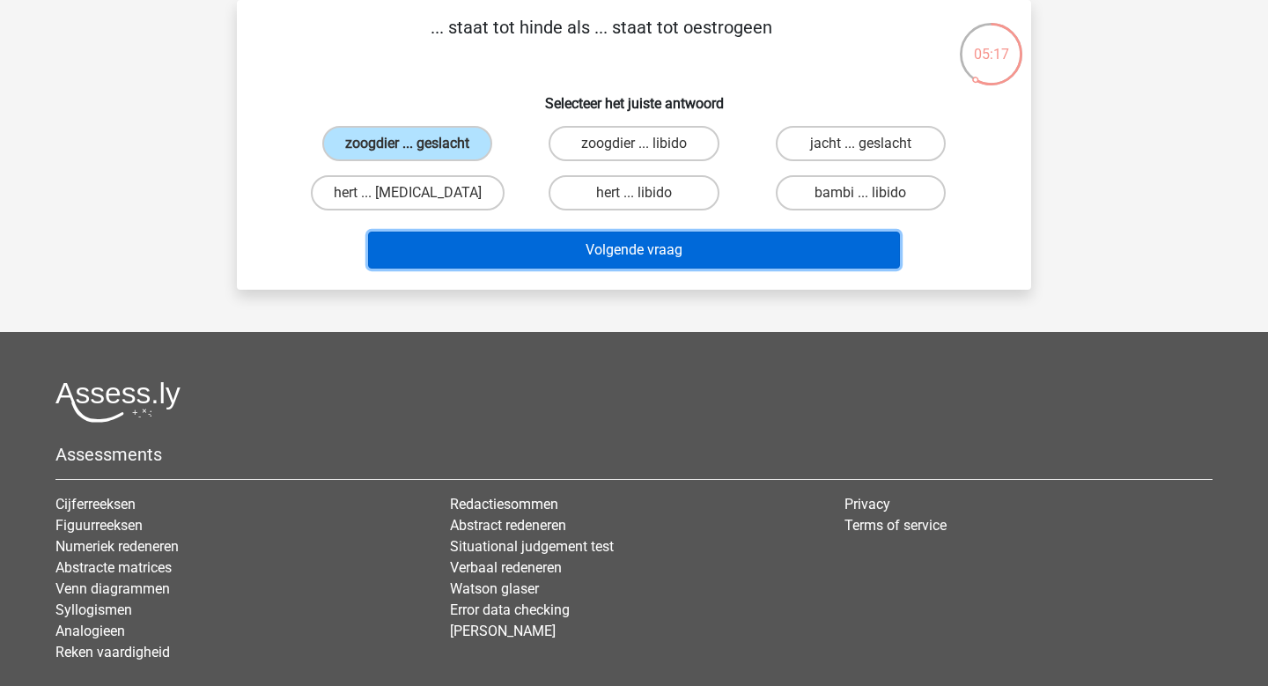
click at [627, 250] on button "Volgende vraag" at bounding box center [634, 250] width 533 height 37
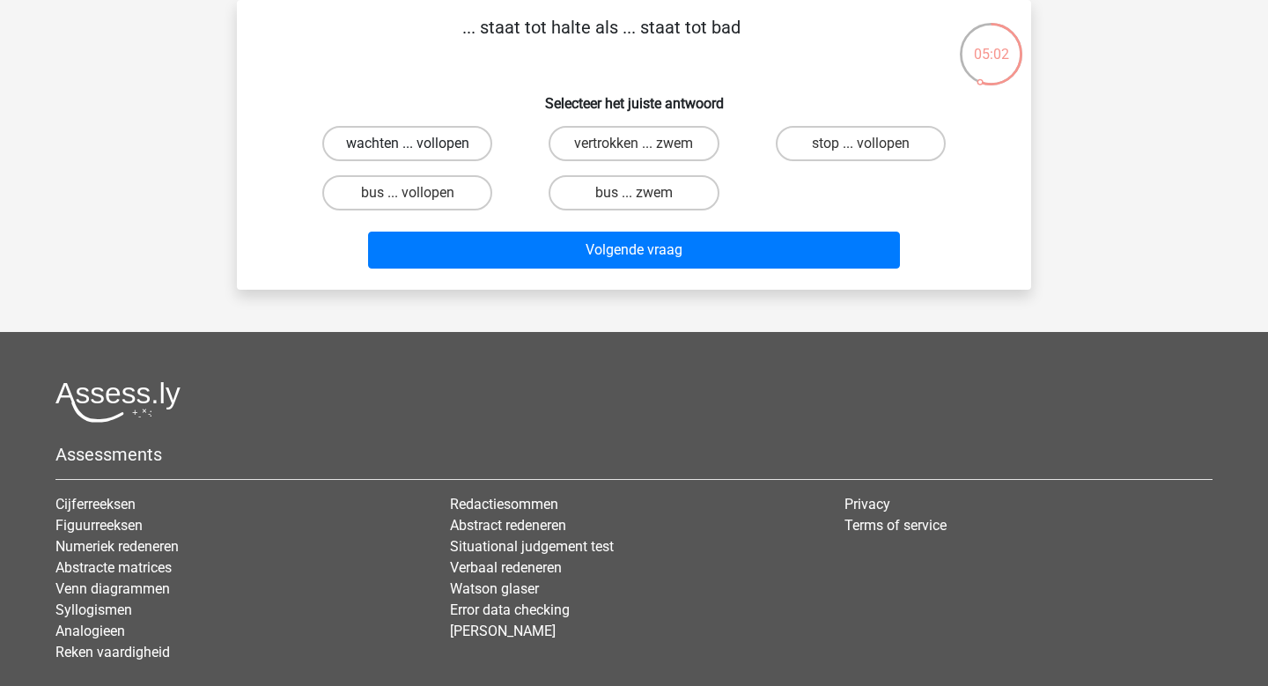
click at [396, 141] on label "wachten ... vollopen" at bounding box center [407, 143] width 170 height 35
click at [408, 144] on input "wachten ... vollopen" at bounding box center [413, 149] width 11 height 11
radio input "true"
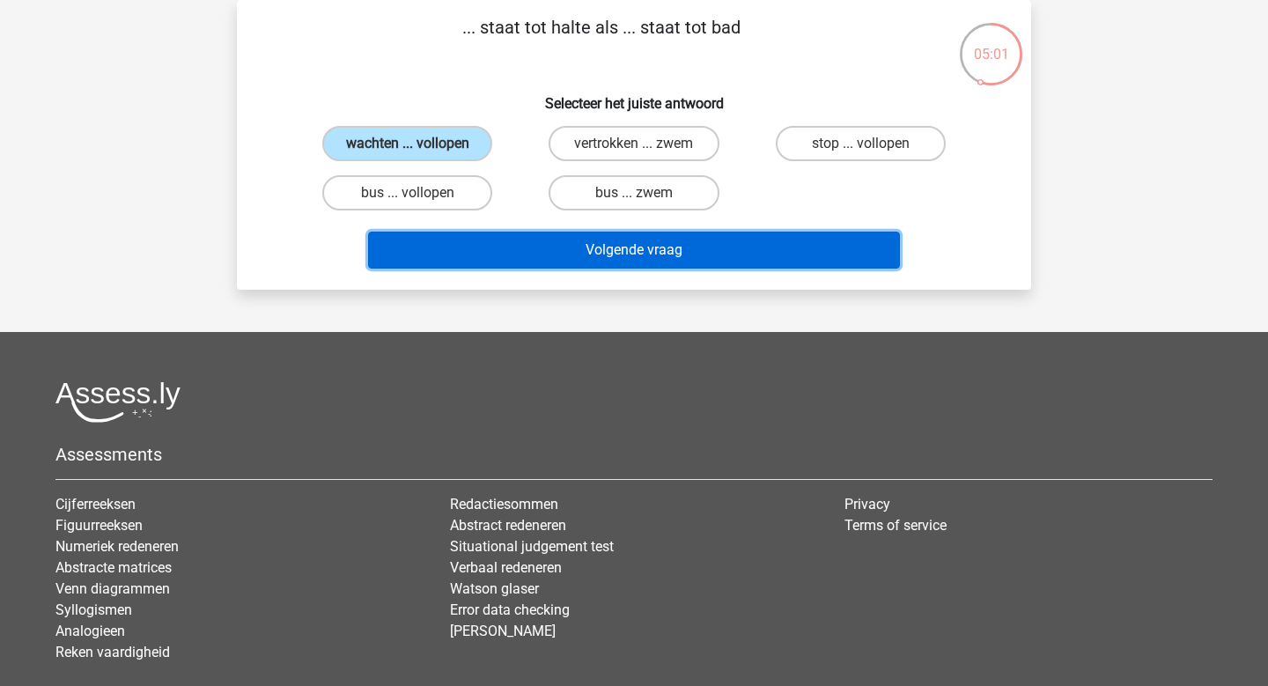
click at [573, 258] on button "Volgende vraag" at bounding box center [634, 250] width 533 height 37
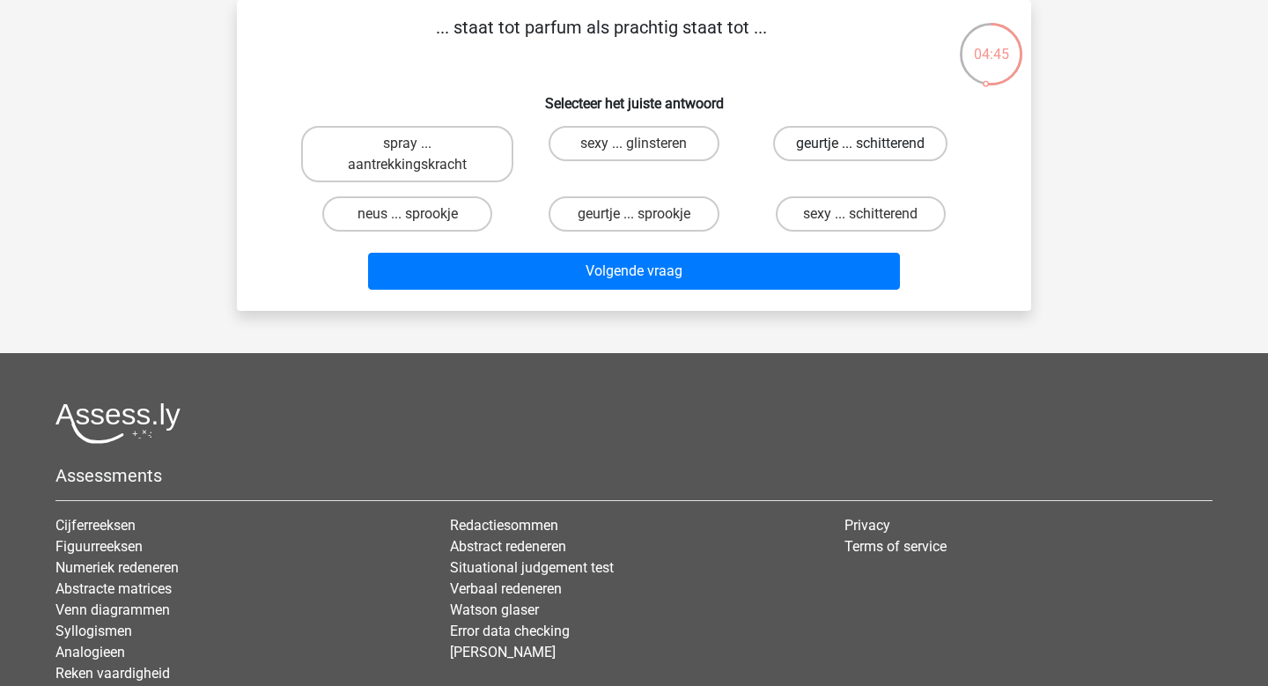
click at [835, 149] on label "geurtje ... schitterend" at bounding box center [860, 143] width 174 height 35
click at [860, 149] on input "geurtje ... schitterend" at bounding box center [865, 149] width 11 height 11
radio input "true"
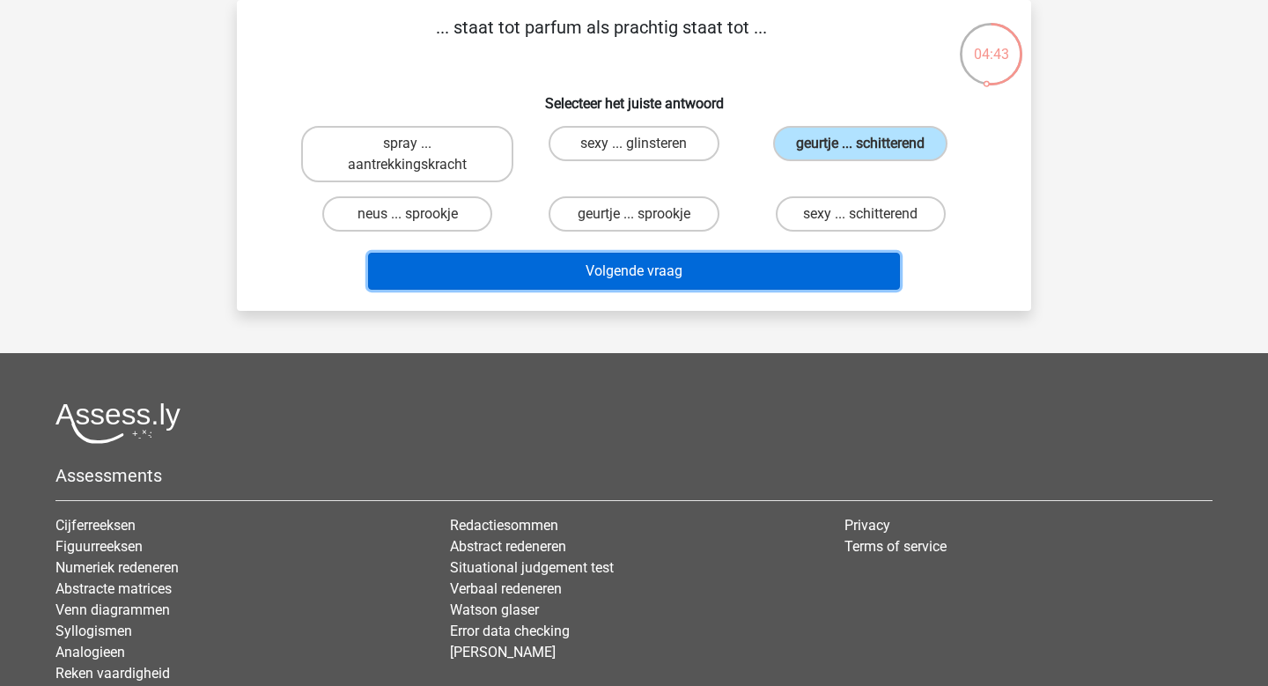
click at [694, 269] on button "Volgende vraag" at bounding box center [634, 271] width 533 height 37
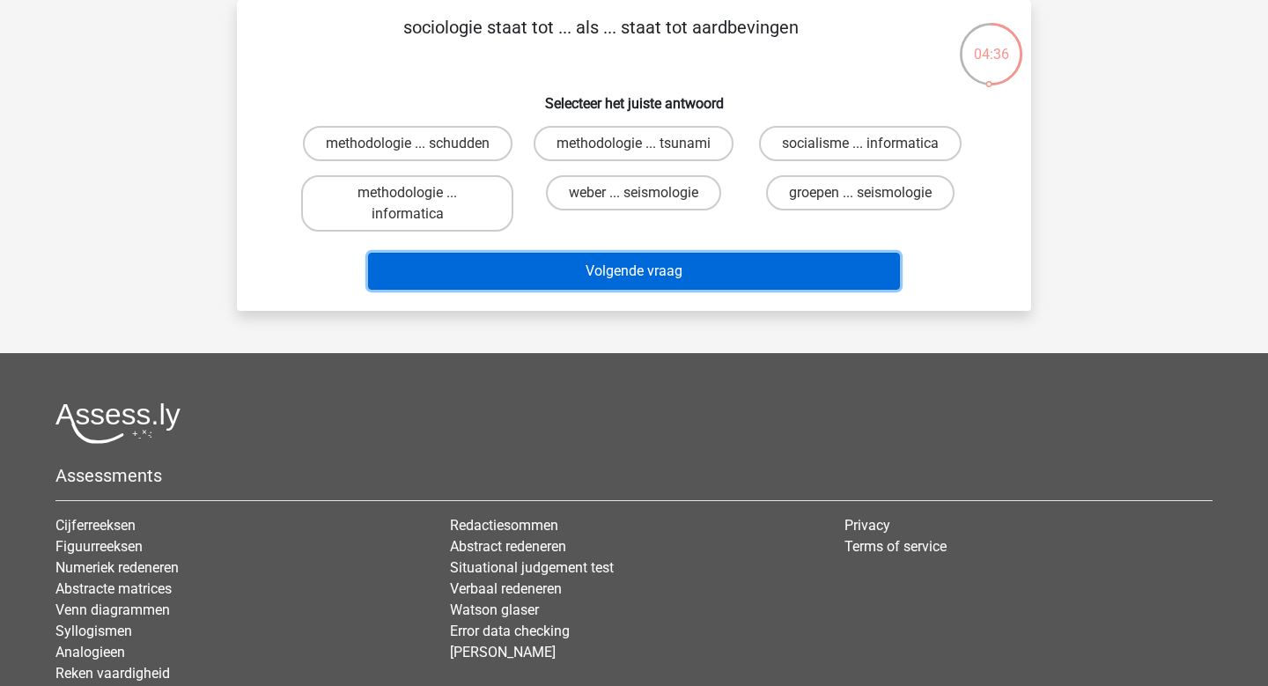
click at [694, 269] on button "Volgende vraag" at bounding box center [634, 271] width 533 height 37
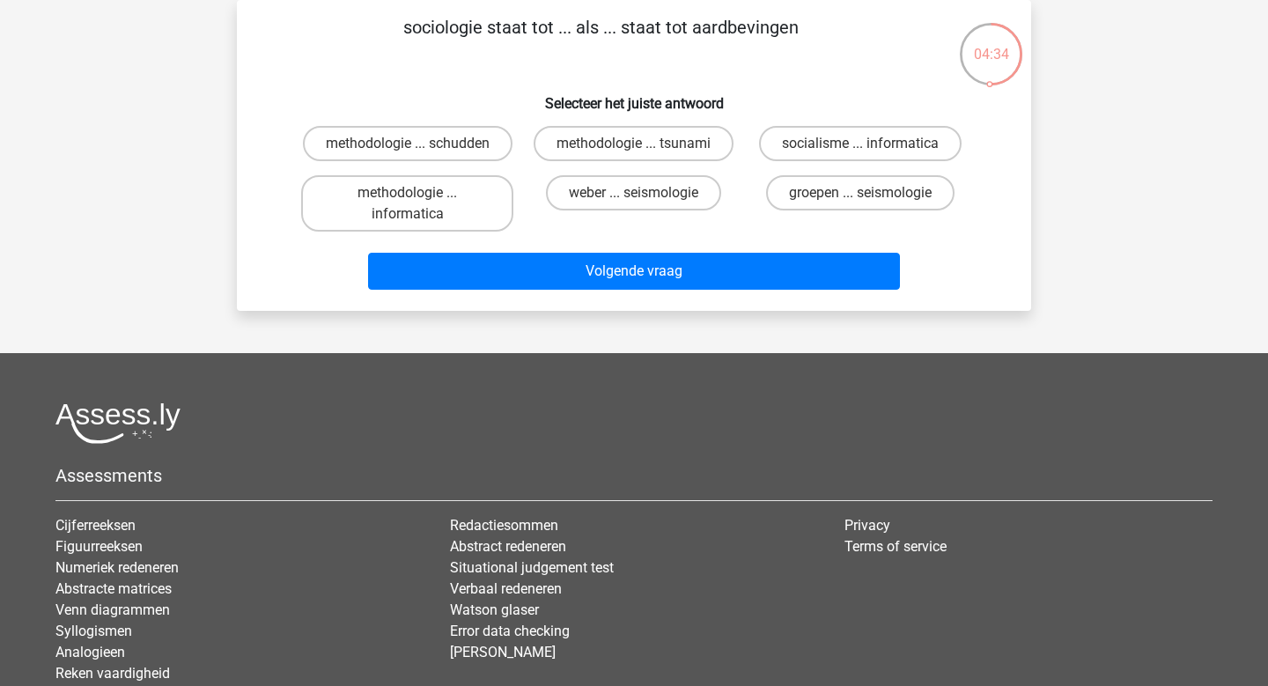
click at [423, 64] on p "sociologie staat tot ... als ... staat tot aardbevingen" at bounding box center [601, 40] width 672 height 53
click at [602, 203] on label "weber ... seismologie" at bounding box center [633, 192] width 175 height 35
click at [634, 203] on input "weber ... seismologie" at bounding box center [639, 198] width 11 height 11
radio input "true"
click at [597, 146] on label "methodologie ... tsunami" at bounding box center [634, 143] width 200 height 35
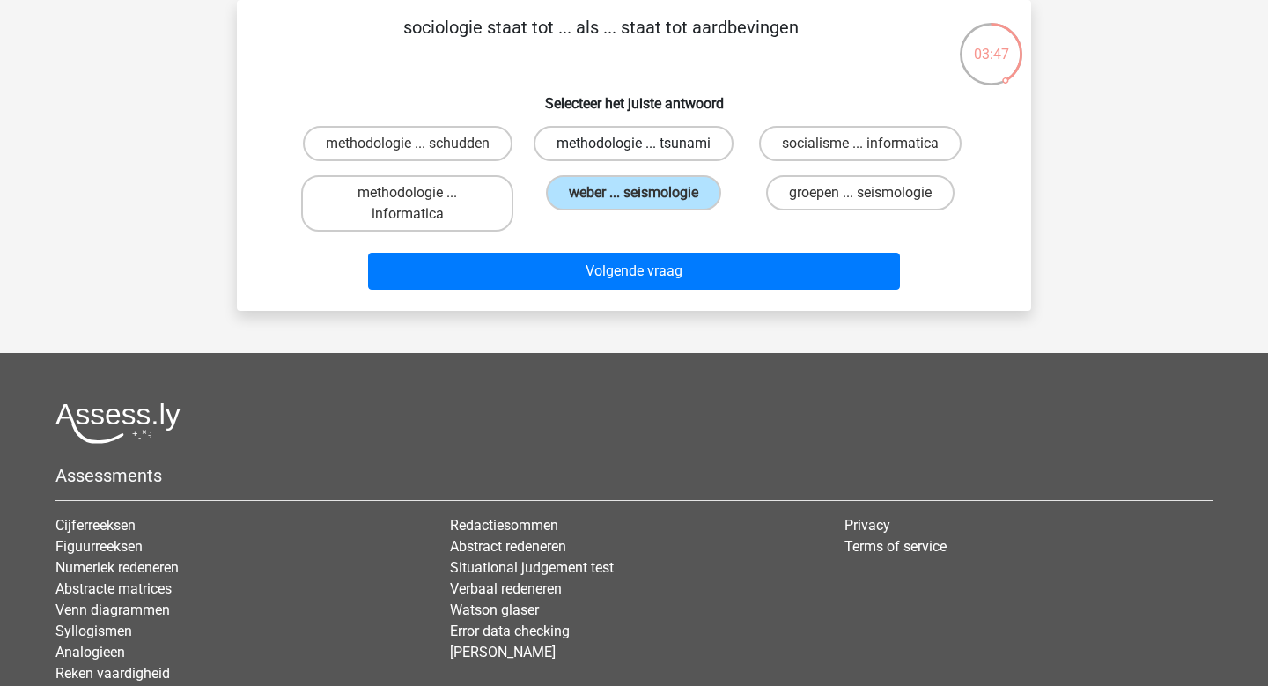
click at [634, 146] on input "methodologie ... tsunami" at bounding box center [639, 149] width 11 height 11
radio input "true"
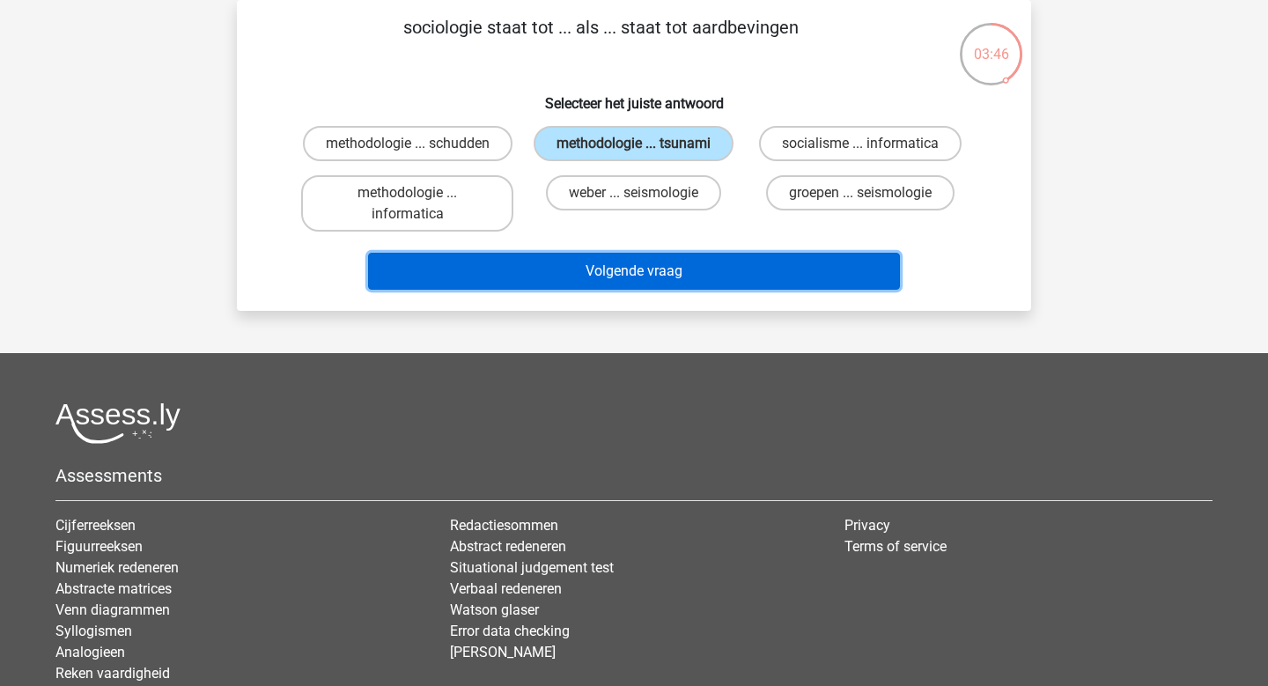
click at [616, 273] on button "Volgende vraag" at bounding box center [634, 271] width 533 height 37
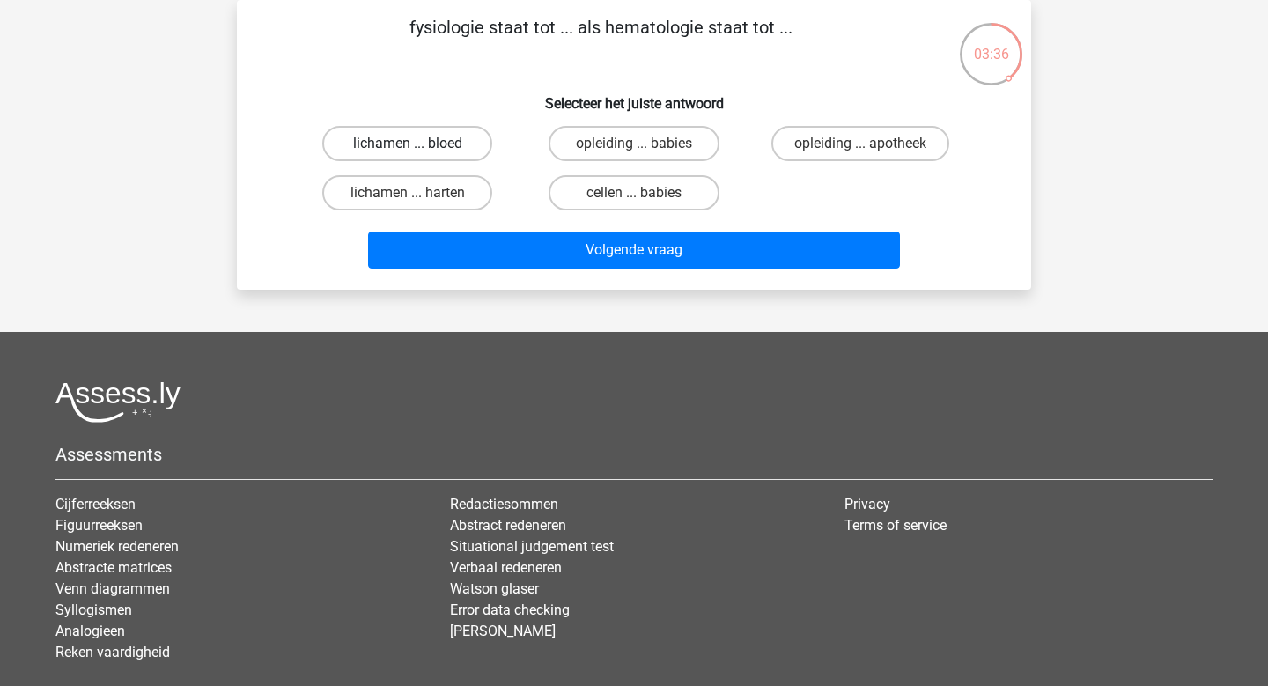
click at [422, 144] on label "lichamen ... bloed" at bounding box center [407, 143] width 170 height 35
click at [419, 144] on input "lichamen ... bloed" at bounding box center [413, 149] width 11 height 11
radio input "true"
click at [422, 196] on label "lichamen ... harten" at bounding box center [407, 192] width 170 height 35
click at [419, 196] on input "lichamen ... harten" at bounding box center [413, 198] width 11 height 11
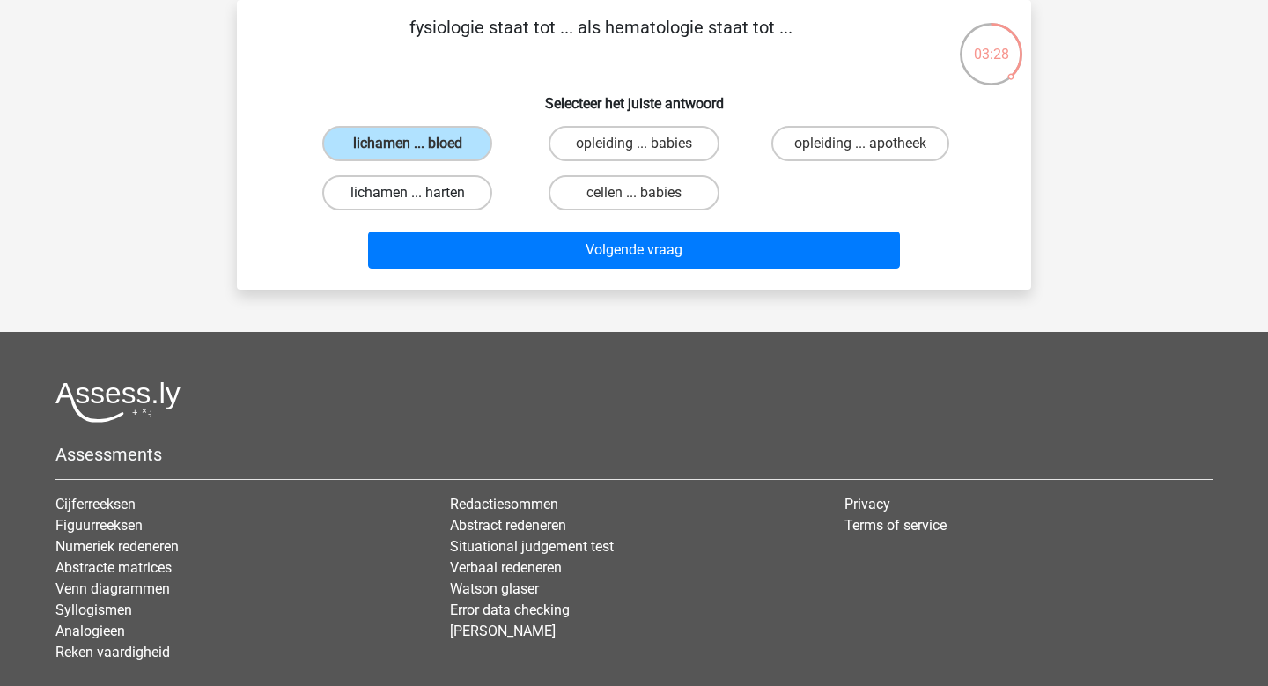
radio input "true"
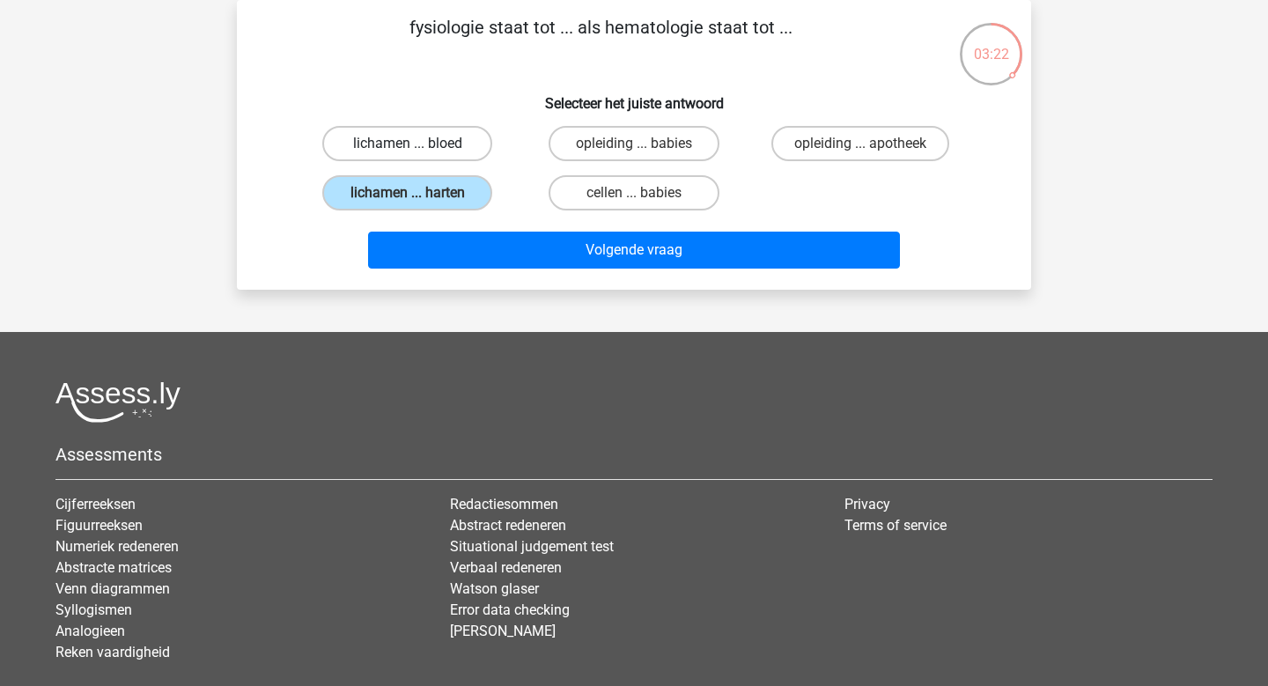
click at [440, 144] on label "lichamen ... bloed" at bounding box center [407, 143] width 170 height 35
click at [419, 144] on input "lichamen ... bloed" at bounding box center [413, 149] width 11 height 11
radio input "true"
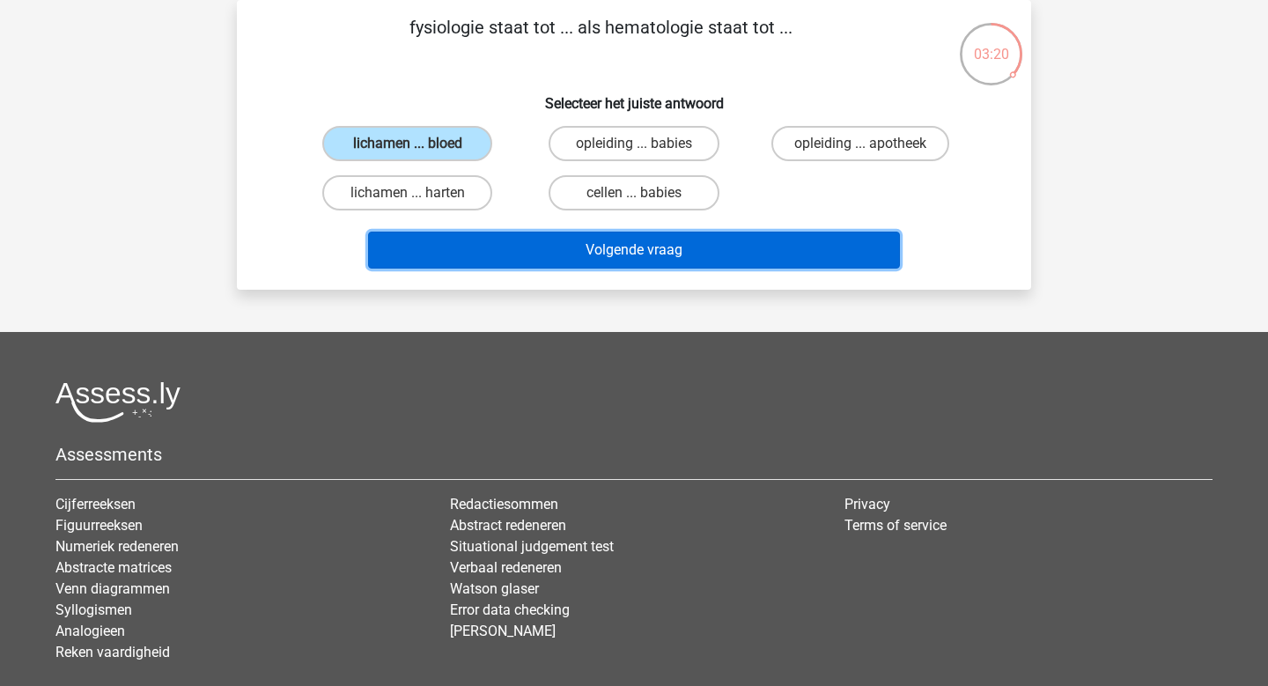
click at [624, 253] on button "Volgende vraag" at bounding box center [634, 250] width 533 height 37
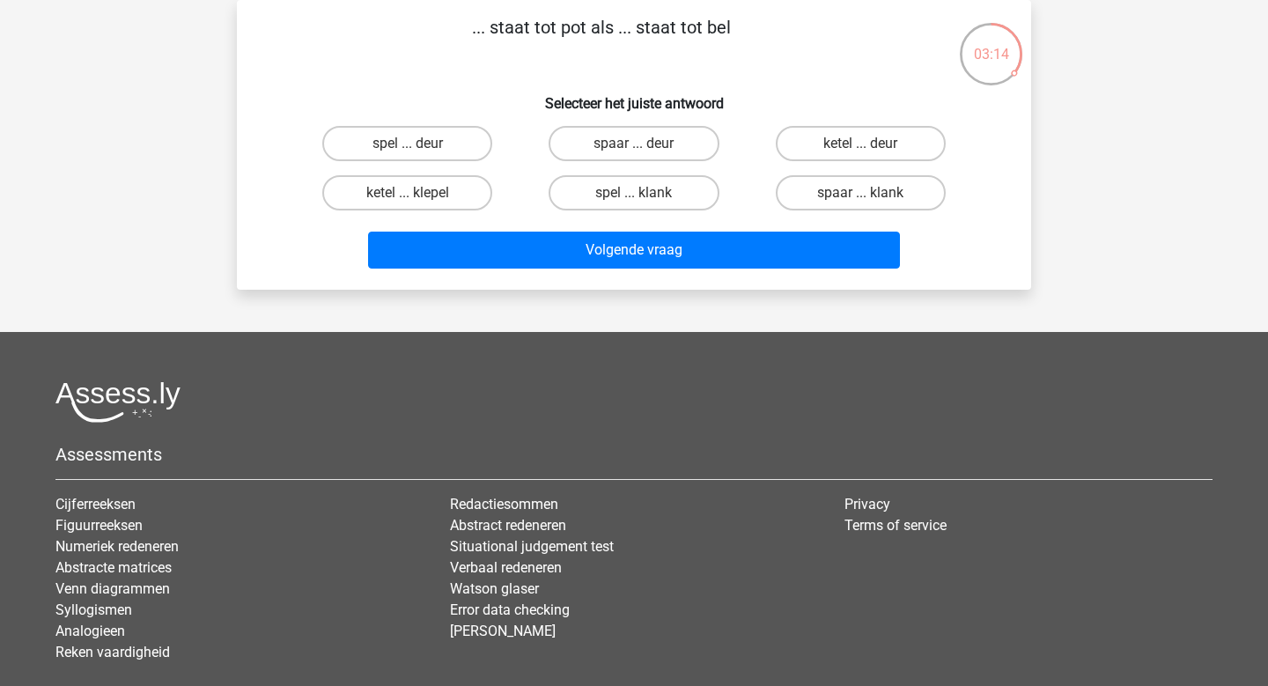
click at [500, 100] on h6 "Selecteer het juiste antwoord" at bounding box center [634, 96] width 738 height 31
click at [631, 144] on label "spaar ... deur" at bounding box center [634, 143] width 170 height 35
click at [634, 144] on input "spaar ... deur" at bounding box center [639, 149] width 11 height 11
radio input "true"
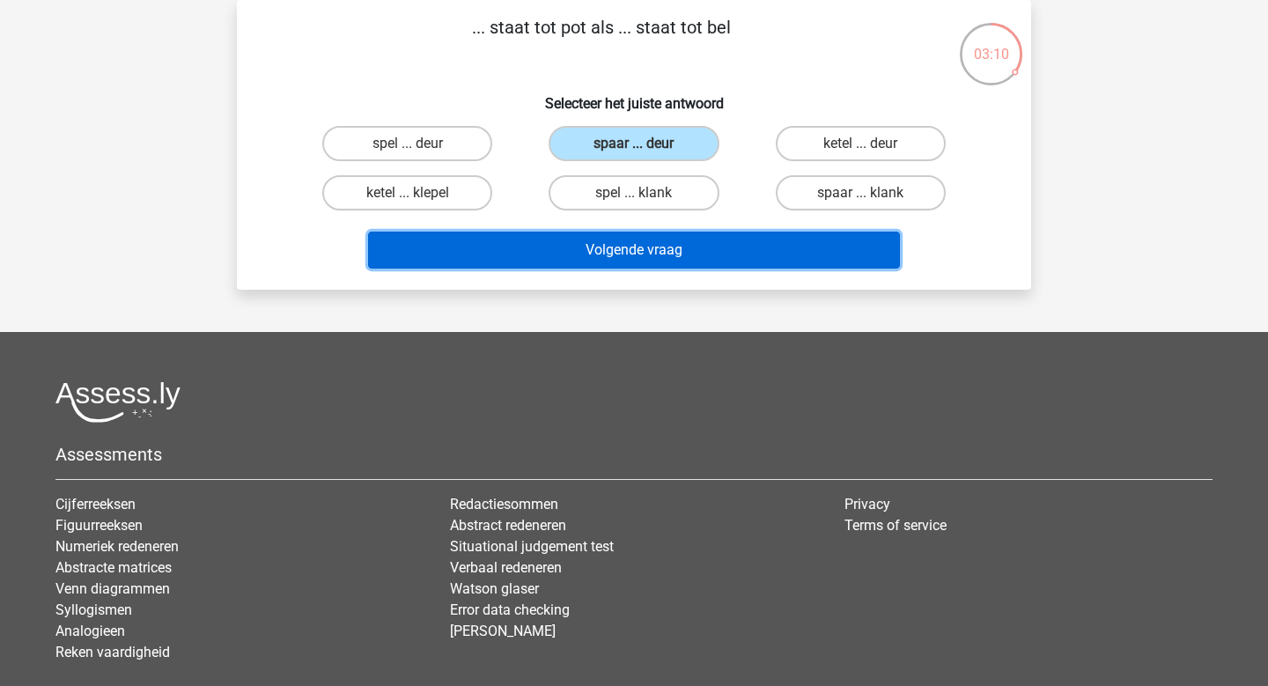
click at [636, 245] on button "Volgende vraag" at bounding box center [634, 250] width 533 height 37
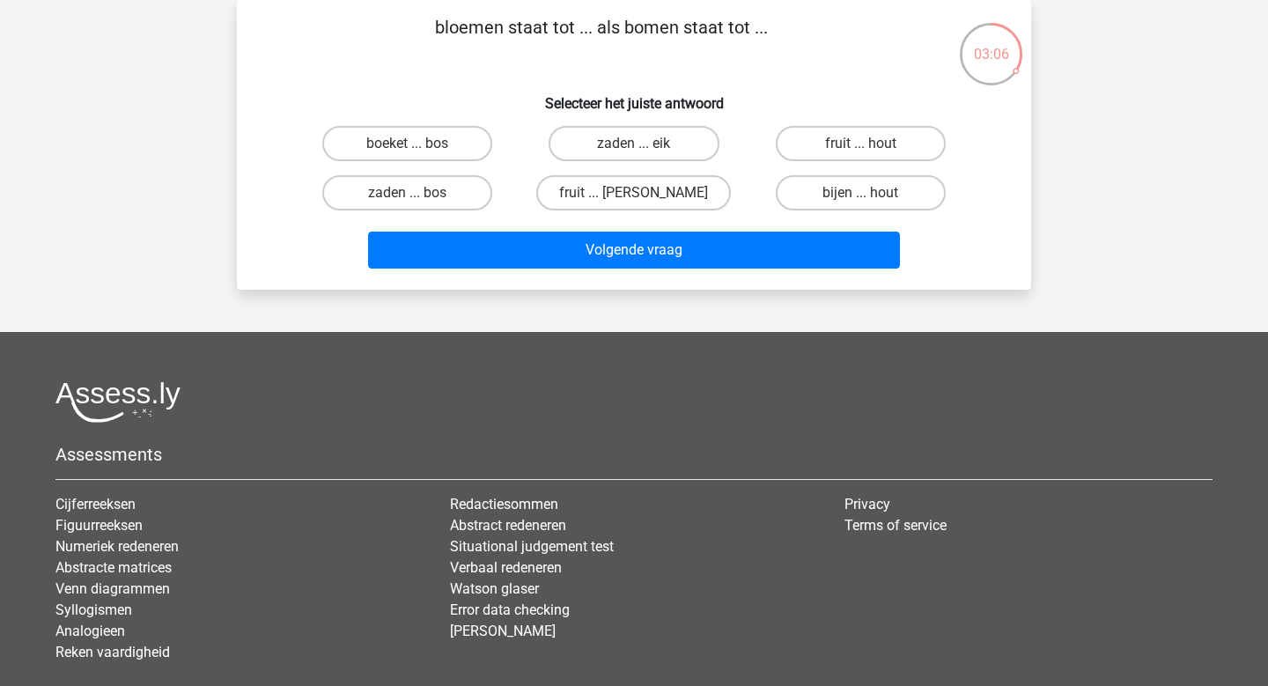
click at [414, 148] on input "boeket ... bos" at bounding box center [413, 149] width 11 height 11
radio input "true"
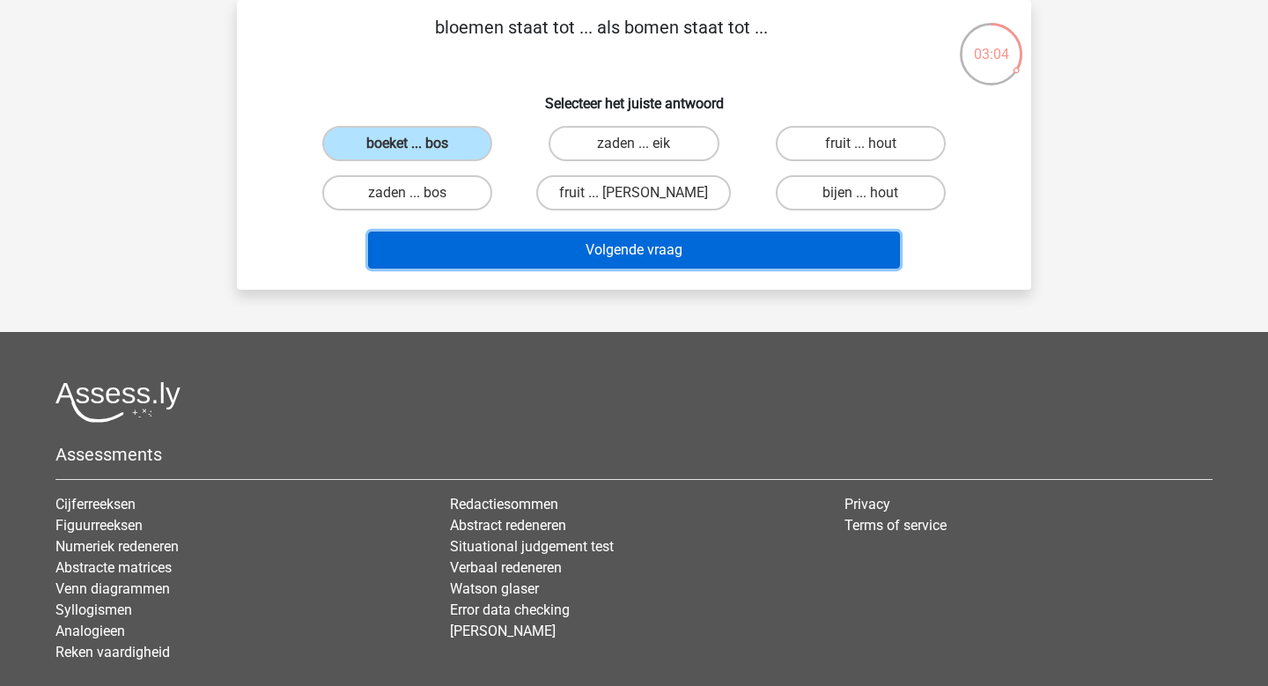
click at [636, 247] on button "Volgende vraag" at bounding box center [634, 250] width 533 height 37
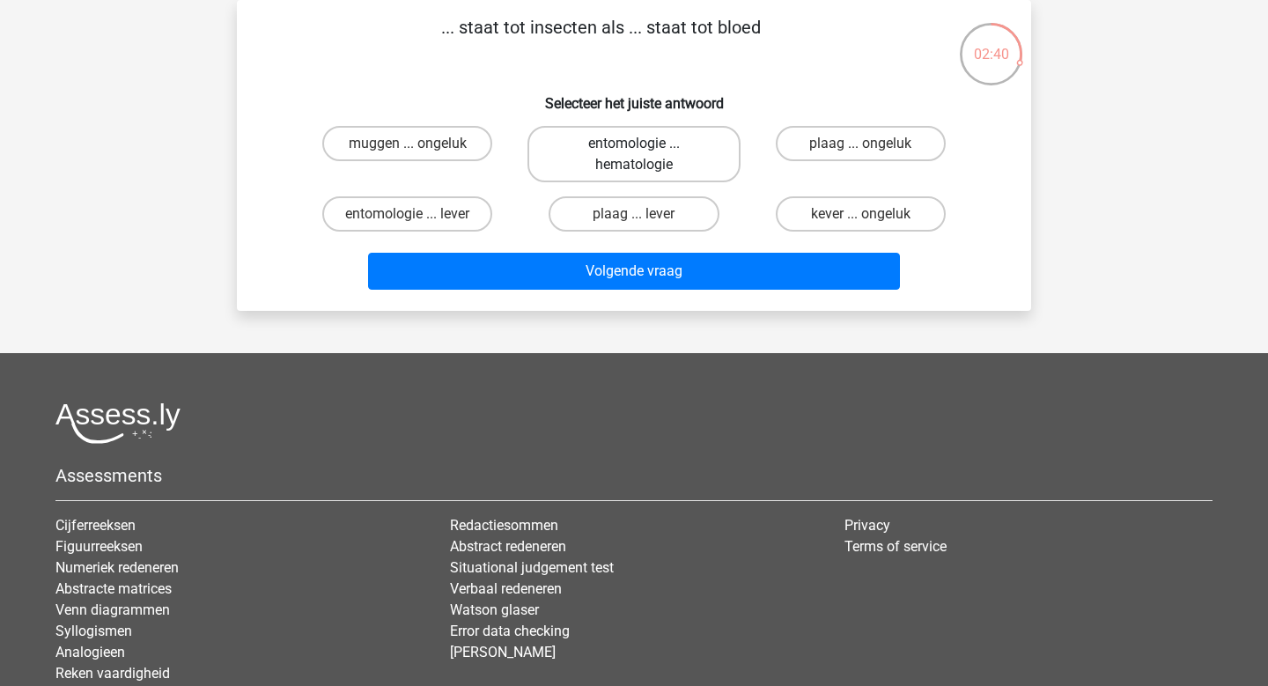
click at [612, 149] on label "entomologie ... hematologie" at bounding box center [634, 154] width 212 height 56
click at [634, 149] on input "entomologie ... hematologie" at bounding box center [639, 149] width 11 height 11
radio input "true"
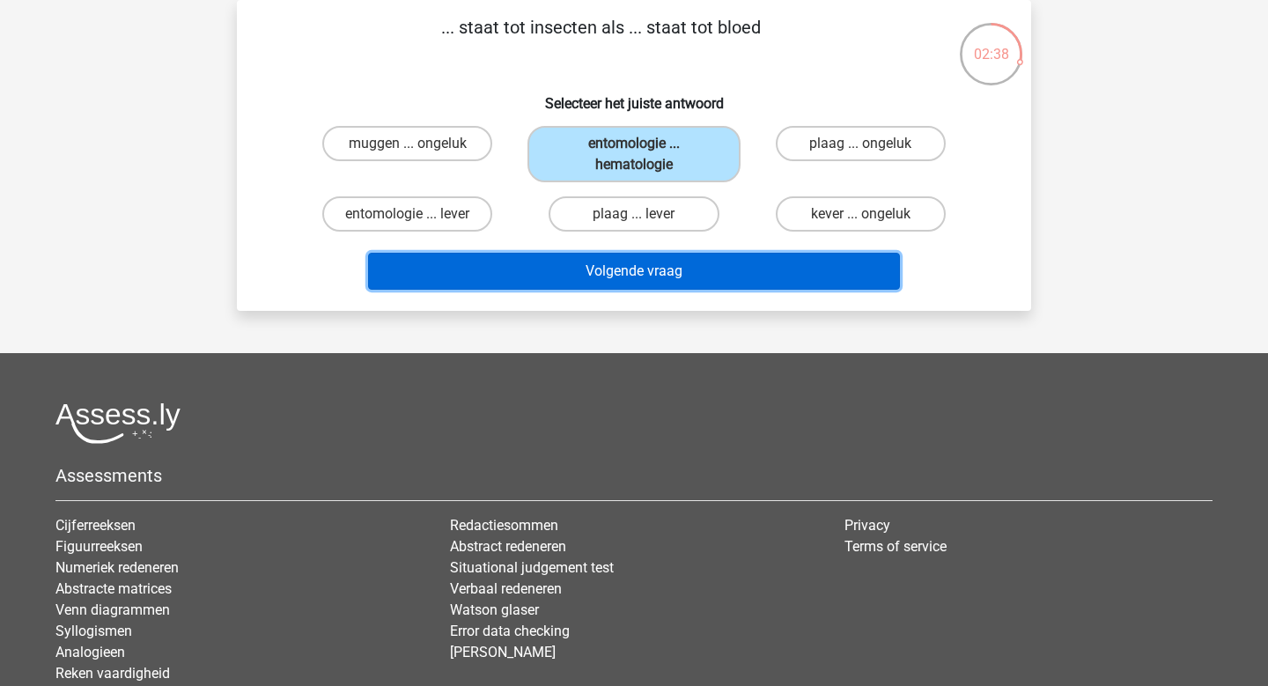
click at [628, 255] on button "Volgende vraag" at bounding box center [634, 271] width 533 height 37
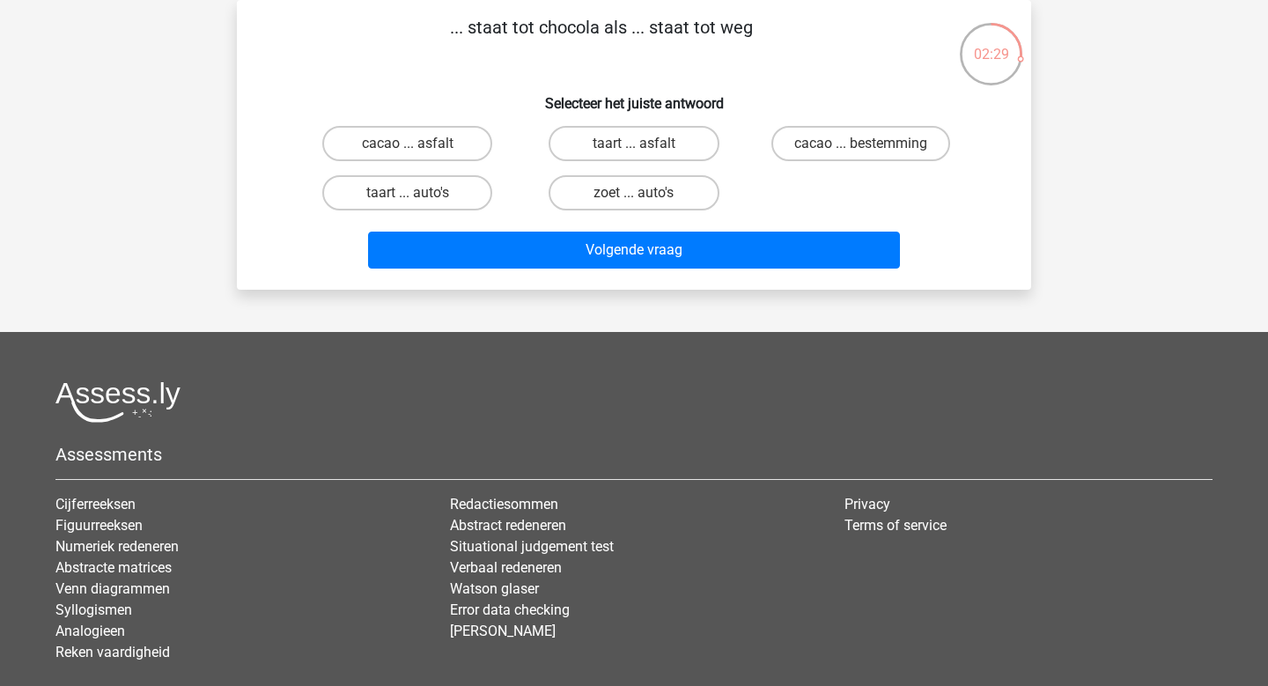
click at [388, 72] on div "... staat tot chocola als ... staat tot weg Selecteer het juiste antwoord cacao…" at bounding box center [634, 145] width 780 height 262
click at [806, 142] on label "cacao ... bestemming" at bounding box center [861, 143] width 179 height 35
click at [860, 144] on input "cacao ... bestemming" at bounding box center [865, 149] width 11 height 11
radio input "true"
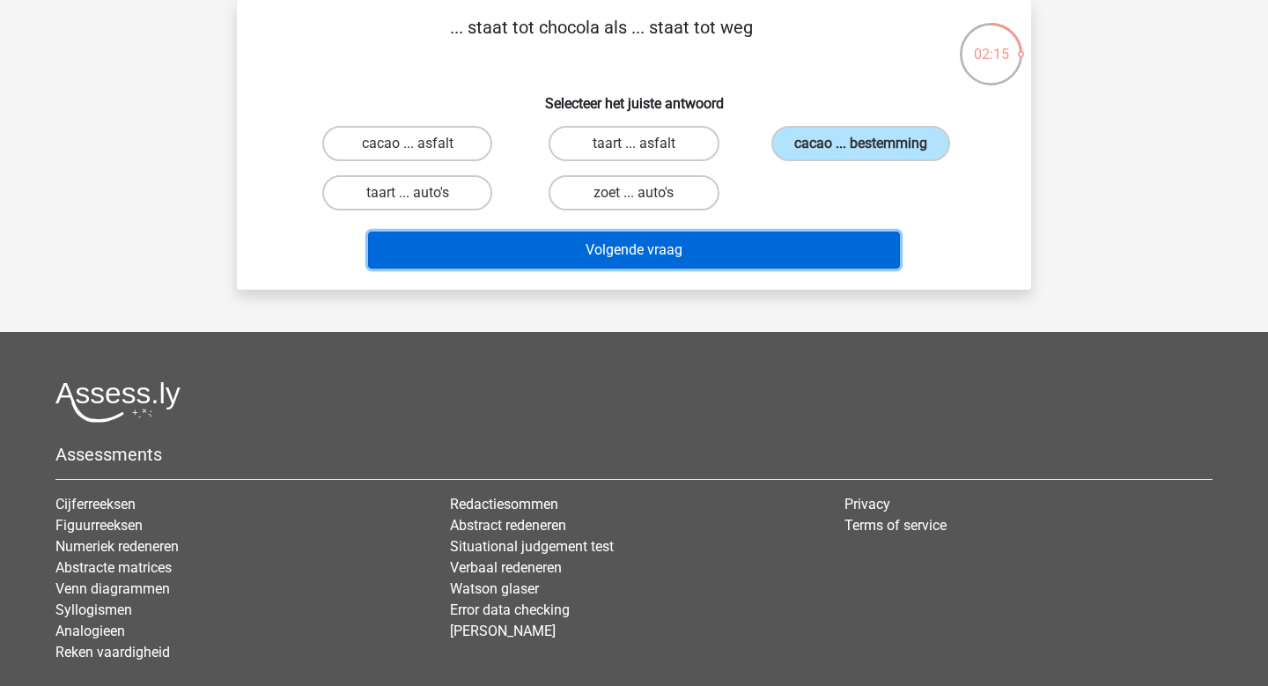
click at [673, 247] on button "Volgende vraag" at bounding box center [634, 250] width 533 height 37
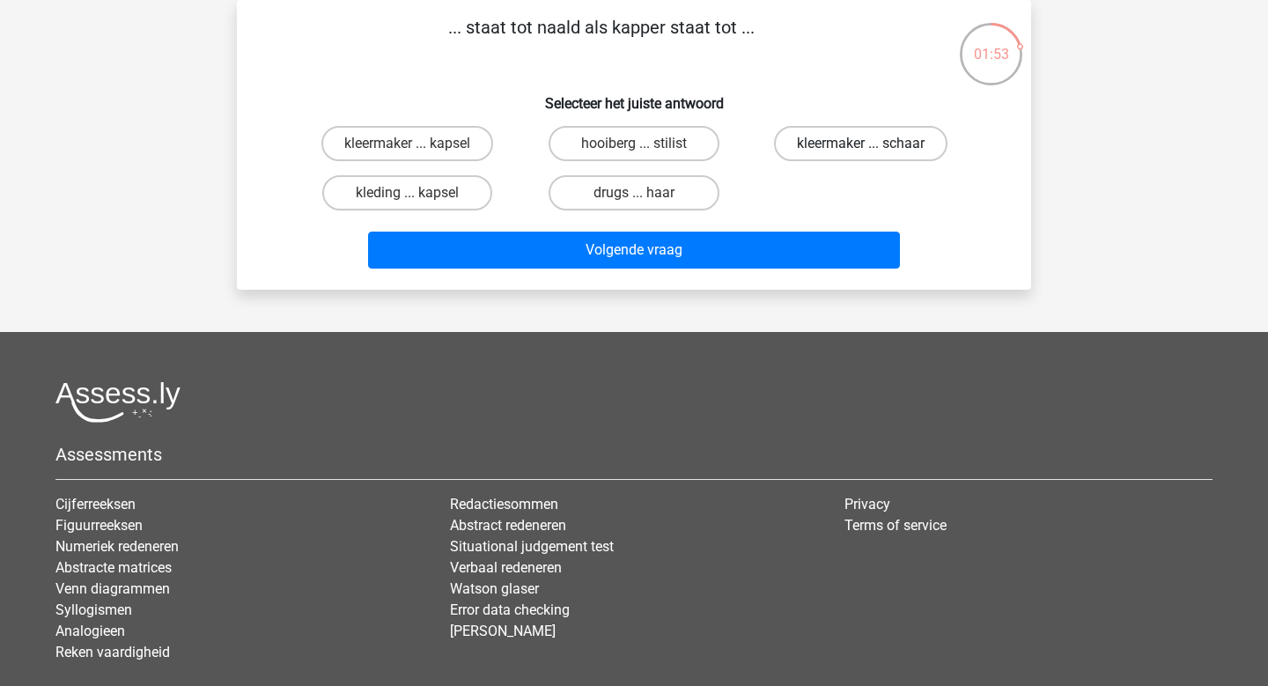
click at [823, 160] on label "kleermaker ... schaar" at bounding box center [861, 143] width 174 height 35
click at [860, 155] on input "kleermaker ... schaar" at bounding box center [865, 149] width 11 height 11
radio input "true"
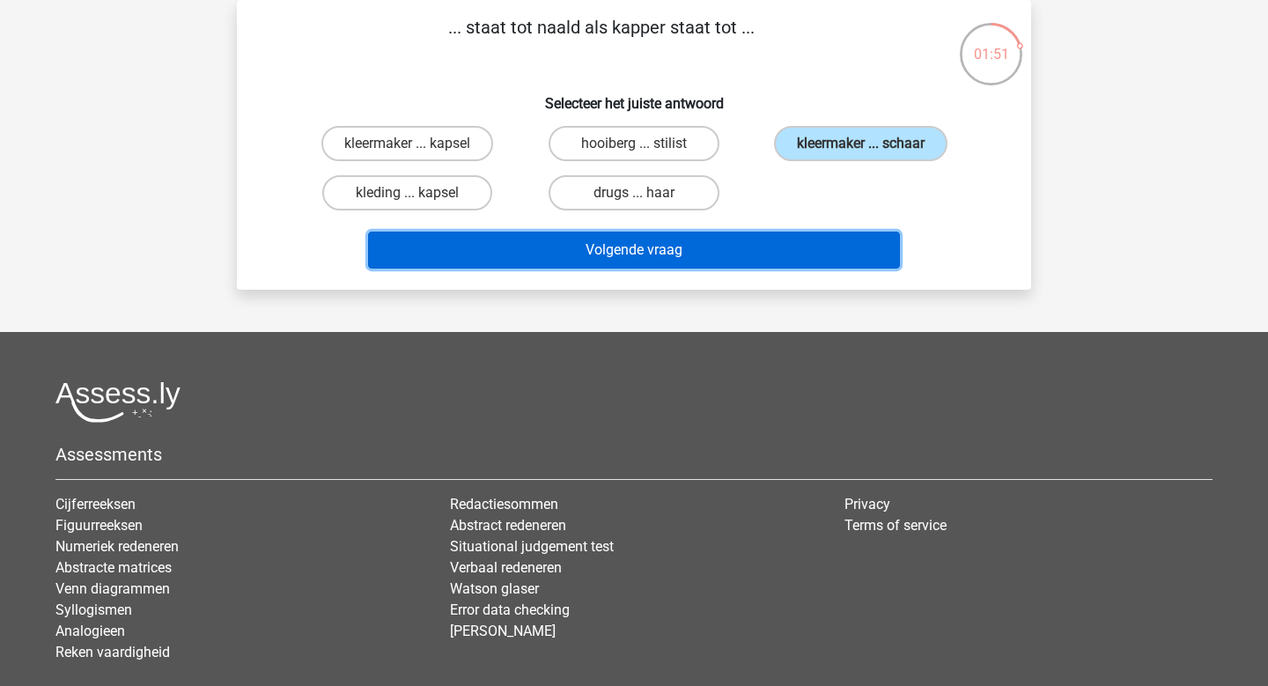
click at [709, 243] on button "Volgende vraag" at bounding box center [634, 250] width 533 height 37
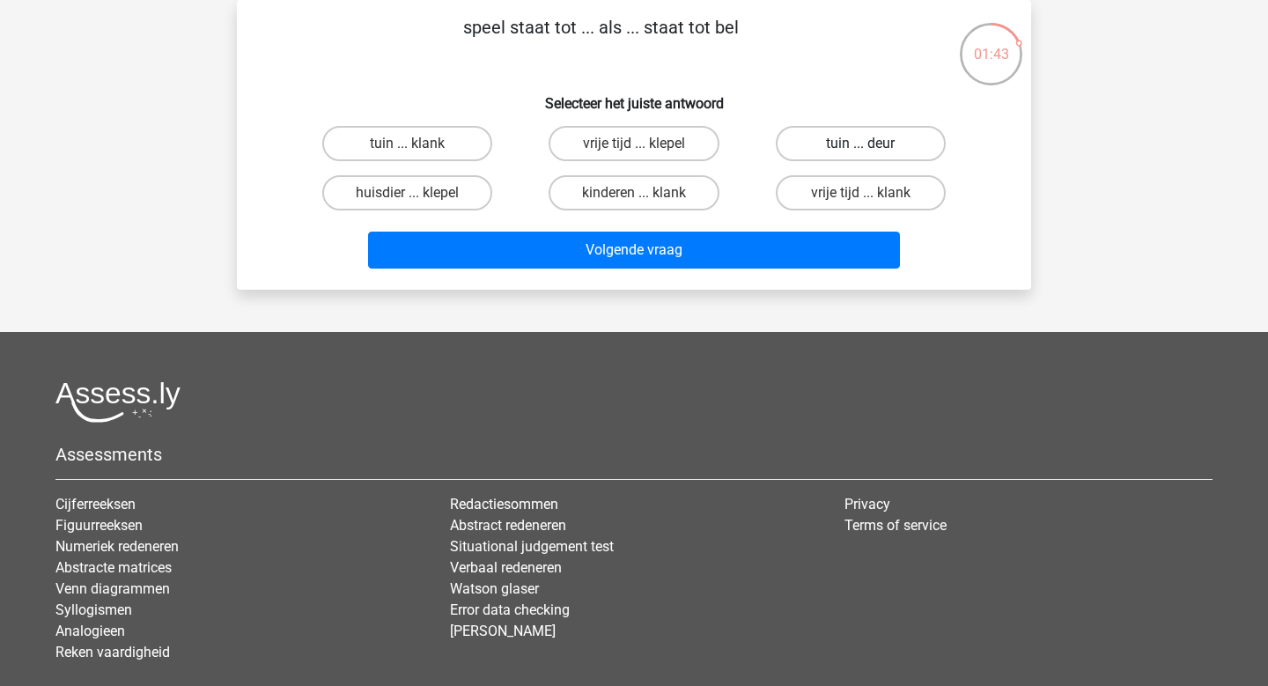
click at [812, 151] on label "tuin ... deur" at bounding box center [861, 143] width 170 height 35
click at [860, 151] on input "tuin ... deur" at bounding box center [865, 149] width 11 height 11
radio input "true"
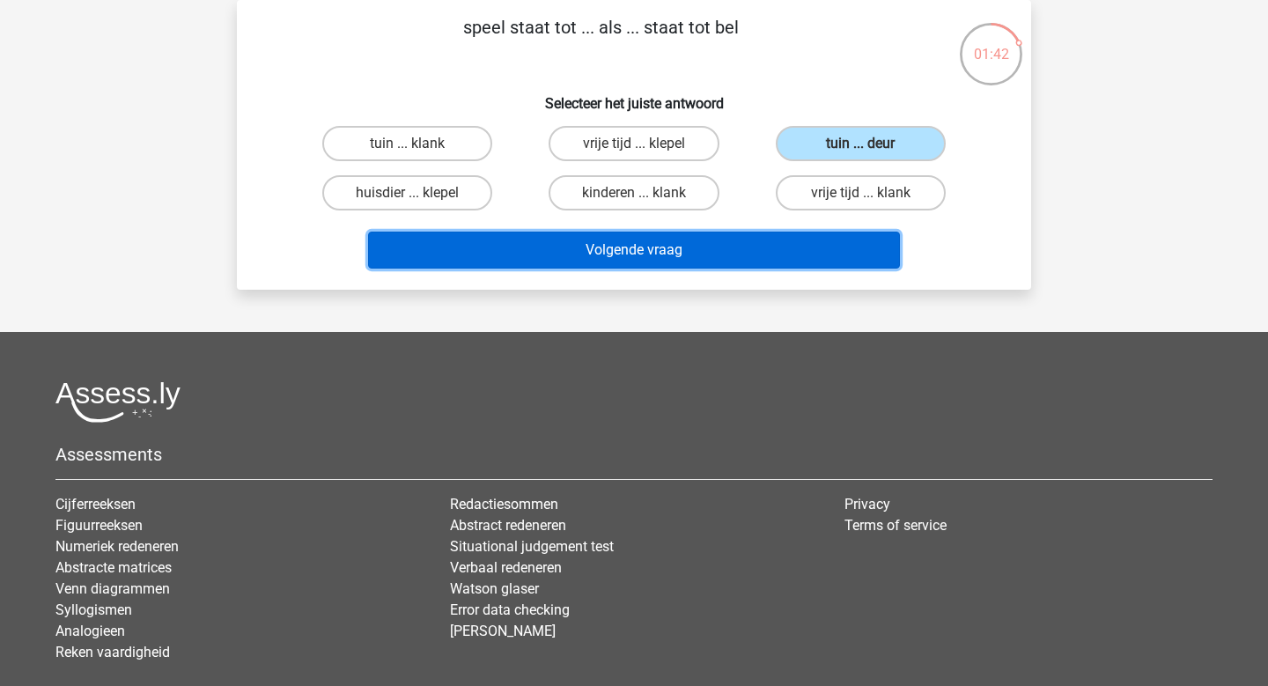
click at [668, 244] on button "Volgende vraag" at bounding box center [634, 250] width 533 height 37
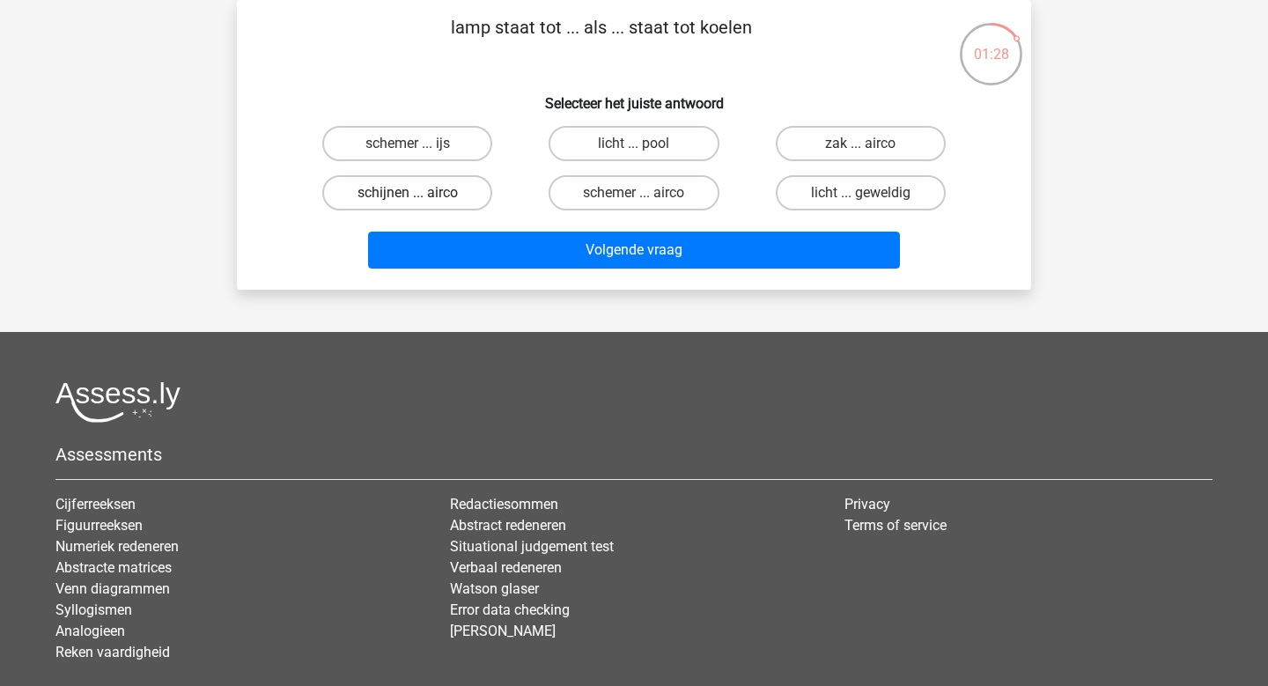
click at [406, 195] on label "schijnen ... airco" at bounding box center [407, 192] width 170 height 35
click at [408, 195] on input "schijnen ... airco" at bounding box center [413, 198] width 11 height 11
radio input "true"
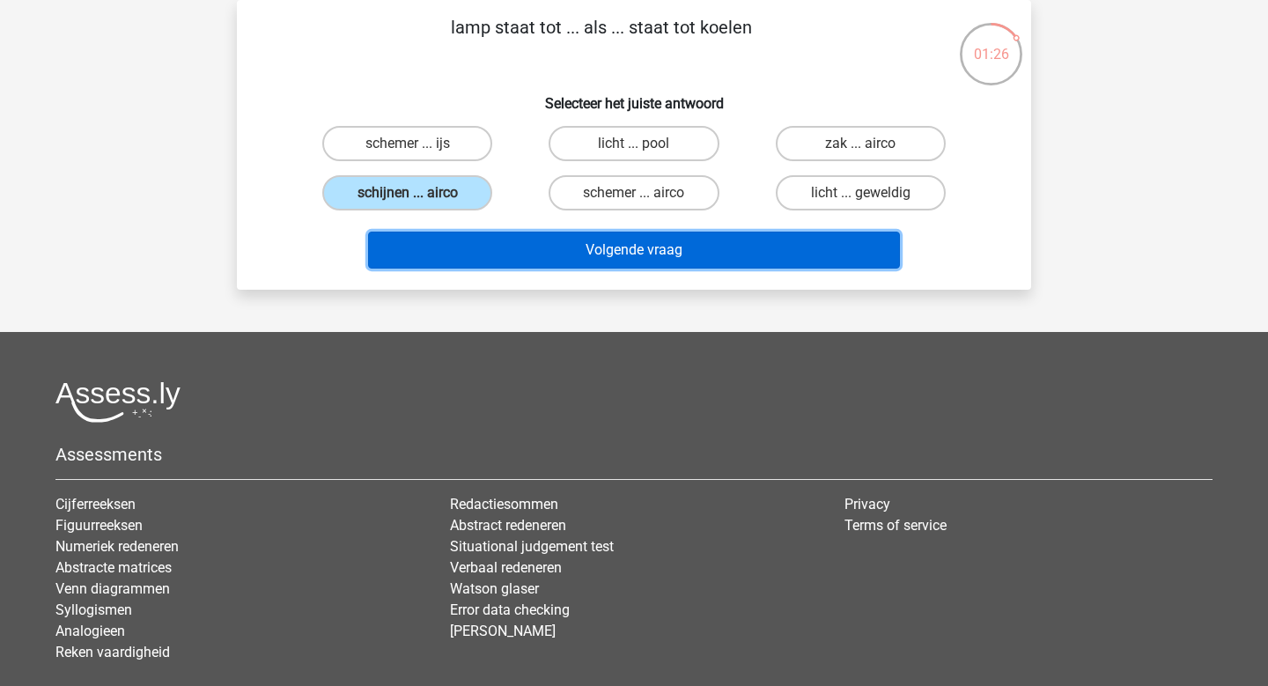
click at [604, 247] on button "Volgende vraag" at bounding box center [634, 250] width 533 height 37
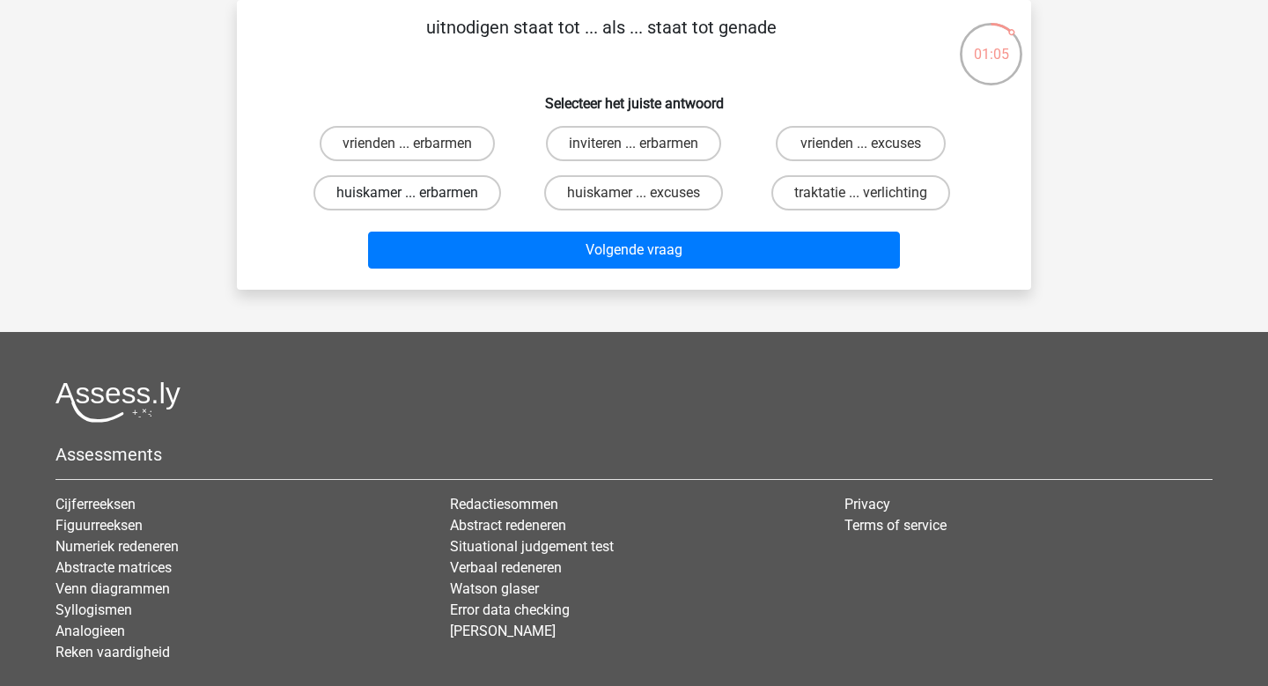
click at [400, 196] on label "huiskamer ... erbarmen" at bounding box center [408, 192] width 188 height 35
click at [408, 196] on input "huiskamer ... erbarmen" at bounding box center [413, 198] width 11 height 11
radio input "true"
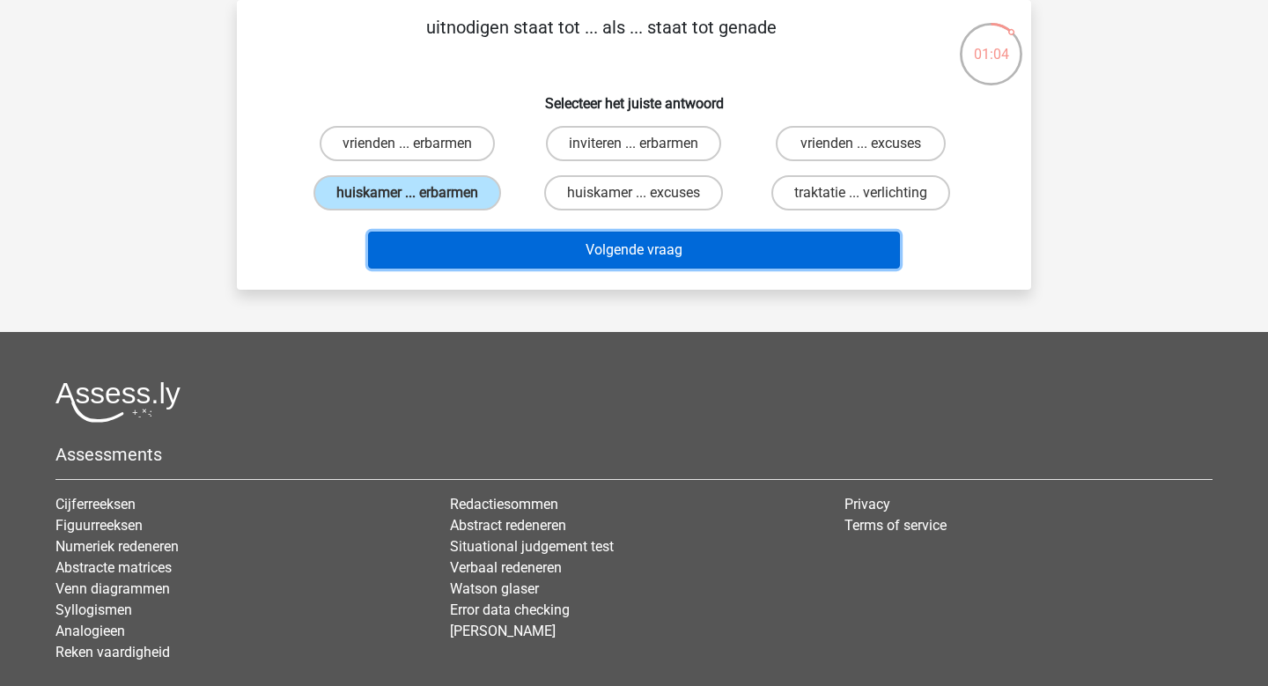
click at [603, 260] on button "Volgende vraag" at bounding box center [634, 250] width 533 height 37
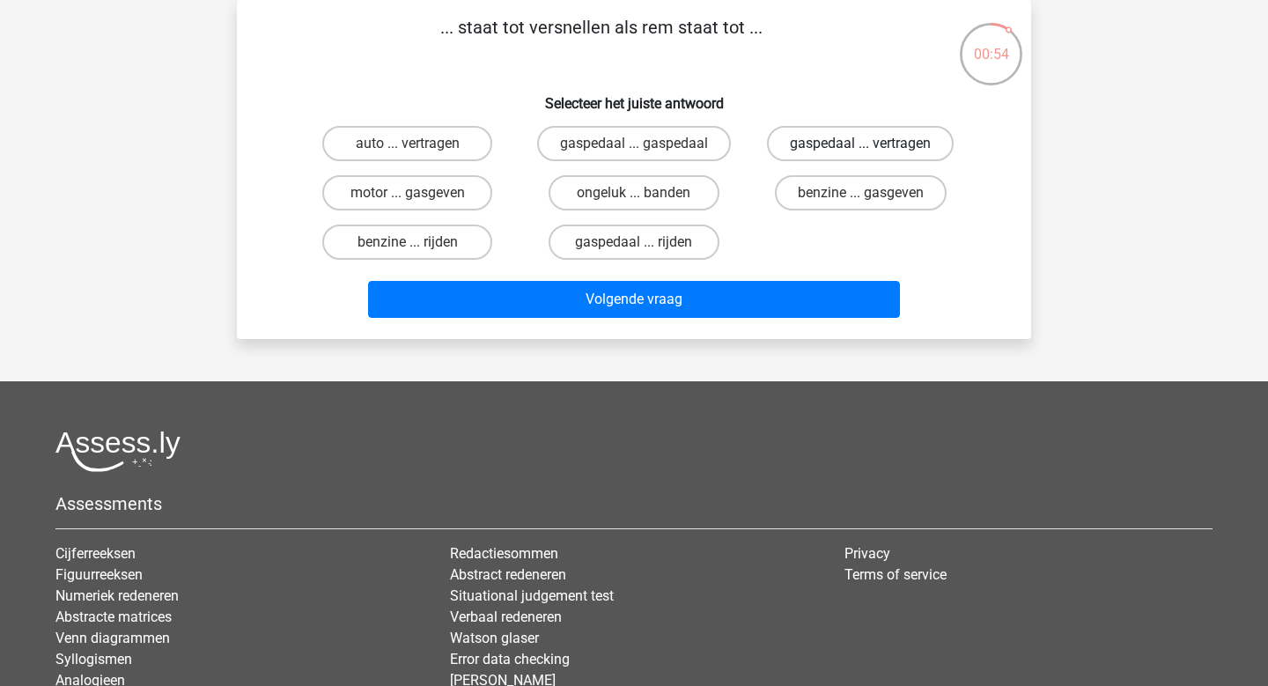
click at [805, 153] on label "gaspedaal ... vertragen" at bounding box center [860, 143] width 187 height 35
click at [860, 153] on input "gaspedaal ... vertragen" at bounding box center [865, 149] width 11 height 11
radio input "true"
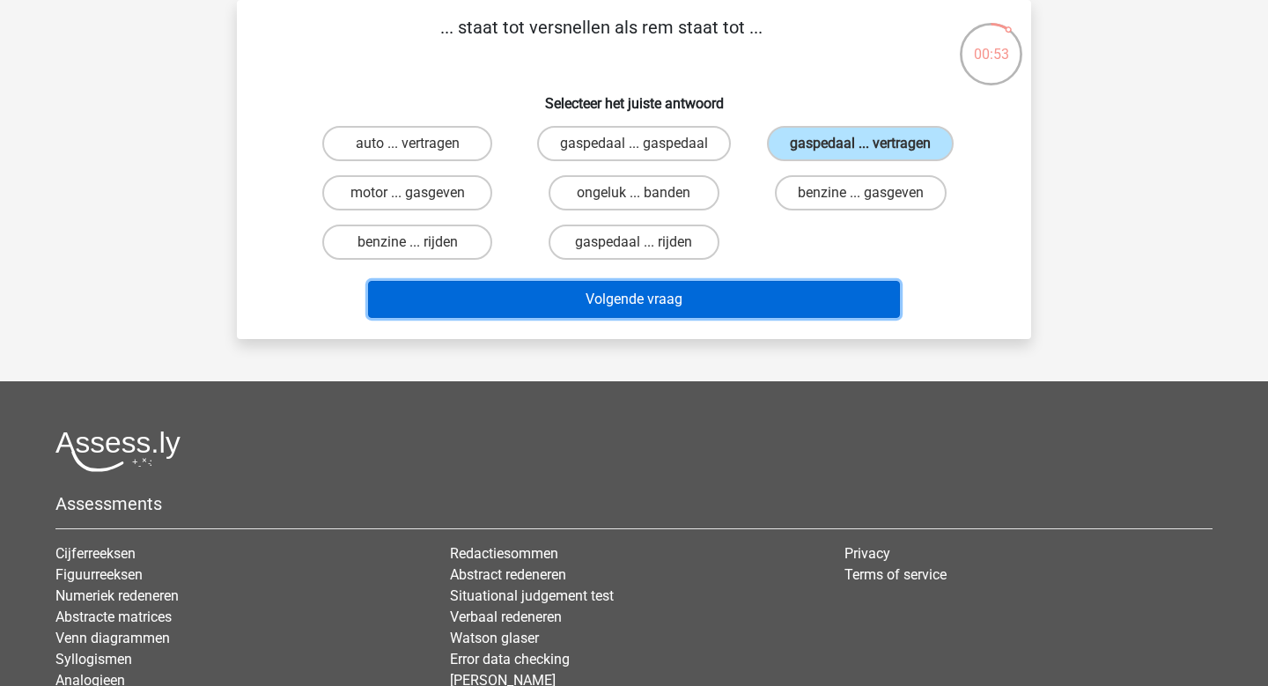
click at [666, 303] on button "Volgende vraag" at bounding box center [634, 299] width 533 height 37
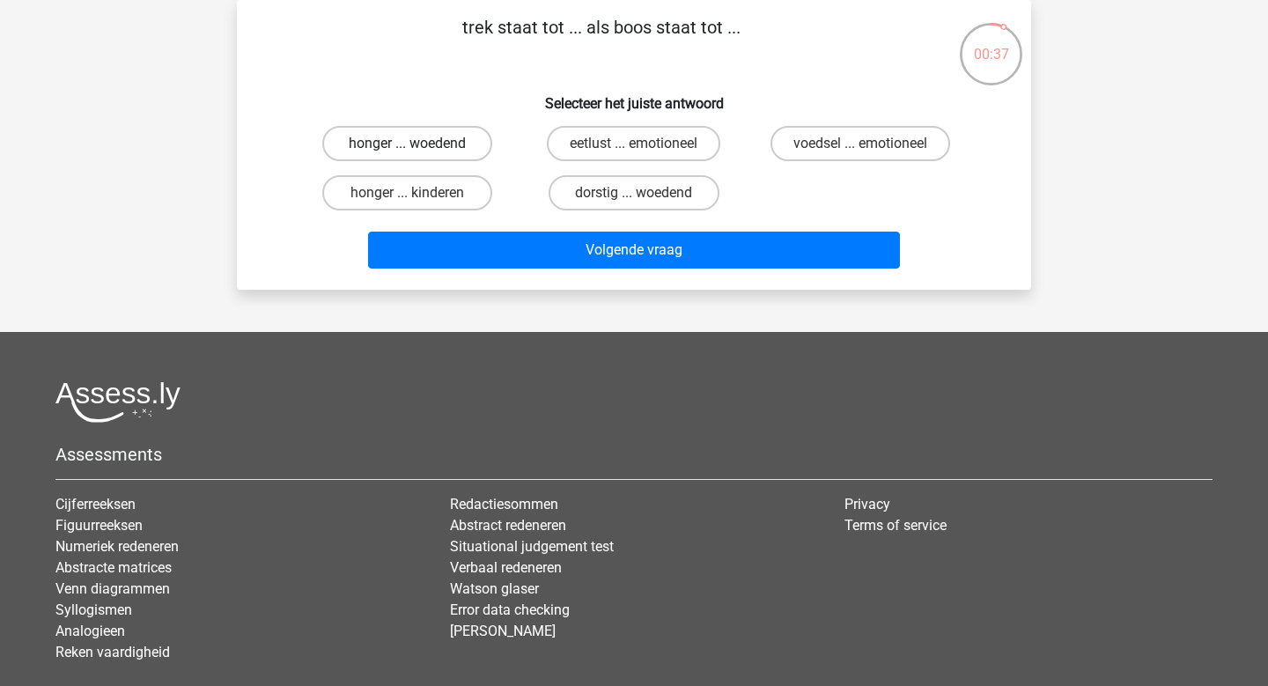
click at [437, 133] on label "honger ... woedend" at bounding box center [407, 143] width 170 height 35
click at [419, 144] on input "honger ... woedend" at bounding box center [413, 149] width 11 height 11
radio input "true"
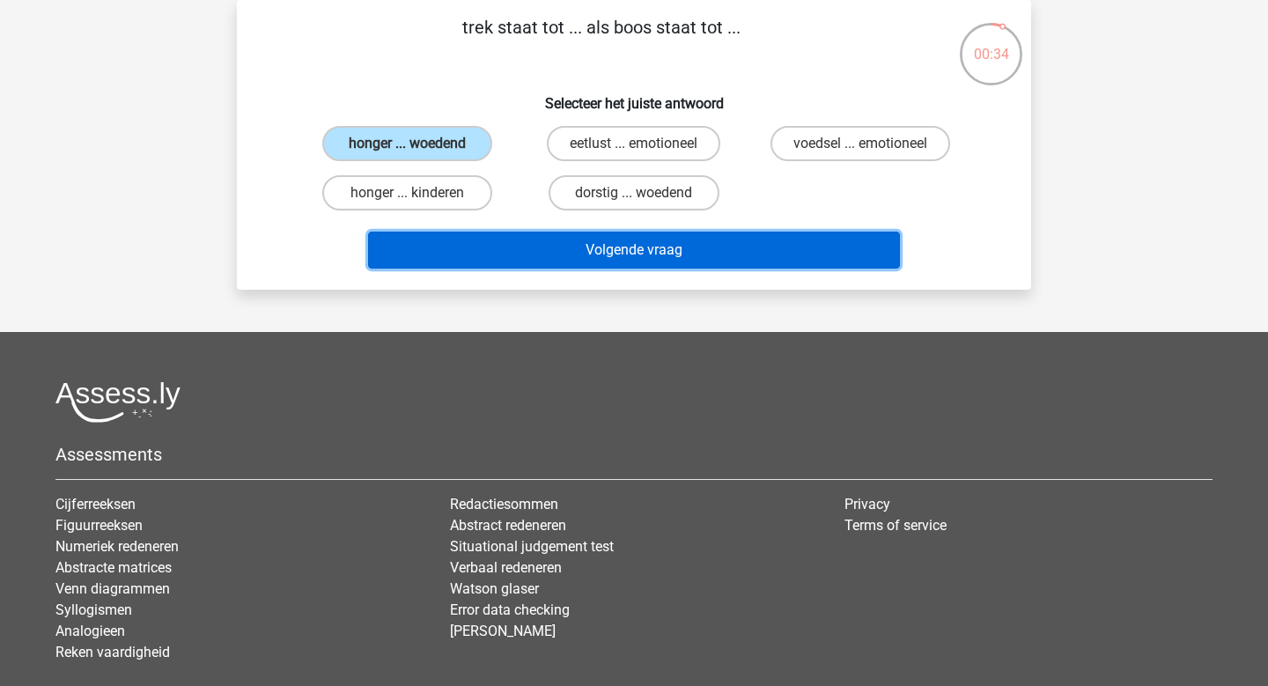
click at [610, 256] on button "Volgende vraag" at bounding box center [634, 250] width 533 height 37
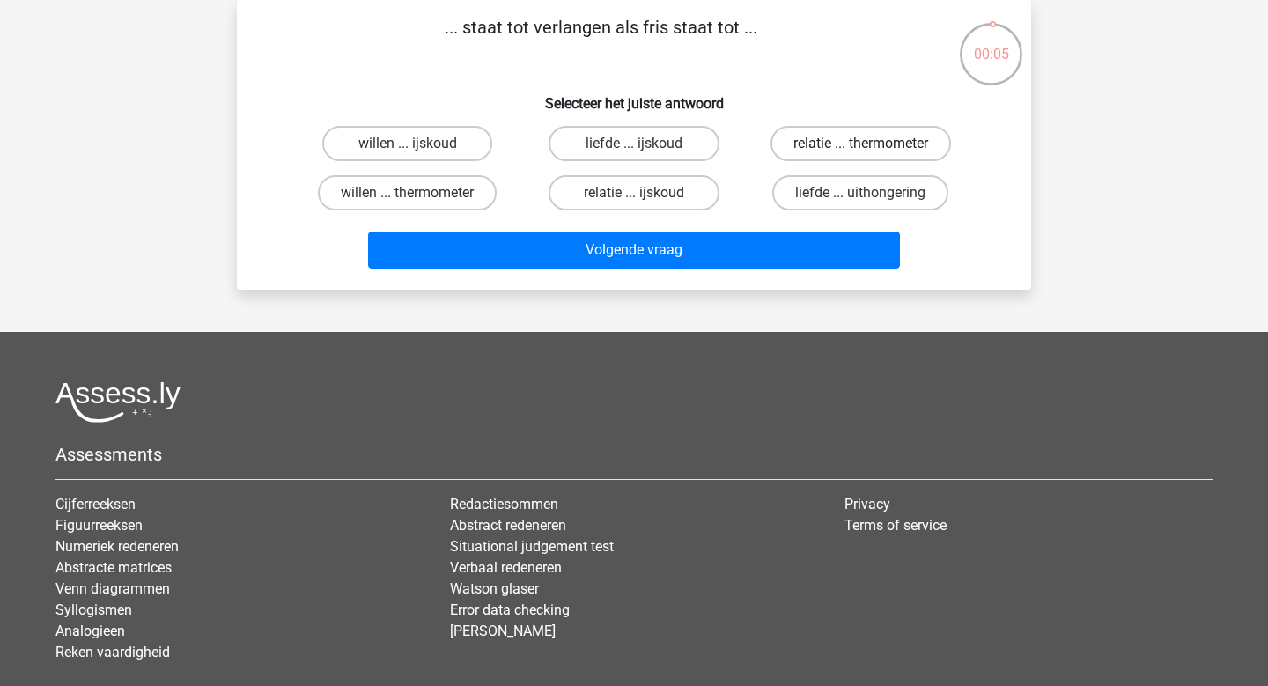
click at [846, 143] on label "relatie ... thermometer" at bounding box center [861, 143] width 181 height 35
click at [860, 144] on input "relatie ... thermometer" at bounding box center [865, 149] width 11 height 11
radio input "true"
click at [846, 143] on label "relatie ... thermometer" at bounding box center [861, 143] width 181 height 35
click at [860, 144] on input "relatie ... thermometer" at bounding box center [865, 149] width 11 height 11
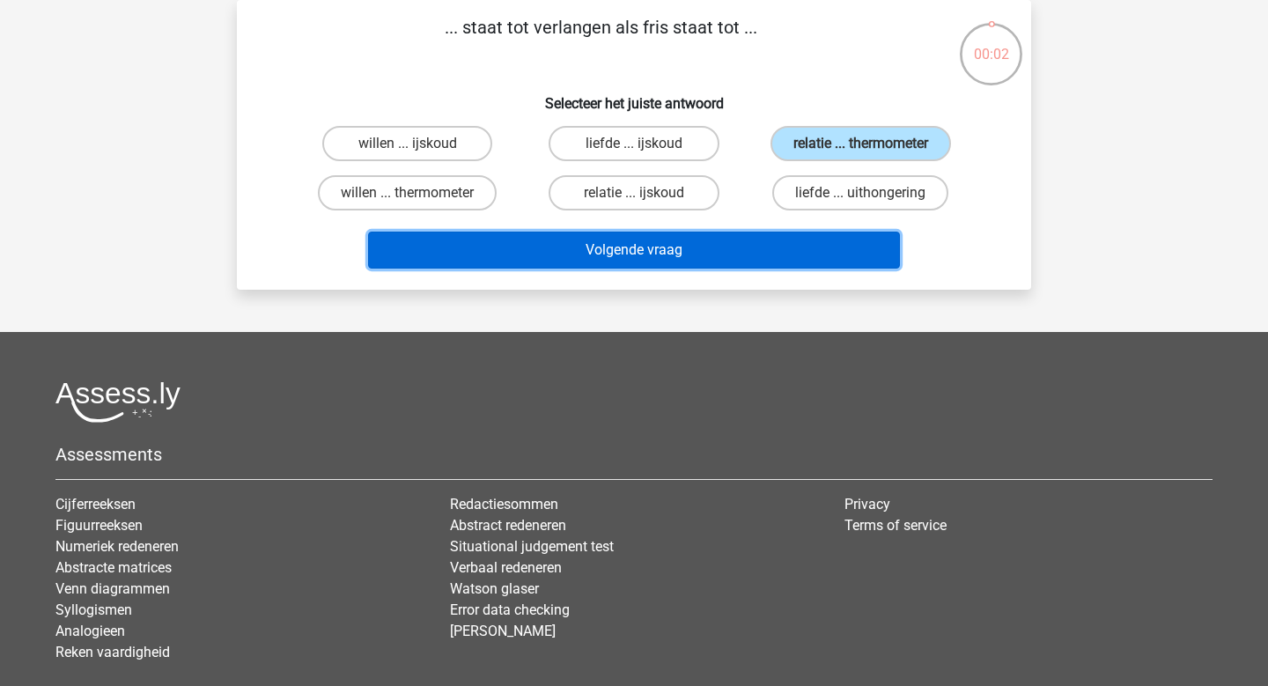
click at [639, 252] on button "Volgende vraag" at bounding box center [634, 250] width 533 height 37
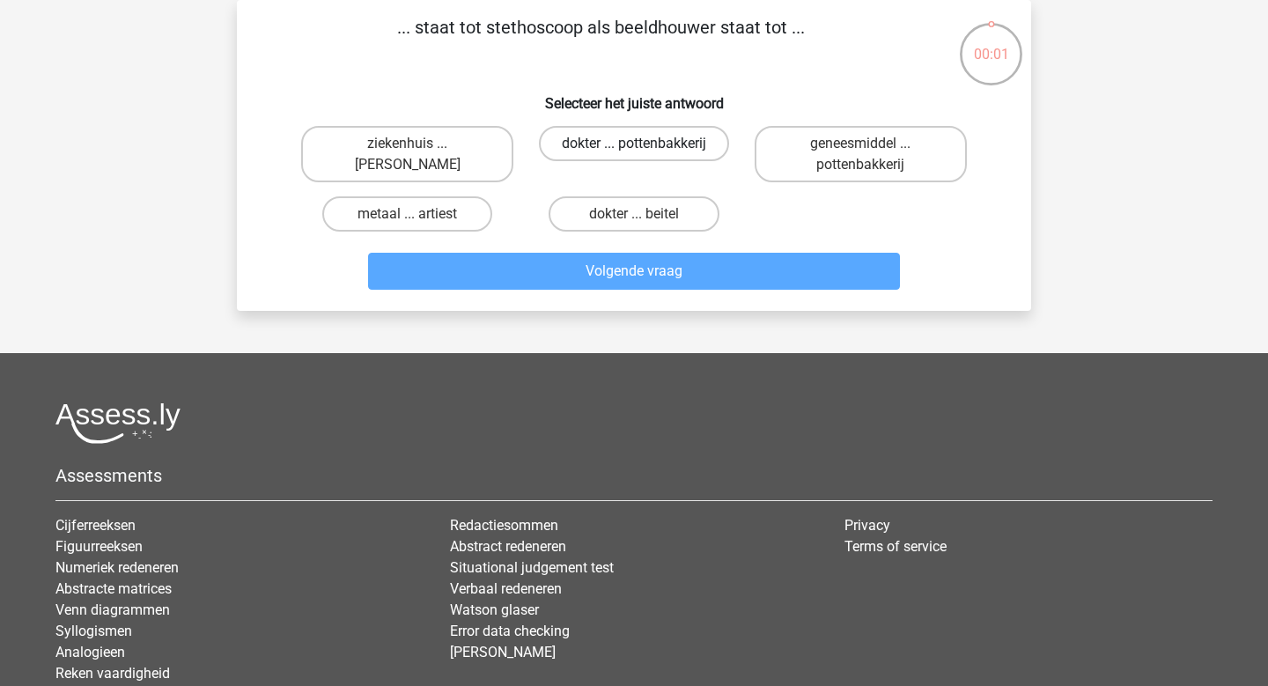
click at [631, 143] on label "dokter ... pottenbakkerij" at bounding box center [634, 143] width 190 height 35
click at [634, 144] on input "dokter ... pottenbakkerij" at bounding box center [639, 149] width 11 height 11
radio input "true"
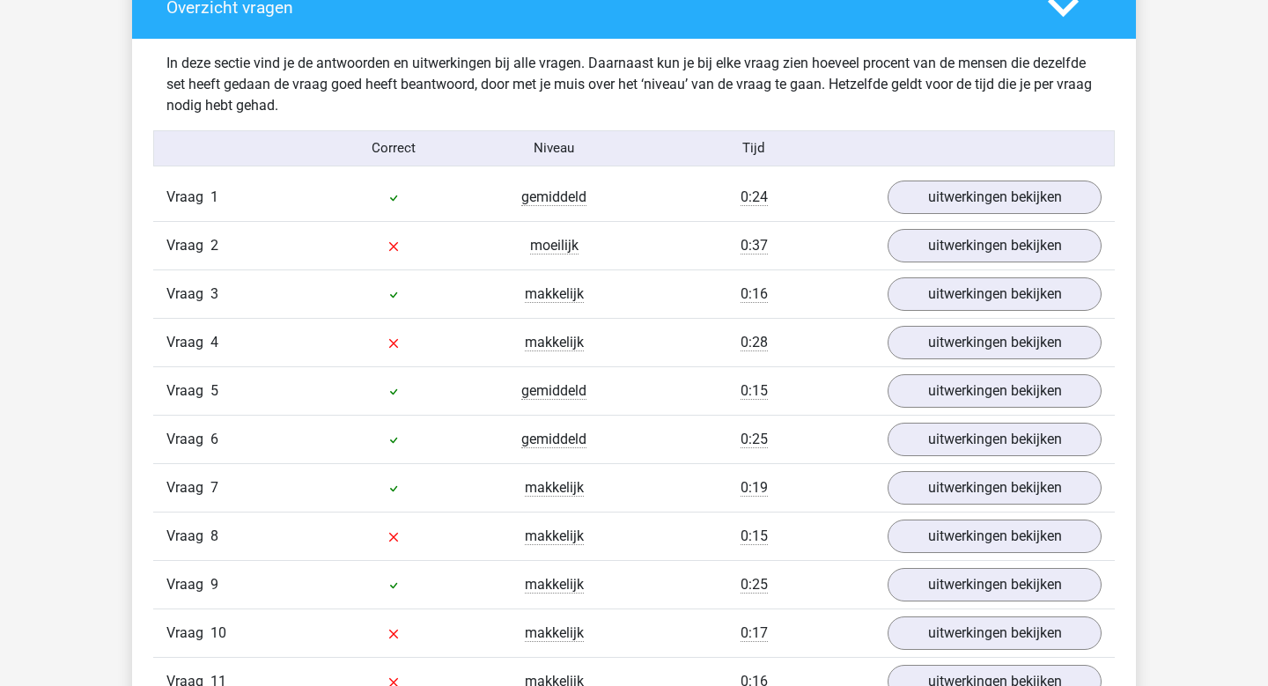
scroll to position [1350, 0]
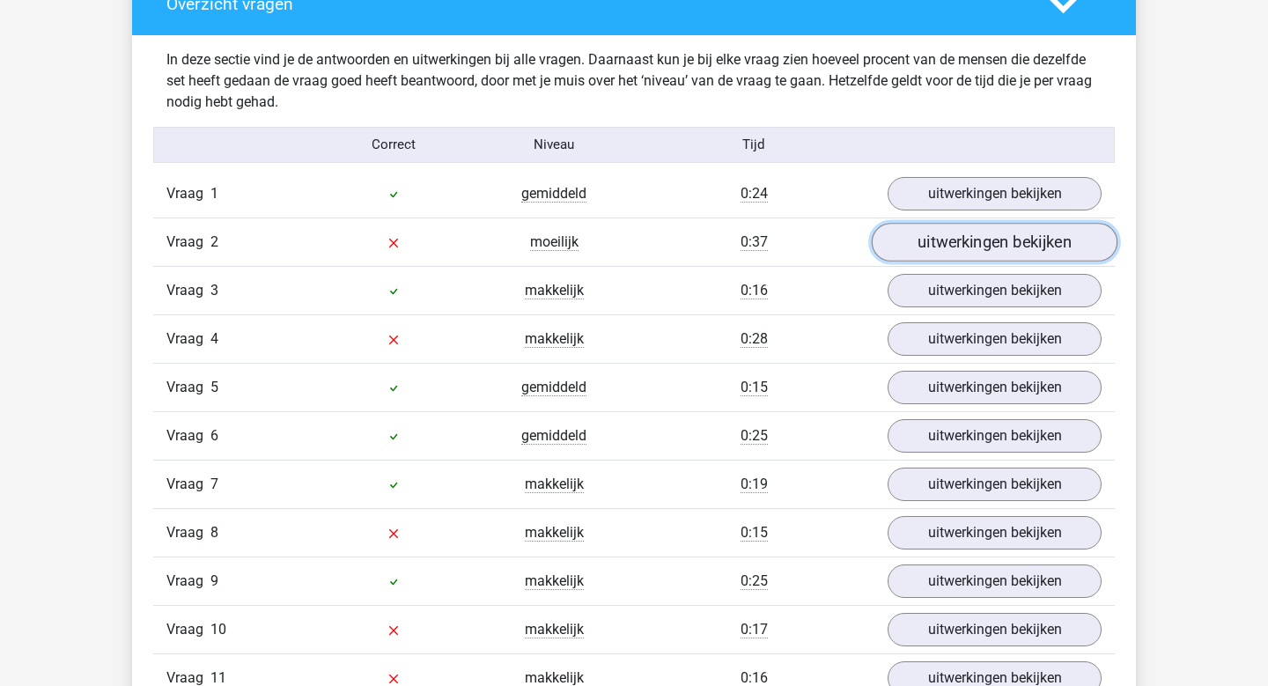
click at [1041, 243] on link "uitwerkingen bekijken" at bounding box center [995, 242] width 246 height 39
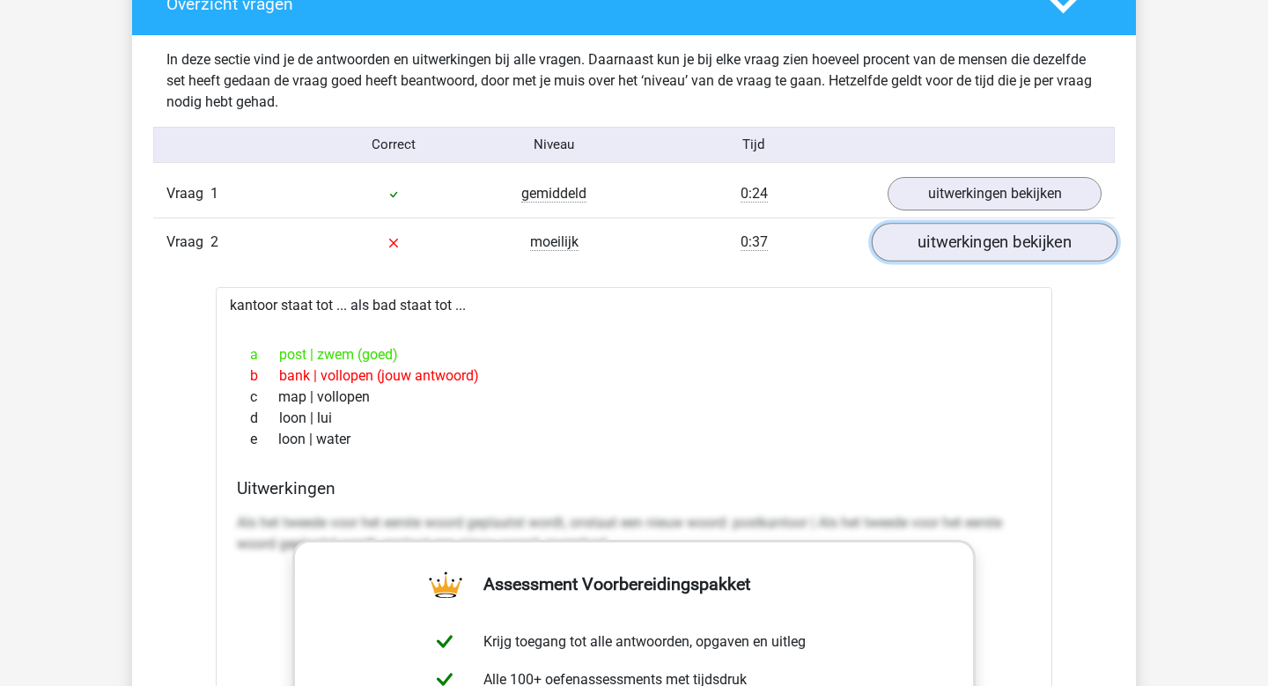
click at [1071, 240] on link "uitwerkingen bekijken" at bounding box center [995, 242] width 246 height 39
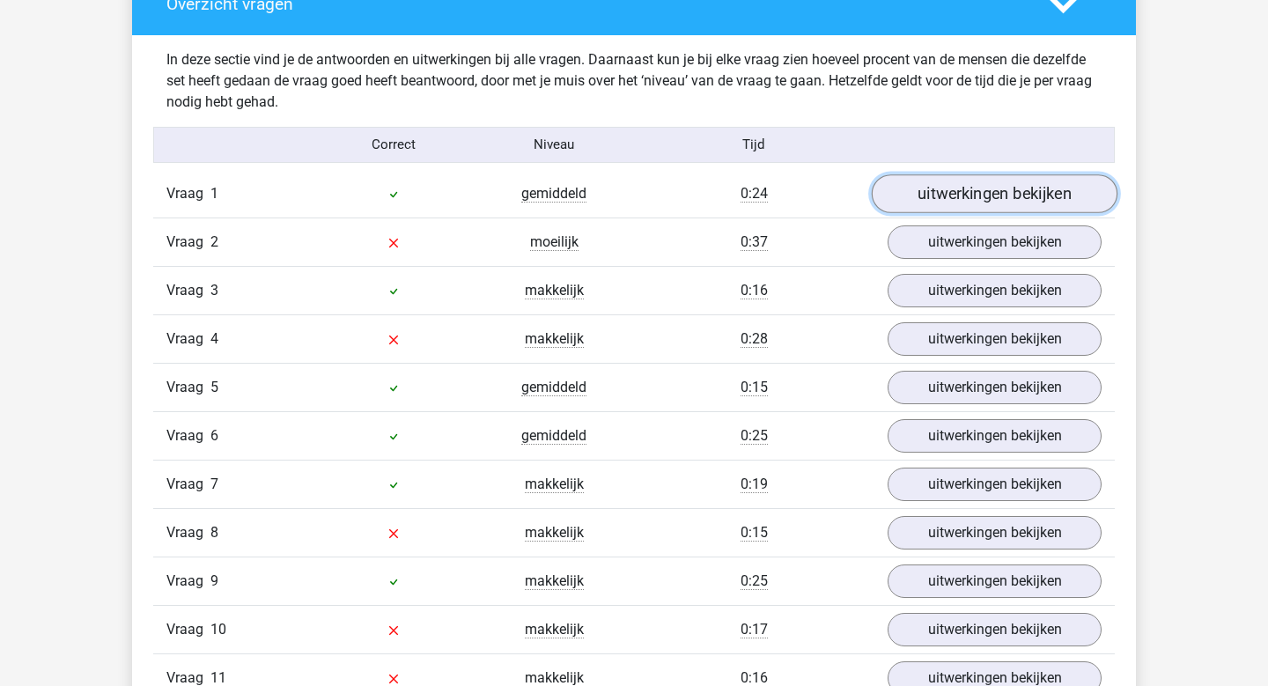
click at [1013, 176] on link "uitwerkingen bekijken" at bounding box center [995, 193] width 246 height 39
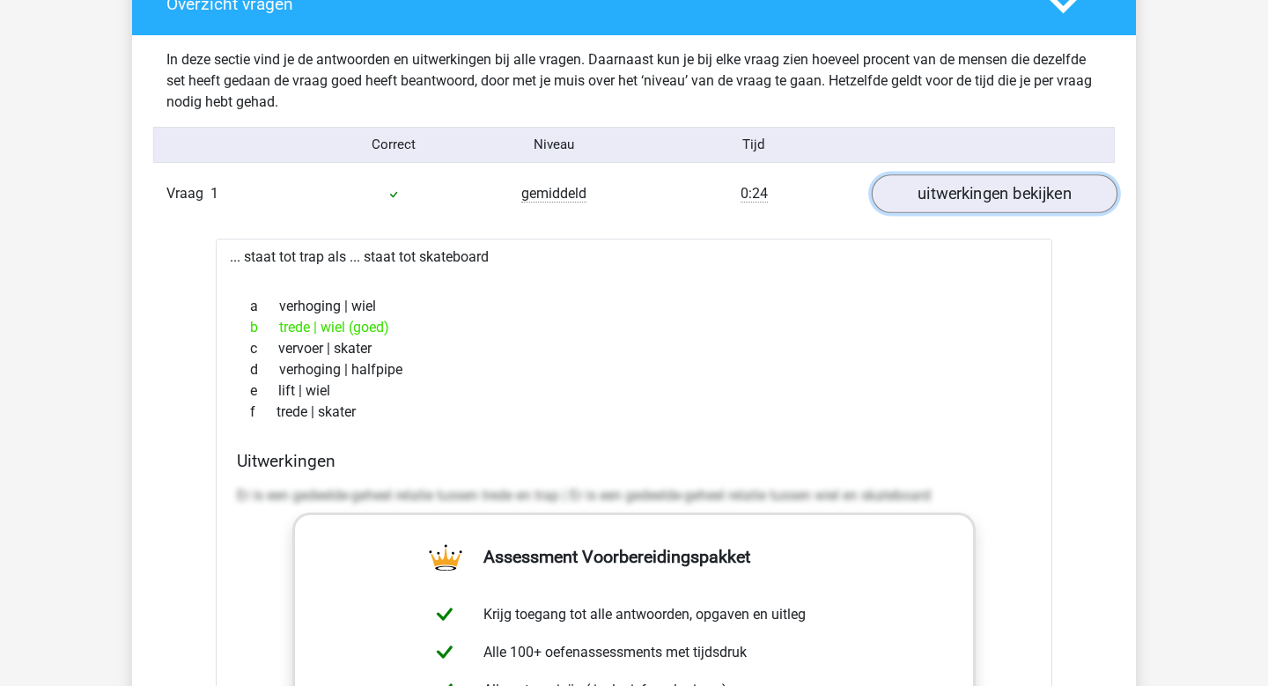
click at [1013, 176] on link "uitwerkingen bekijken" at bounding box center [995, 193] width 246 height 39
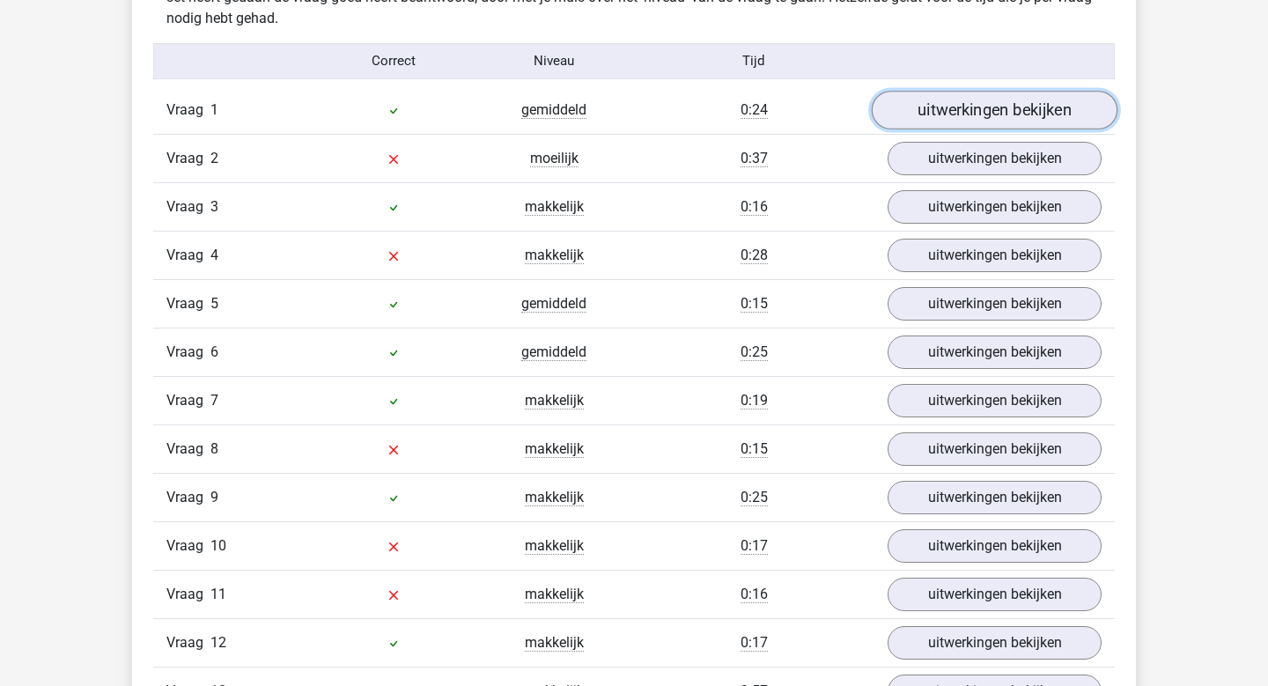
scroll to position [1435, 0]
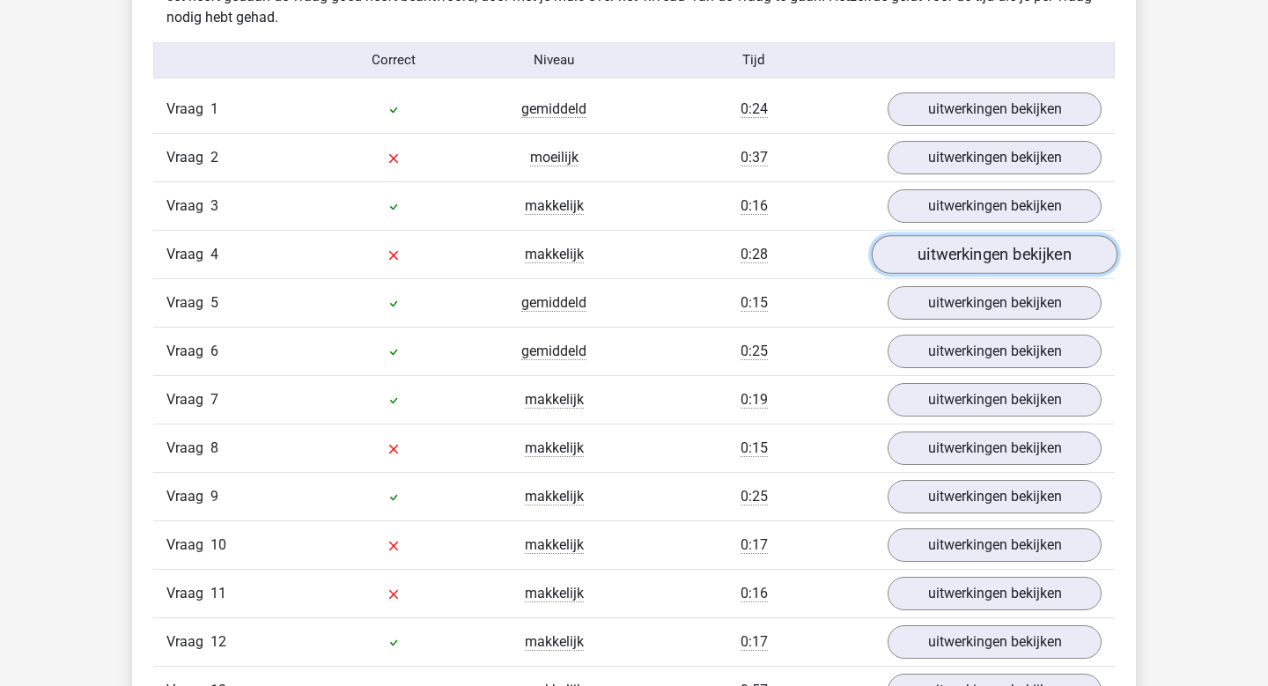
click at [1015, 249] on link "uitwerkingen bekijken" at bounding box center [995, 254] width 246 height 39
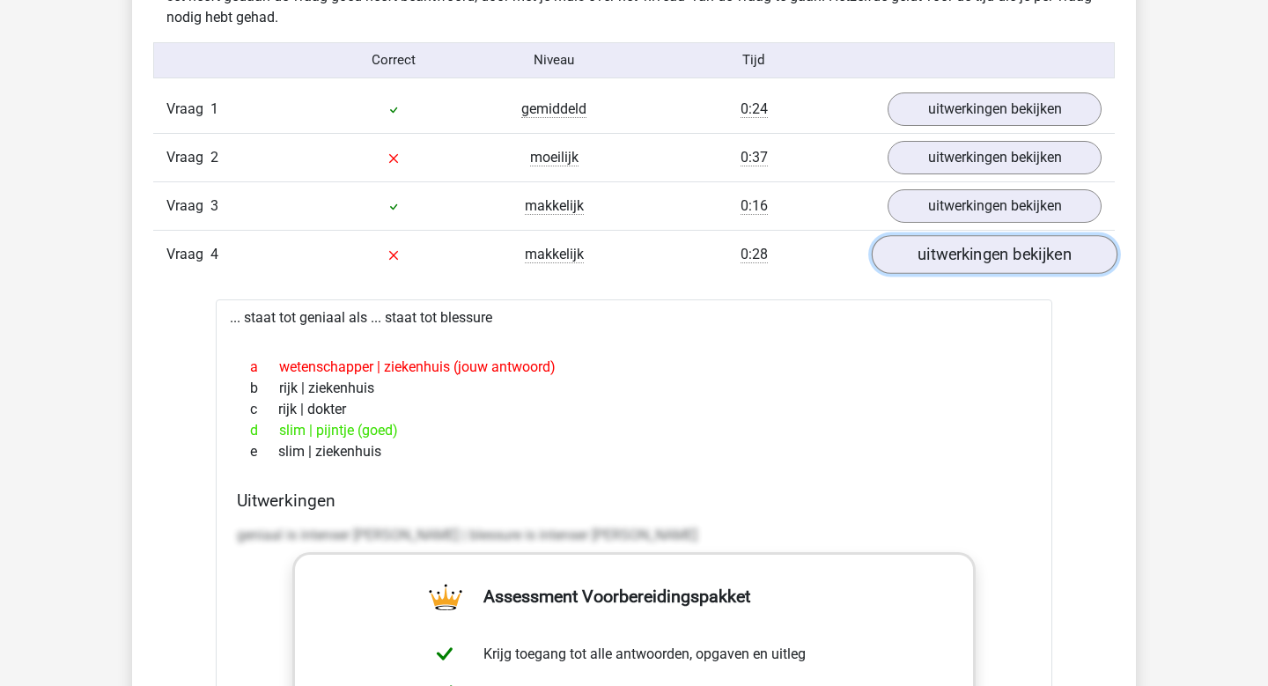
click at [1015, 249] on link "uitwerkingen bekijken" at bounding box center [995, 254] width 246 height 39
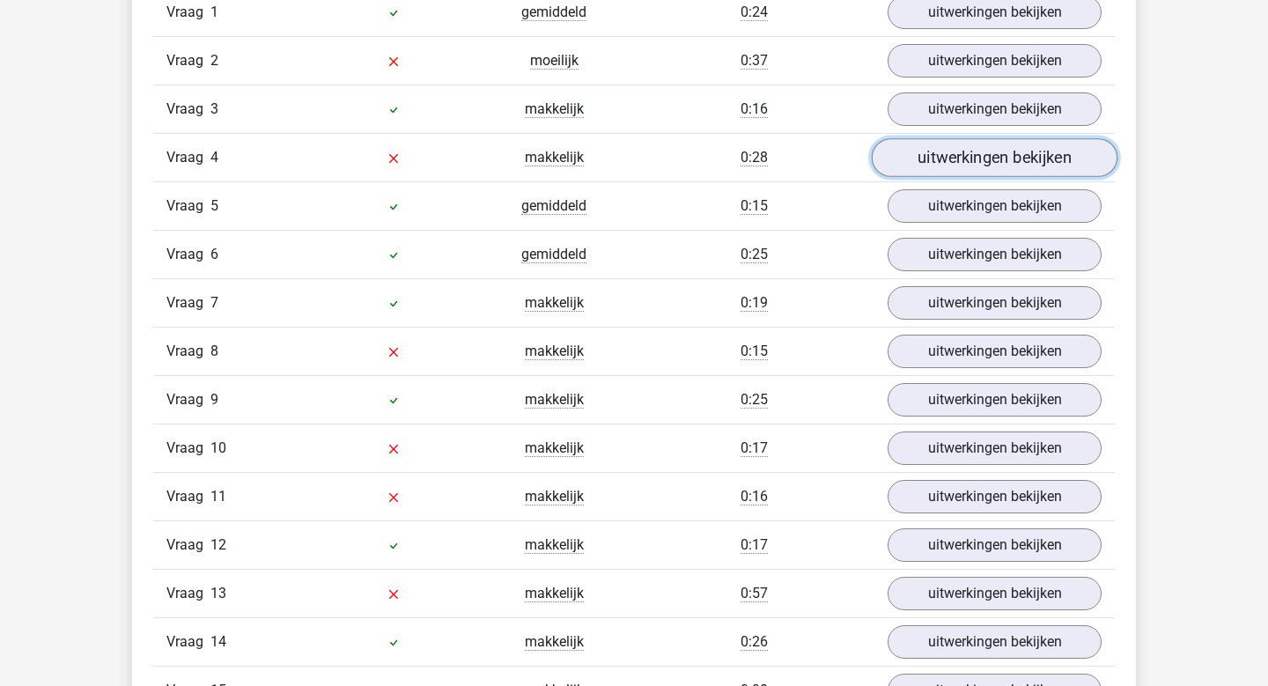
scroll to position [1533, 0]
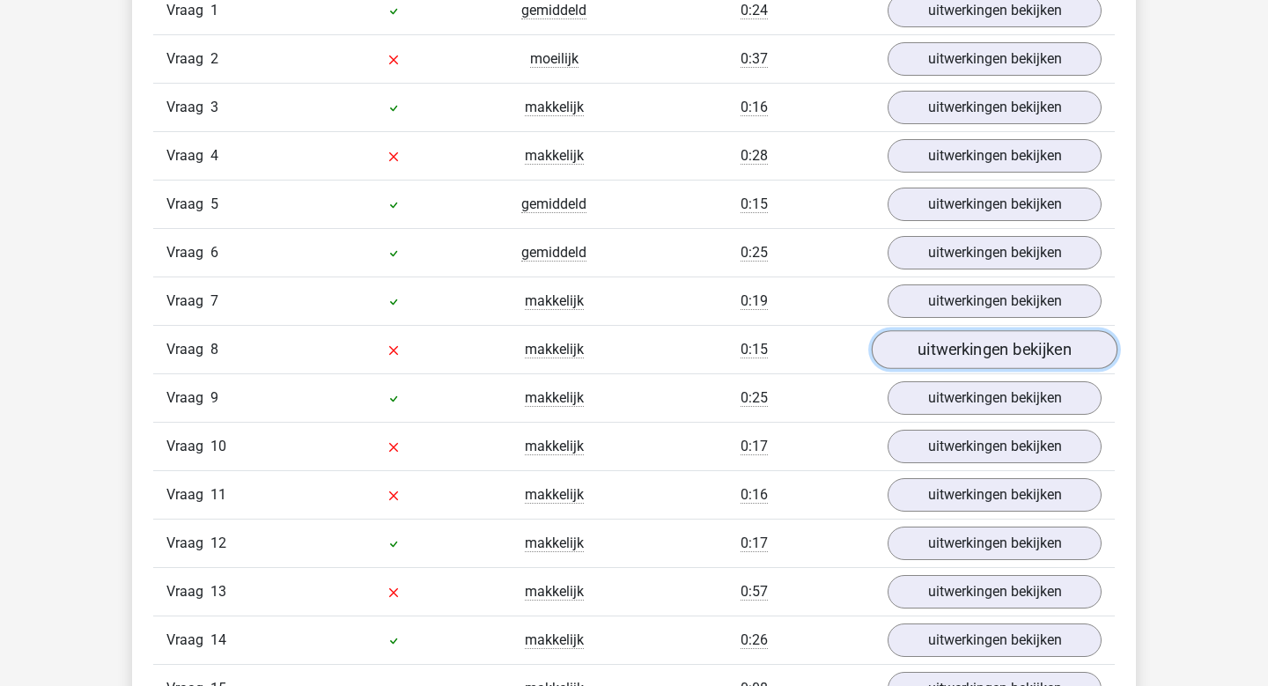
click at [1039, 343] on link "uitwerkingen bekijken" at bounding box center [995, 349] width 246 height 39
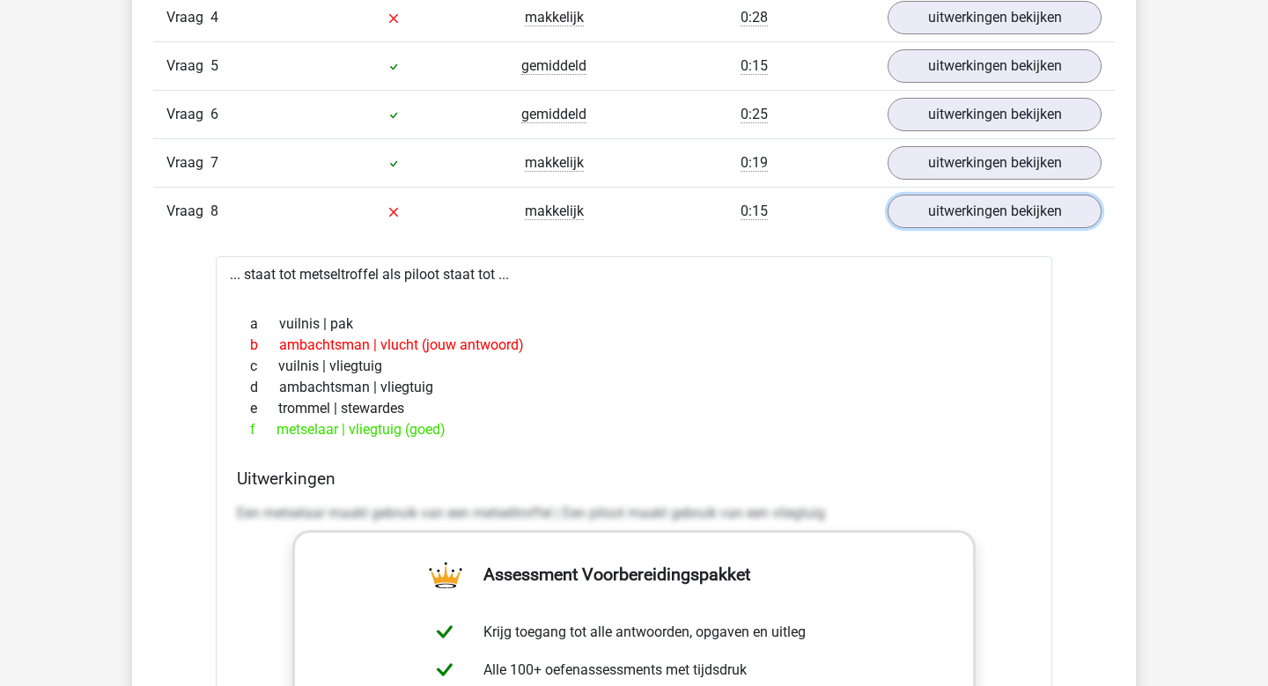
scroll to position [1671, 0]
click at [1010, 210] on link "uitwerkingen bekijken" at bounding box center [995, 212] width 246 height 39
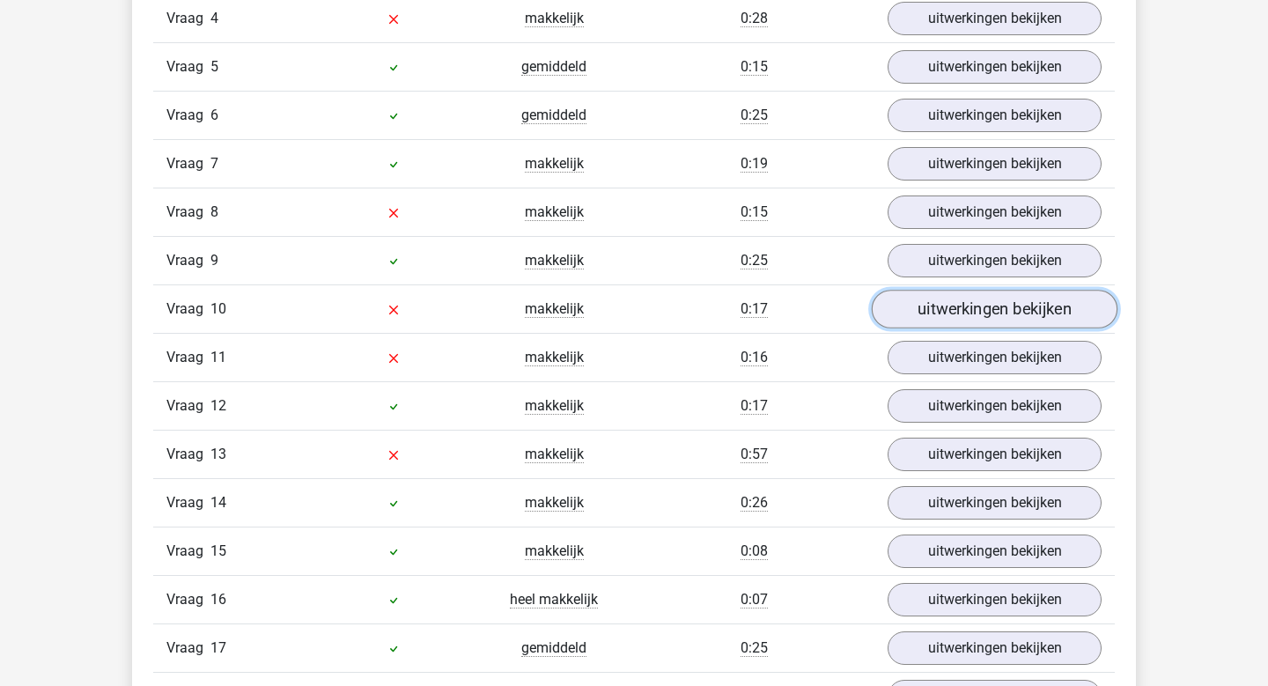
click at [989, 312] on link "uitwerkingen bekijken" at bounding box center [995, 309] width 246 height 39
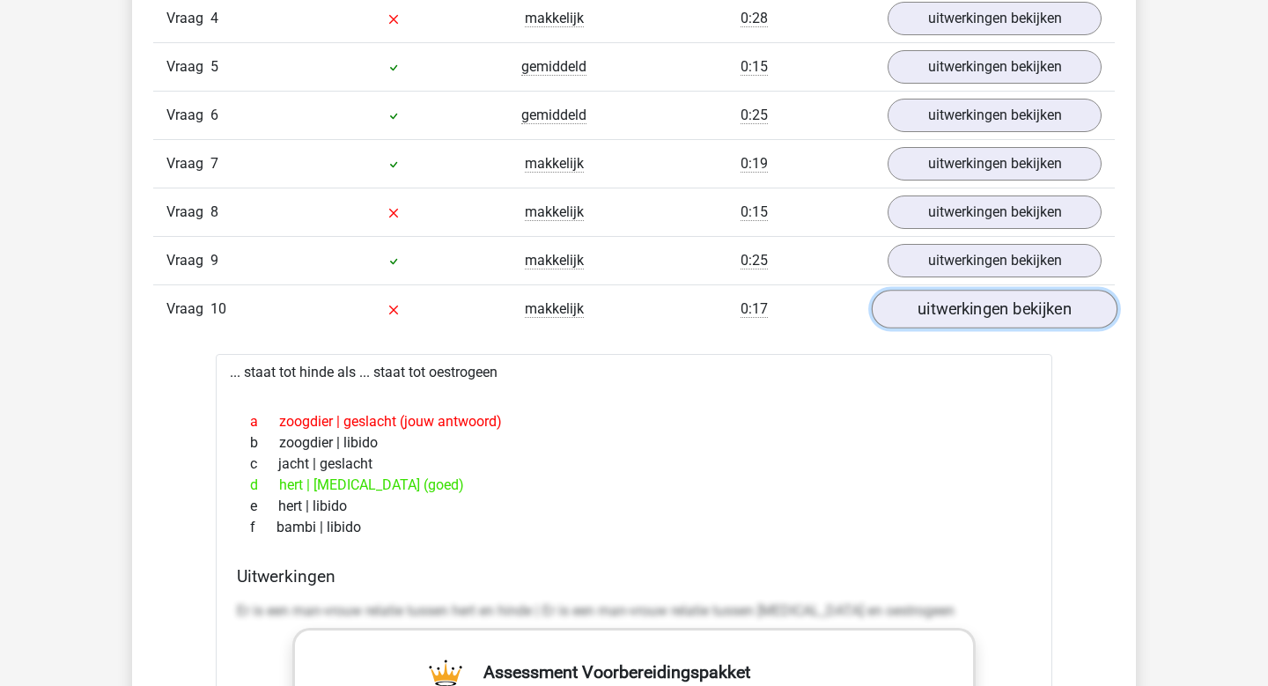
click at [989, 312] on link "uitwerkingen bekijken" at bounding box center [995, 309] width 246 height 39
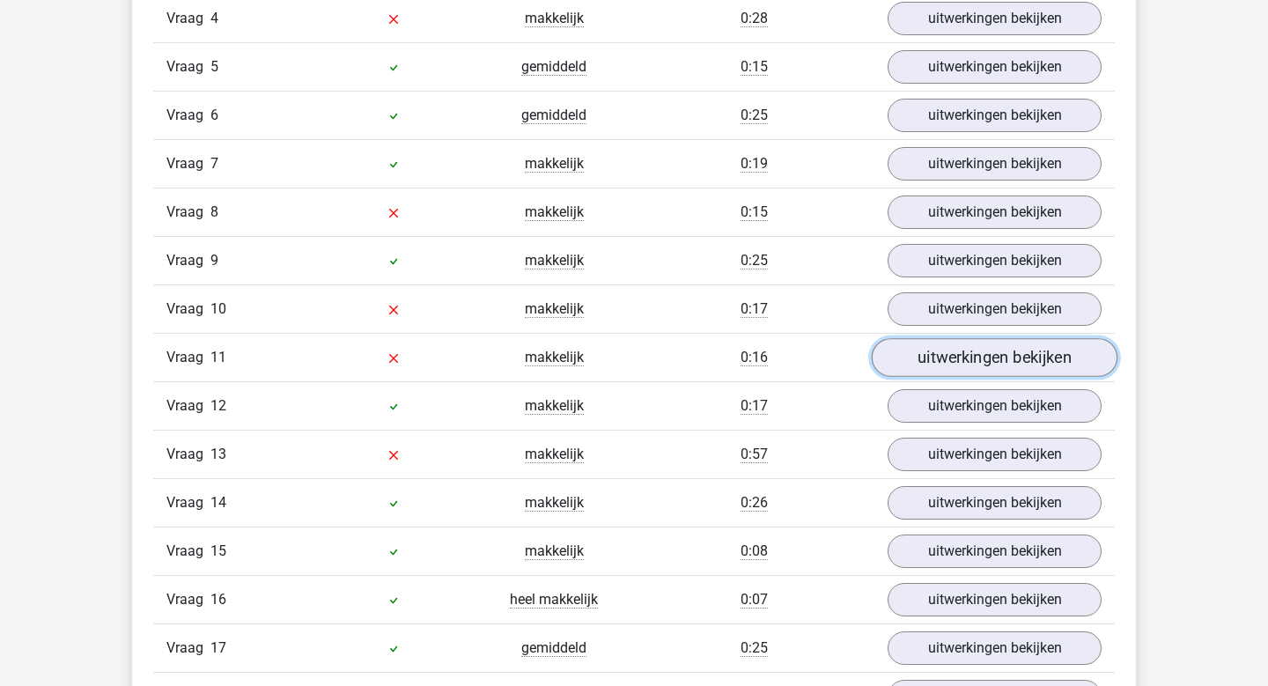
click at [999, 362] on link "uitwerkingen bekijken" at bounding box center [995, 357] width 246 height 39
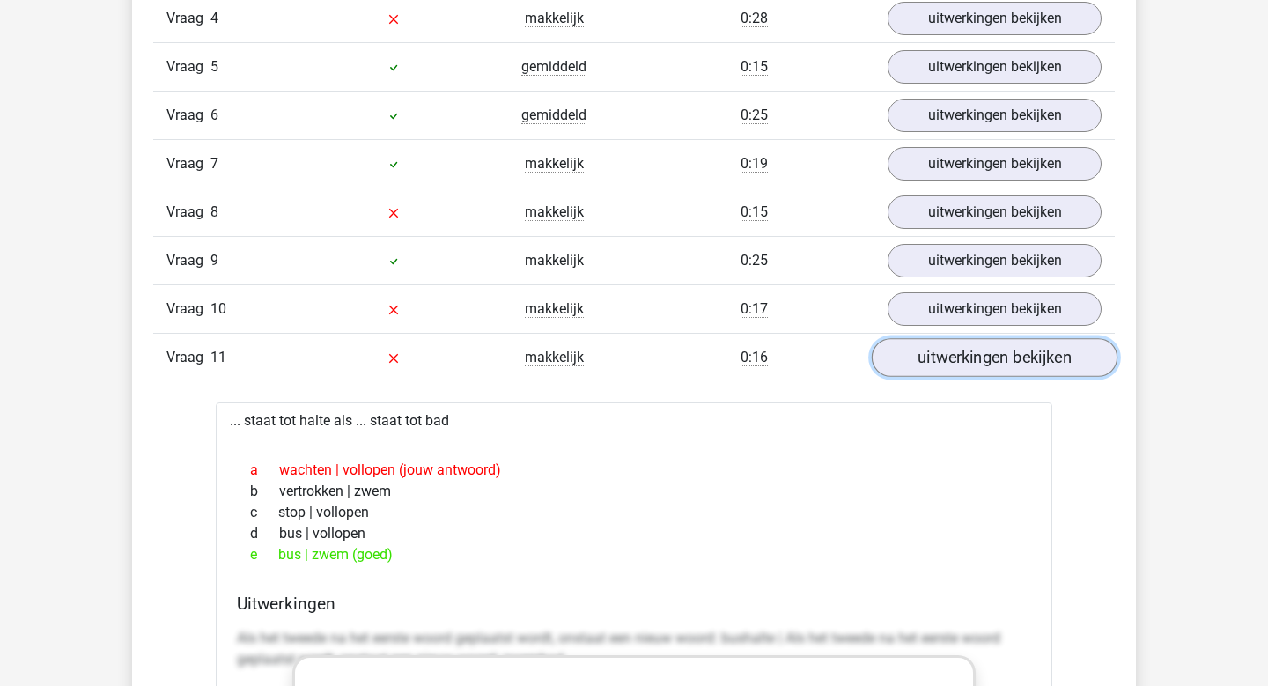
click at [943, 353] on link "uitwerkingen bekijken" at bounding box center [995, 357] width 246 height 39
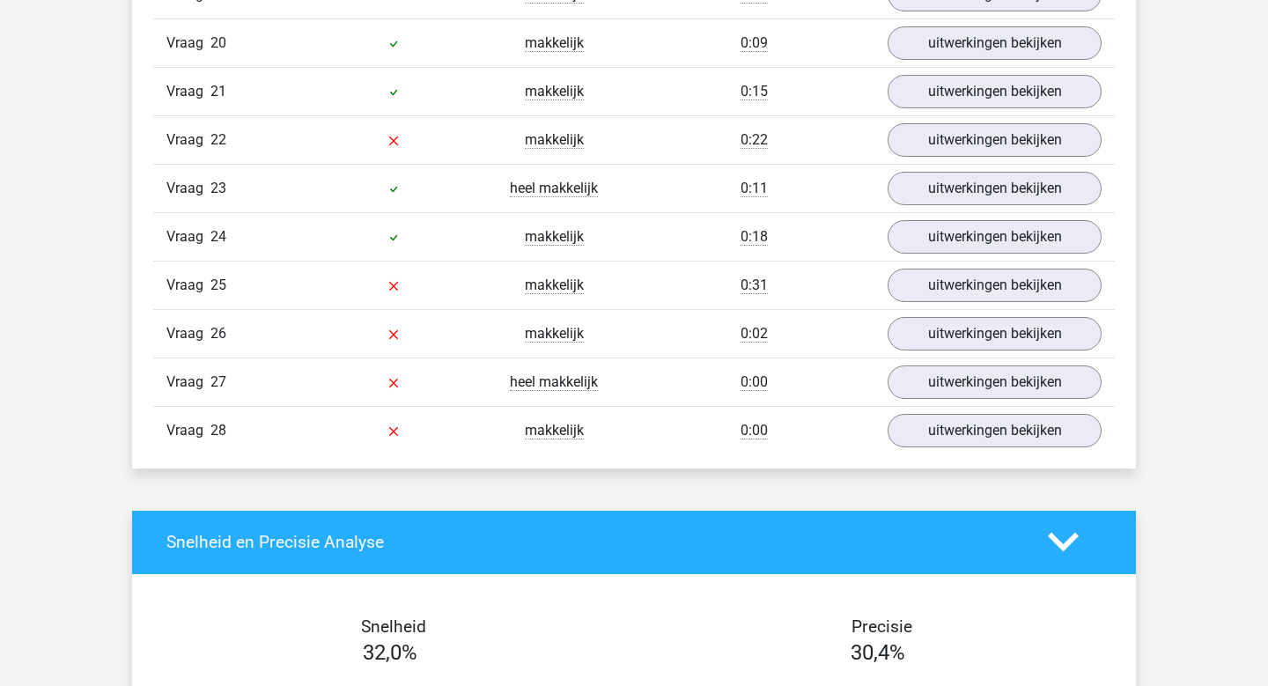
scroll to position [2420, 0]
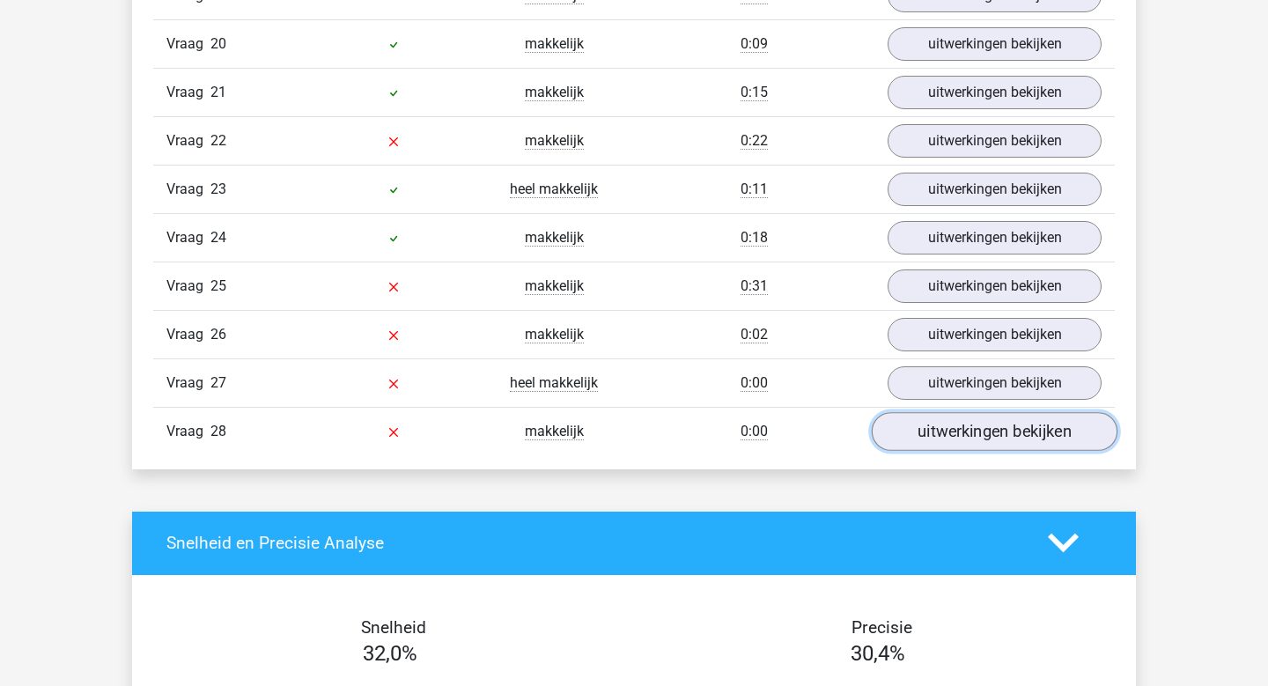
click at [1000, 431] on link "uitwerkingen bekijken" at bounding box center [995, 431] width 246 height 39
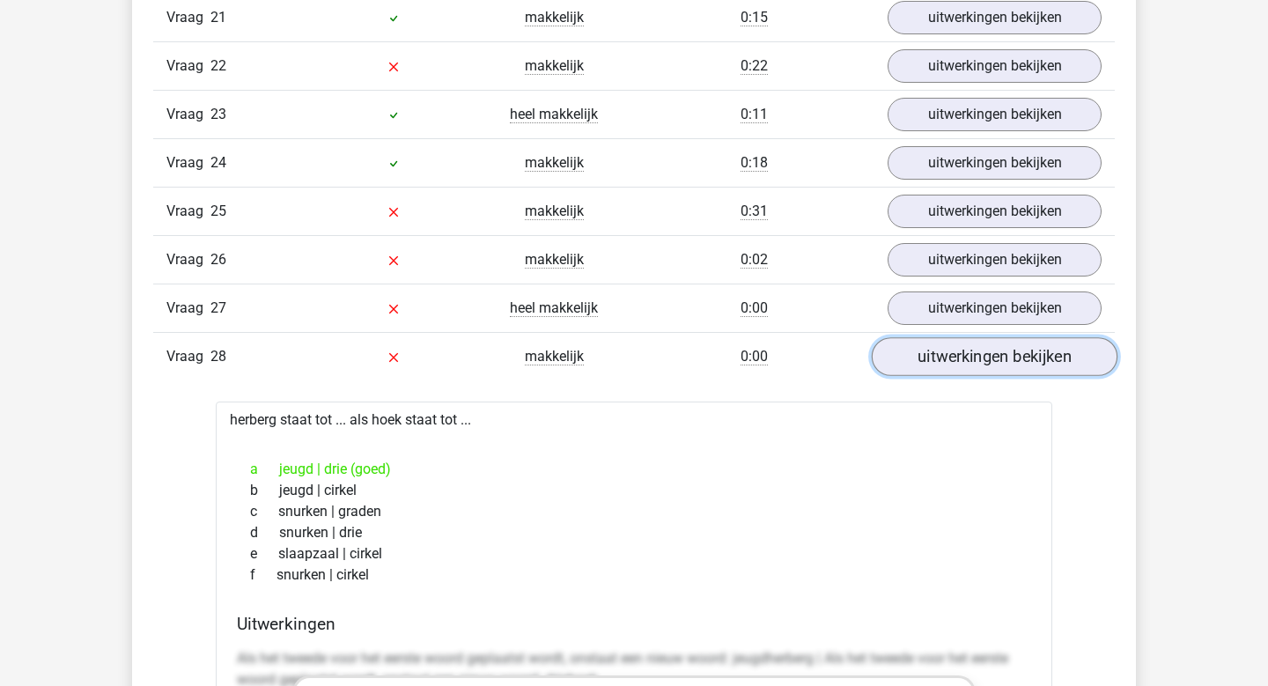
scroll to position [2525, 0]
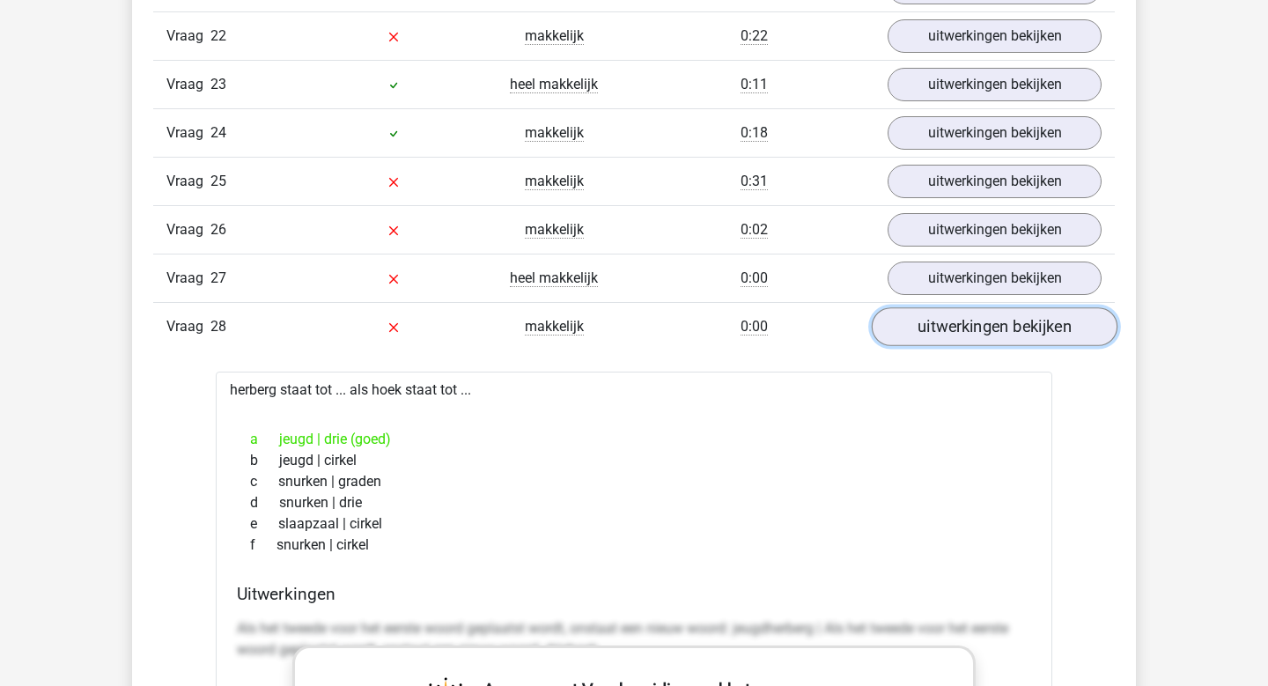
click at [995, 327] on link "uitwerkingen bekijken" at bounding box center [995, 326] width 246 height 39
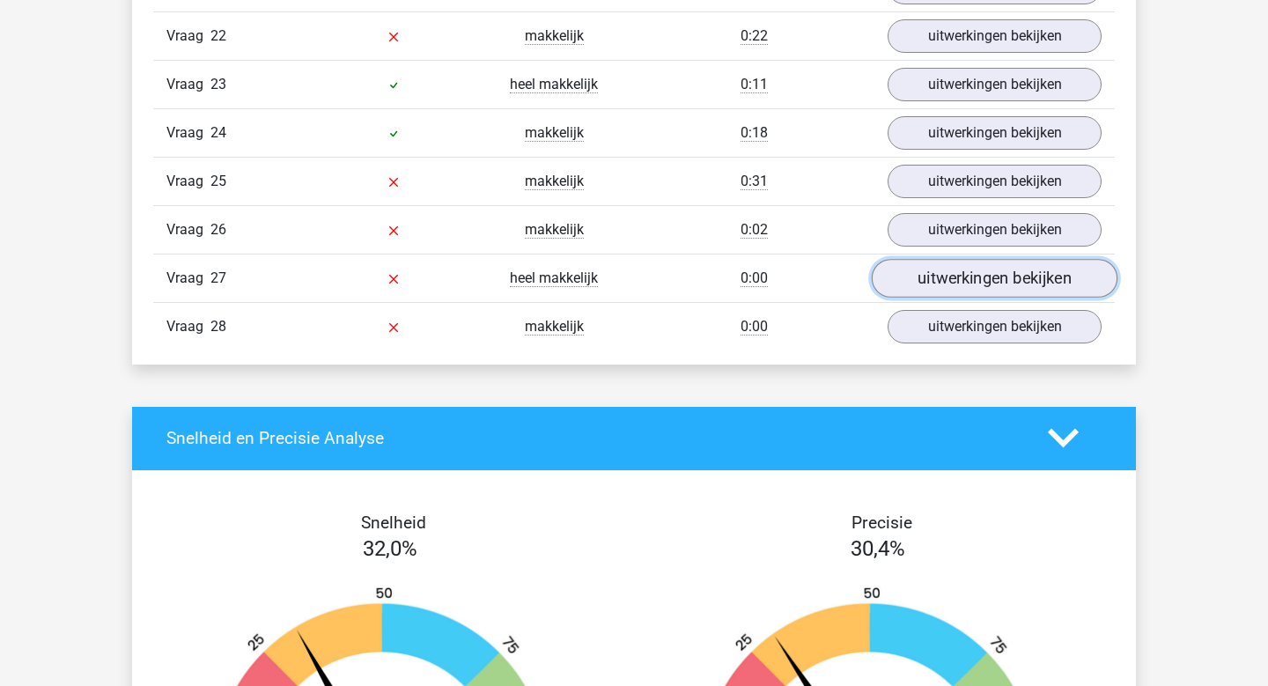
click at [986, 281] on link "uitwerkingen bekijken" at bounding box center [995, 278] width 246 height 39
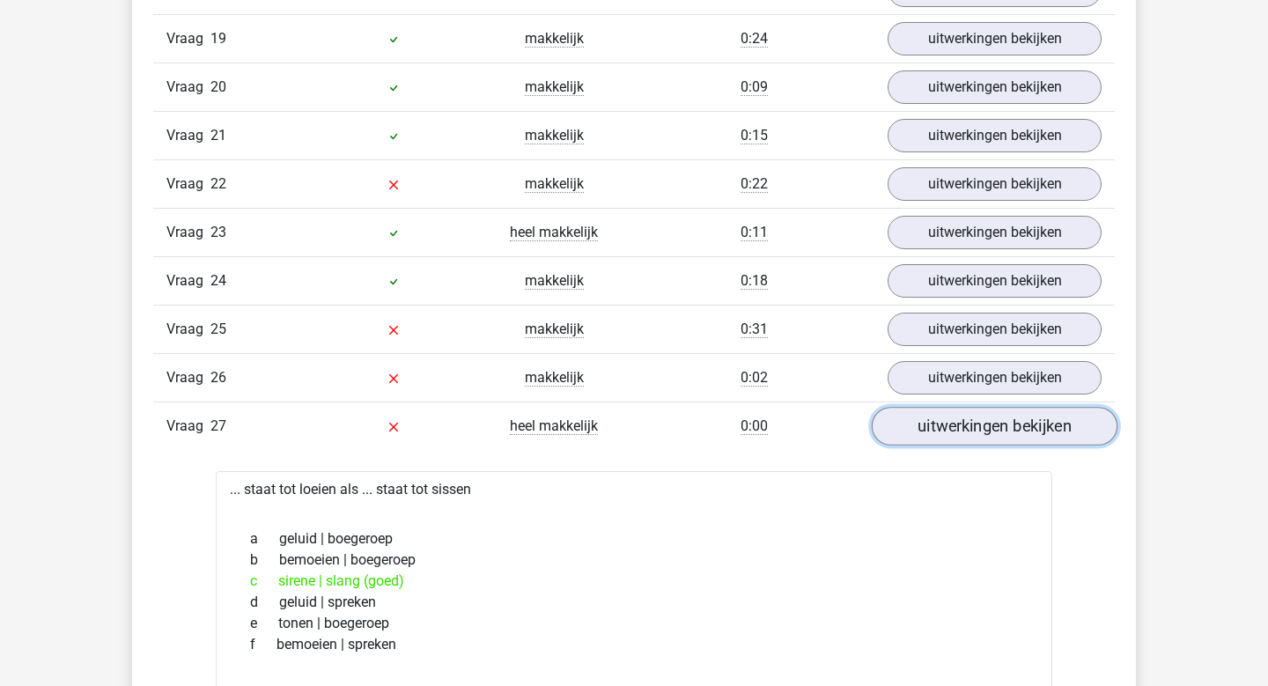
scroll to position [2372, 0]
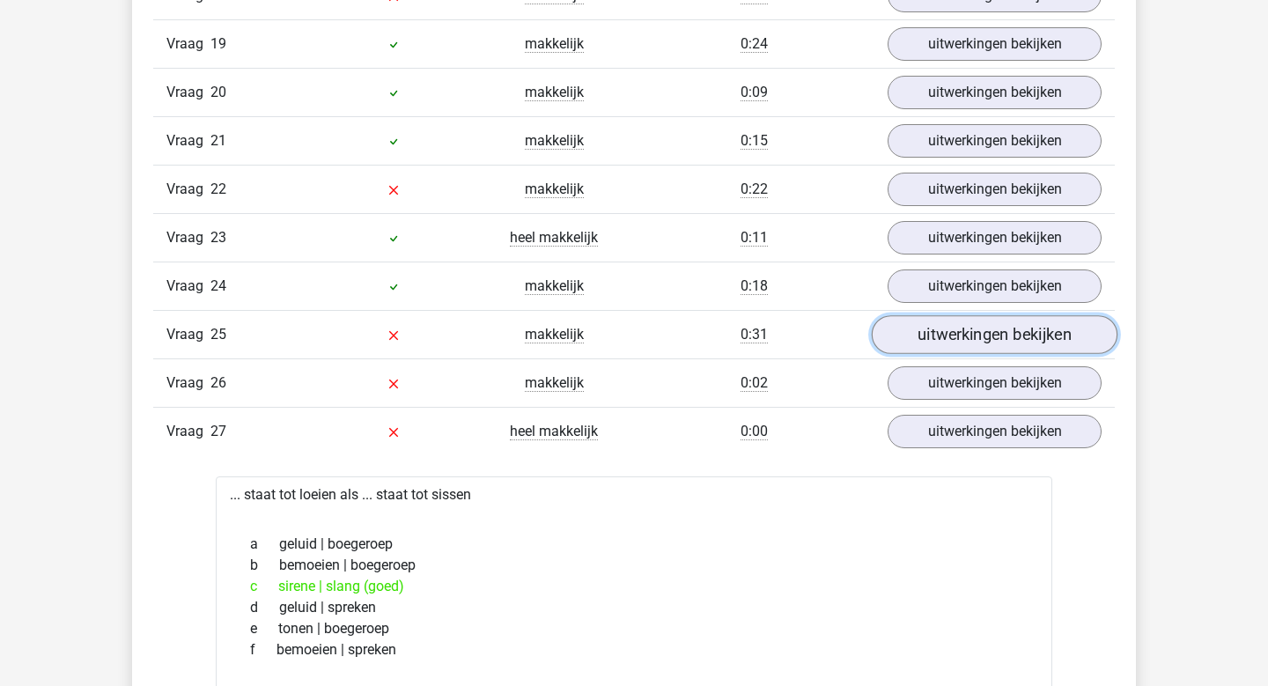
click at [974, 329] on link "uitwerkingen bekijken" at bounding box center [995, 334] width 246 height 39
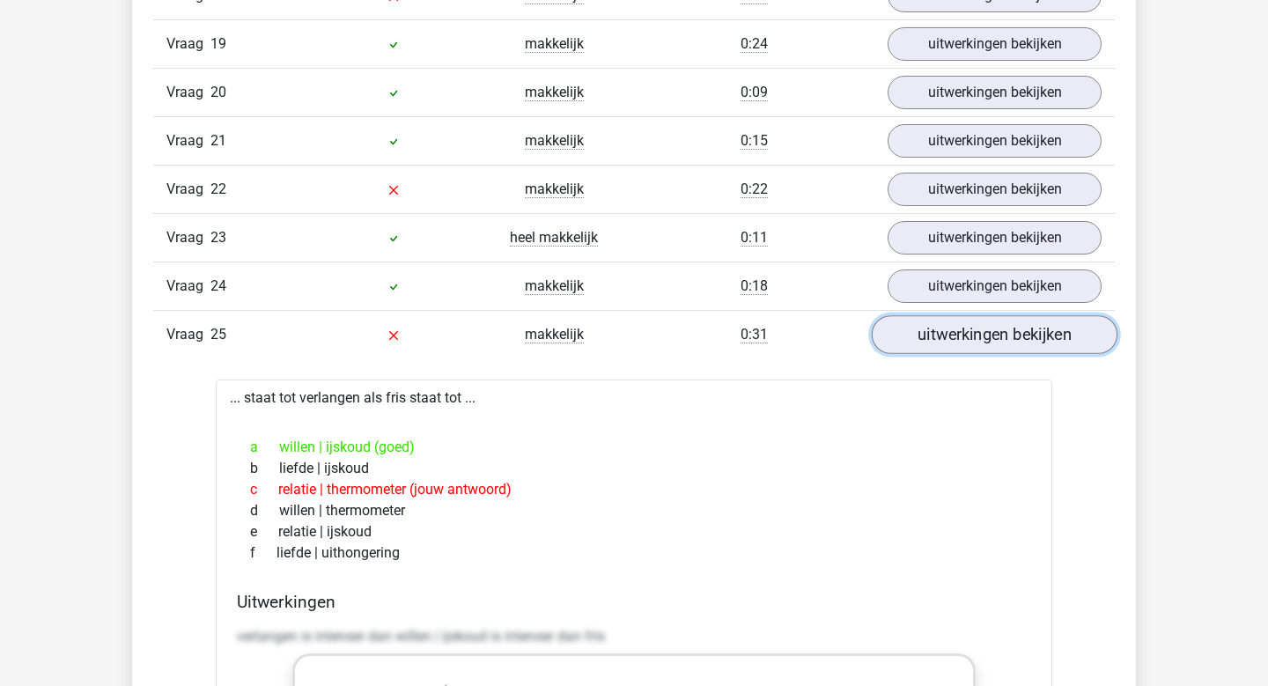
click at [974, 329] on link "uitwerkingen bekijken" at bounding box center [995, 334] width 246 height 39
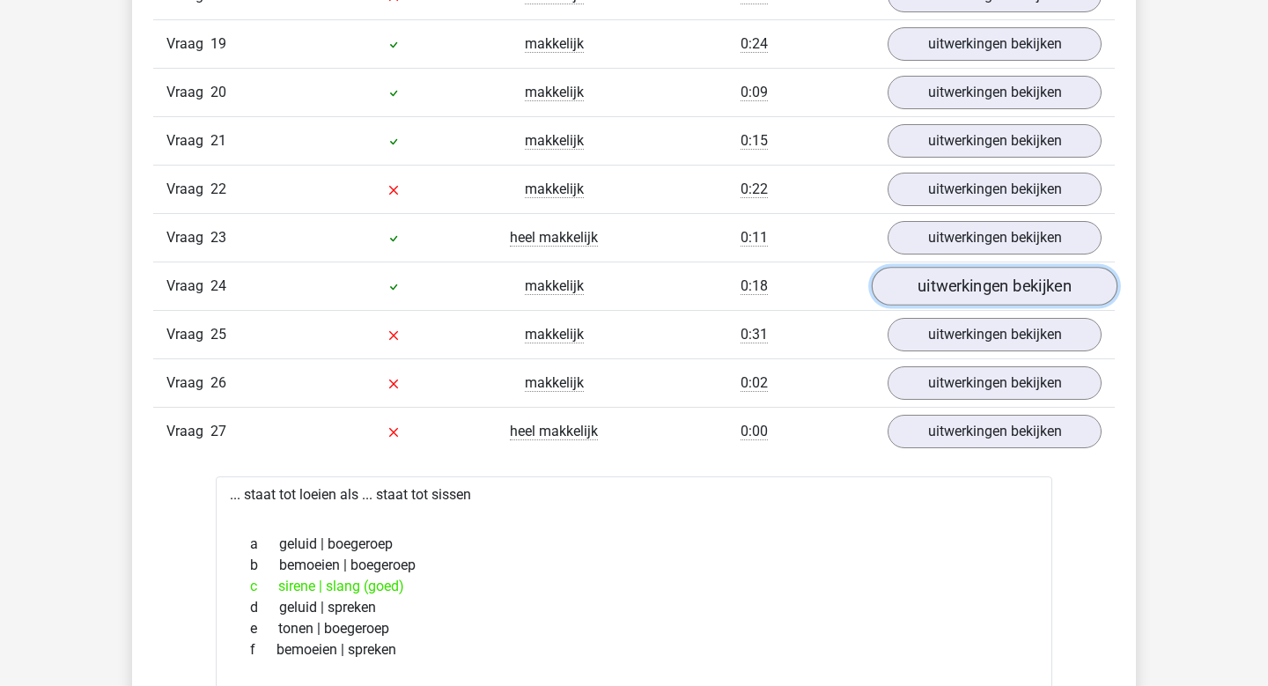
click at [969, 286] on link "uitwerkingen bekijken" at bounding box center [995, 286] width 246 height 39
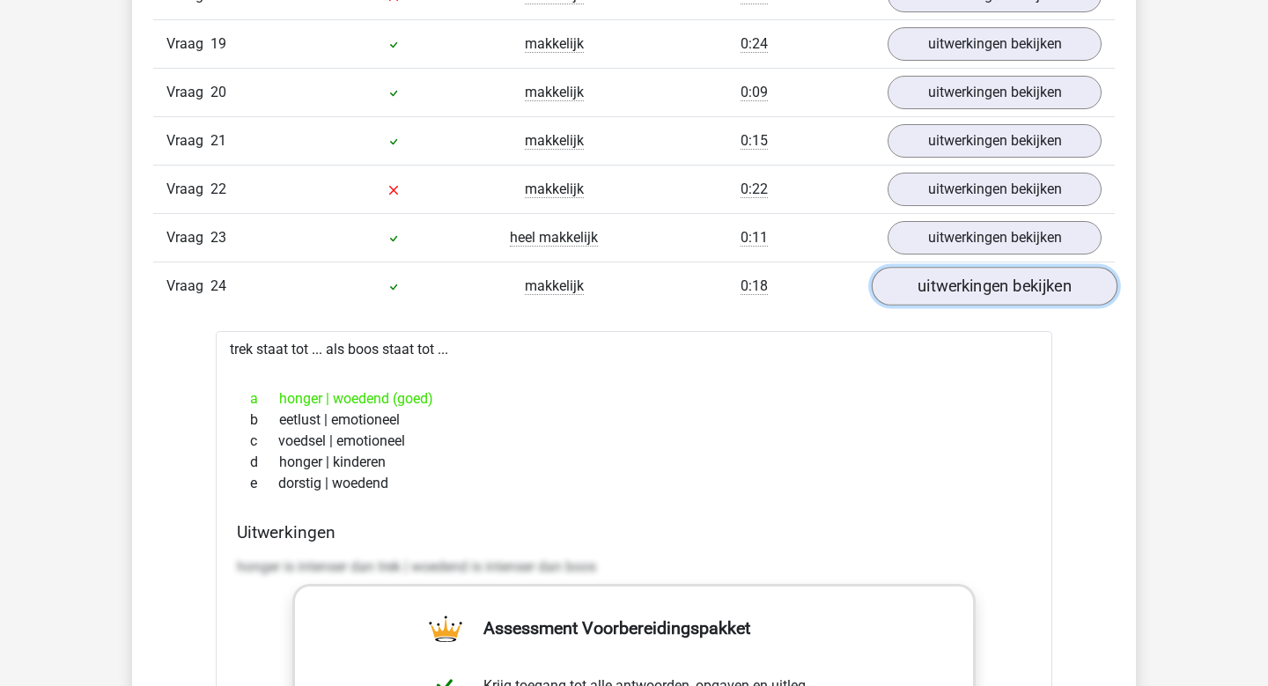
click at [969, 286] on link "uitwerkingen bekijken" at bounding box center [995, 286] width 246 height 39
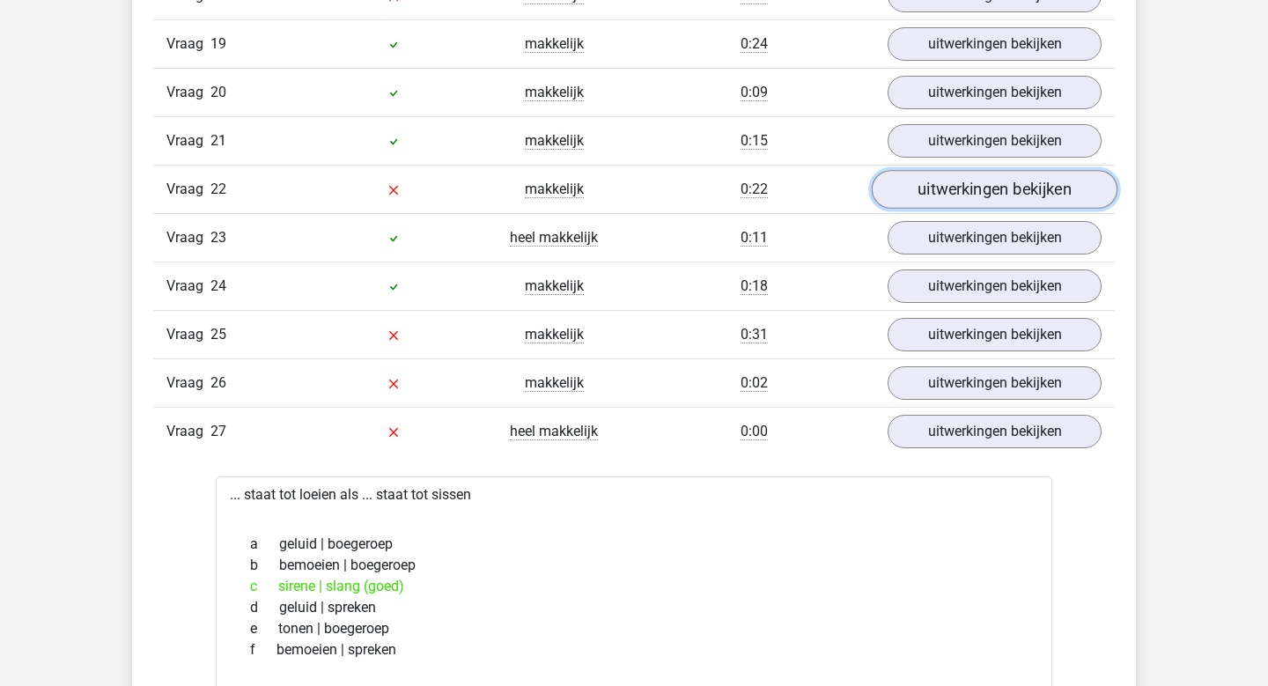
click at [971, 181] on link "uitwerkingen bekijken" at bounding box center [995, 189] width 246 height 39
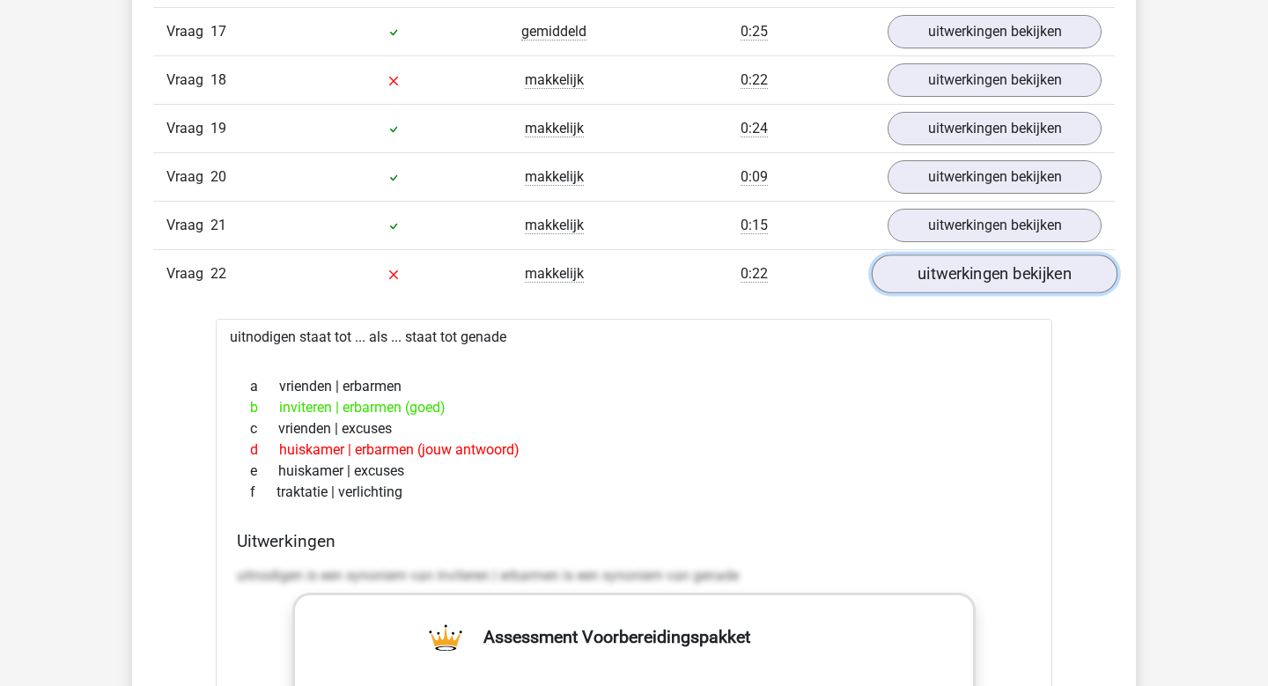
scroll to position [2287, 0]
